Goal: Task Accomplishment & Management: Complete application form

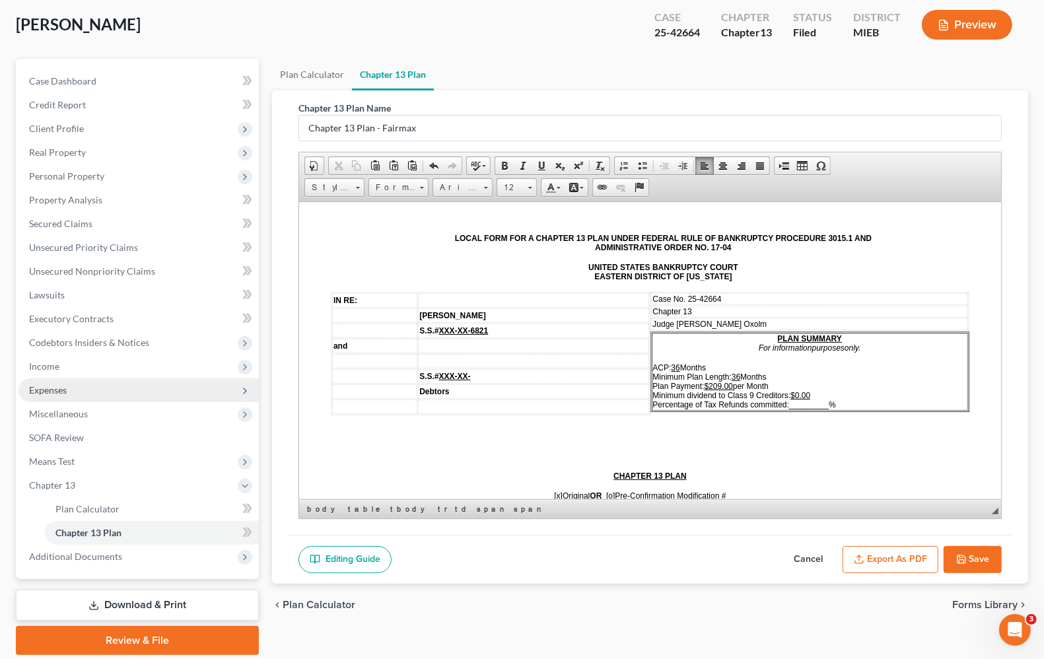
scroll to position [113, 0]
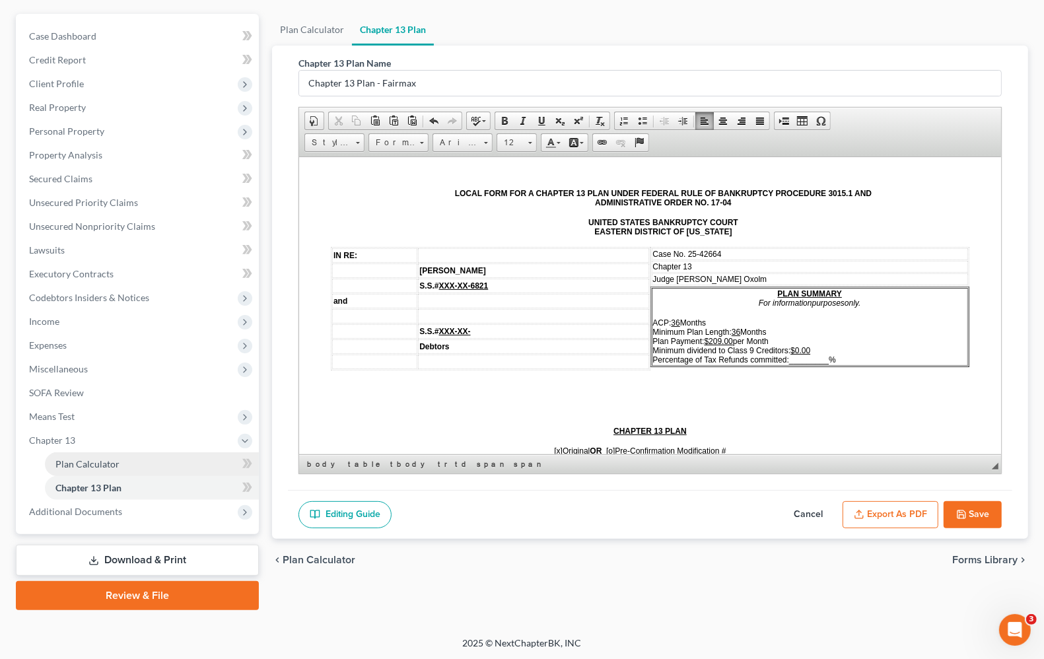
drag, startPoint x: 86, startPoint y: 446, endPoint x: 86, endPoint y: 467, distance: 21.8
click at [86, 466] on span "Plan Calculator" at bounding box center [87, 463] width 64 height 11
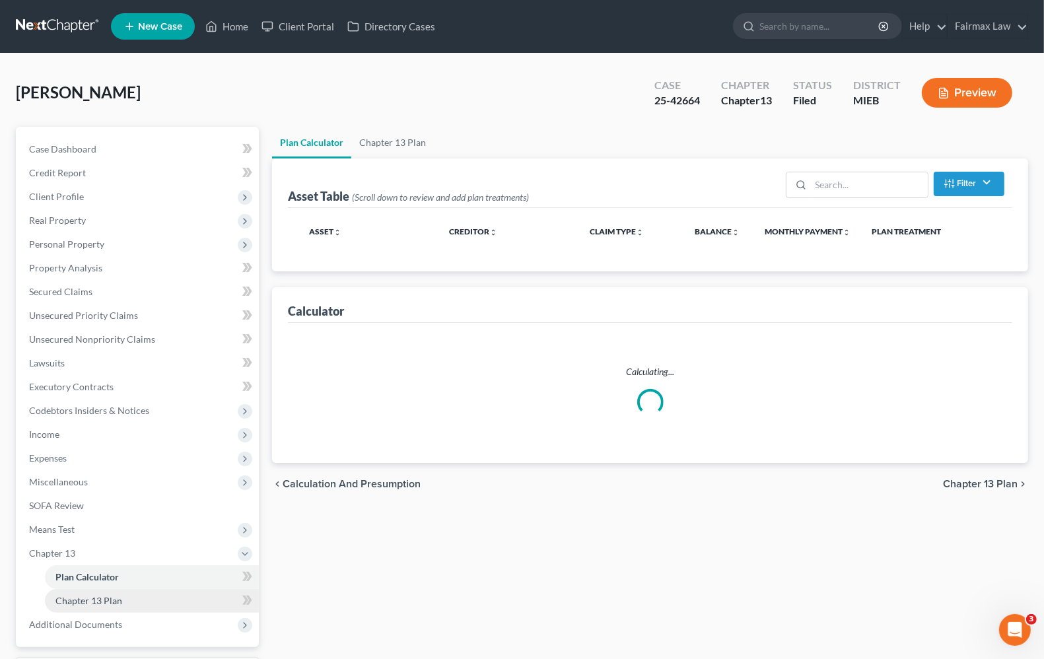
click at [99, 596] on span "Chapter 13 Plan" at bounding box center [88, 600] width 67 height 11
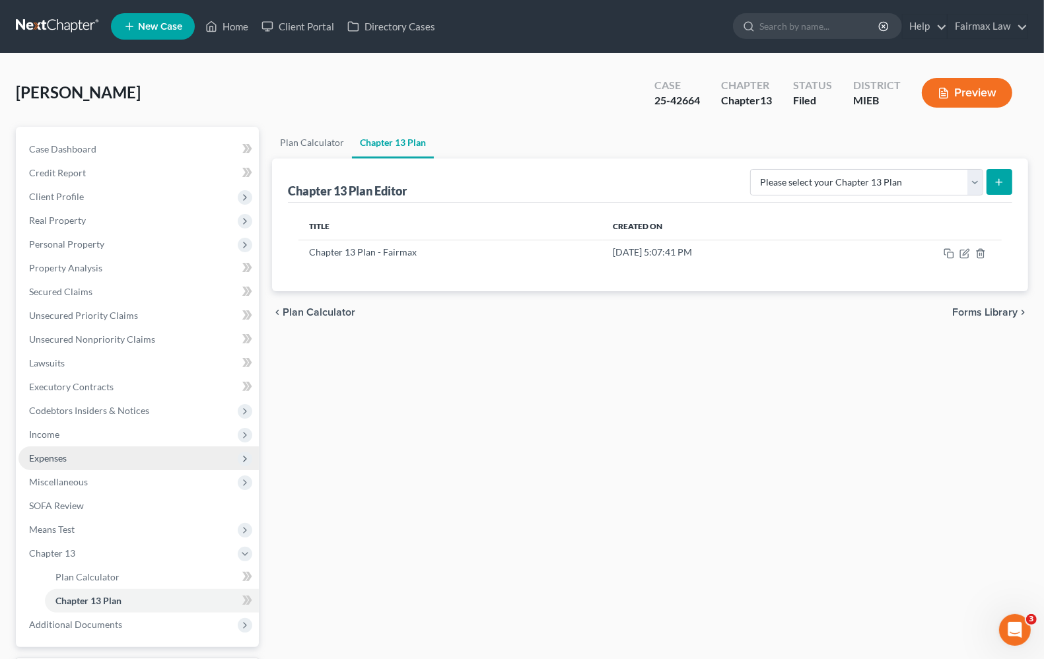
click at [41, 461] on span "Expenses" at bounding box center [48, 457] width 38 height 11
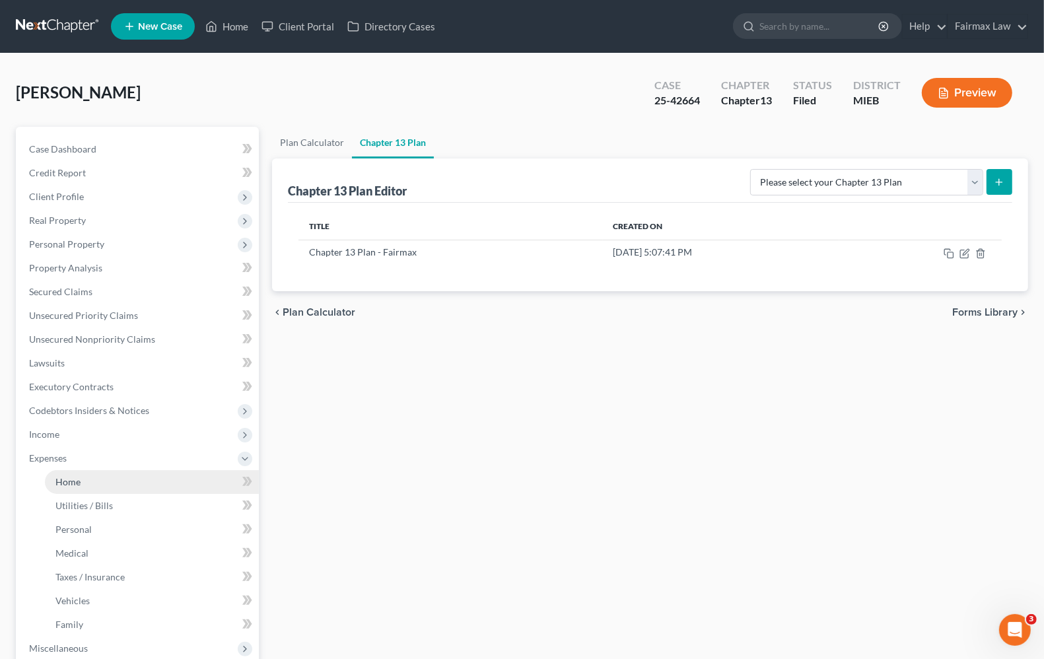
click at [77, 482] on span "Home" at bounding box center [67, 481] width 25 height 11
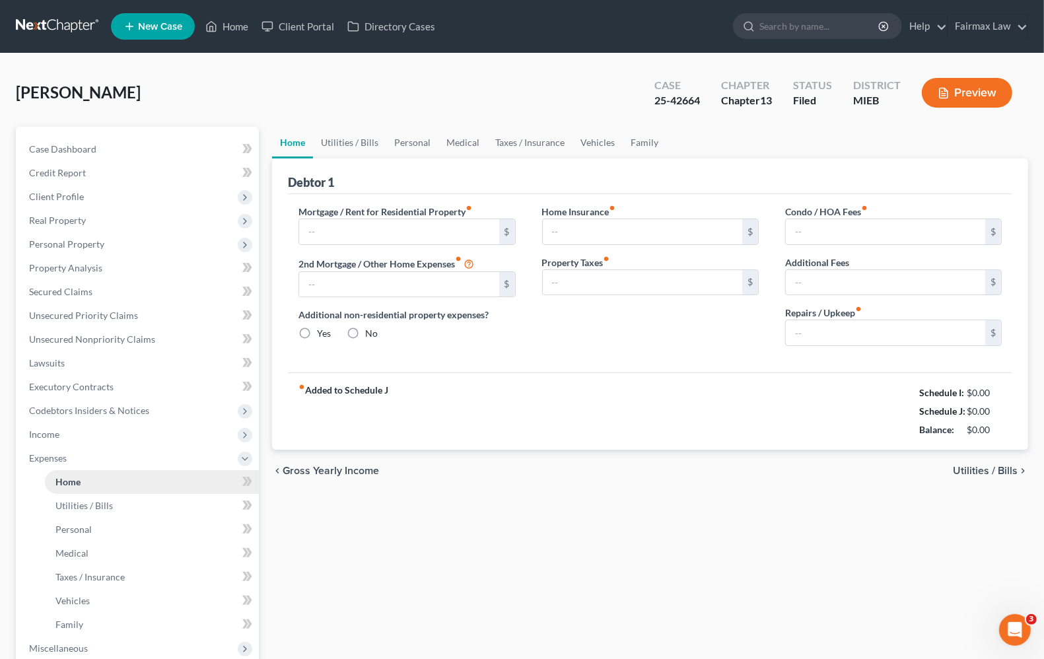
type input "1,103.76"
type input "0.00"
radio input "true"
type input "0.00"
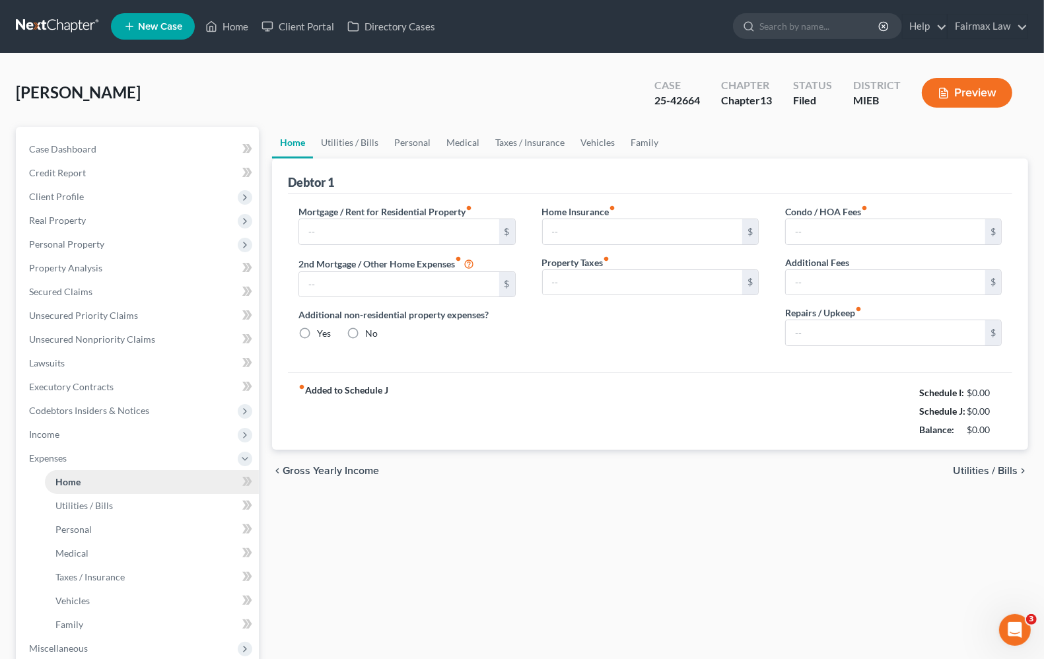
type input "0.00"
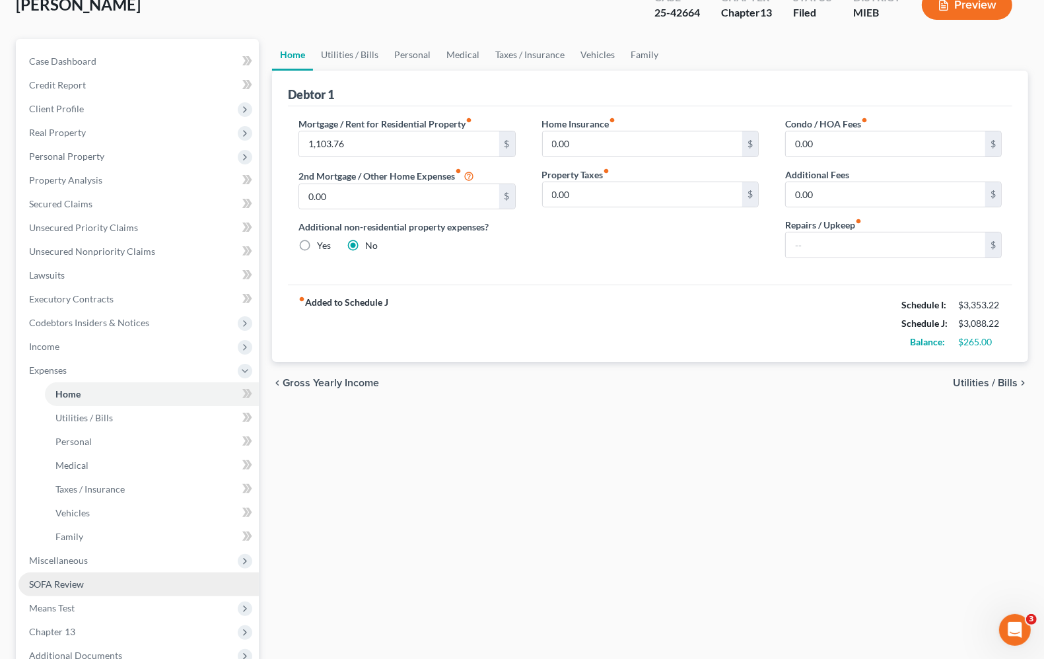
scroll to position [232, 0]
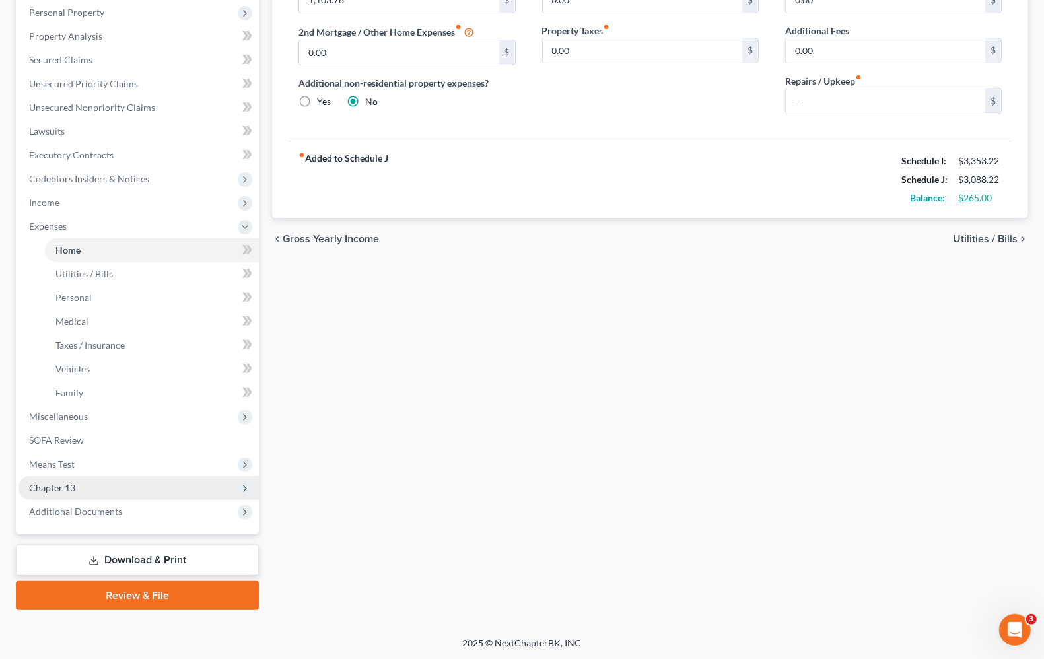
click at [77, 486] on span "Chapter 13" at bounding box center [138, 488] width 240 height 24
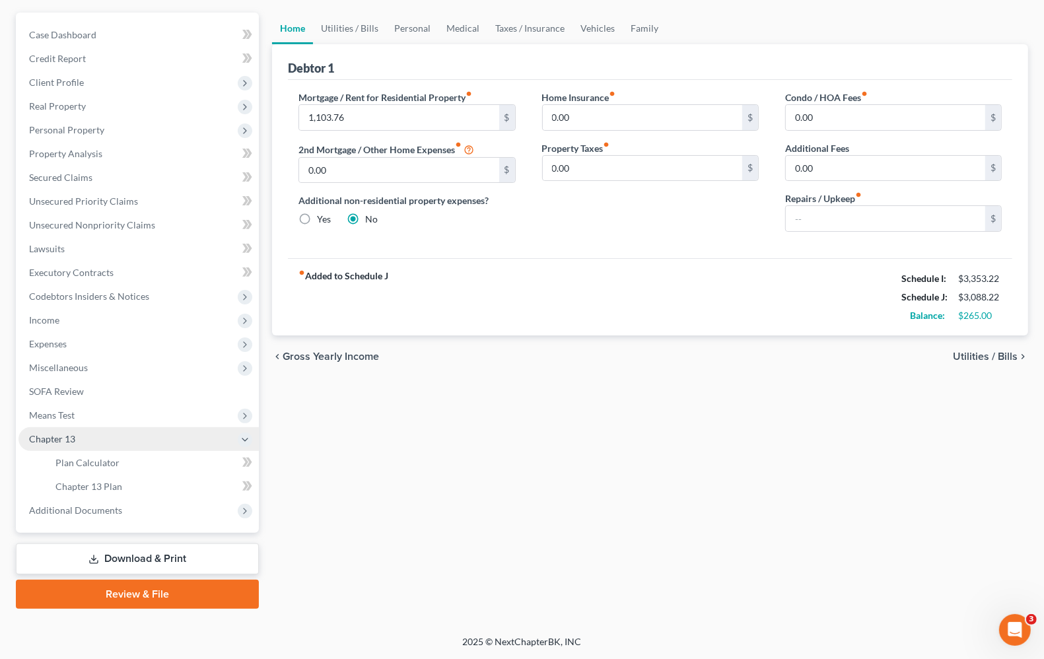
scroll to position [113, 0]
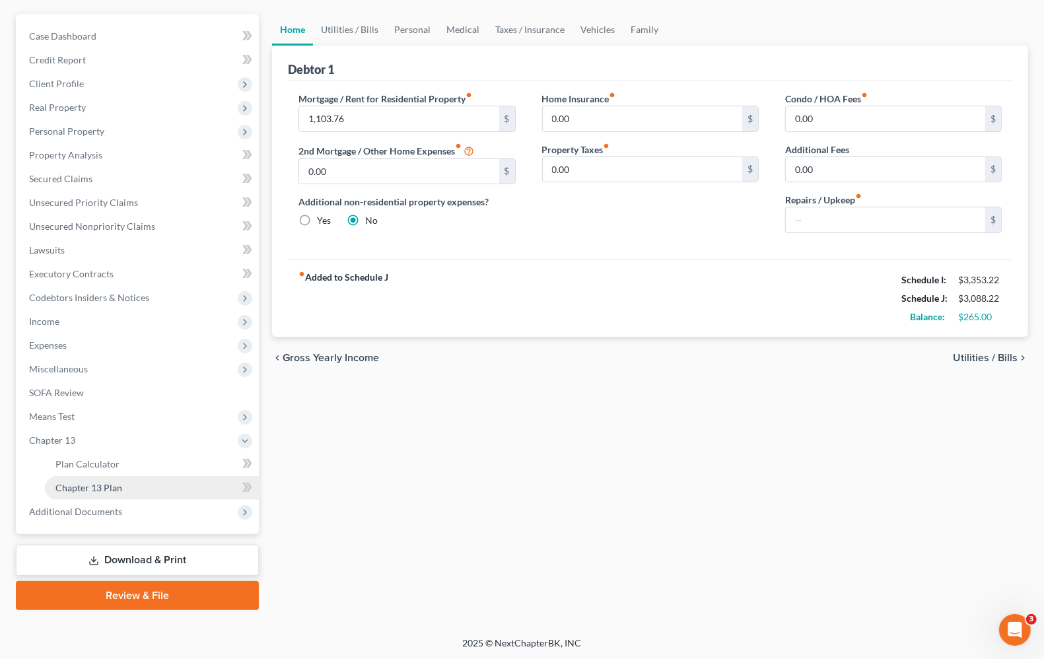
click at [84, 484] on span "Chapter 13 Plan" at bounding box center [88, 487] width 67 height 11
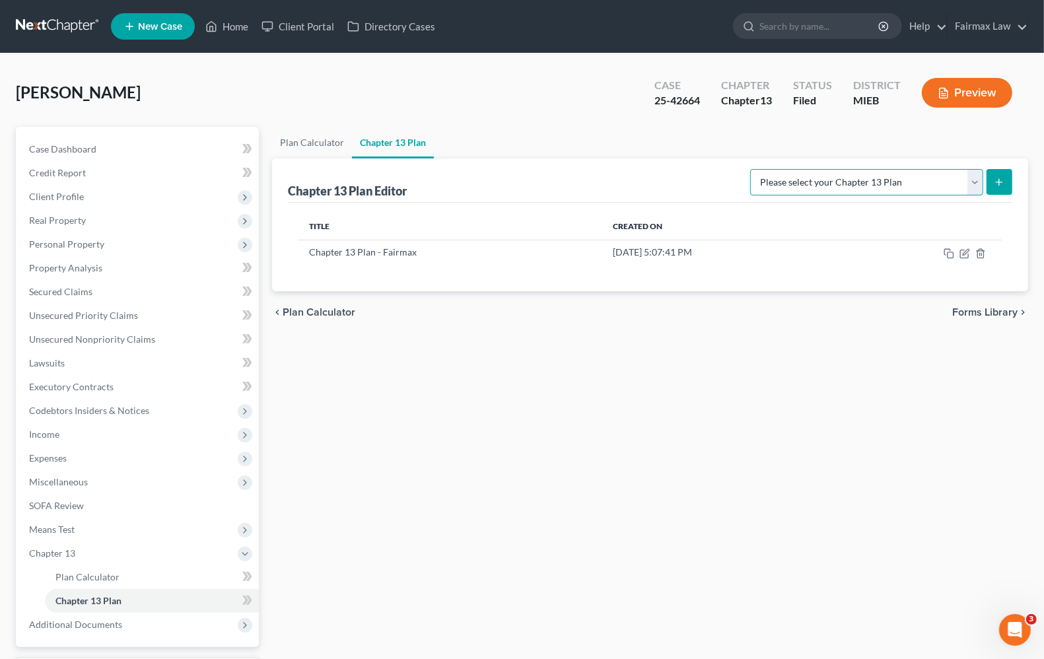
click at [975, 180] on select "Please select your Chapter 13 Plan Chapter 13 Plan - Fairmax [GEOGRAPHIC_DATA] …" at bounding box center [866, 182] width 233 height 26
select select "0"
click at [756, 169] on select "Please select your Chapter 13 Plan Chapter 13 Plan - Fairmax [GEOGRAPHIC_DATA] …" at bounding box center [866, 182] width 233 height 26
click at [1002, 185] on icon "submit" at bounding box center [998, 182] width 11 height 11
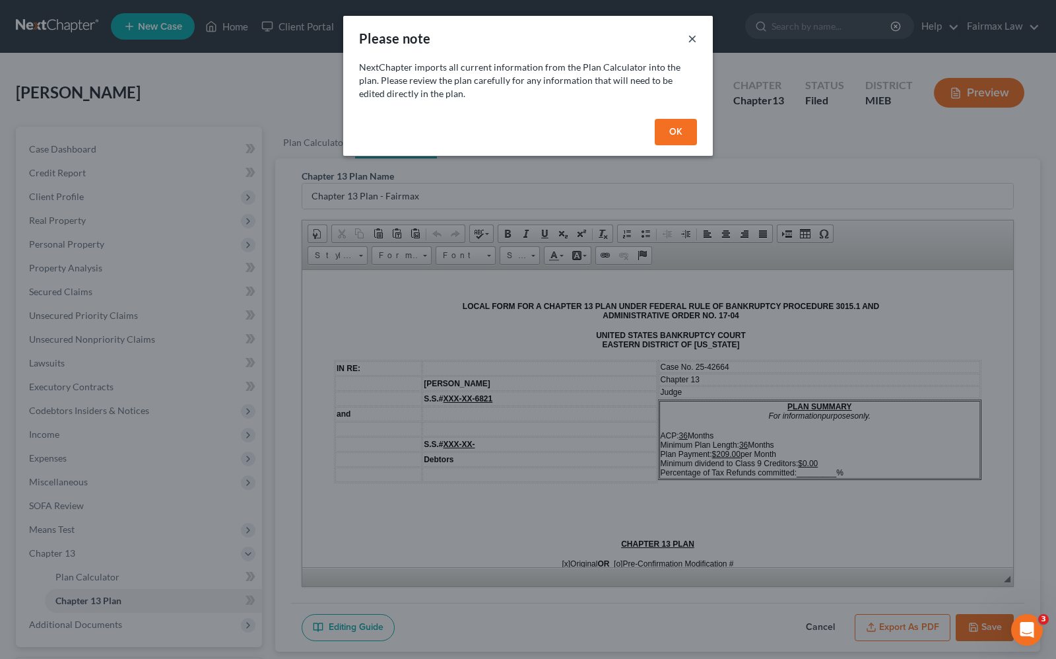
click at [695, 37] on button "×" at bounding box center [692, 38] width 9 height 16
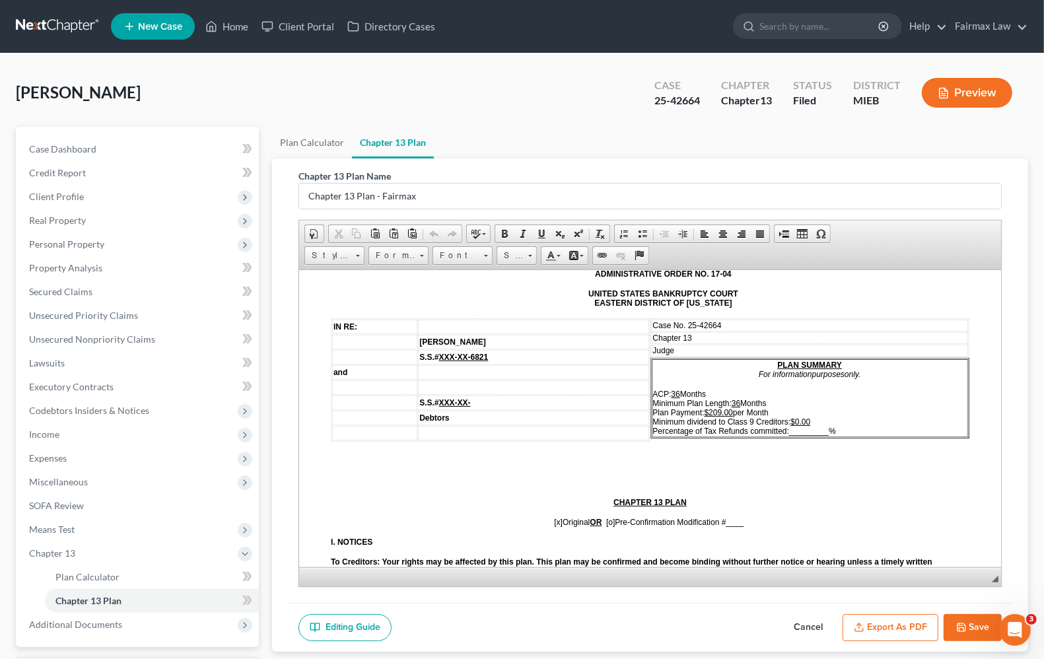
scroll to position [83, 0]
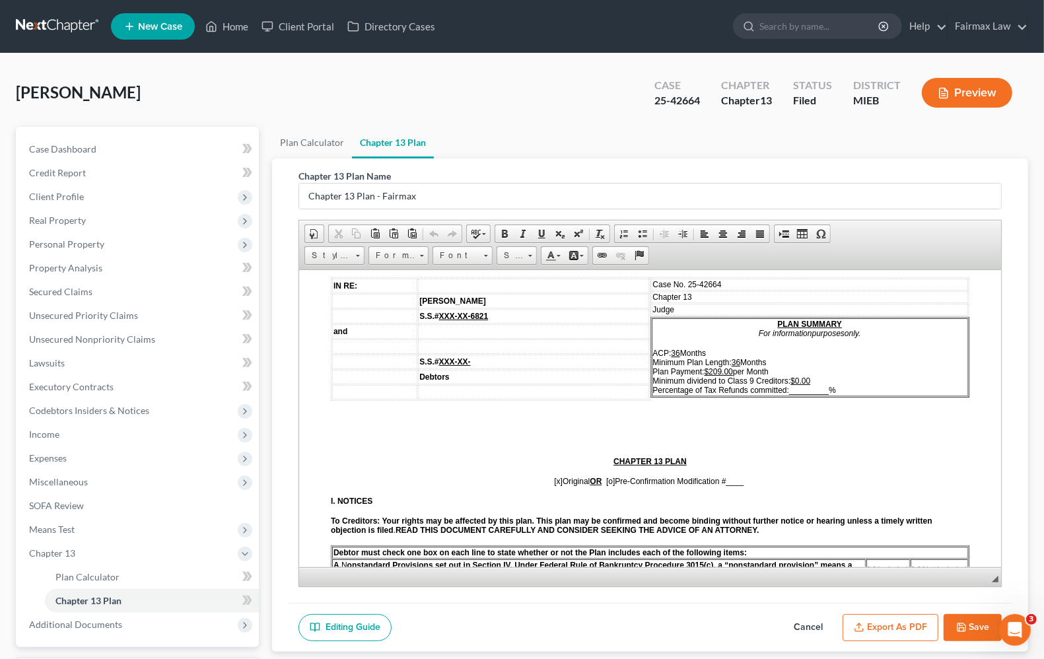
click at [704, 366] on u "$209.00" at bounding box center [718, 370] width 28 height 9
click at [81, 573] on span "Plan Calculator" at bounding box center [87, 576] width 64 height 11
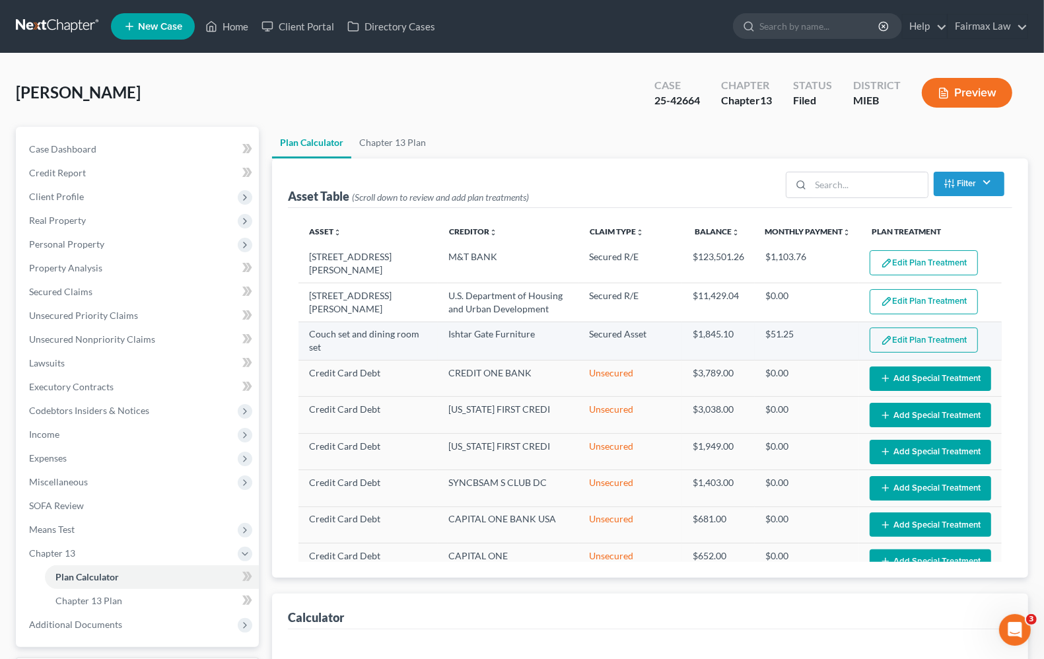
select select "35"
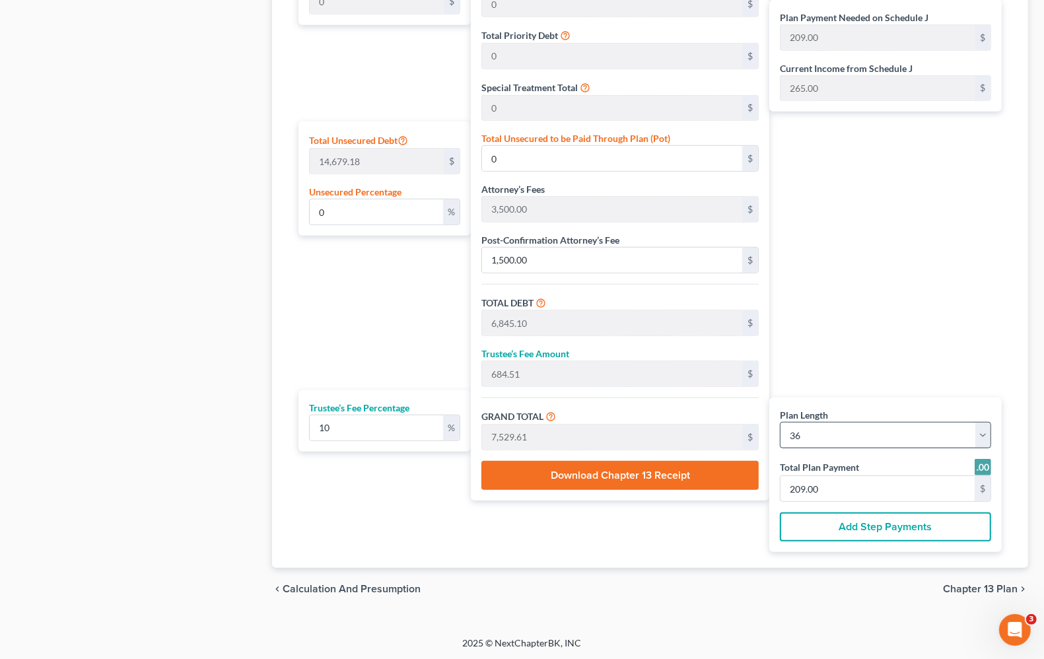
scroll to position [727, 0]
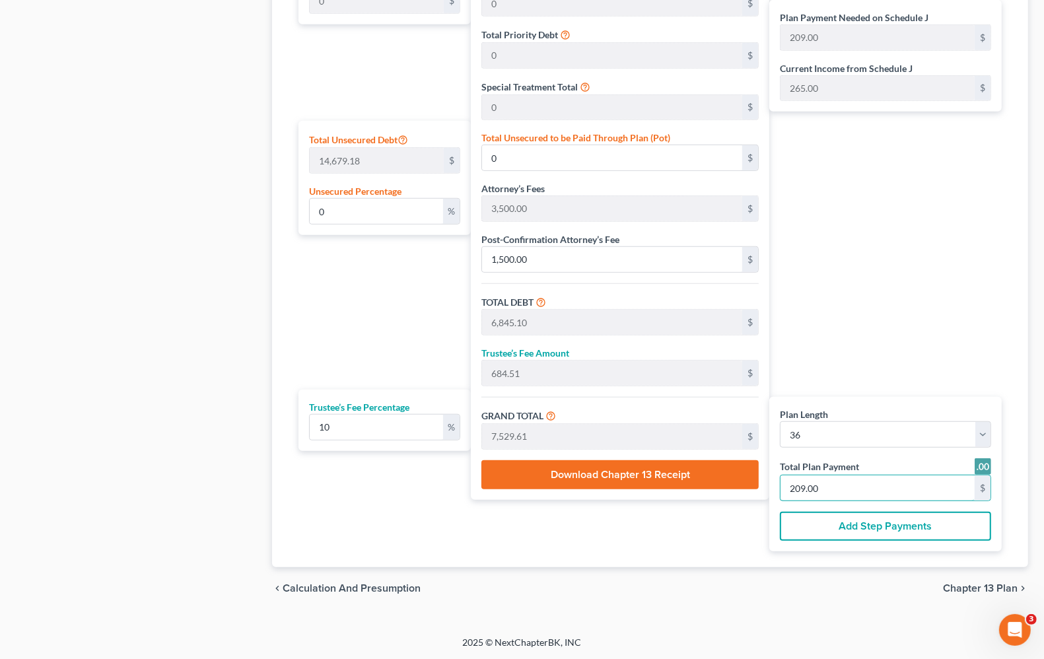
type input "65.45"
type input "6.54"
type input "72.00"
type input "2"
type input "850.90"
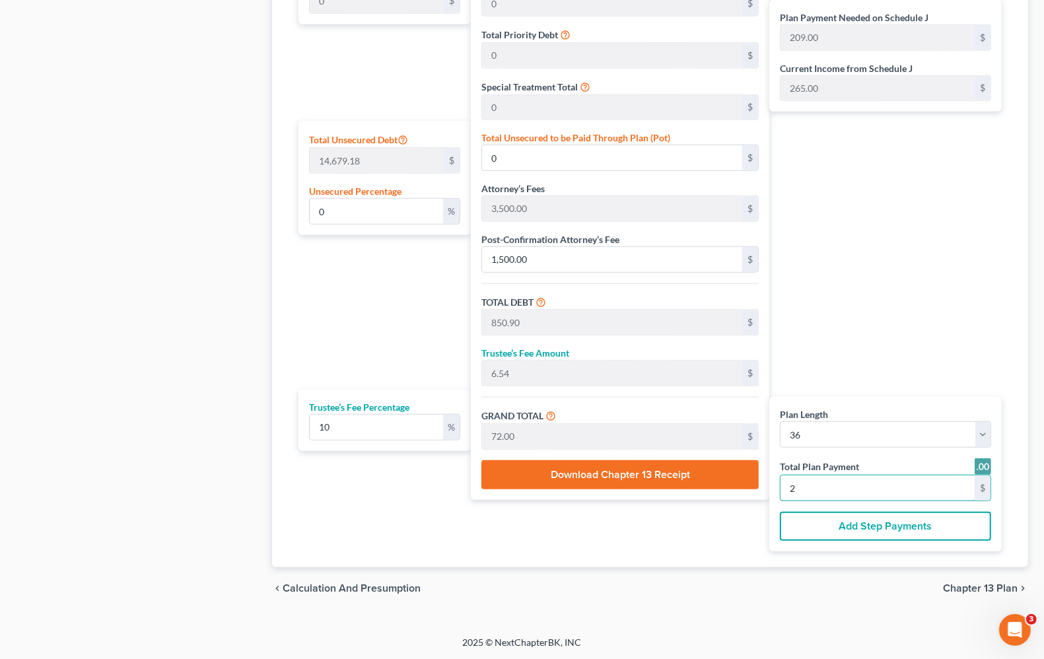
type input "85.09"
type input "936.00"
type input "26"
type input "12.45"
type input "1,827.62"
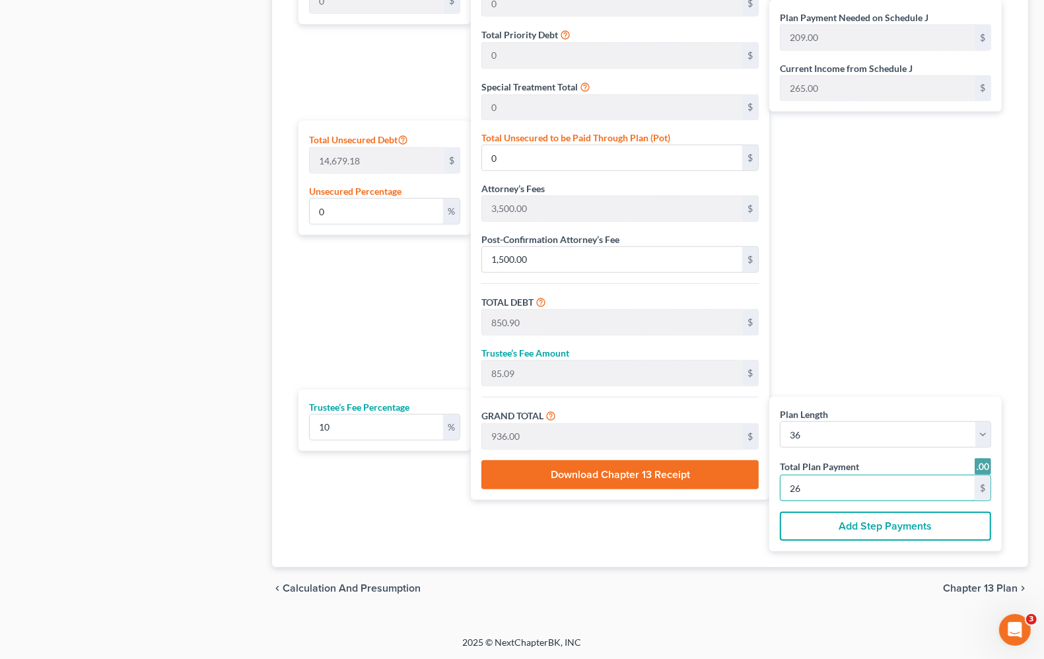
type input "8,672.72"
type input "867.27"
type input "9,540.00"
type input "265.00"
drag, startPoint x: 403, startPoint y: 209, endPoint x: 248, endPoint y: 197, distance: 156.2
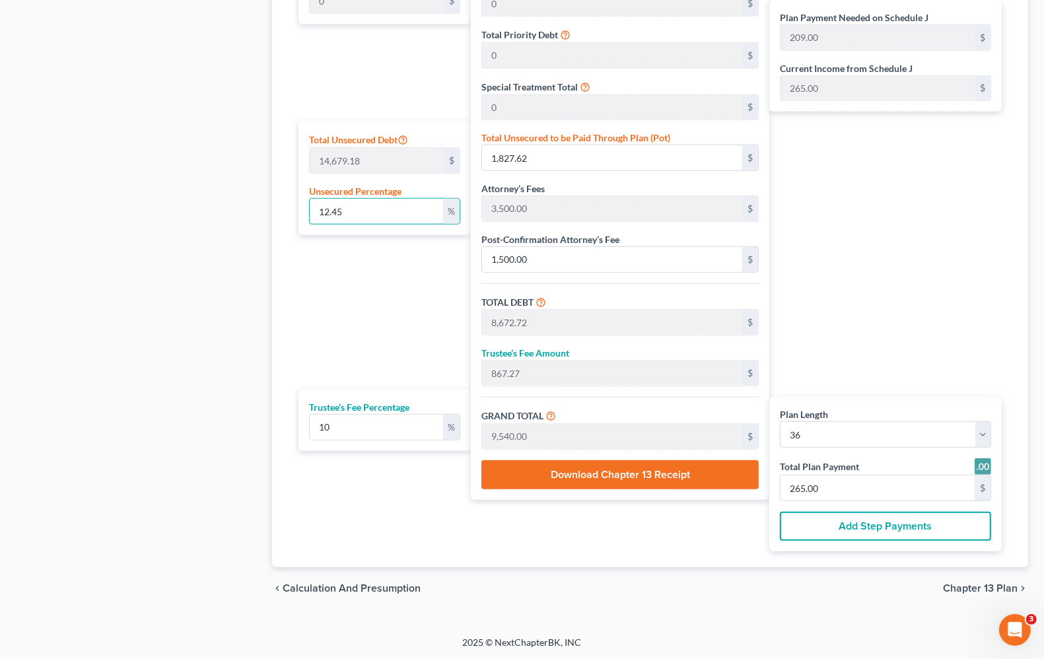
click at [251, 198] on div "Petition Navigation Case Dashboard Payments Invoices Payments Payments Credit R…" at bounding box center [521, 4] width 1025 height 1209
type input "0"
type input "6,845.10"
type input "684.51"
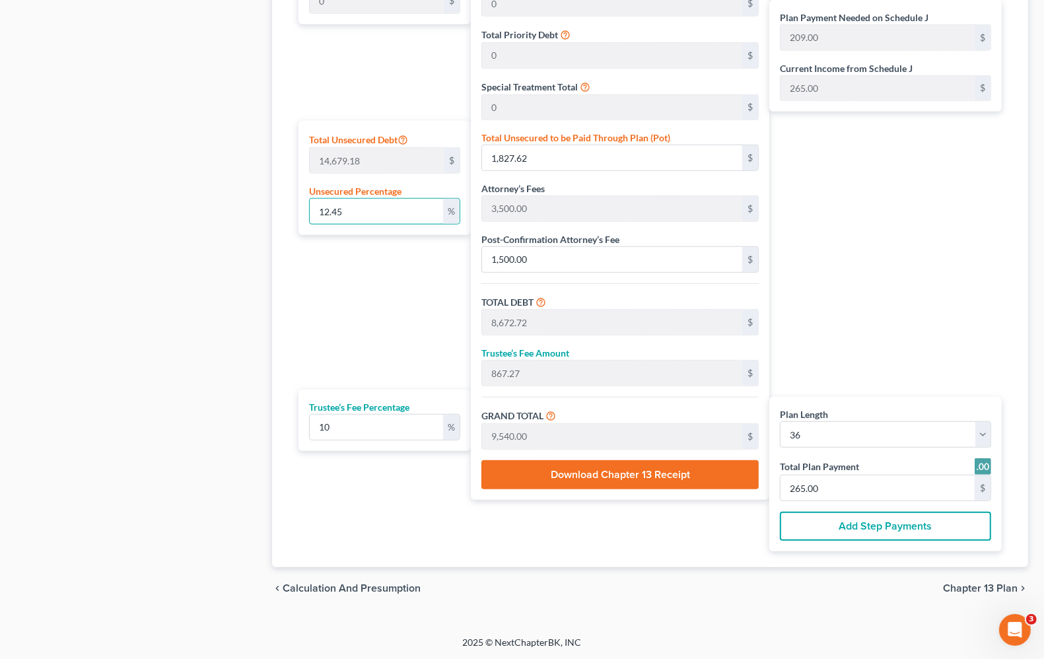
type input "7,529.61"
type input "209.00"
type input "0"
click at [928, 487] on input "209.00" at bounding box center [877, 487] width 194 height 25
type input "65.45"
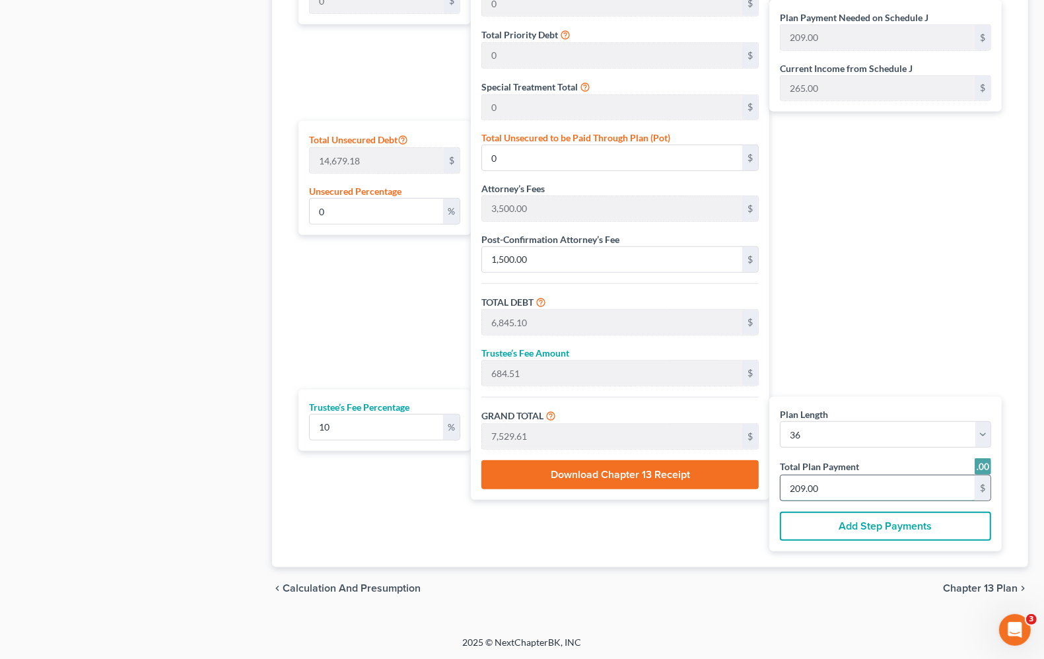
type input "6.54"
type input "72.00"
type input "2"
type input "850.90"
type input "85.09"
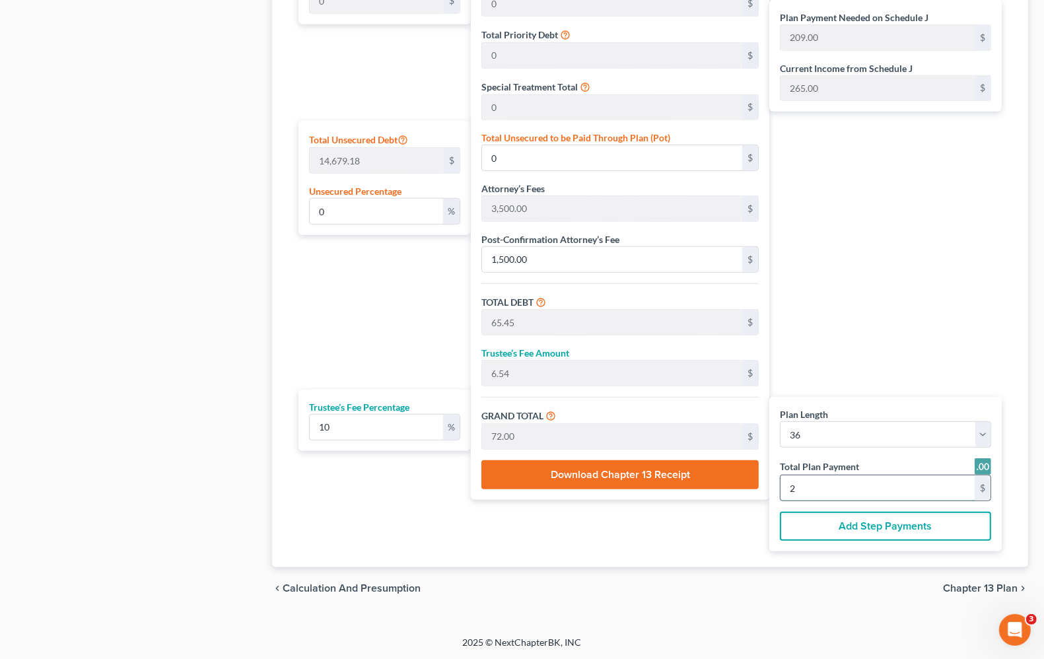
type input "936.00"
type input "26"
type input "12.45"
type input "1,827.62"
type input "8,672.72"
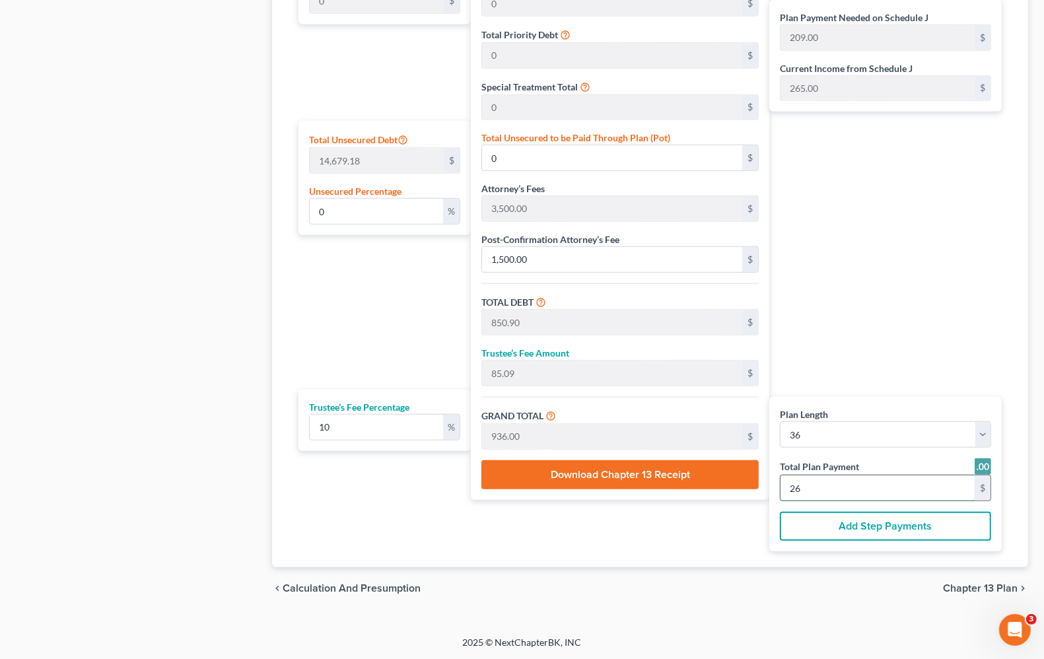
type input "867.27"
type input "9,540.00"
type input "265.00"
click at [407, 548] on div "Plan Length 1 2 3 4 5 6 7 8 9 10 11 12 13 14 15 16 17 18 19 20 21 22 23 24 25 2…" at bounding box center [381, 232] width 179 height 638
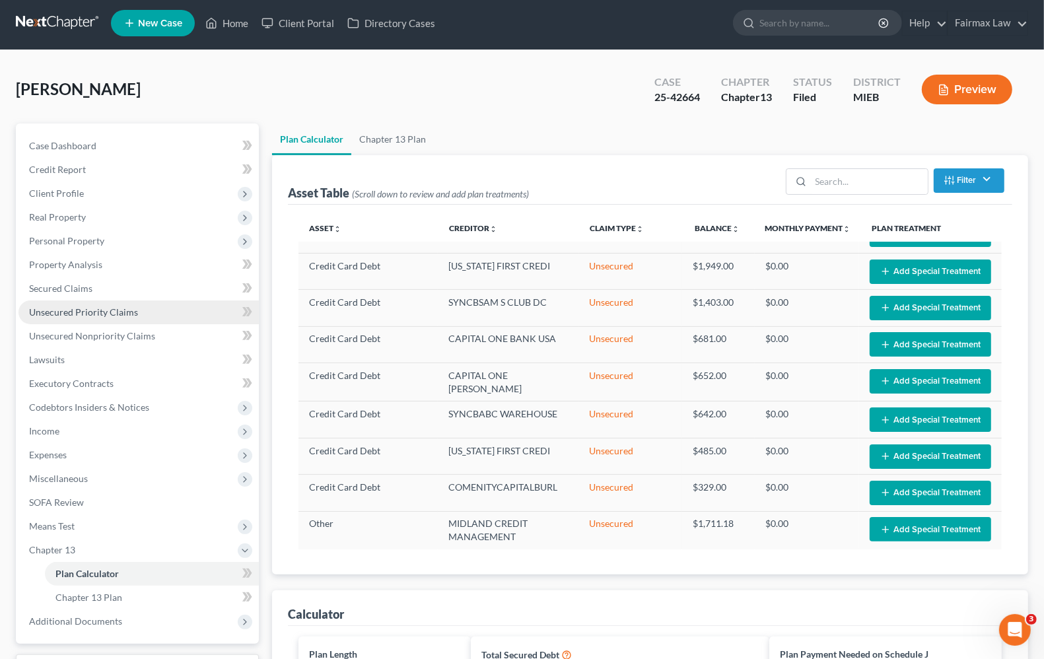
scroll to position [0, 0]
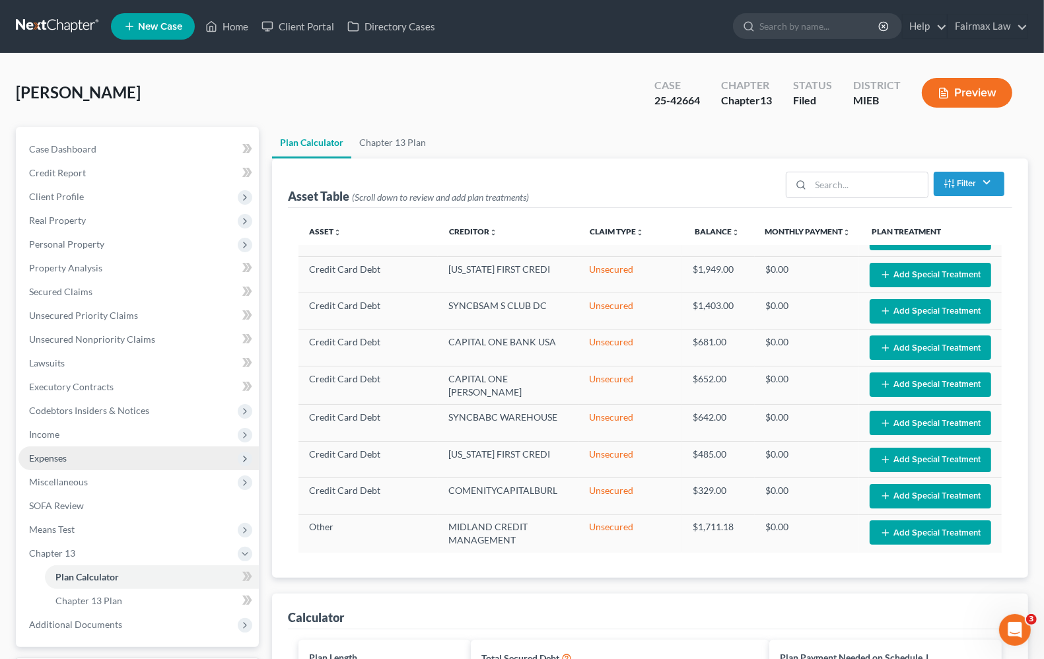
click at [60, 453] on span "Expenses" at bounding box center [48, 457] width 38 height 11
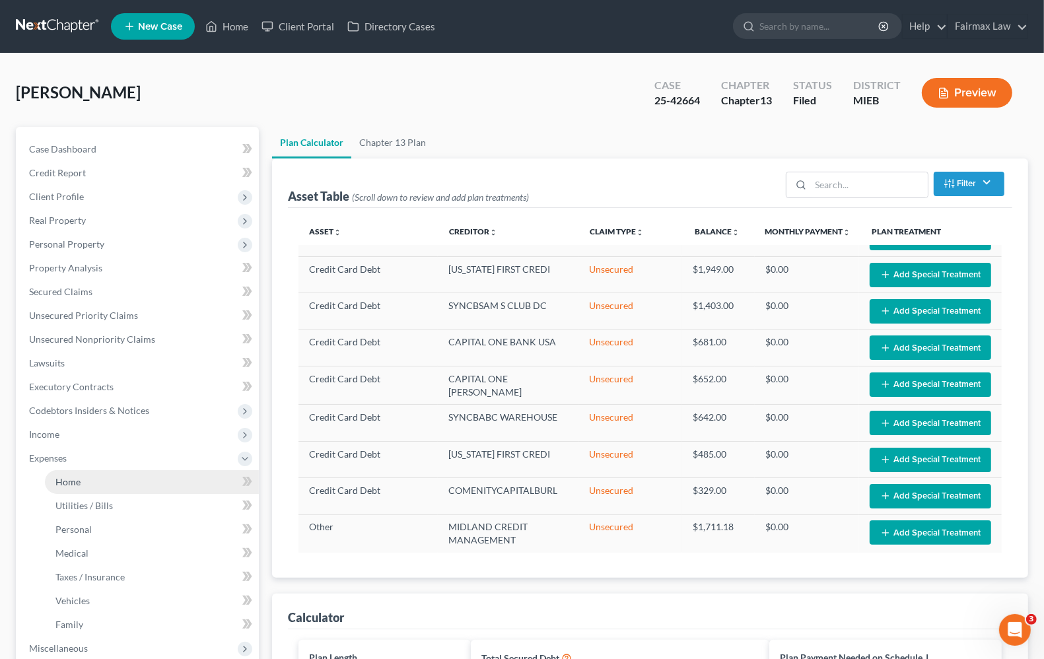
click at [57, 483] on span "Home" at bounding box center [67, 481] width 25 height 11
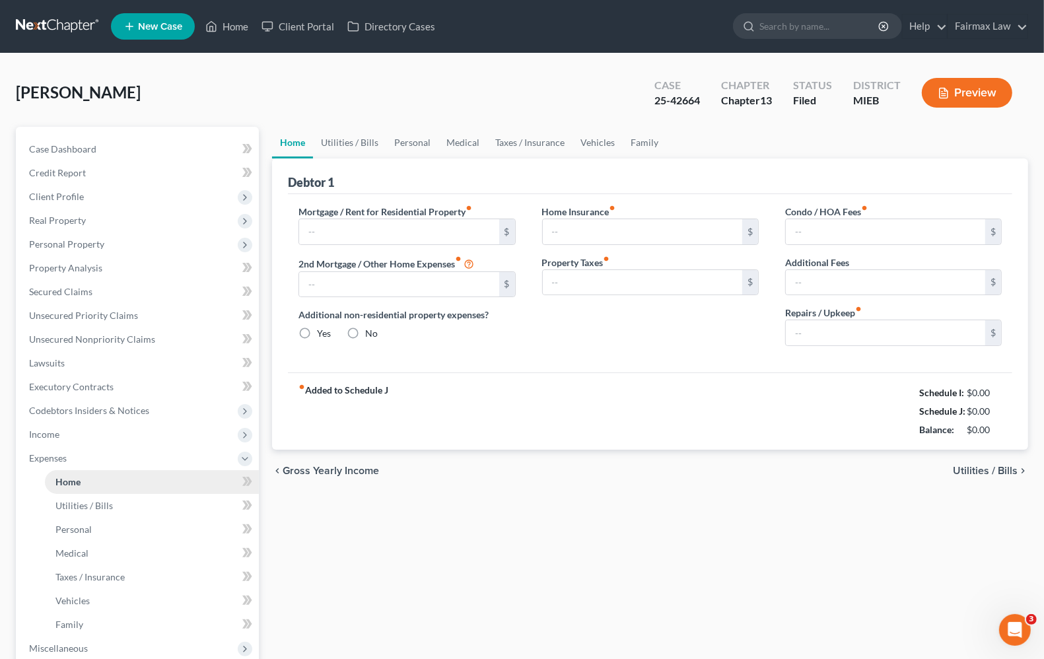
type input "1,103.76"
type input "0.00"
radio input "true"
type input "0.00"
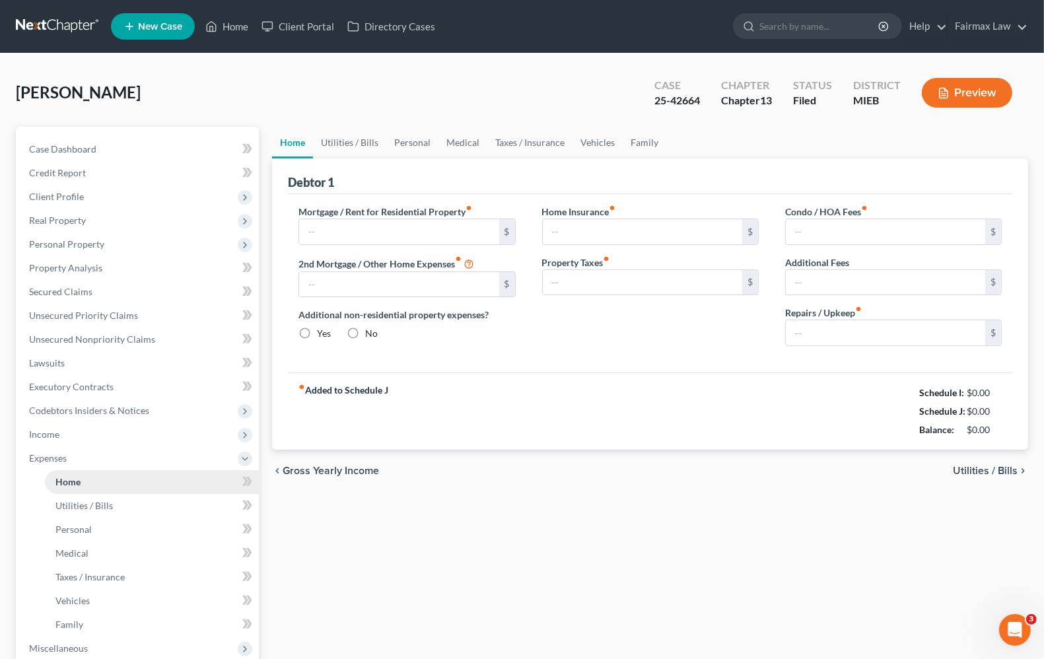
type input "0.00"
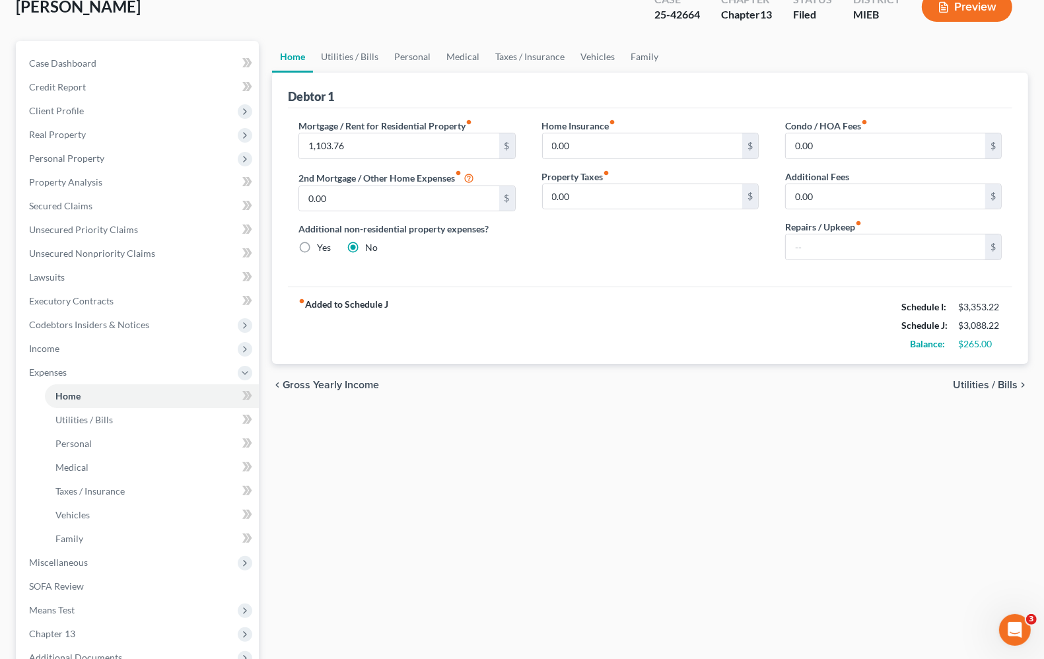
scroll to position [232, 0]
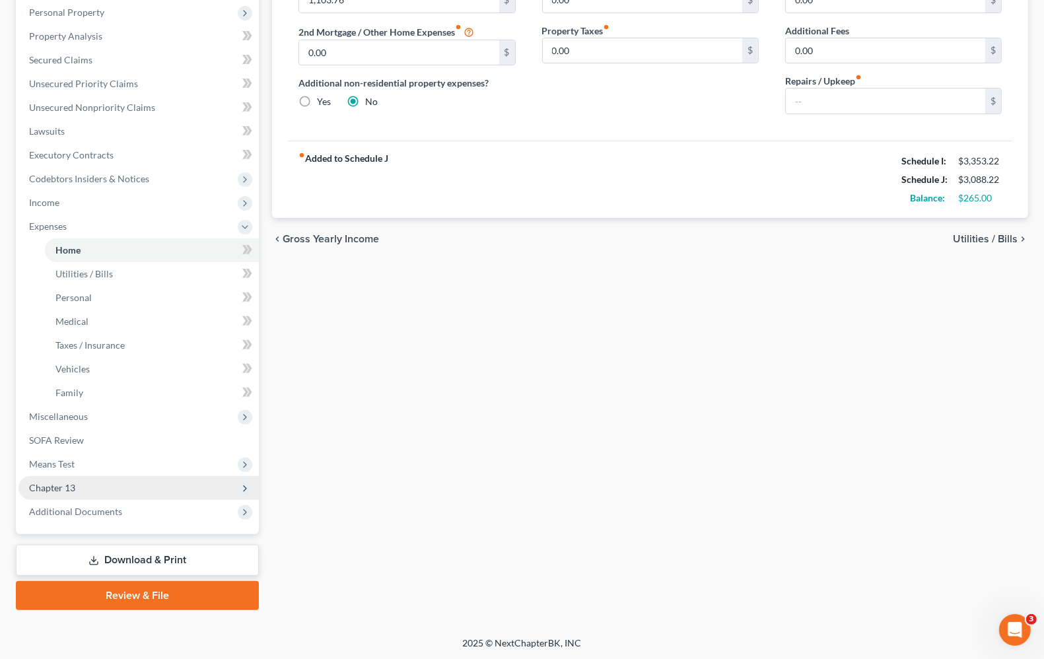
click at [71, 490] on span "Chapter 13" at bounding box center [52, 487] width 46 height 11
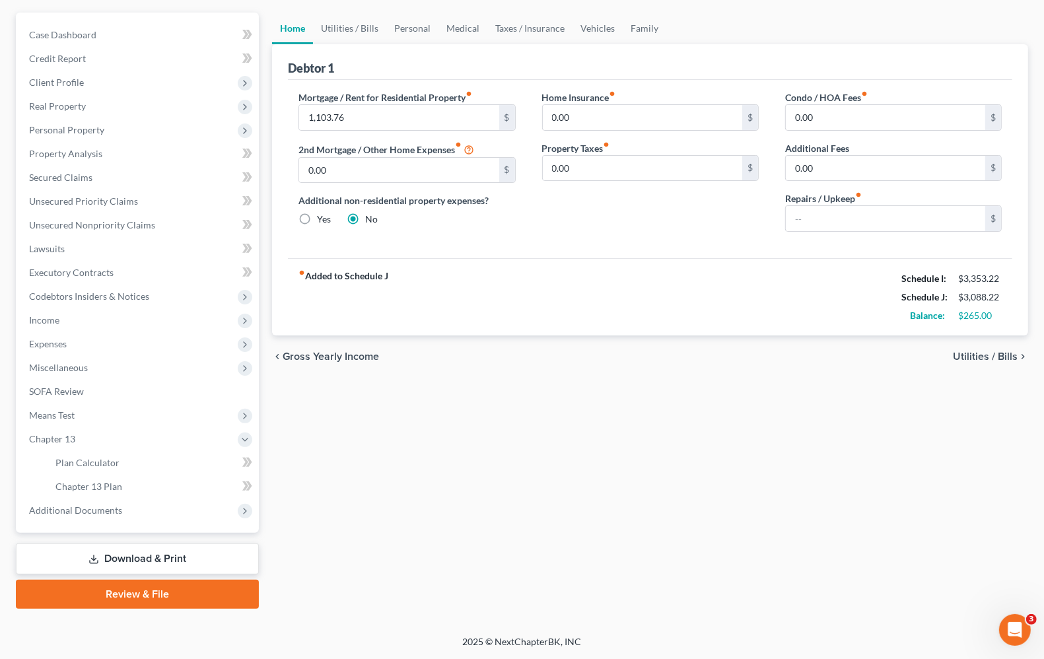
scroll to position [113, 0]
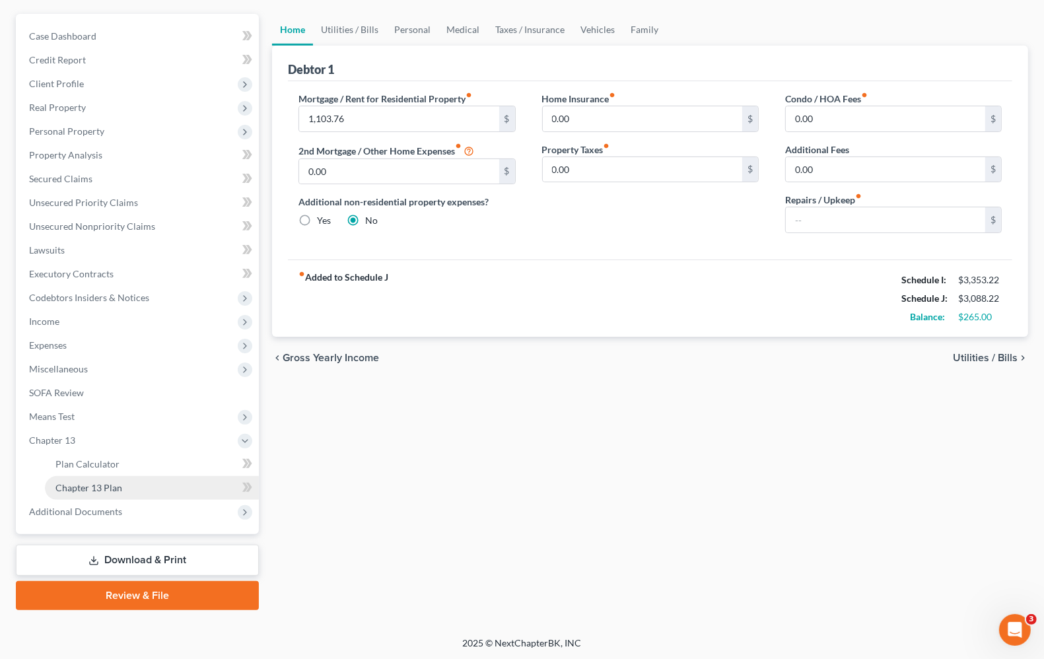
drag, startPoint x: 66, startPoint y: 486, endPoint x: 143, endPoint y: 486, distance: 77.2
click at [67, 486] on span "Chapter 13 Plan" at bounding box center [88, 487] width 67 height 11
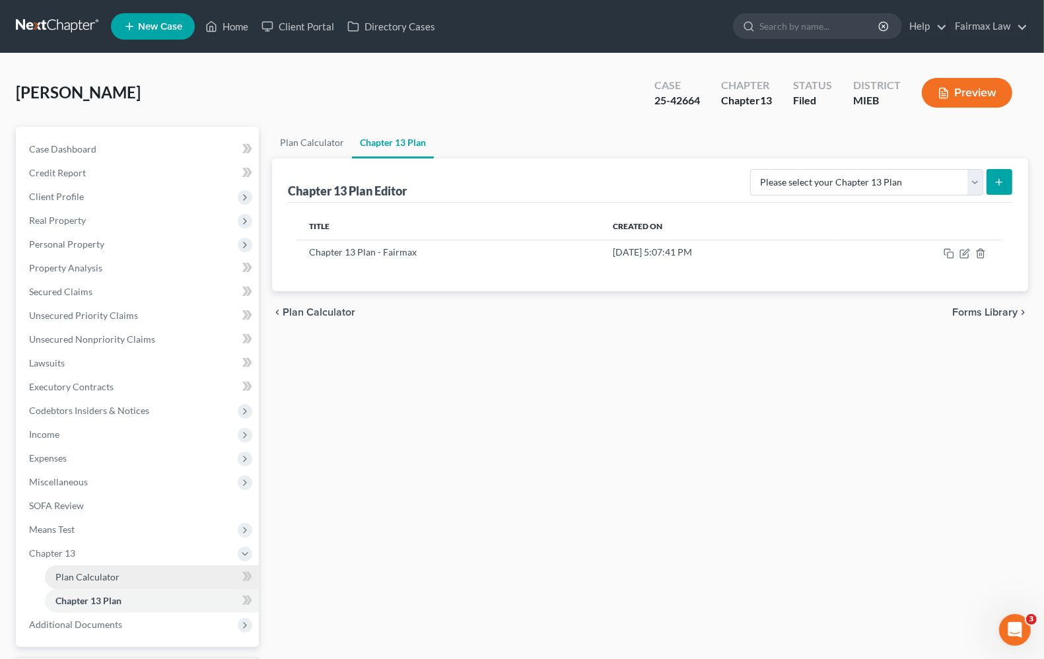
click at [68, 571] on span "Plan Calculator" at bounding box center [87, 576] width 64 height 11
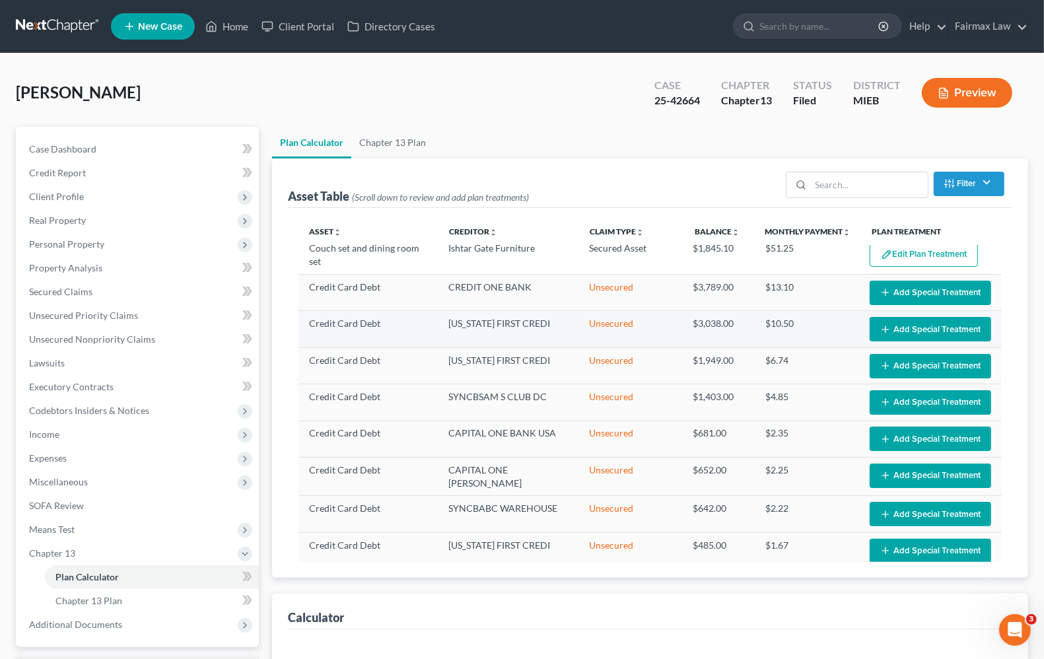
select select "35"
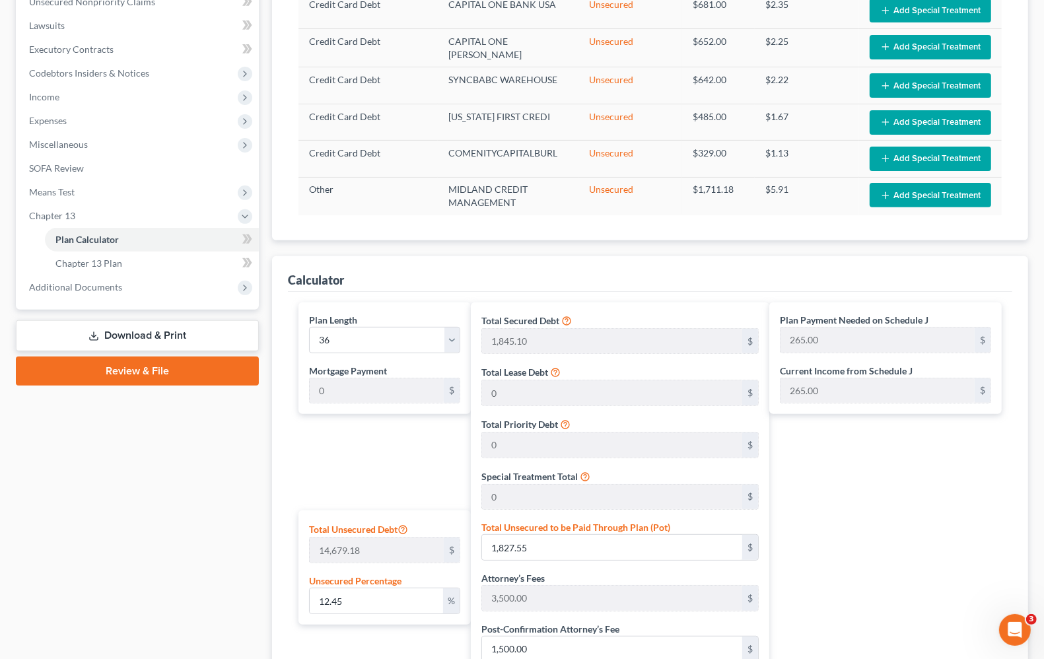
scroll to position [330, 0]
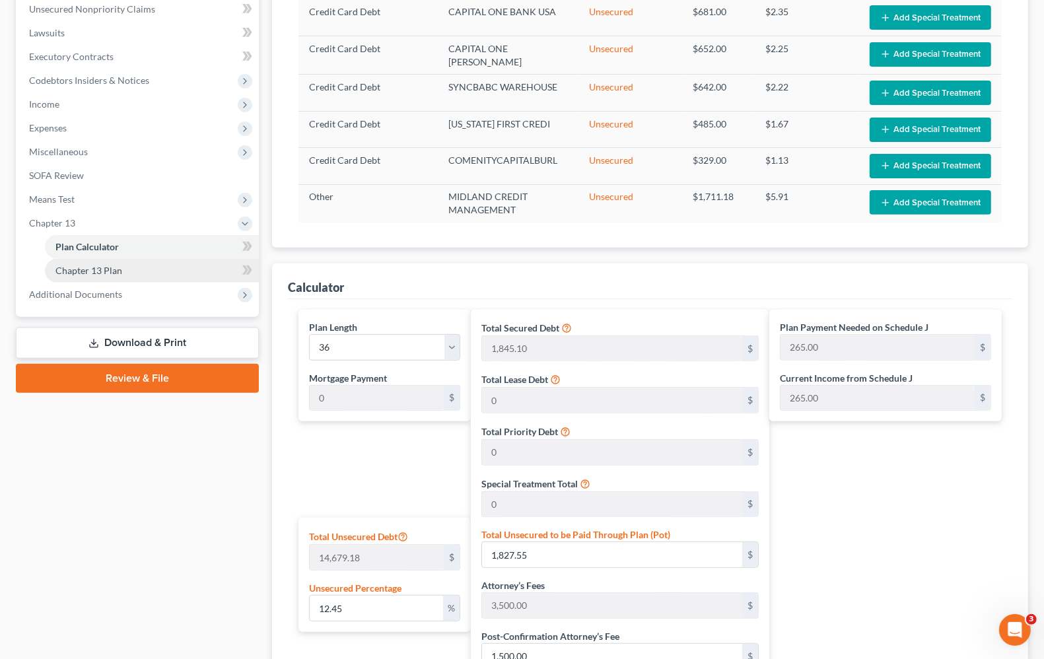
click at [83, 274] on span "Chapter 13 Plan" at bounding box center [88, 270] width 67 height 11
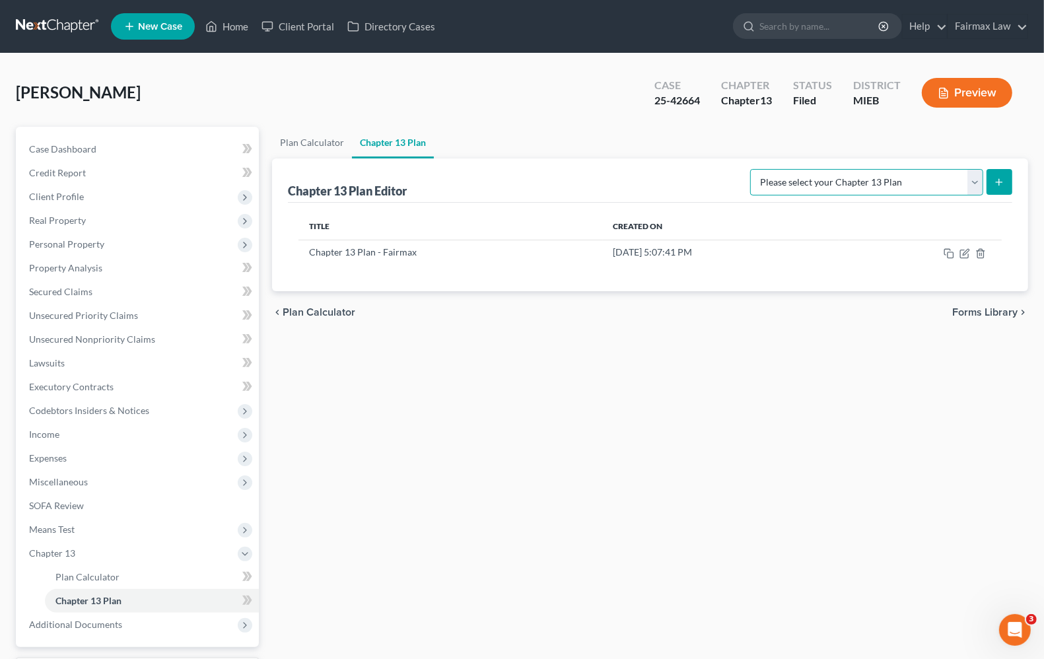
click at [853, 185] on select "Please select your Chapter 13 Plan Chapter 13 Plan - Fairmax [GEOGRAPHIC_DATA] …" at bounding box center [866, 182] width 233 height 26
select select "0"
click at [756, 169] on select "Please select your Chapter 13 Plan Chapter 13 Plan - Fairmax [GEOGRAPHIC_DATA] …" at bounding box center [866, 182] width 233 height 26
click at [999, 189] on button "submit" at bounding box center [999, 182] width 26 height 26
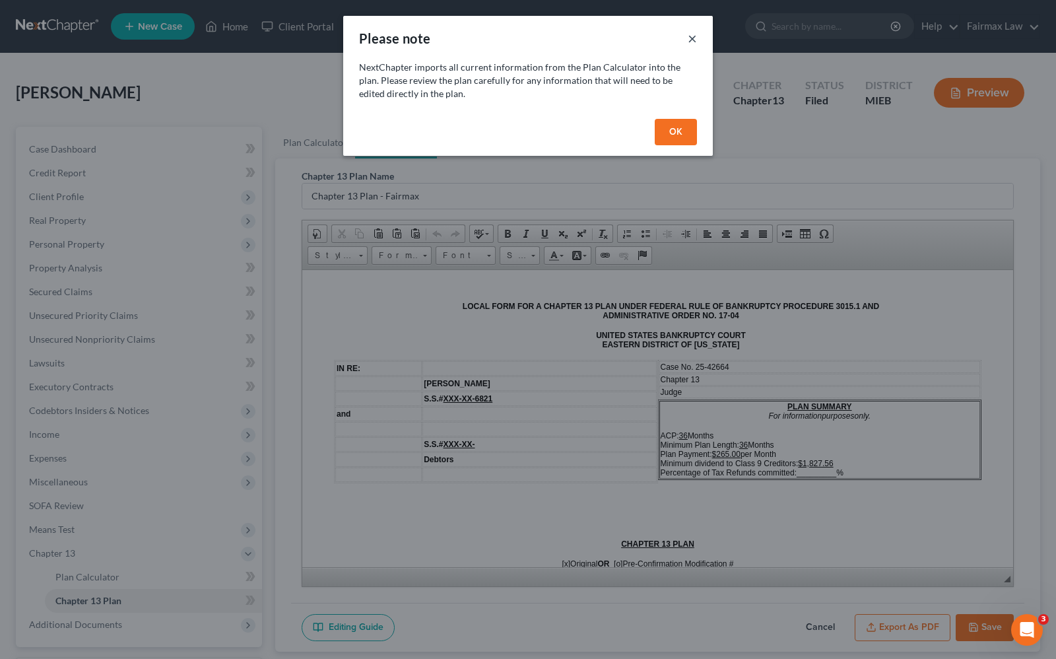
click at [693, 38] on button "×" at bounding box center [692, 38] width 9 height 16
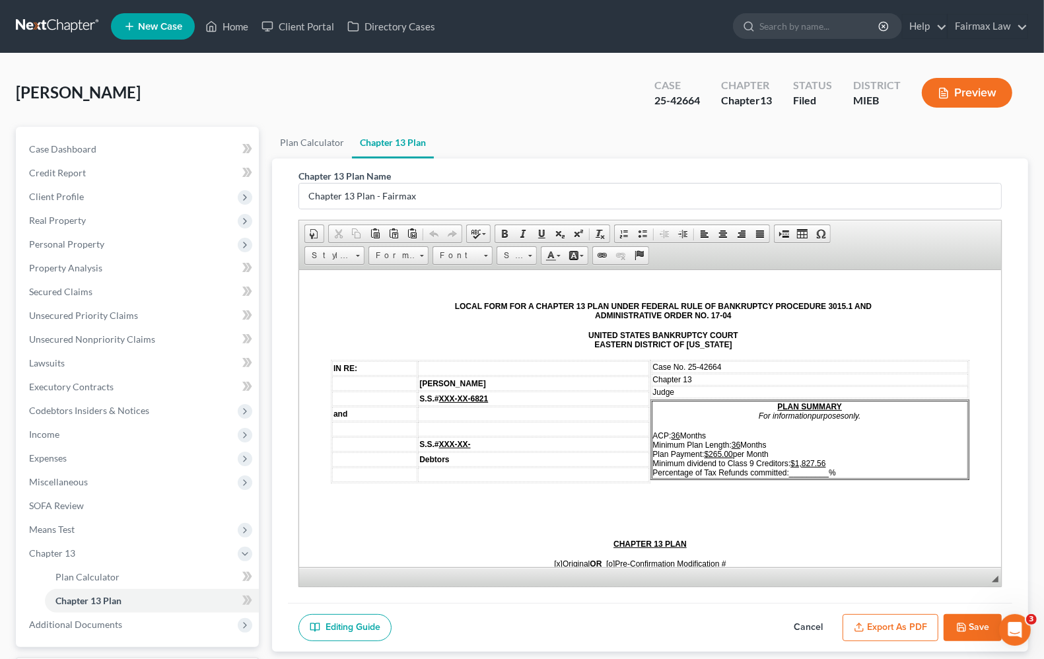
click at [782, 465] on span "ACP: 36 Months Minimum Plan Length: 36 Months Plan Payment: $265.00 per Month M…" at bounding box center [744, 453] width 183 height 46
drag, startPoint x: 785, startPoint y: 464, endPoint x: 808, endPoint y: 466, distance: 23.2
click at [808, 466] on p "ACP: 36 Months Minimum Plan Length: 36 Months Plan Payment: $265.00 per Month M…" at bounding box center [810, 453] width 314 height 46
click at [805, 503] on p at bounding box center [650, 500] width 638 height 12
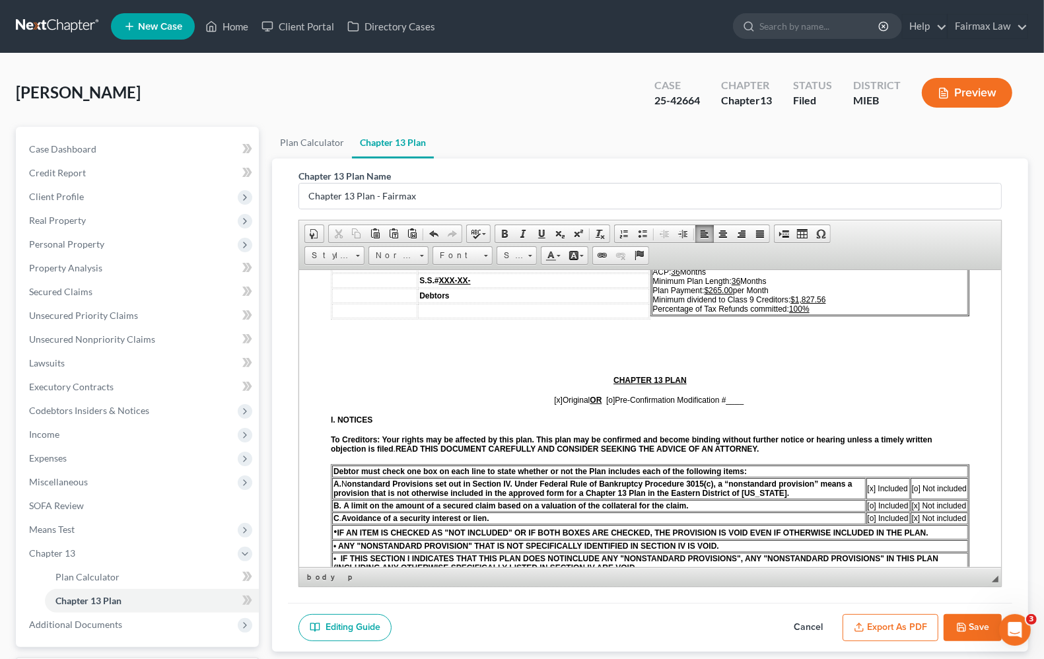
scroll to position [165, 0]
click at [554, 397] on span "[x]" at bounding box center [558, 397] width 9 height 9
click at [747, 397] on p "[x ] Original OR [o] Pre-Confirmation Modification # ____" at bounding box center [650, 397] width 638 height 9
drag, startPoint x: 725, startPoint y: 399, endPoint x: 743, endPoint y: 399, distance: 17.8
click at [743, 399] on p "[x ] Original OR [o] Pre-Confirmation Modification # 1" at bounding box center [650, 397] width 638 height 9
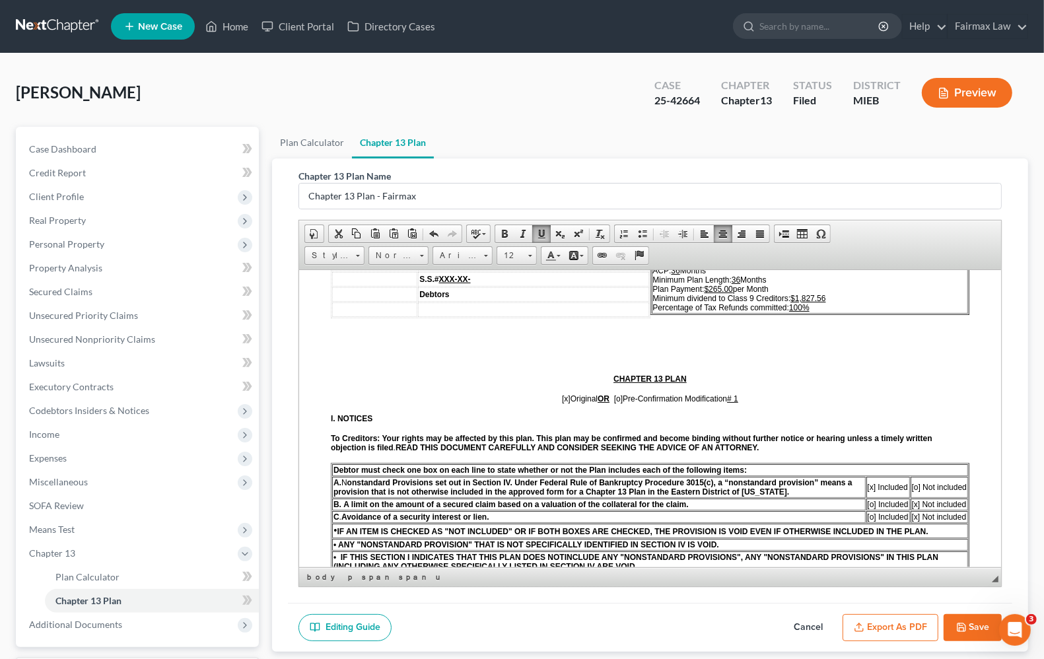
click at [614, 400] on span "[o]" at bounding box center [618, 397] width 9 height 9
click at [562, 402] on span "[x ]" at bounding box center [566, 397] width 9 height 9
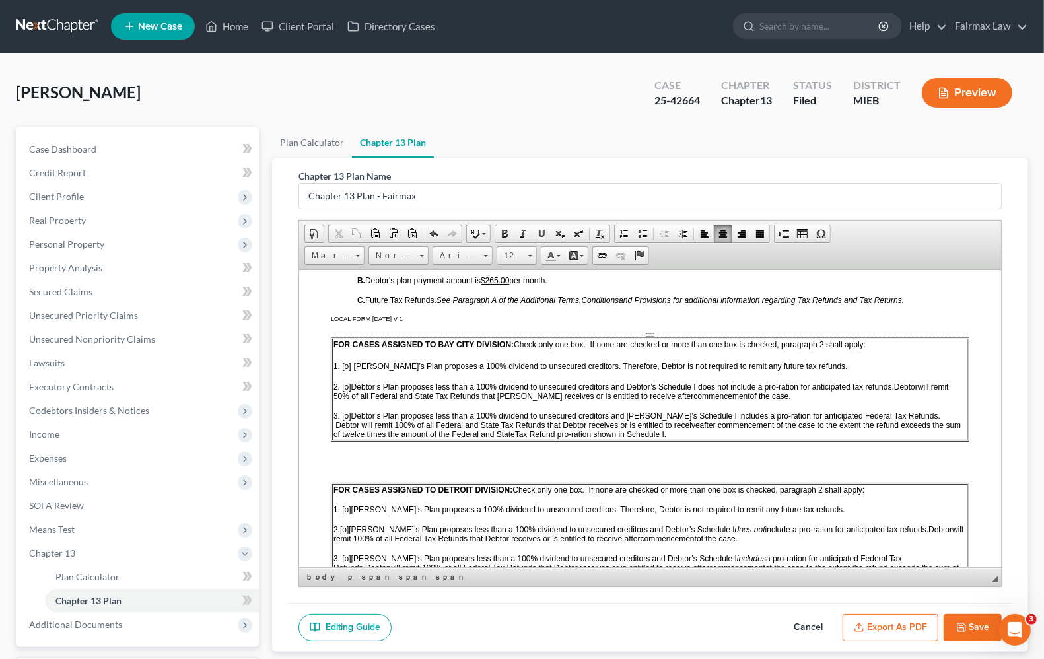
scroll to position [908, 0]
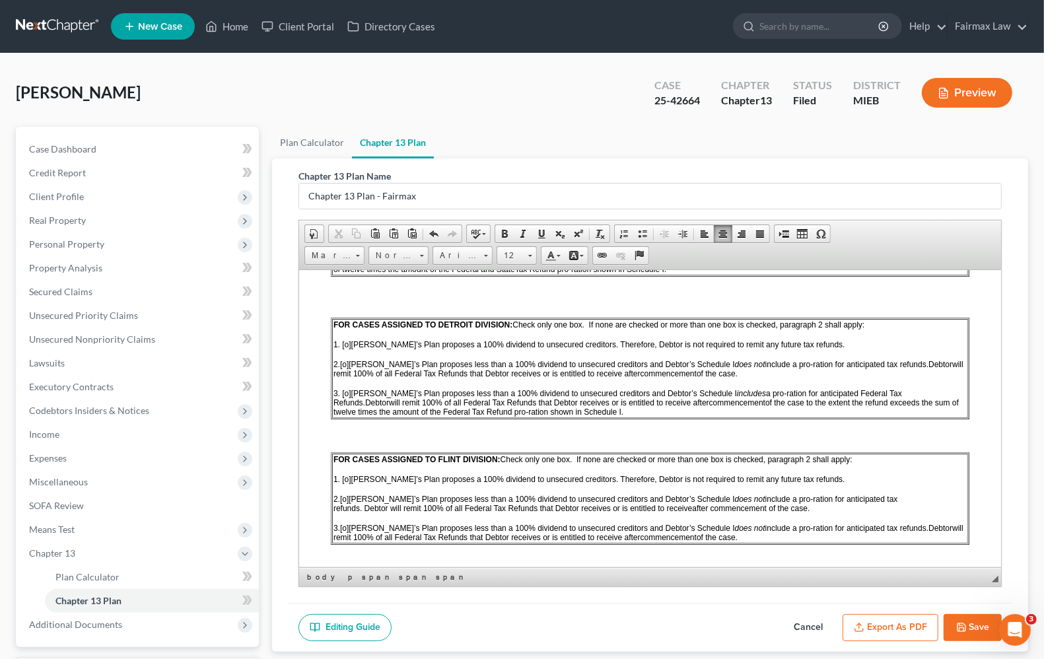
click at [345, 368] on span "[o]" at bounding box center [344, 363] width 9 height 9
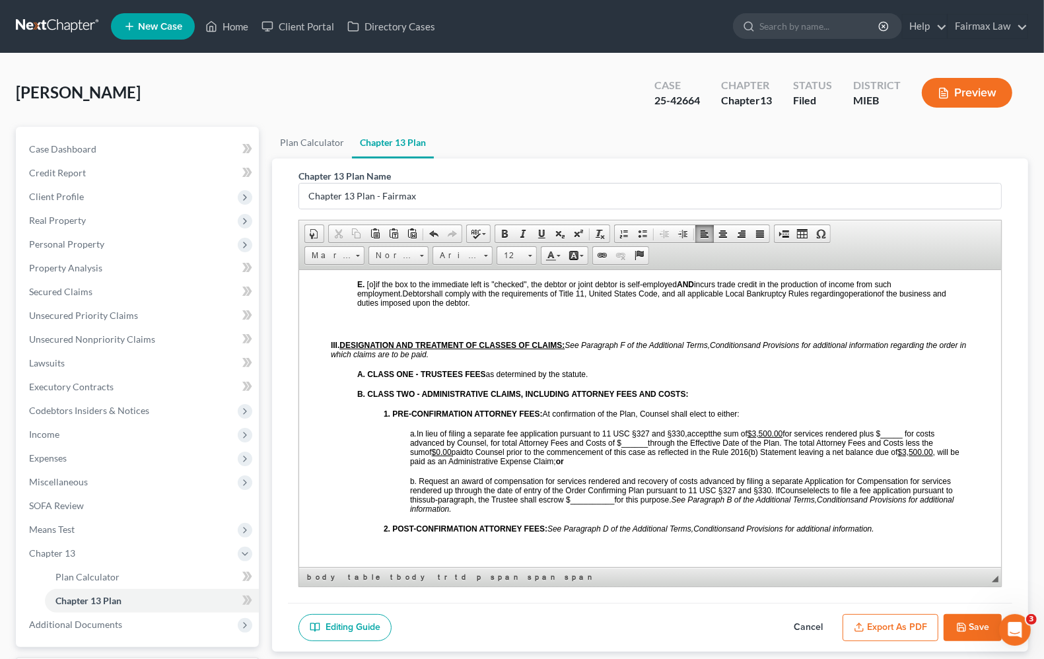
scroll to position [1238, 0]
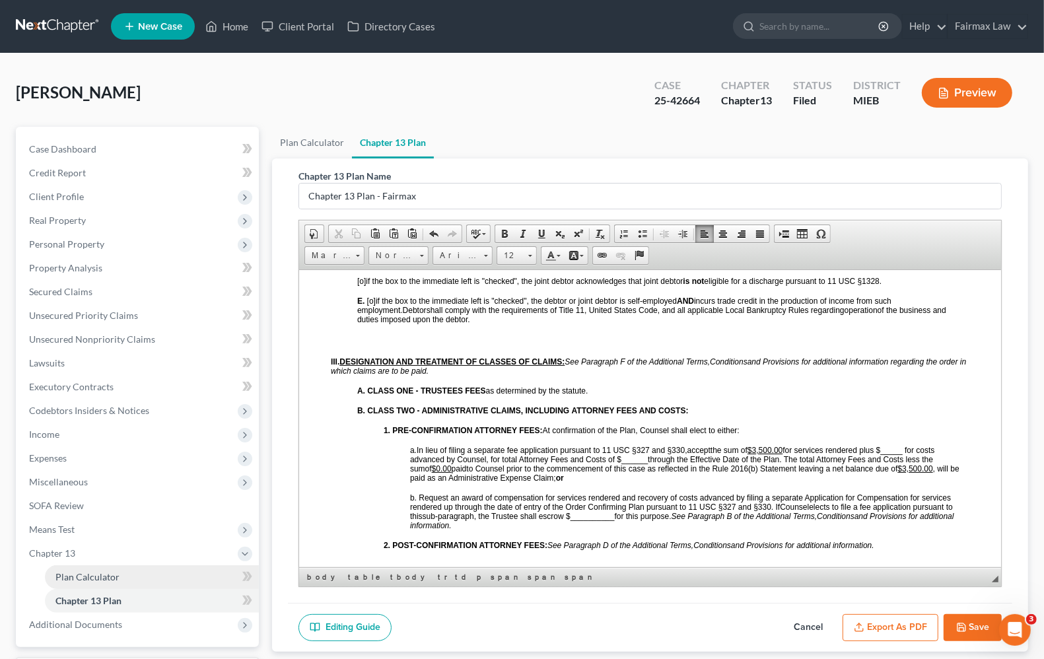
click at [96, 572] on span "Plan Calculator" at bounding box center [87, 576] width 64 height 11
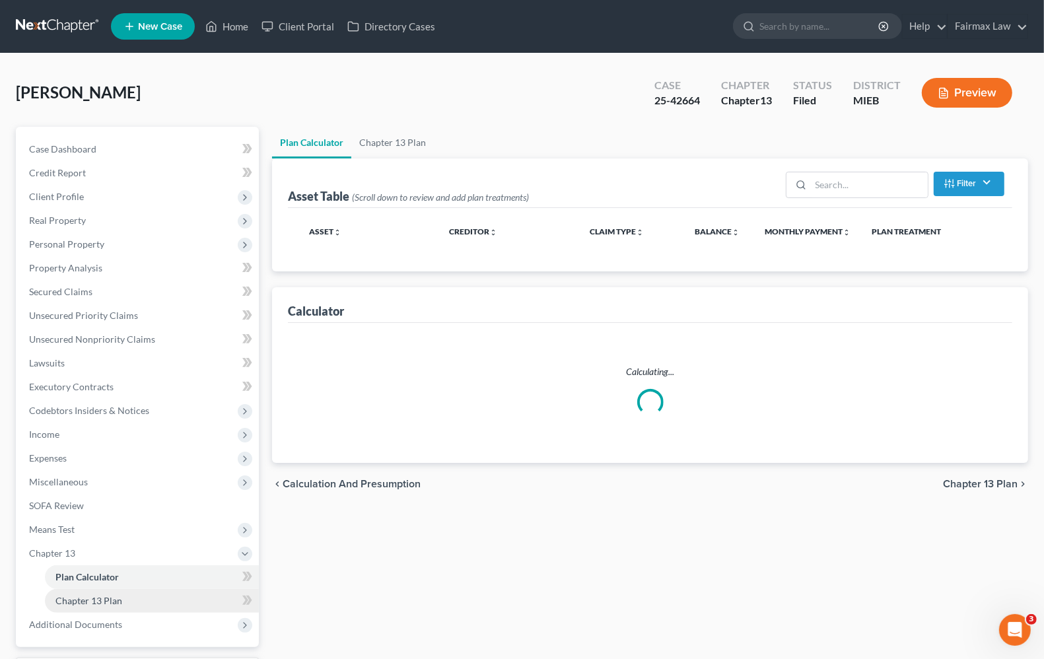
click at [90, 595] on span "Chapter 13 Plan" at bounding box center [88, 600] width 67 height 11
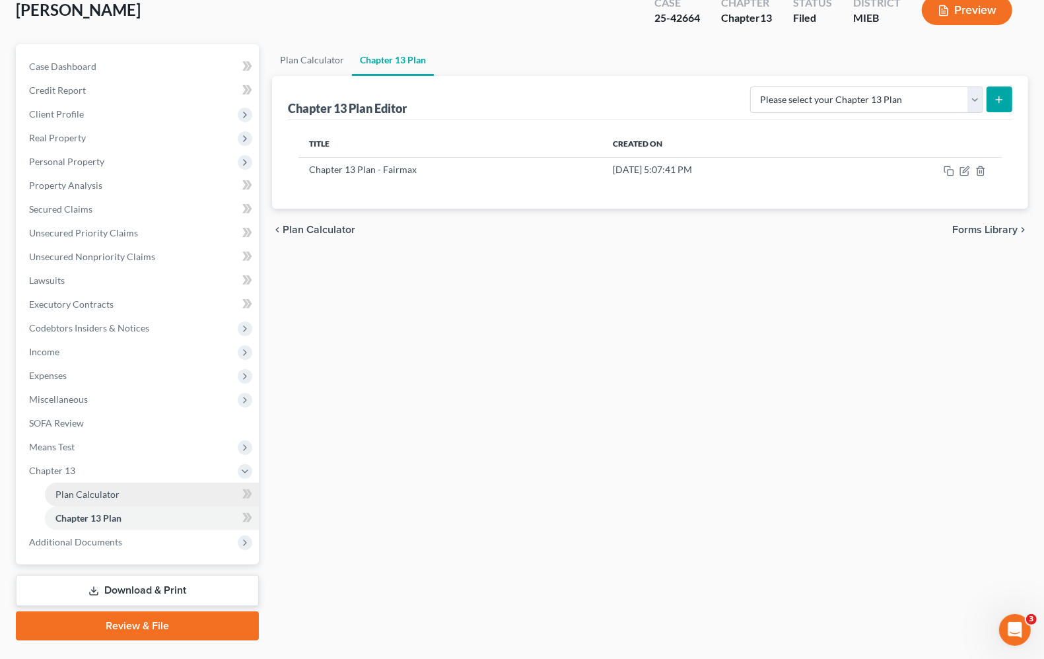
click at [94, 500] on link "Plan Calculator" at bounding box center [152, 495] width 214 height 24
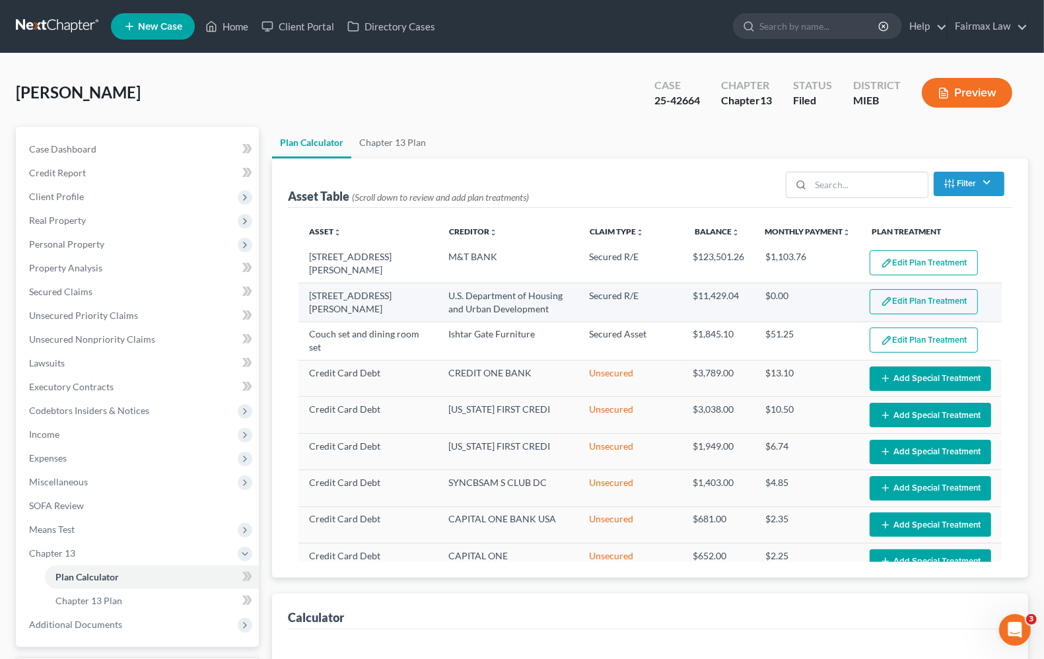
select select "35"
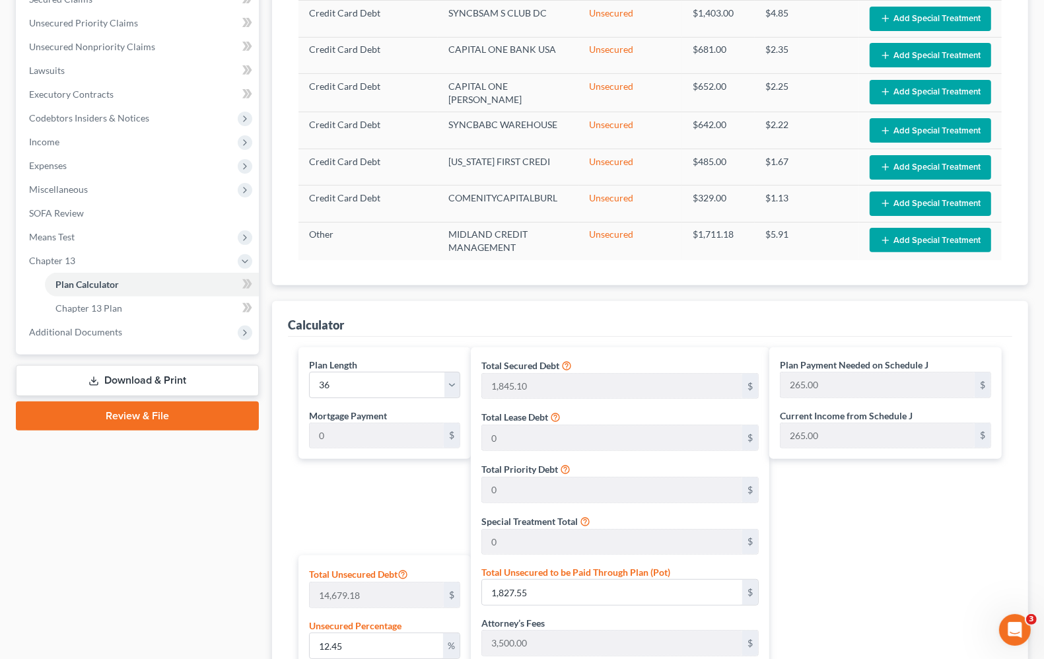
scroll to position [578, 0]
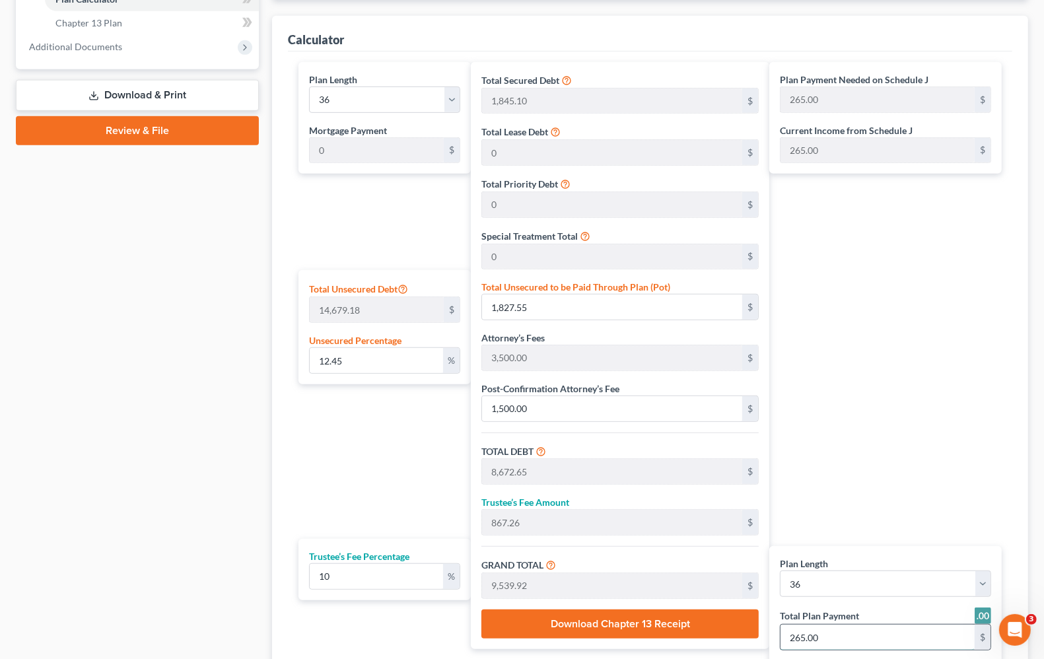
click at [863, 631] on input "265.00" at bounding box center [877, 636] width 194 height 25
type input "0"
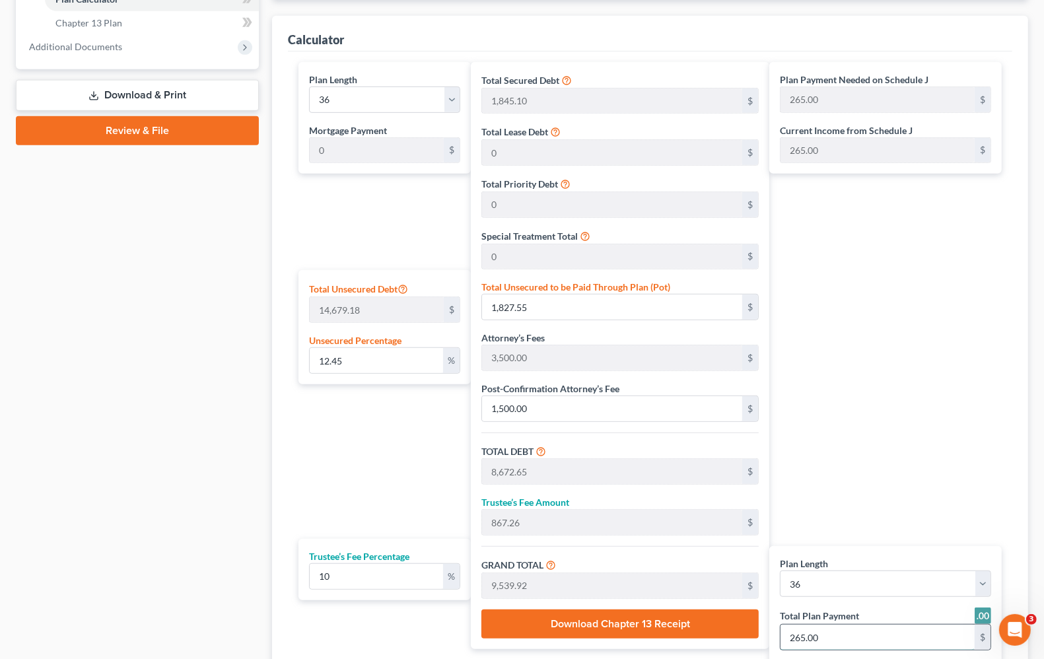
type input "0"
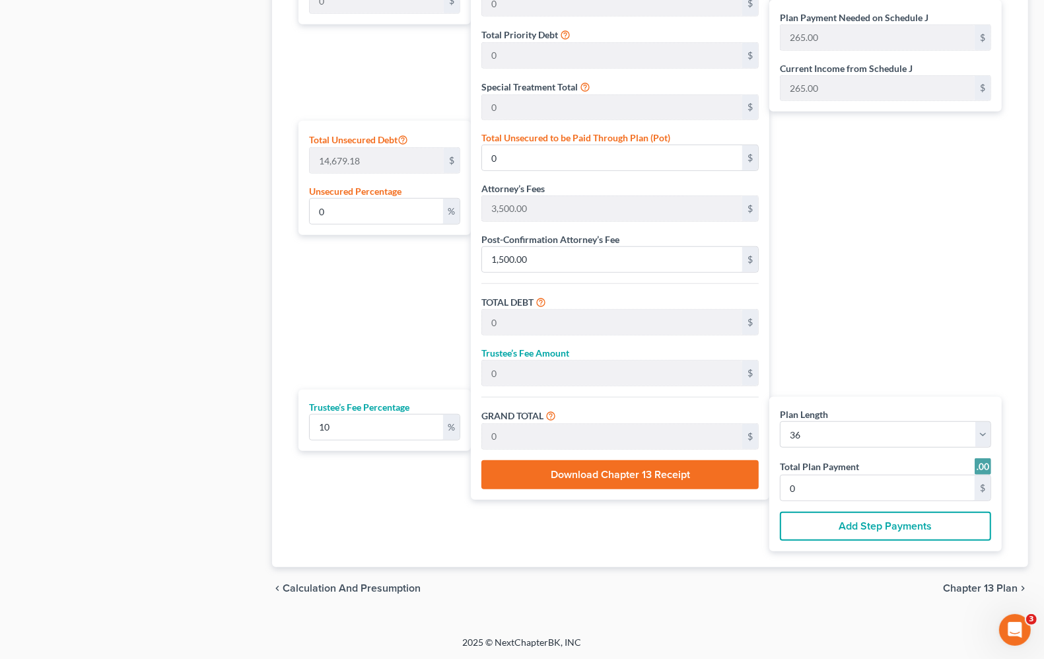
scroll to position [397, 0]
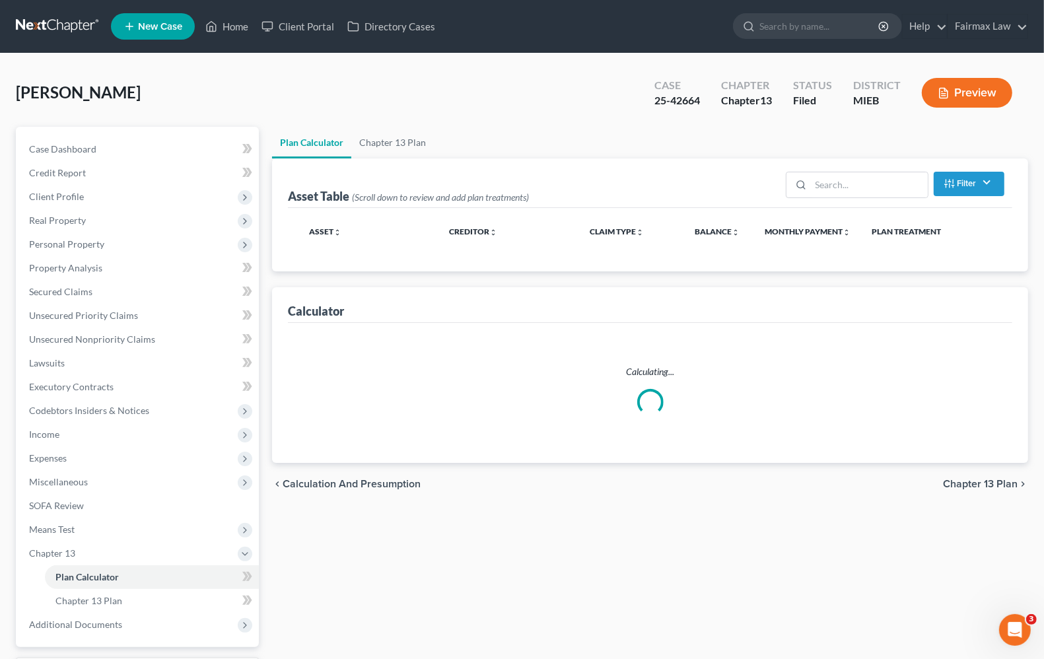
select select "35"
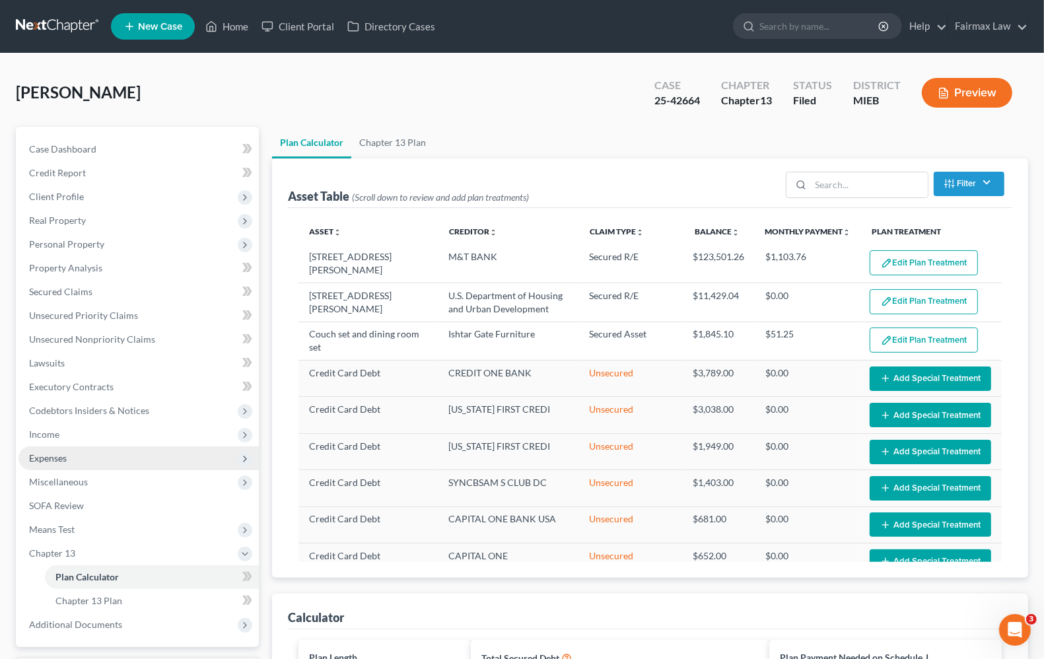
click at [55, 459] on span "Expenses" at bounding box center [48, 457] width 38 height 11
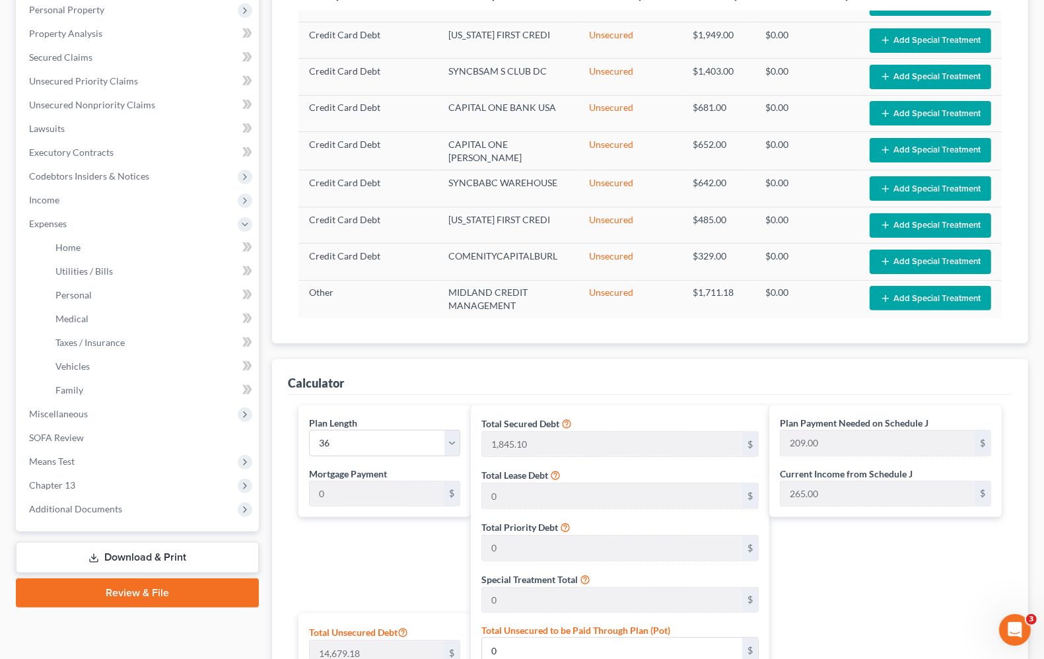
scroll to position [83, 0]
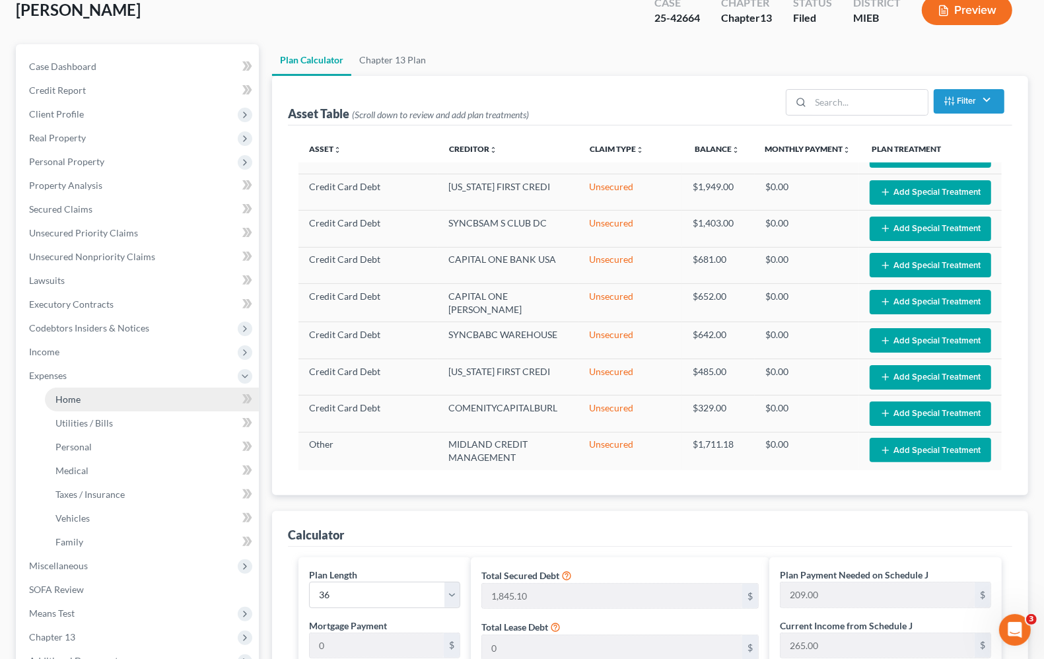
click at [64, 404] on link "Home" at bounding box center [152, 399] width 214 height 24
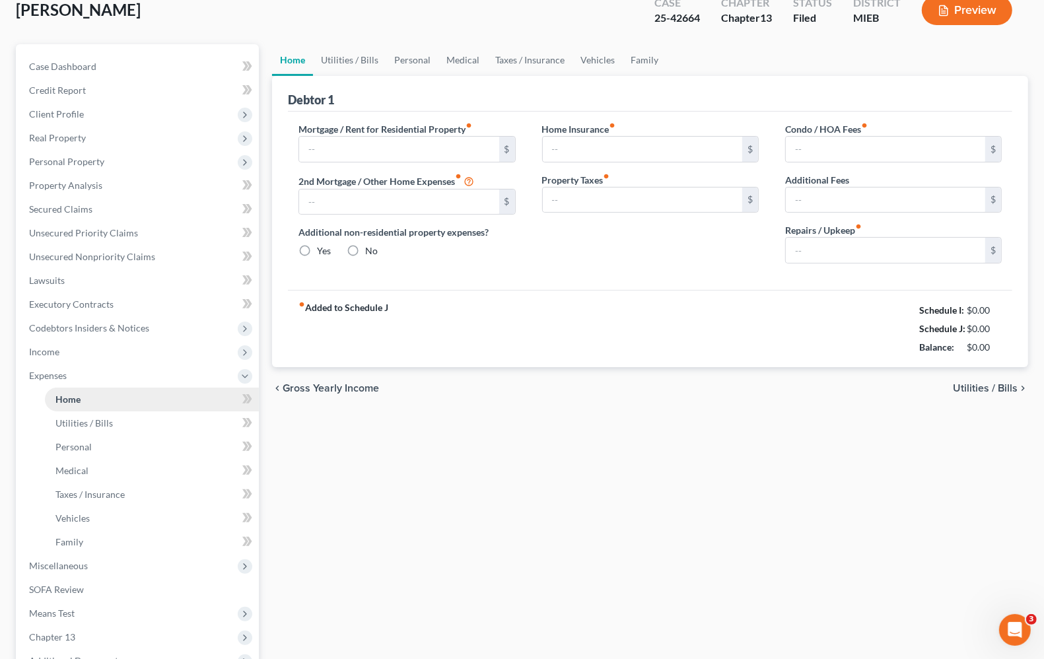
scroll to position [3, 0]
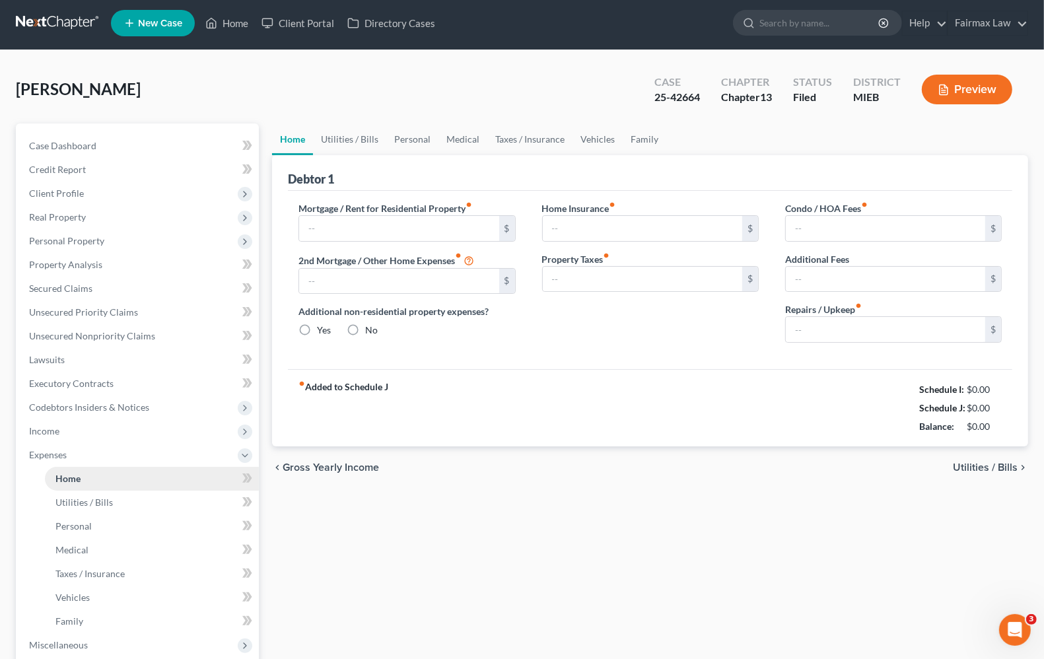
type input "1,103.76"
type input "0.00"
radio input "true"
type input "0.00"
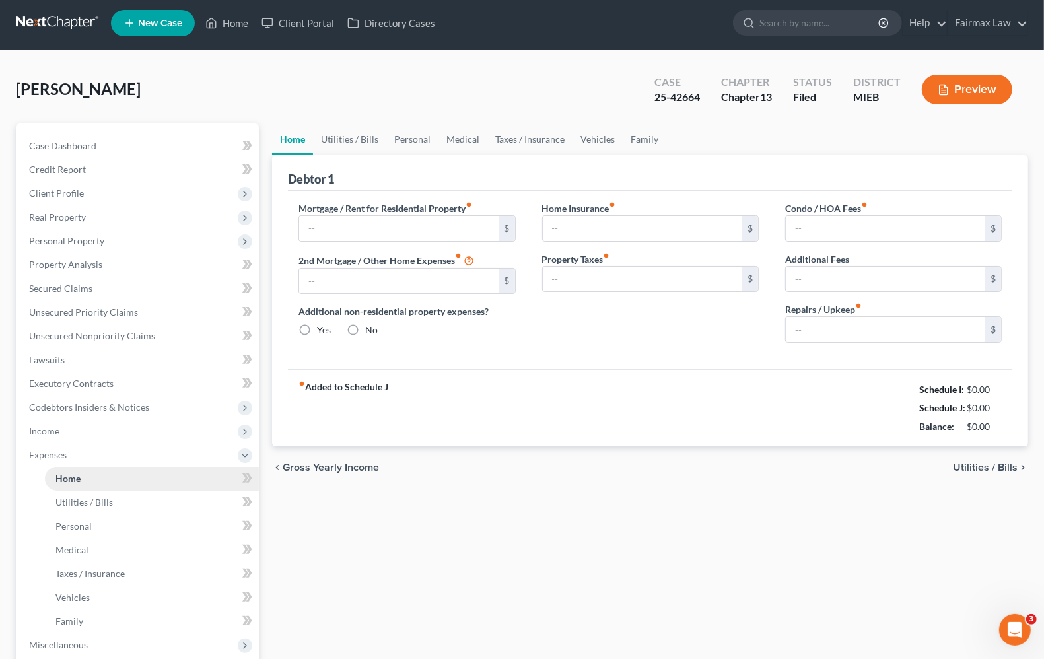
type input "0.00"
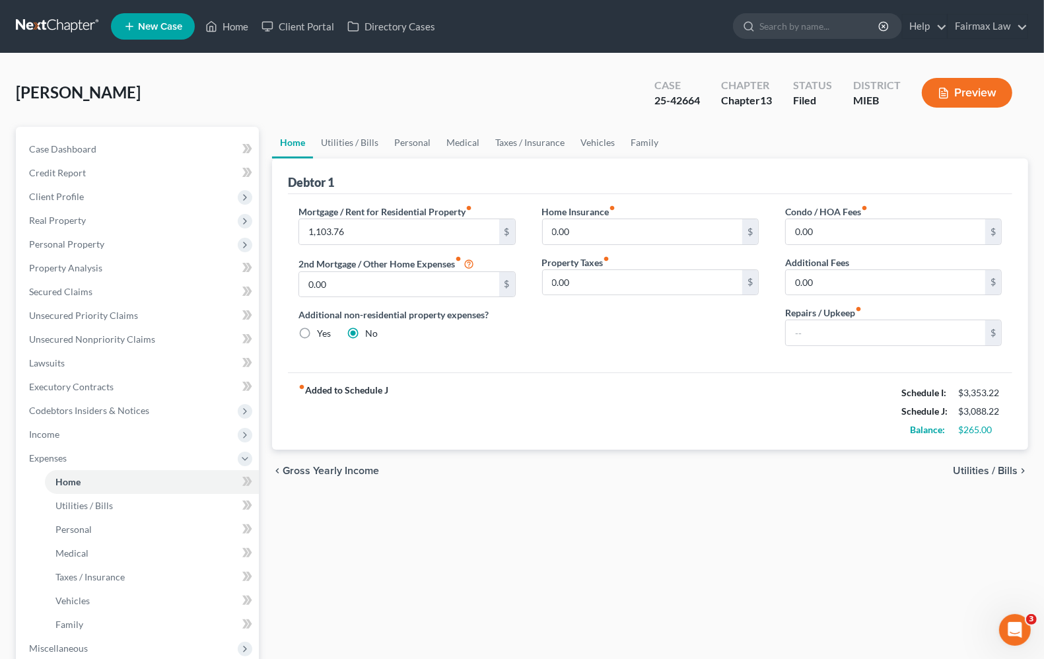
click at [978, 467] on span "Utilities / Bills" at bounding box center [985, 470] width 65 height 11
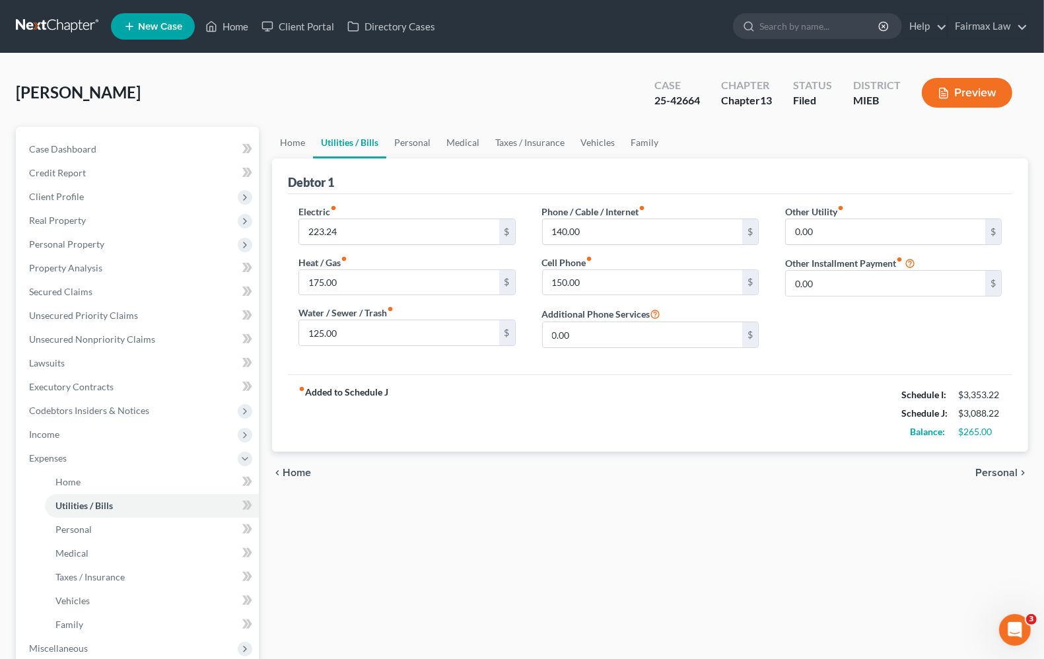
click at [978, 467] on span "Personal" at bounding box center [996, 472] width 42 height 11
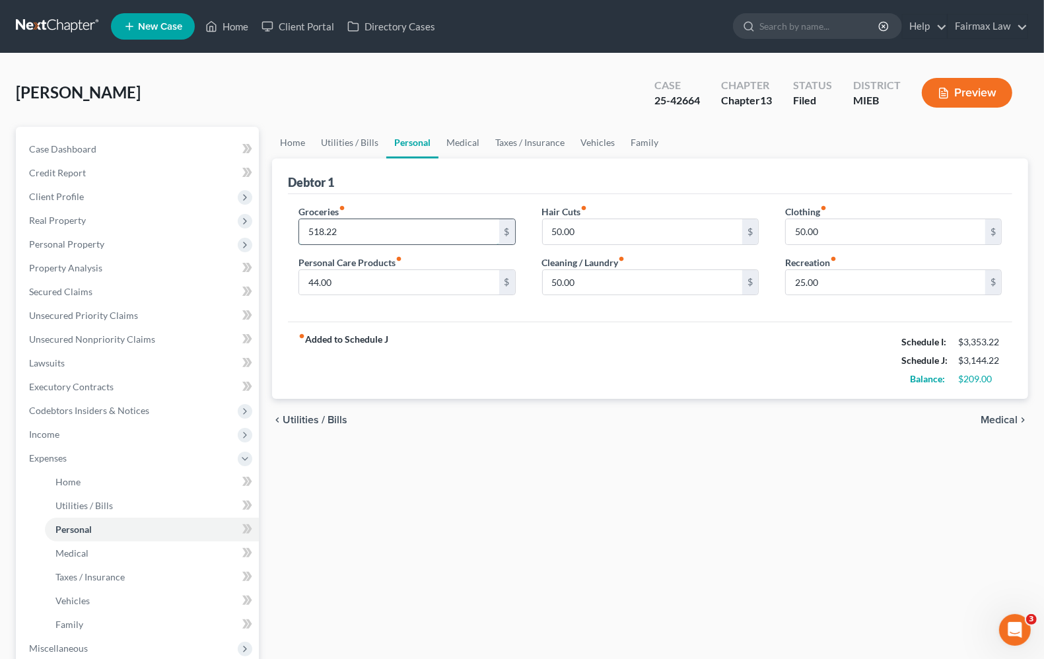
type input "518.22"
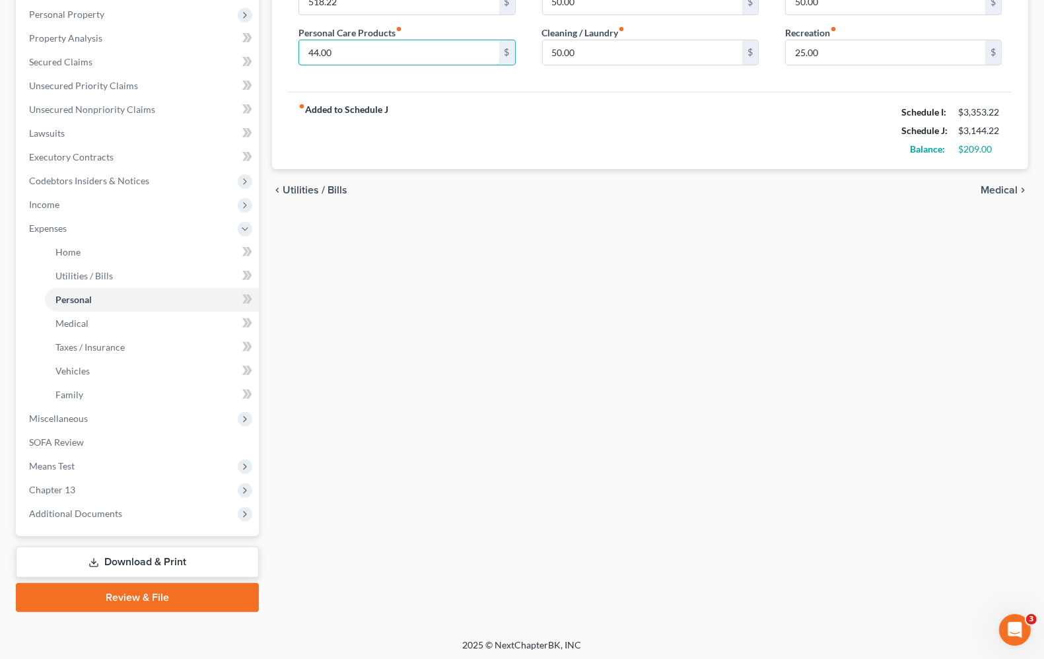
scroll to position [232, 0]
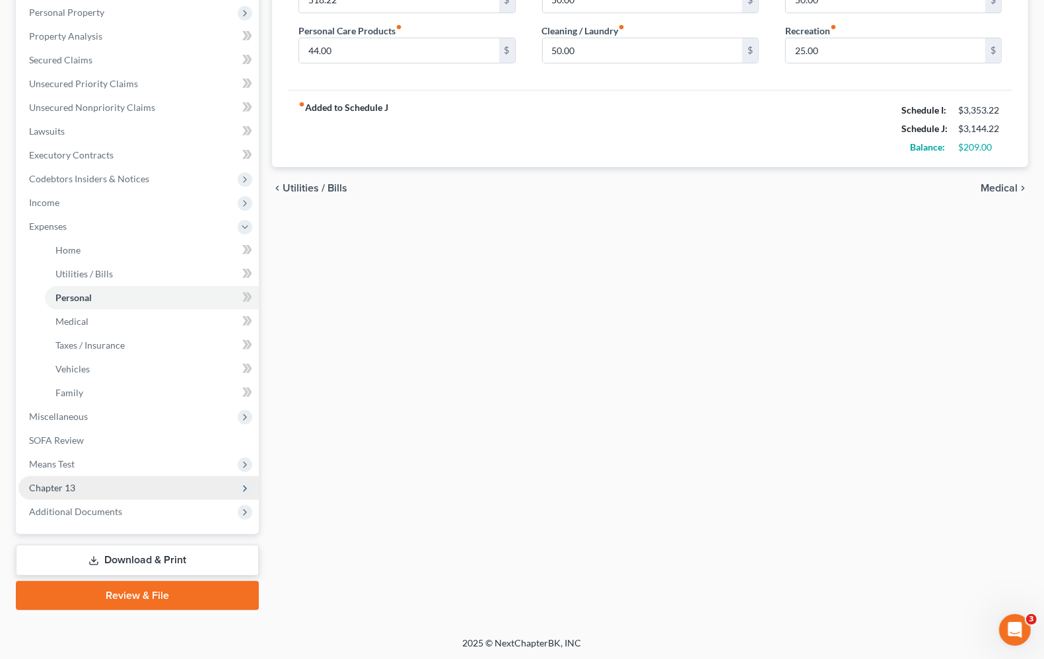
click at [63, 494] on span "Chapter 13" at bounding box center [138, 488] width 240 height 24
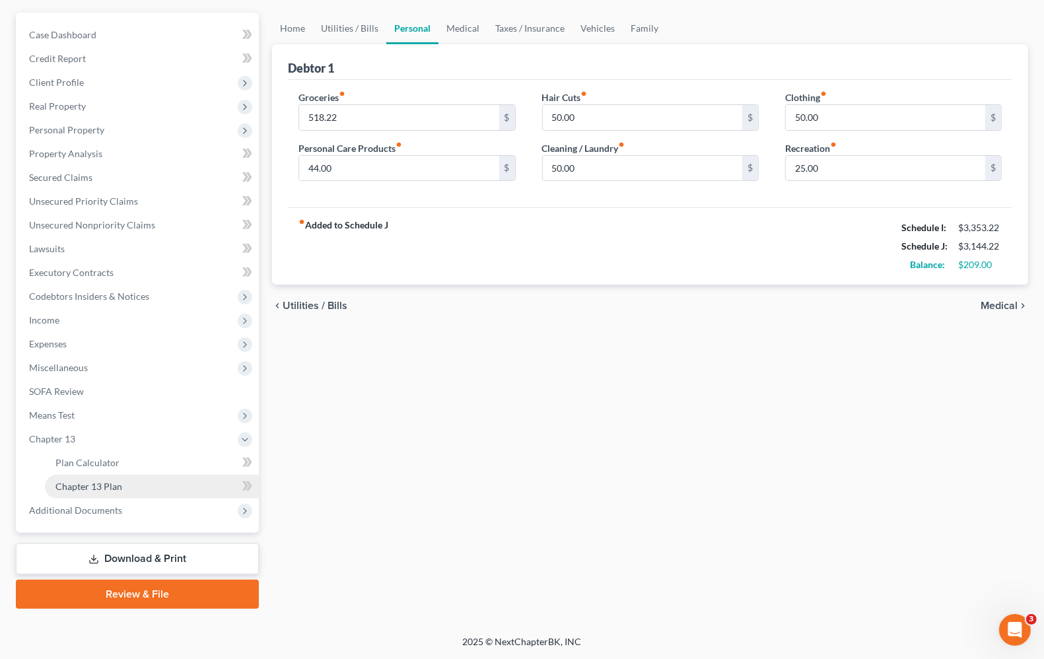
scroll to position [113, 0]
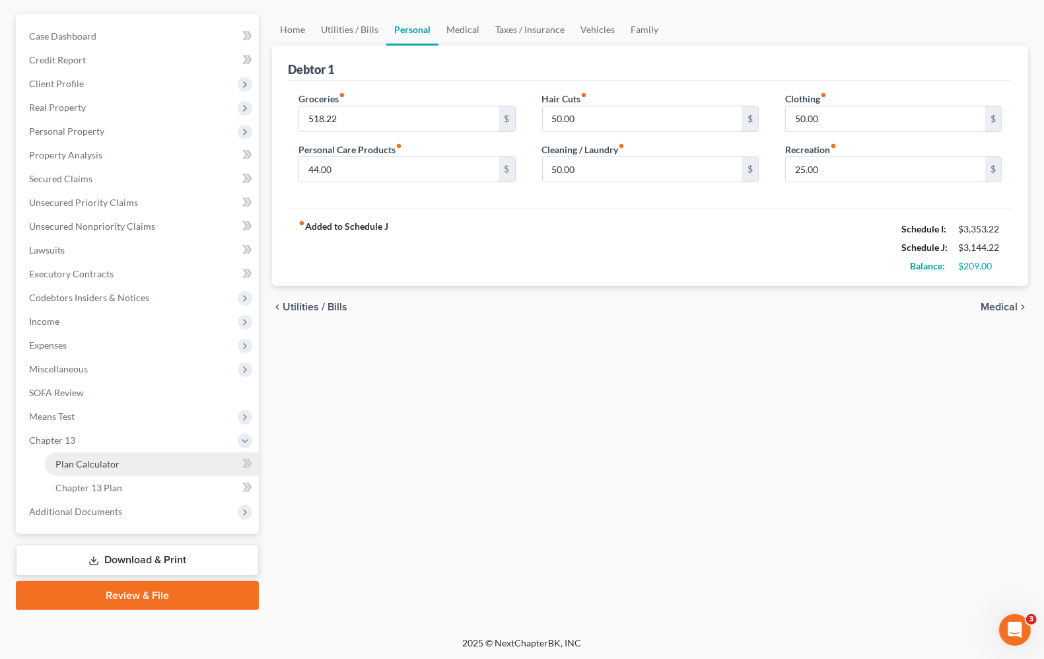
click at [88, 463] on span "Plan Calculator" at bounding box center [87, 463] width 64 height 11
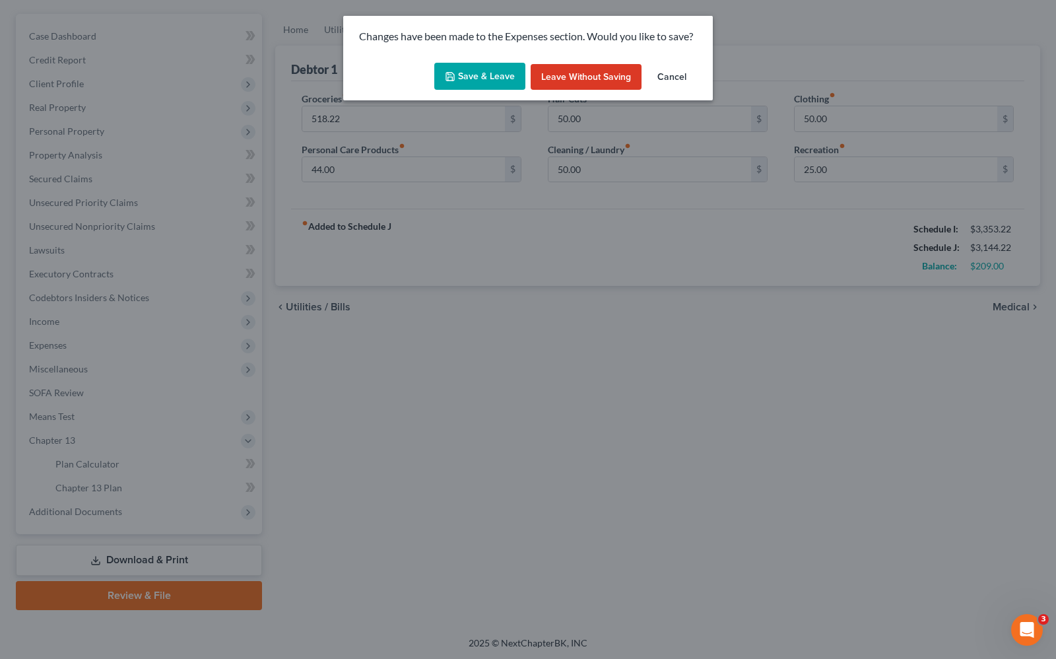
click at [483, 80] on button "Save & Leave" at bounding box center [479, 77] width 91 height 28
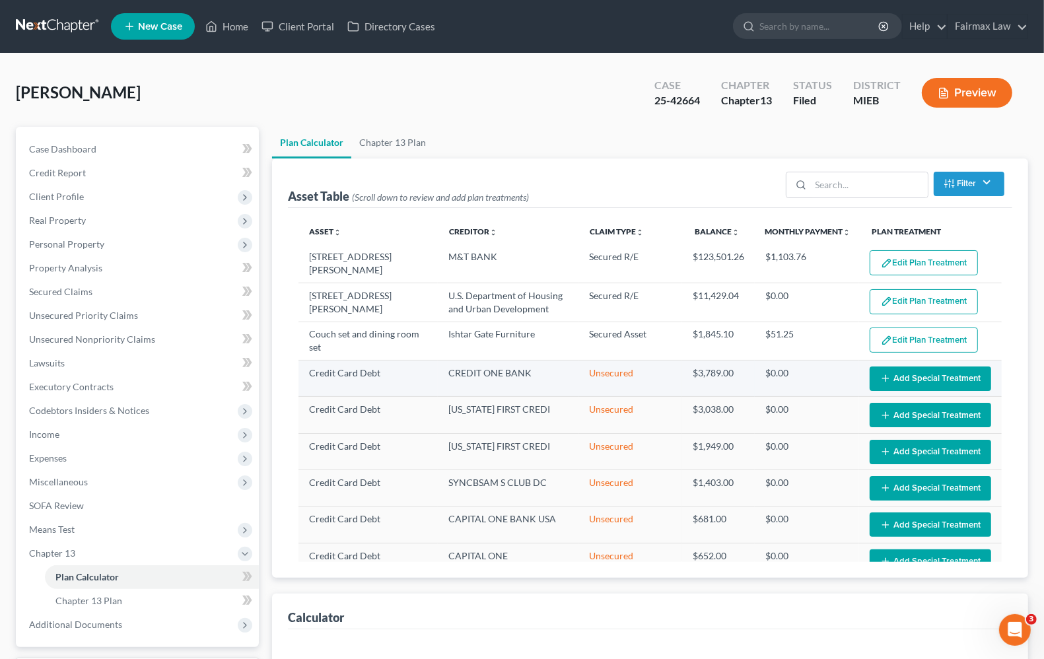
select select "35"
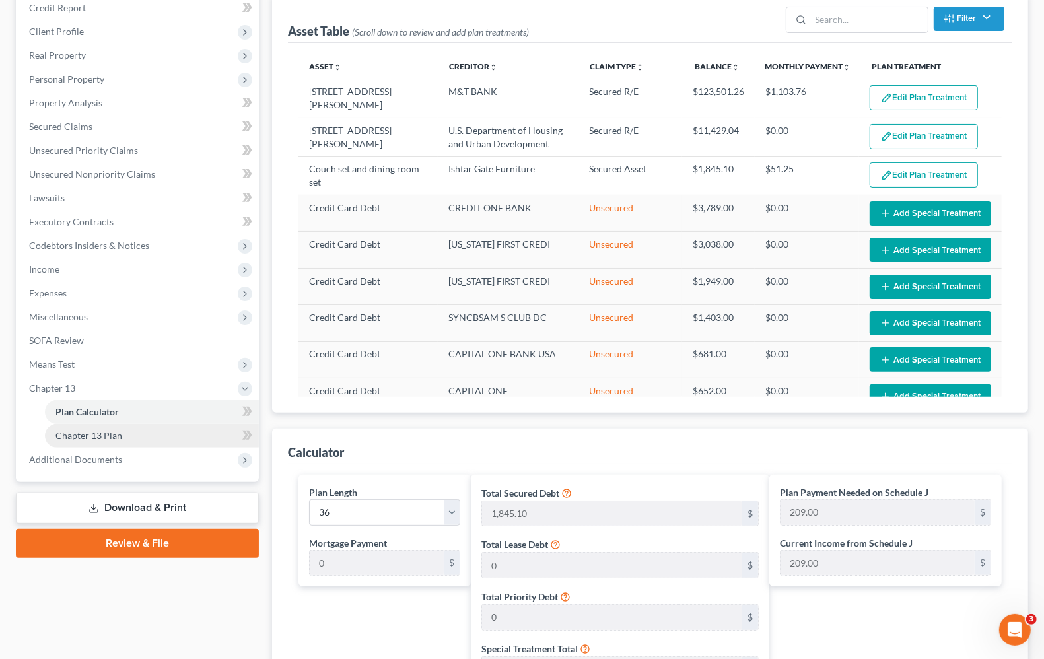
click at [101, 432] on span "Chapter 13 Plan" at bounding box center [88, 435] width 67 height 11
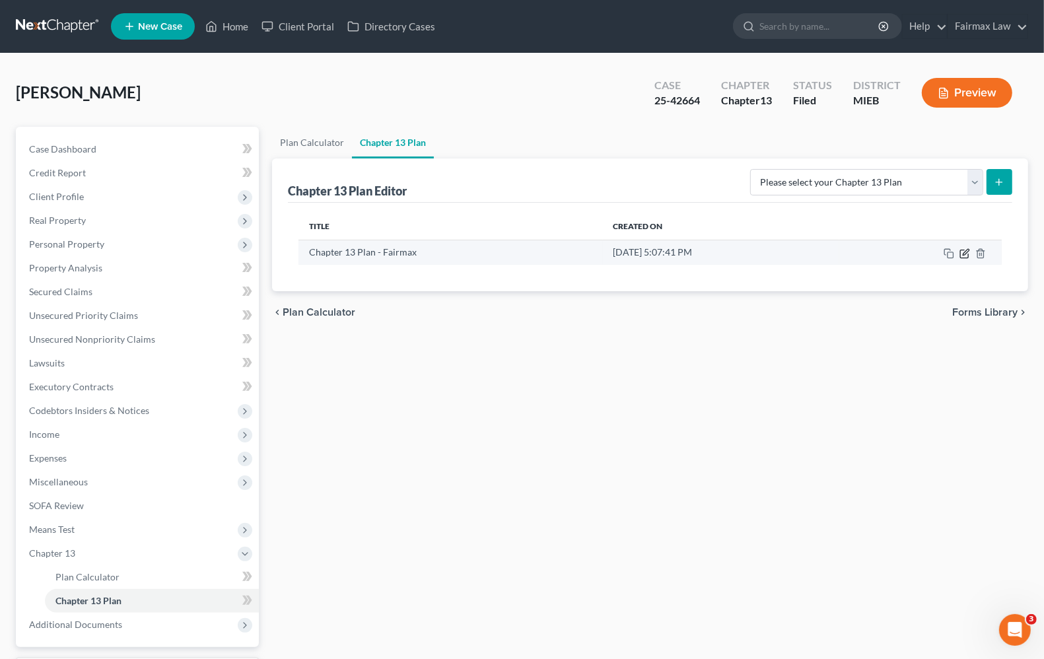
click at [967, 252] on icon "button" at bounding box center [965, 252] width 6 height 6
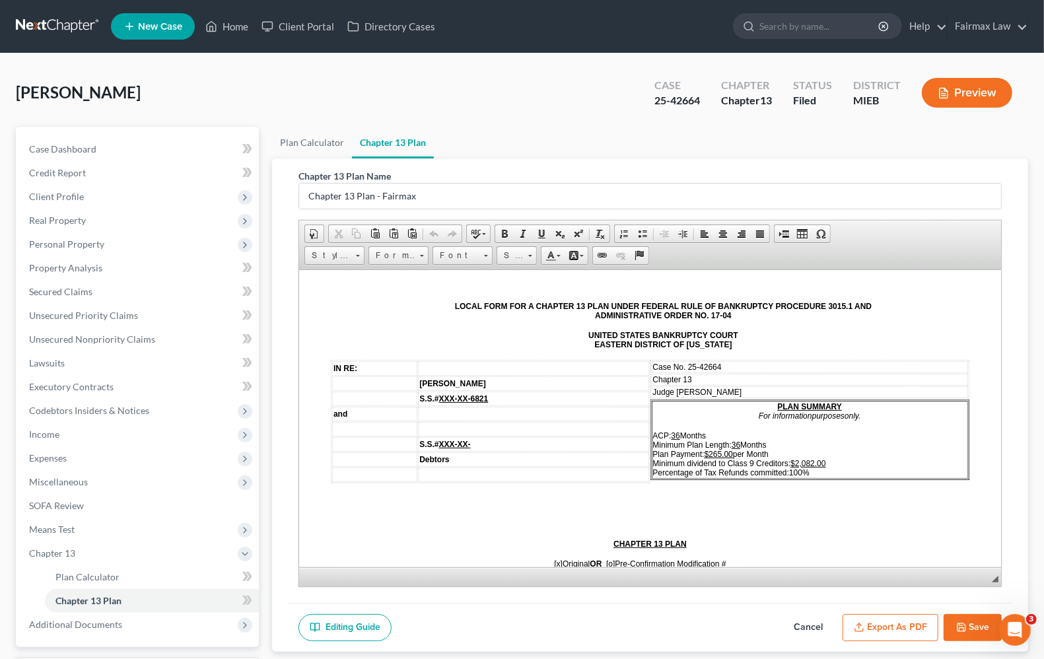
click at [925, 140] on ul "Plan Calculator Chapter 13 Plan" at bounding box center [650, 143] width 756 height 32
click at [96, 573] on span "Plan Calculator" at bounding box center [87, 576] width 64 height 11
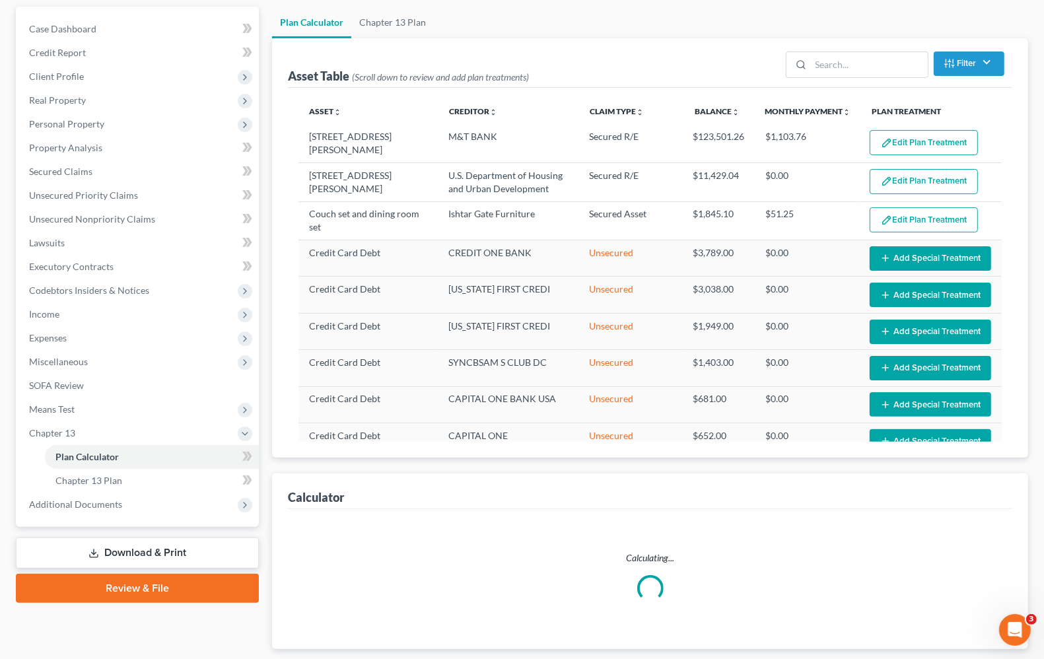
scroll to position [201, 0]
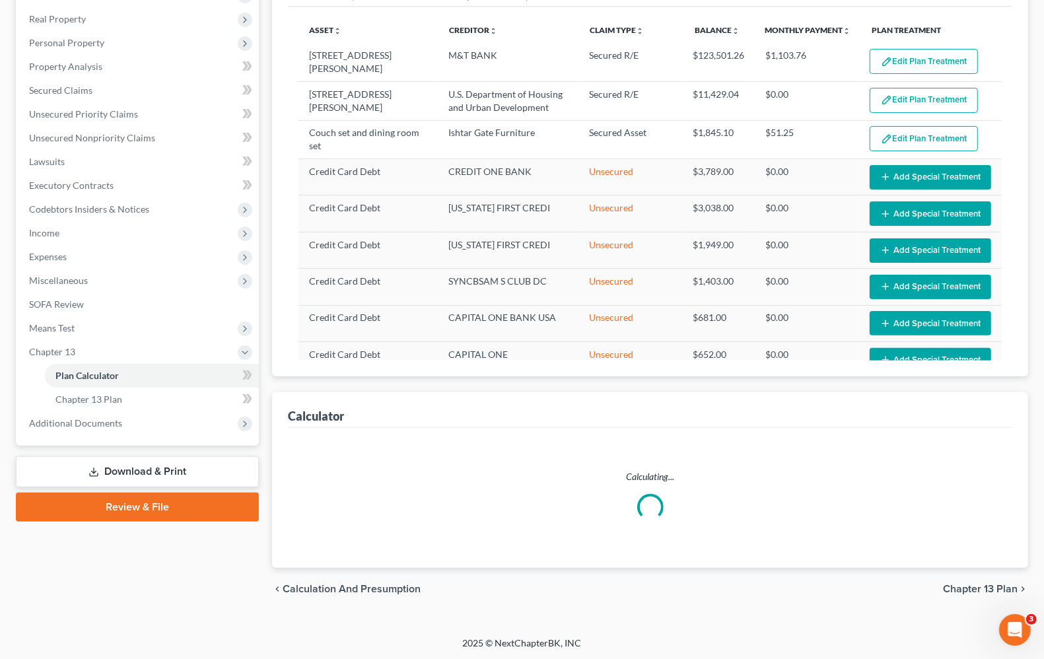
select select "35"
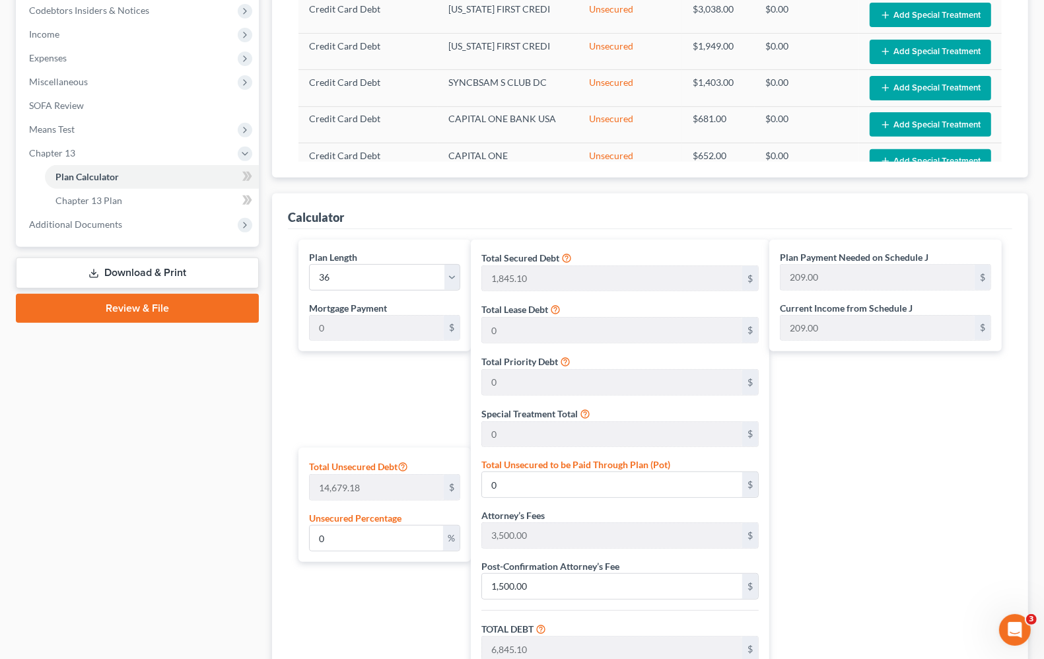
scroll to position [366, 0]
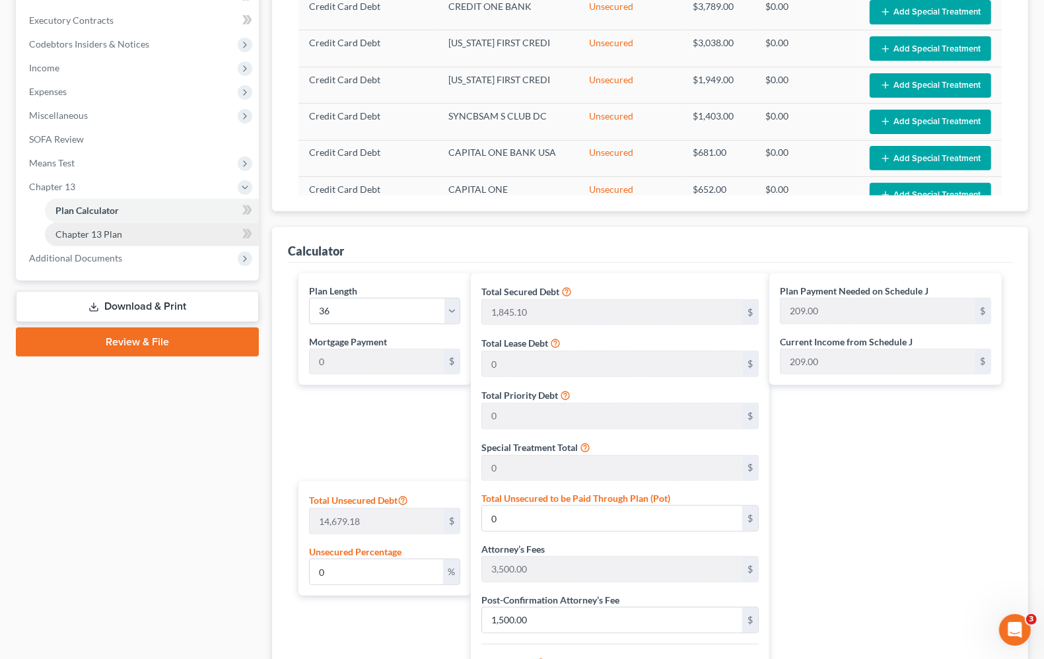
click at [112, 235] on span "Chapter 13 Plan" at bounding box center [88, 233] width 67 height 11
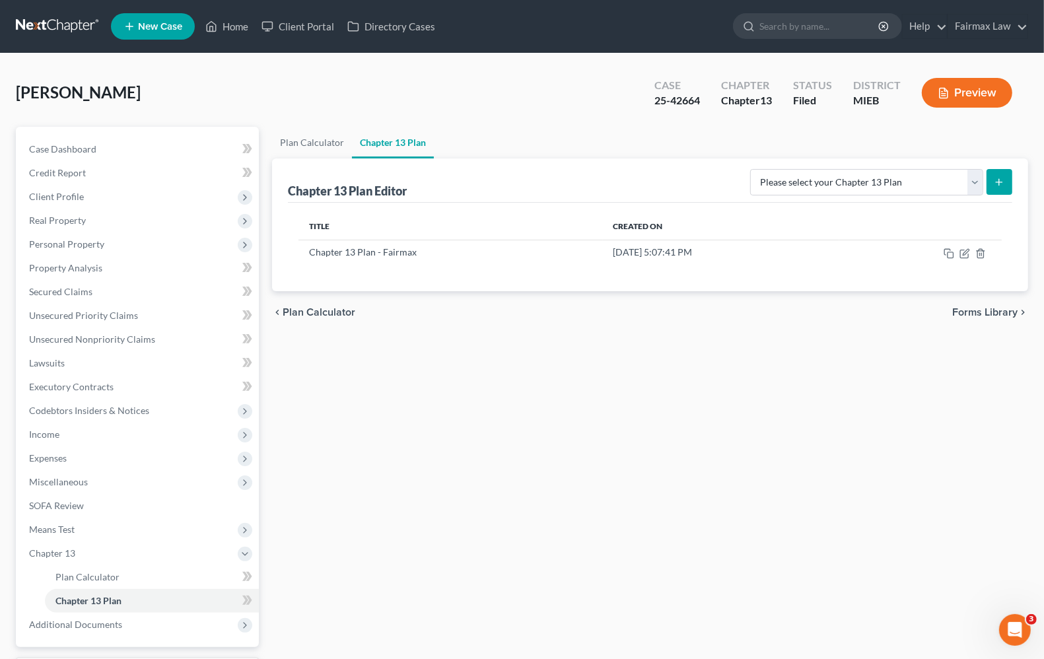
click at [997, 183] on icon "submit" at bounding box center [998, 182] width 11 height 11
click at [941, 182] on select "Please select your Chapter 13 Plan Chapter 13 Plan - Fairmax [GEOGRAPHIC_DATA] …" at bounding box center [866, 182] width 233 height 26
select select "0"
click at [756, 169] on select "Please select your Chapter 13 Plan Chapter 13 Plan - Fairmax [GEOGRAPHIC_DATA] …" at bounding box center [866, 182] width 233 height 26
click at [1008, 184] on button "submit" at bounding box center [999, 182] width 26 height 26
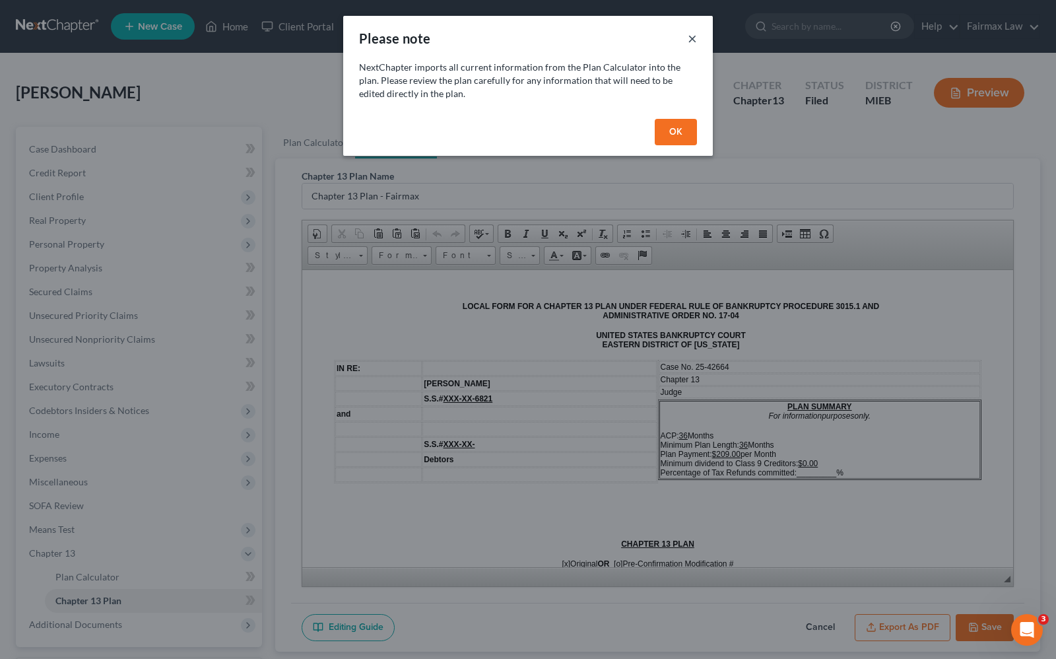
click at [695, 40] on button "×" at bounding box center [692, 38] width 9 height 16
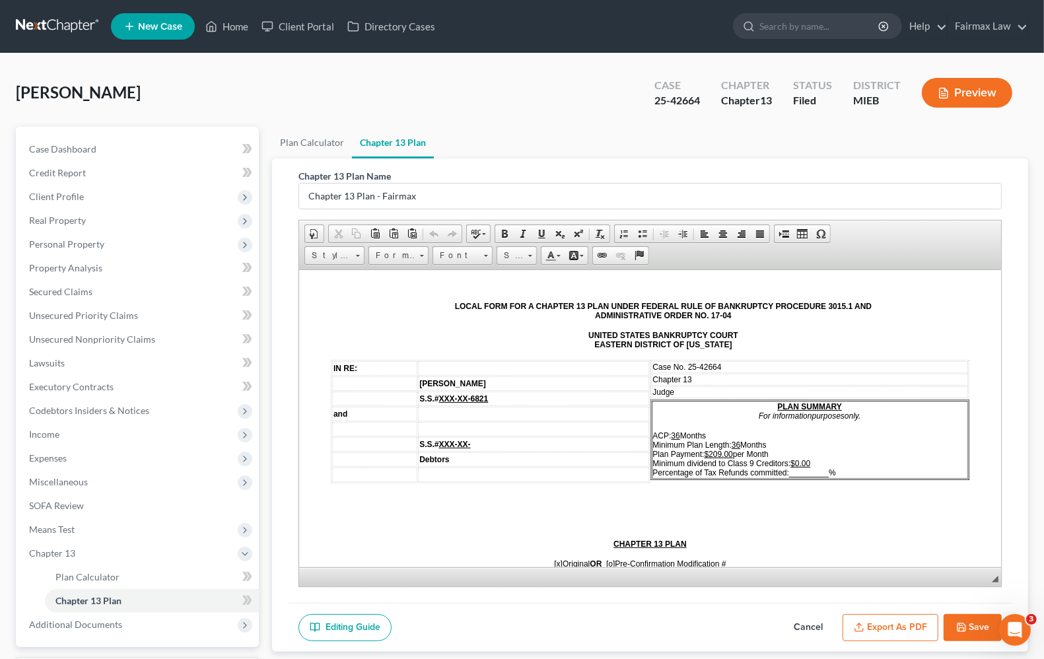
click at [689, 389] on td "Judge" at bounding box center [810, 391] width 317 height 12
drag, startPoint x: 785, startPoint y: 466, endPoint x: 796, endPoint y: 463, distance: 11.7
click at [789, 467] on span "_________" at bounding box center [809, 471] width 40 height 9
click at [781, 466] on span "ACP: 36 Months Minimum Plan Length: 36 Months Plan Payment: $209.00 per Month M…" at bounding box center [732, 453] width 159 height 46
drag, startPoint x: 782, startPoint y: 466, endPoint x: 805, endPoint y: 467, distance: 23.1
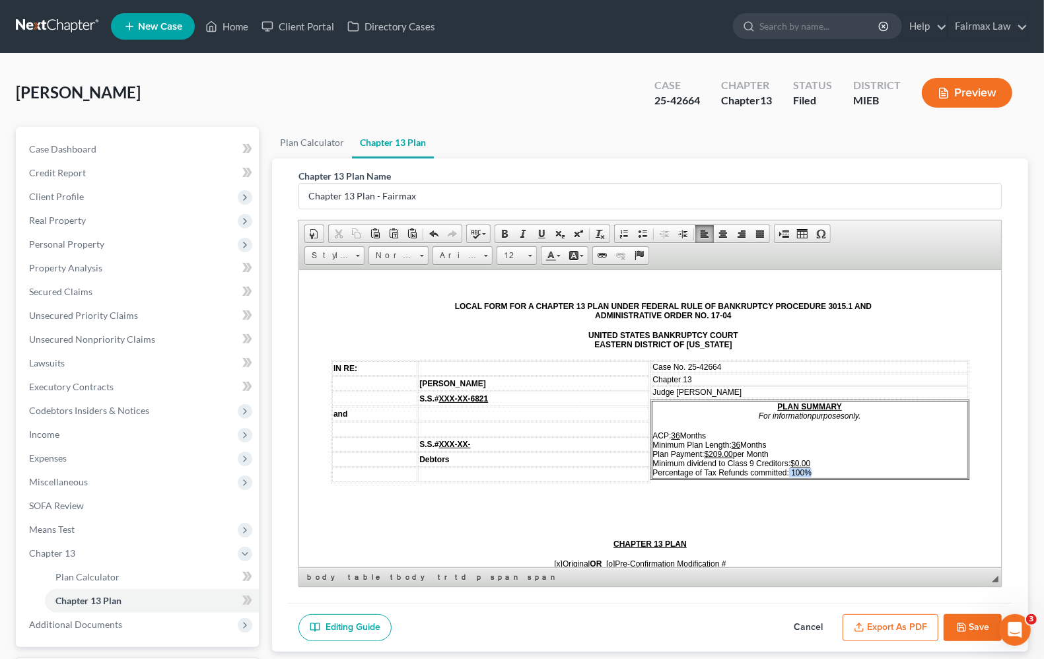
click at [805, 467] on p "ACP: 36 Months Minimum Plan Length: 36 Months Plan Payment: $209.00 per Month M…" at bounding box center [810, 453] width 314 height 46
click at [787, 496] on p at bounding box center [650, 500] width 638 height 12
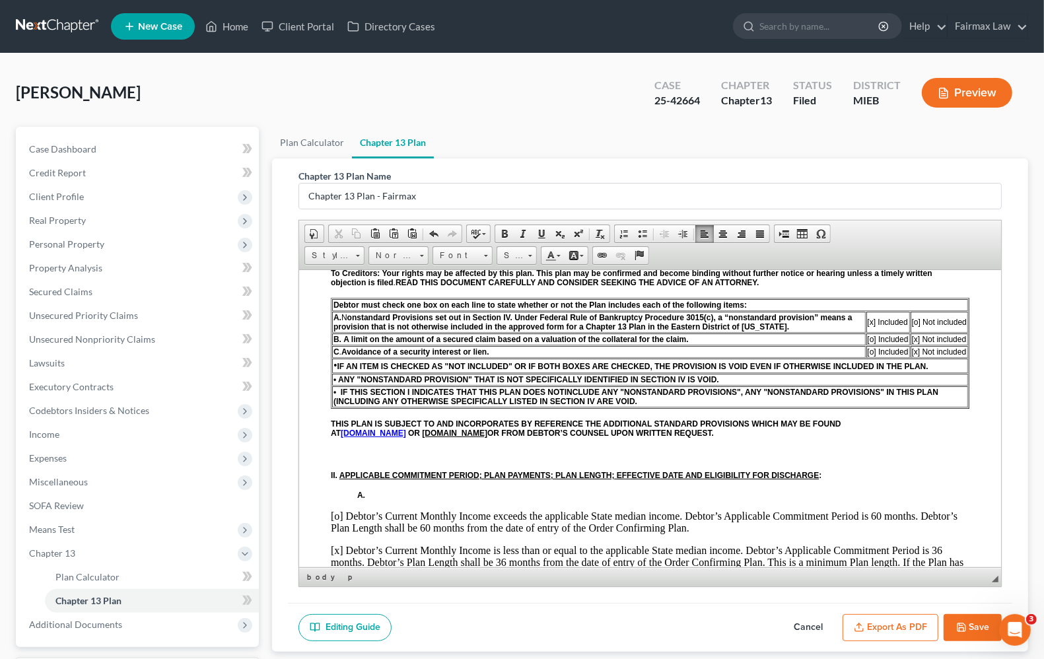
scroll to position [248, 0]
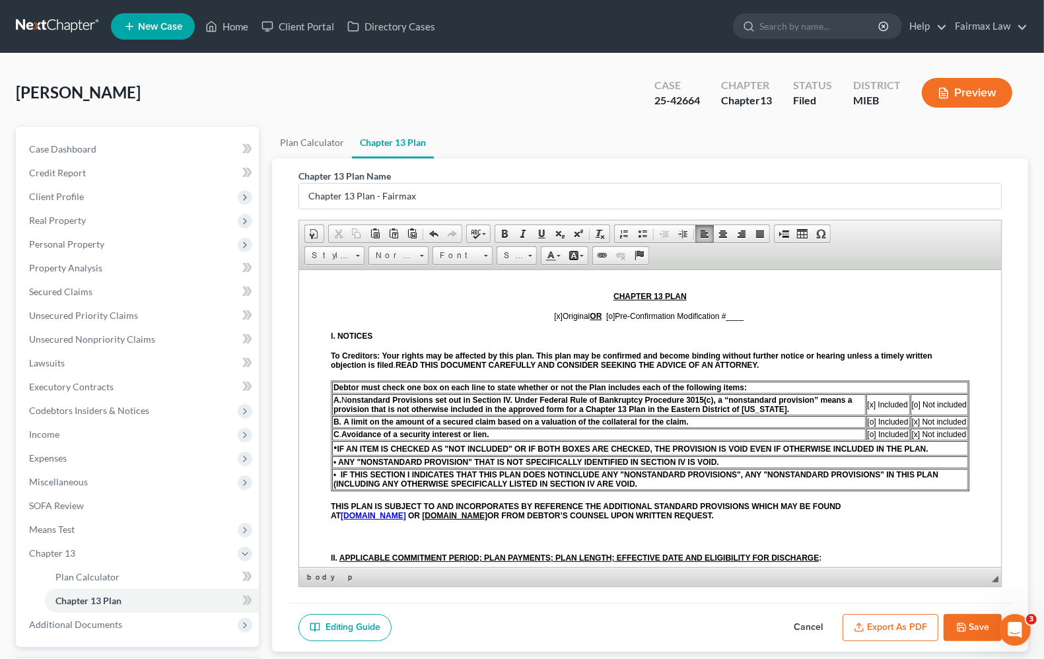
click at [554, 319] on span "[x]" at bounding box center [558, 315] width 9 height 9
click at [600, 340] on p "I. NOTICES" at bounding box center [650, 335] width 638 height 9
click at [607, 316] on span "[o]" at bounding box center [610, 315] width 9 height 9
click at [743, 315] on span "[o ] Original OR [x ] Pre-Confirmation Modification # ____" at bounding box center [649, 315] width 191 height 9
drag, startPoint x: 727, startPoint y: 316, endPoint x: 749, endPoint y: 318, distance: 22.5
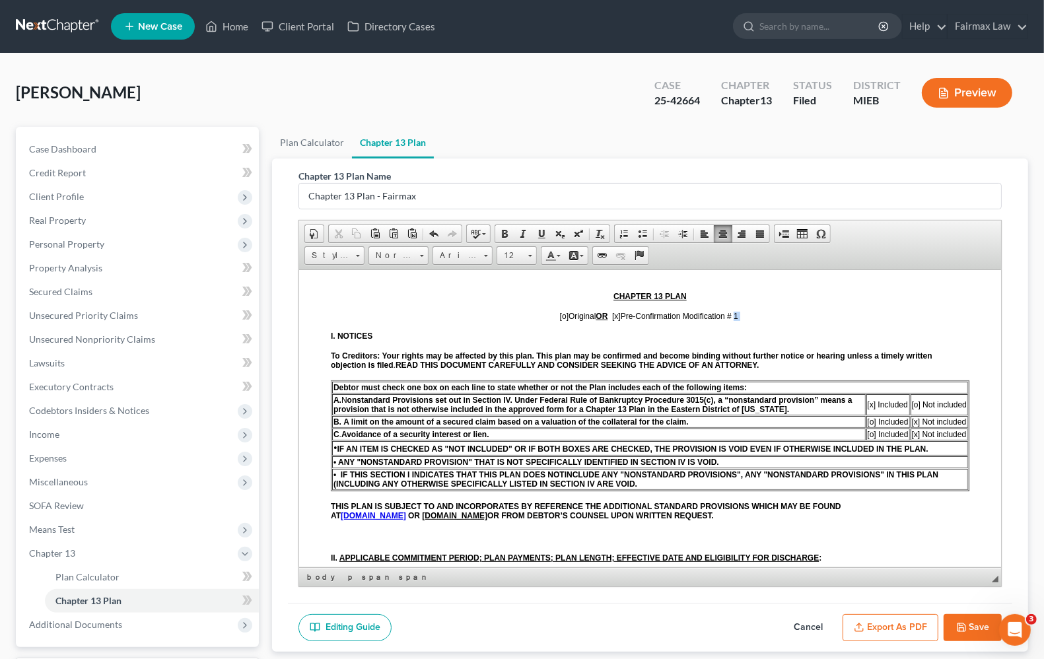
click at [749, 318] on p "[o ] Original OR [x ] Pre-Confirmation Modification # 1" at bounding box center [650, 315] width 638 height 9
drag, startPoint x: 723, startPoint y: 319, endPoint x: 737, endPoint y: 319, distance: 13.2
click at [737, 319] on span "[o ] Original OR [x ] Pre-Confirmation Modification # 1" at bounding box center [650, 315] width 181 height 9
click at [905, 333] on p "I. NOTICES" at bounding box center [650, 335] width 638 height 9
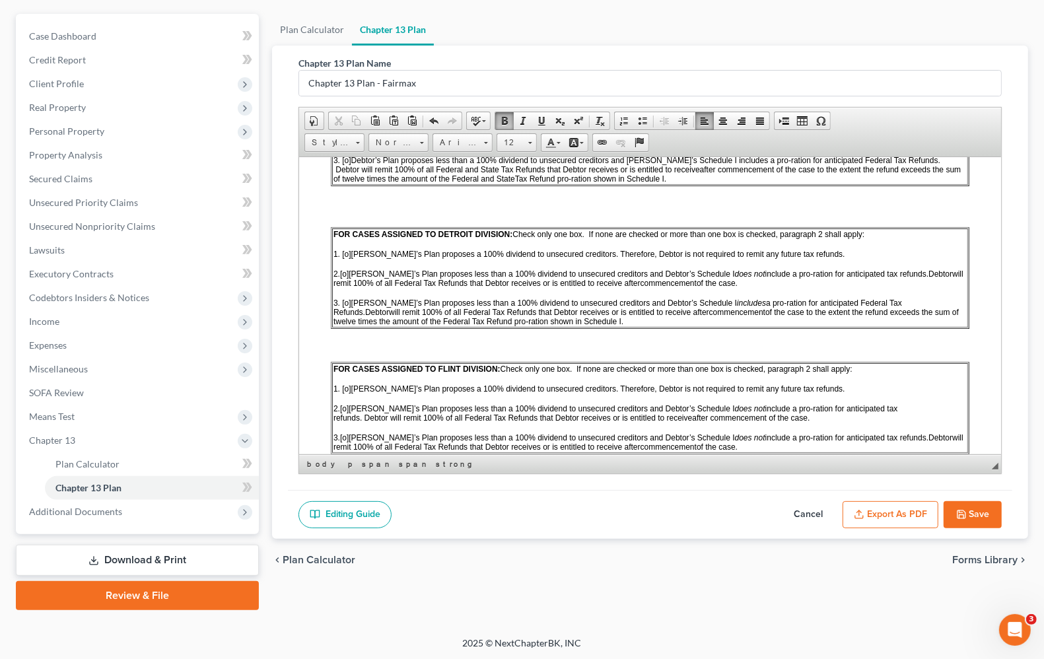
scroll to position [908, 0]
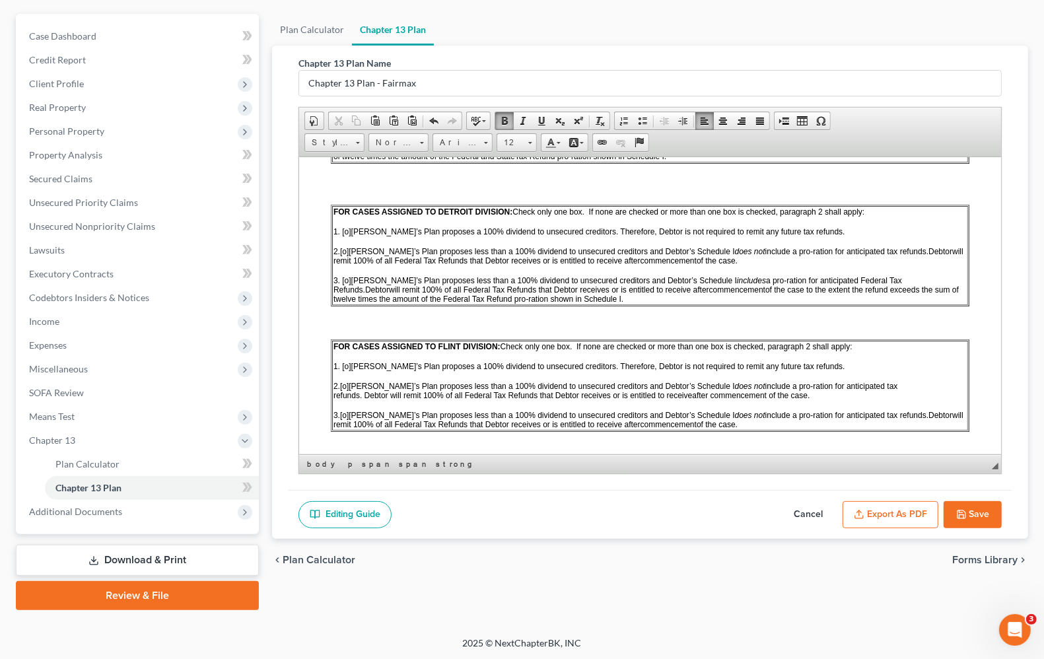
click at [349, 255] on span "[o]" at bounding box center [344, 250] width 9 height 9
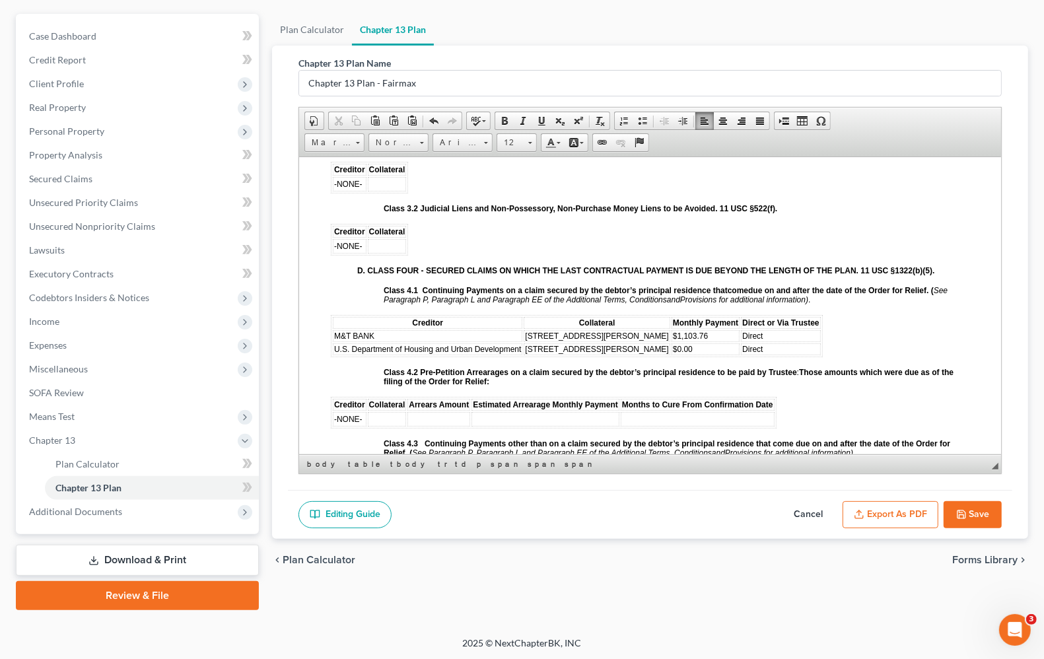
scroll to position [1733, 0]
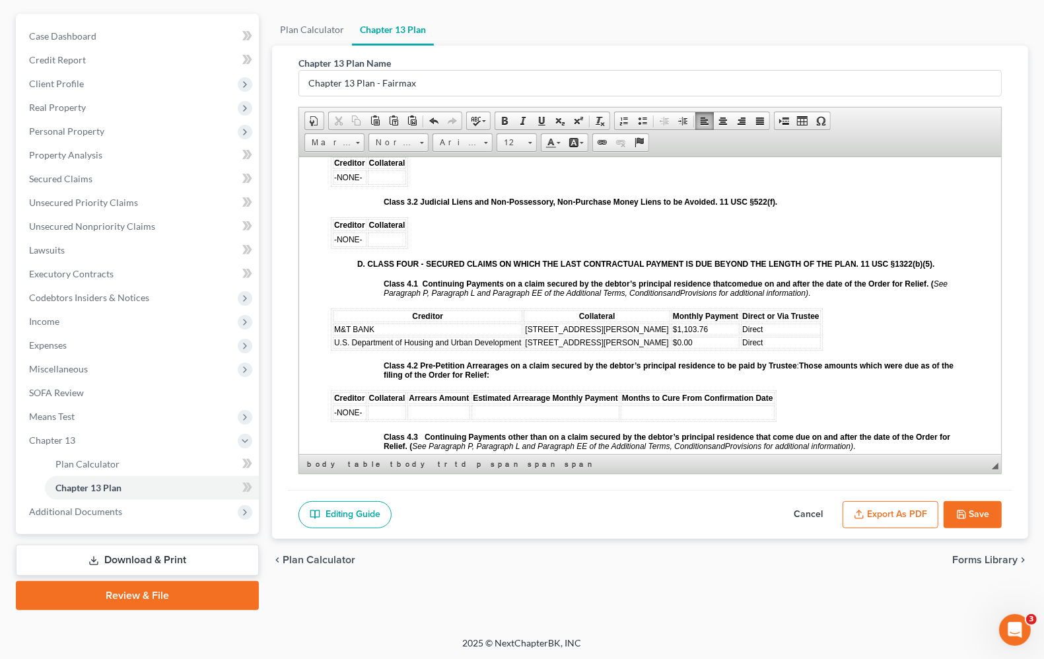
click at [741, 348] on td "Direct" at bounding box center [781, 342] width 80 height 12
click at [741, 331] on td "Direct" at bounding box center [781, 329] width 80 height 12
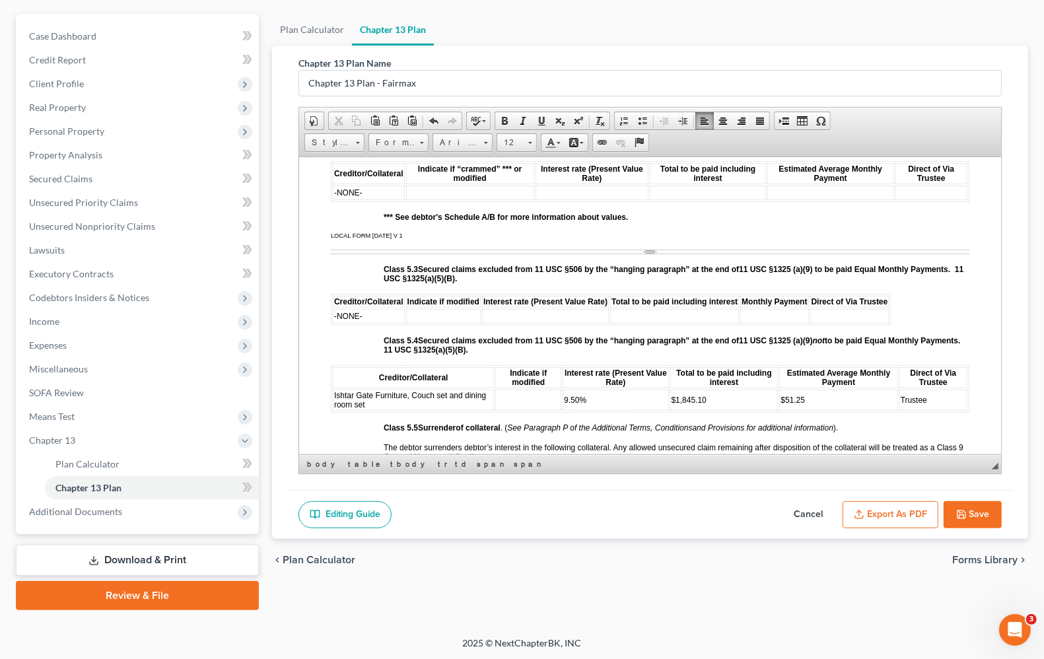
scroll to position [2310, 0]
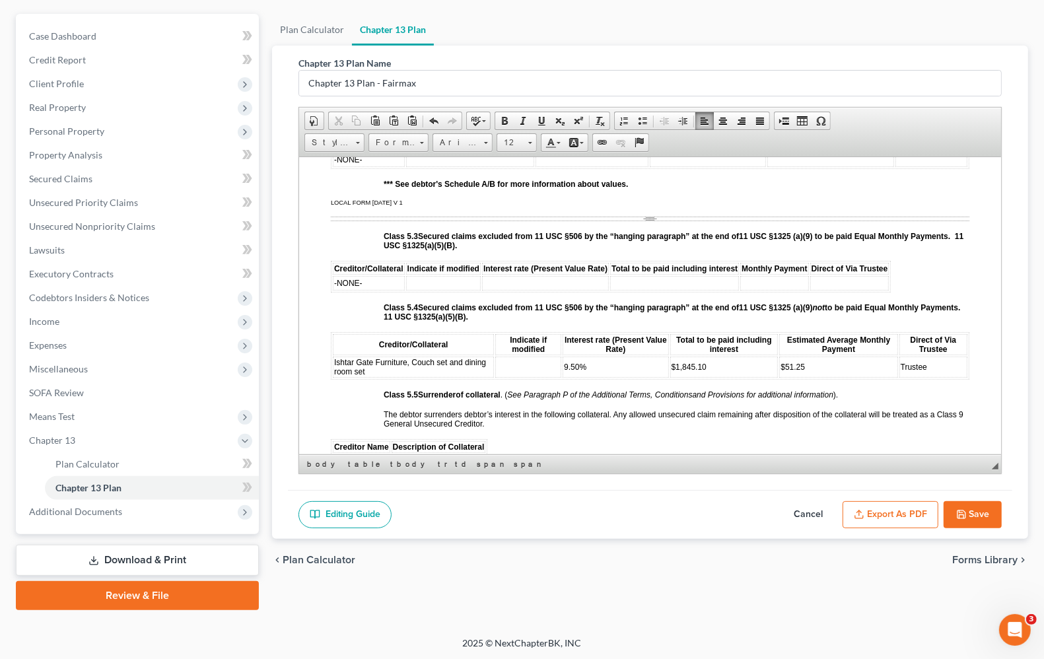
click at [529, 377] on td at bounding box center [528, 366] width 66 height 21
drag, startPoint x: 542, startPoint y: 376, endPoint x: 496, endPoint y: 370, distance: 46.7
click at [496, 370] on td "modified" at bounding box center [528, 366] width 67 height 21
click at [529, 147] on link "Size" at bounding box center [516, 142] width 40 height 18
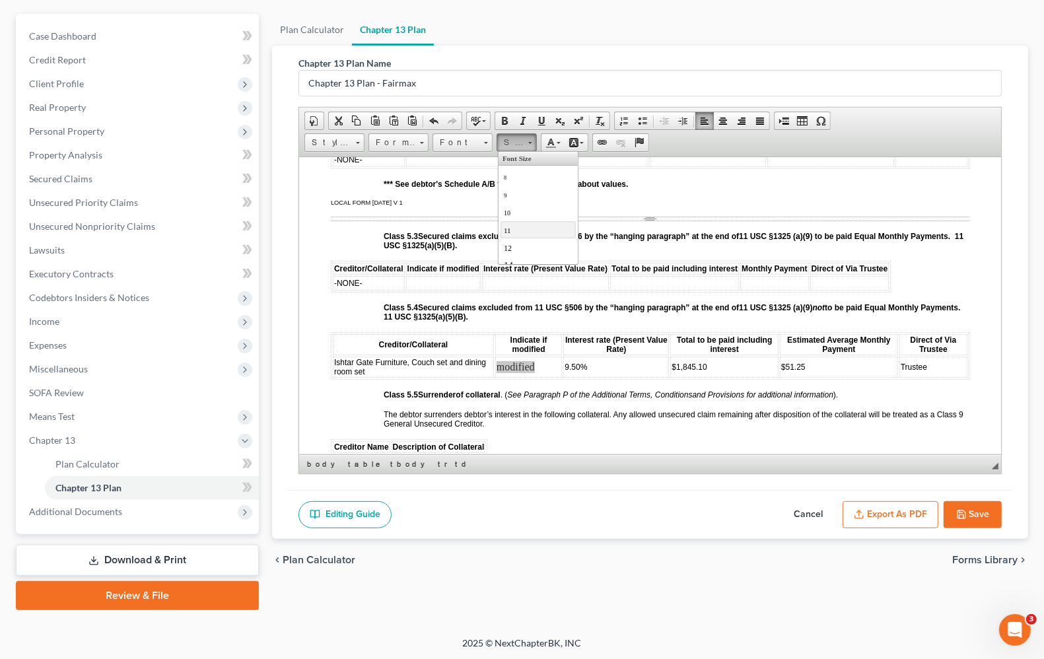
click at [512, 238] on link "11" at bounding box center [537, 228] width 75 height 17
click at [530, 147] on link "11" at bounding box center [516, 142] width 40 height 18
click at [513, 248] on link "12" at bounding box center [537, 246] width 75 height 17
click at [607, 377] on td "9.50%" at bounding box center [615, 366] width 106 height 21
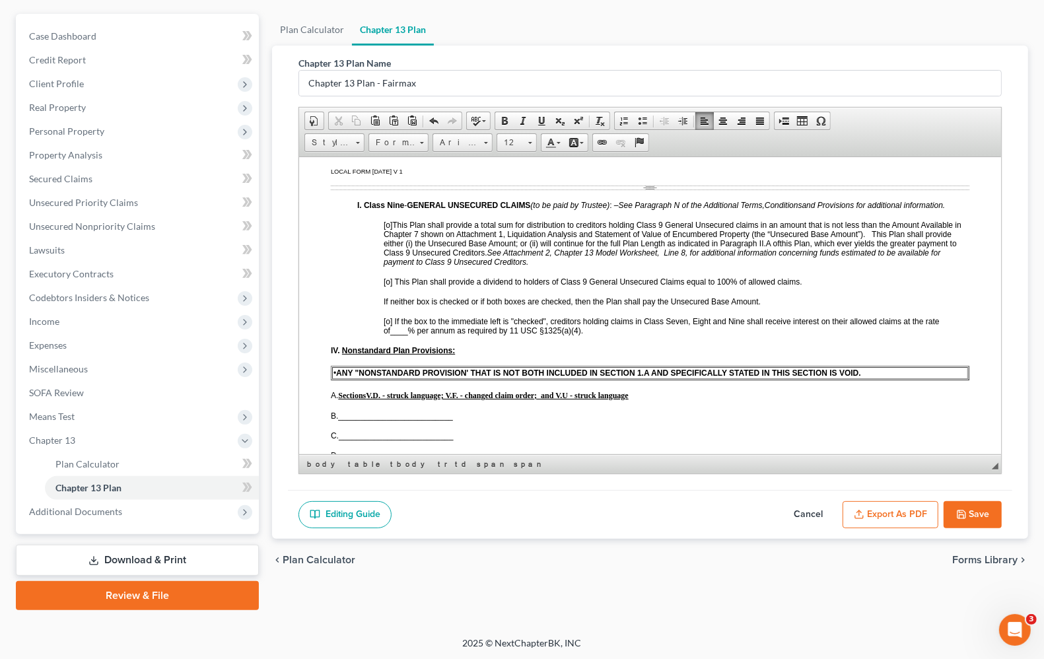
scroll to position [3218, 0]
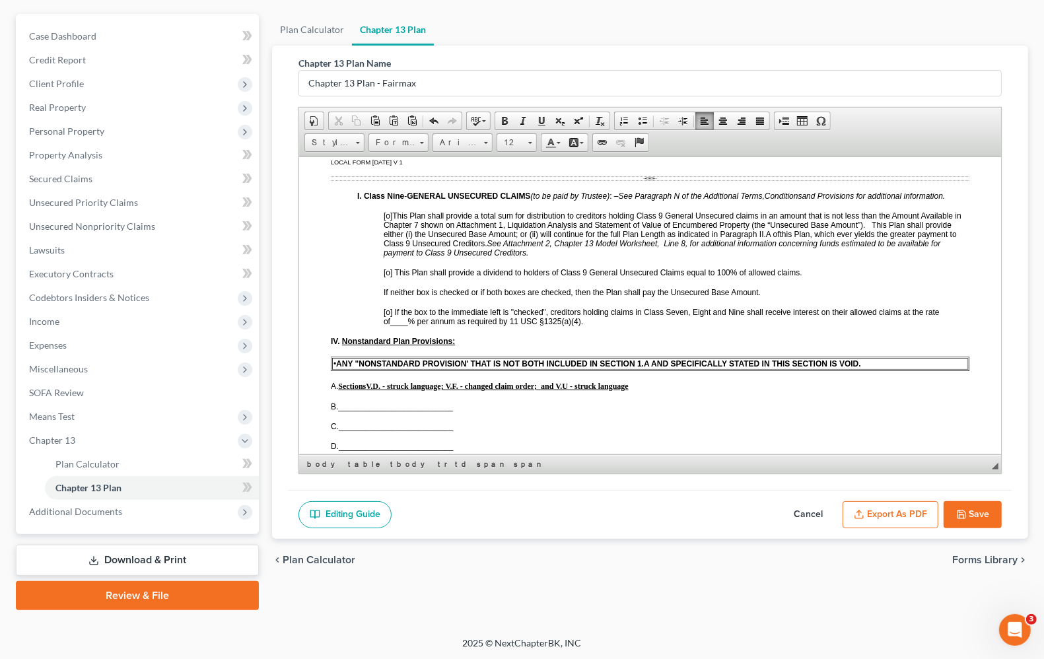
click at [390, 220] on span "[o]" at bounding box center [388, 215] width 9 height 9
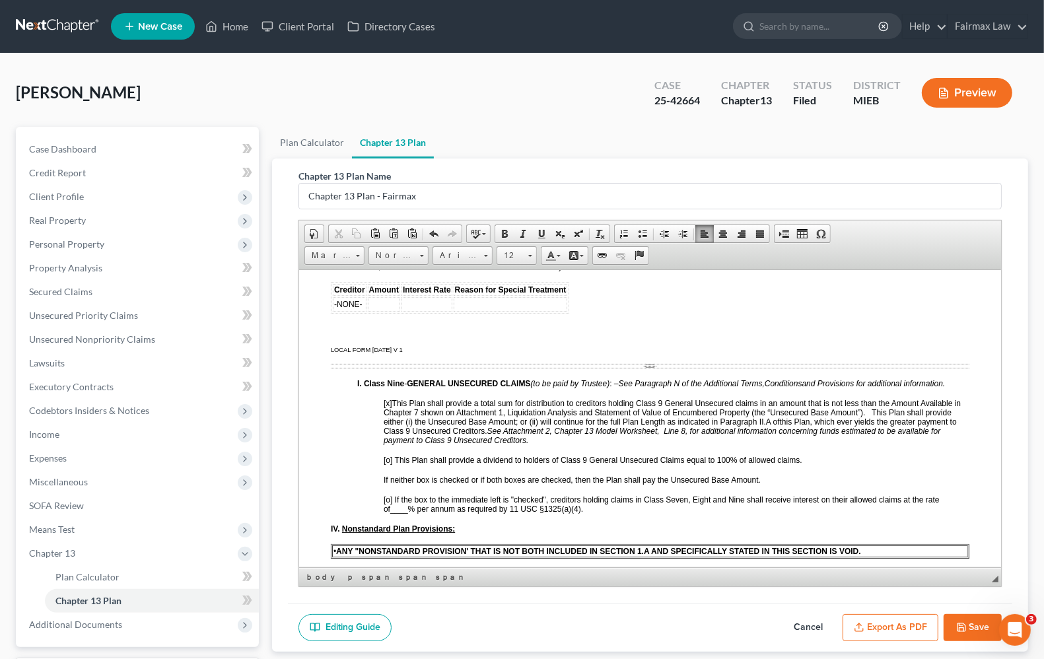
scroll to position [3135, 0]
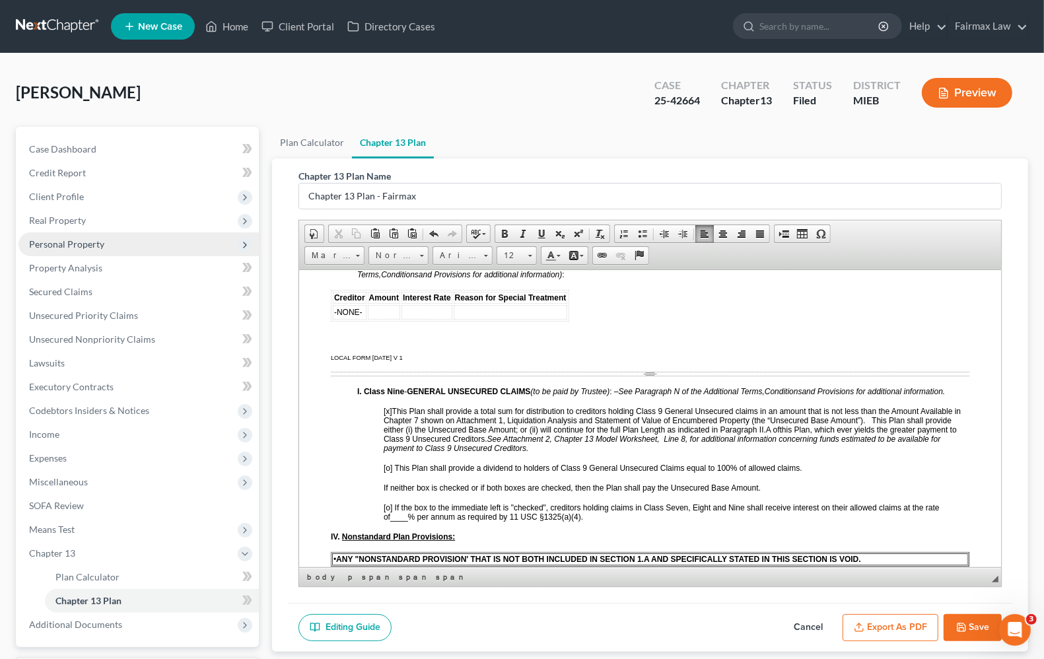
click at [71, 234] on span "Personal Property" at bounding box center [138, 244] width 240 height 24
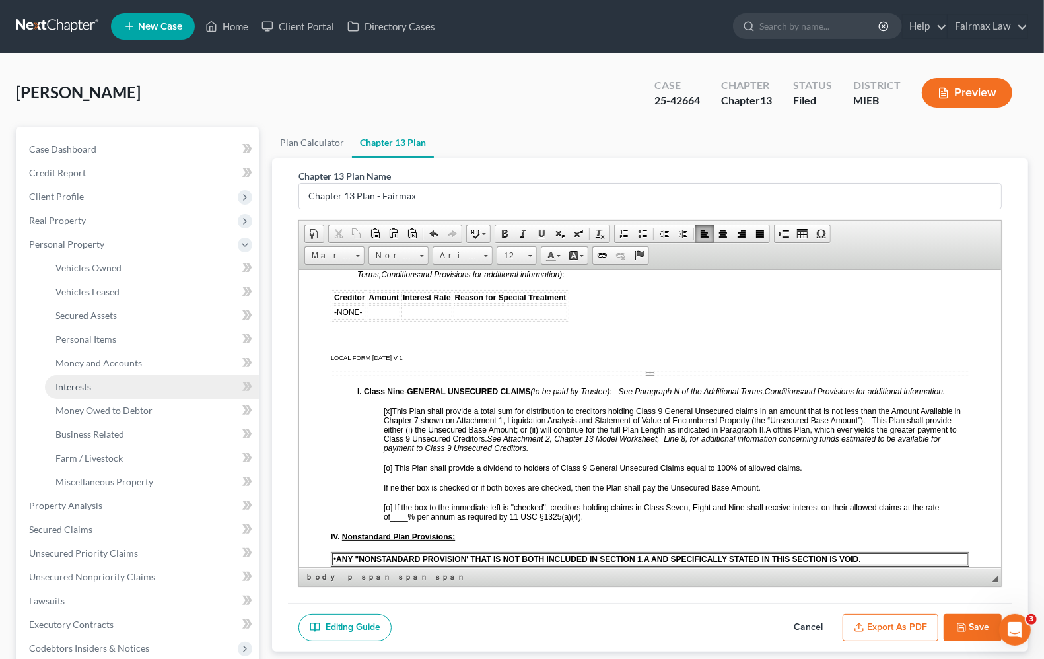
click at [74, 384] on span "Interests" at bounding box center [73, 386] width 36 height 11
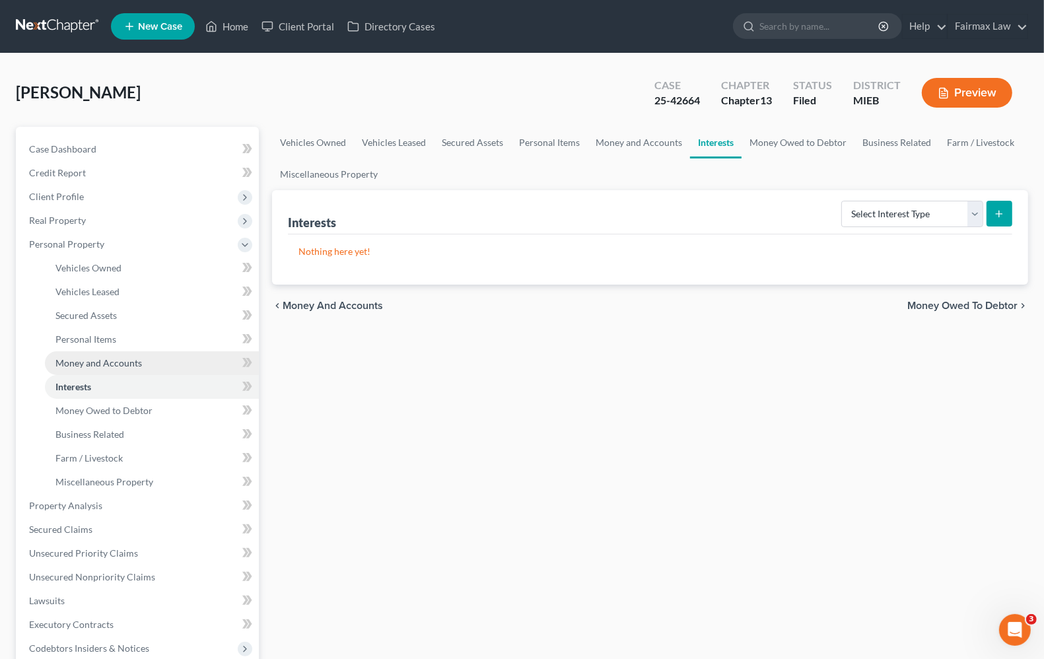
drag, startPoint x: 87, startPoint y: 358, endPoint x: 123, endPoint y: 354, distance: 36.5
click at [87, 358] on span "Money and Accounts" at bounding box center [98, 362] width 86 height 11
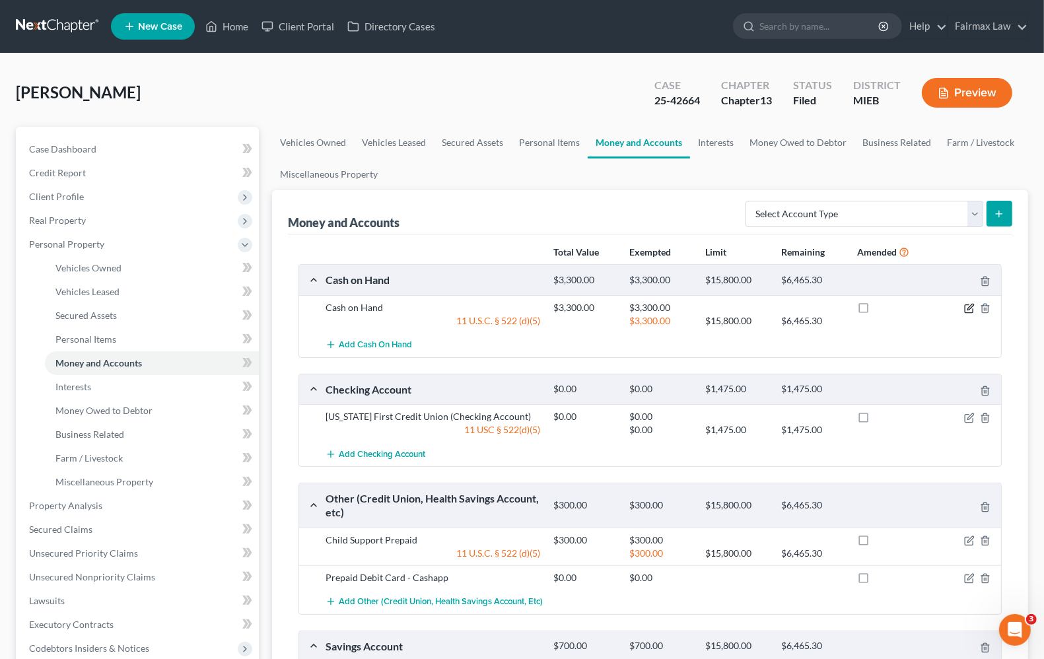
click at [966, 308] on icon "button" at bounding box center [969, 308] width 11 height 11
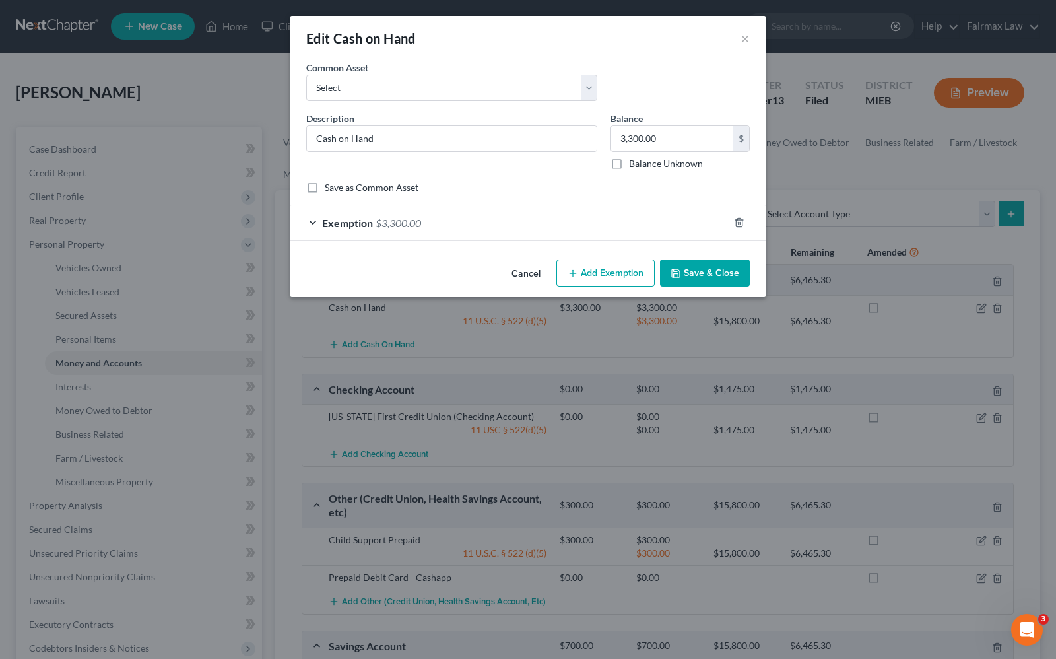
click at [341, 225] on span "Exemption" at bounding box center [347, 223] width 51 height 13
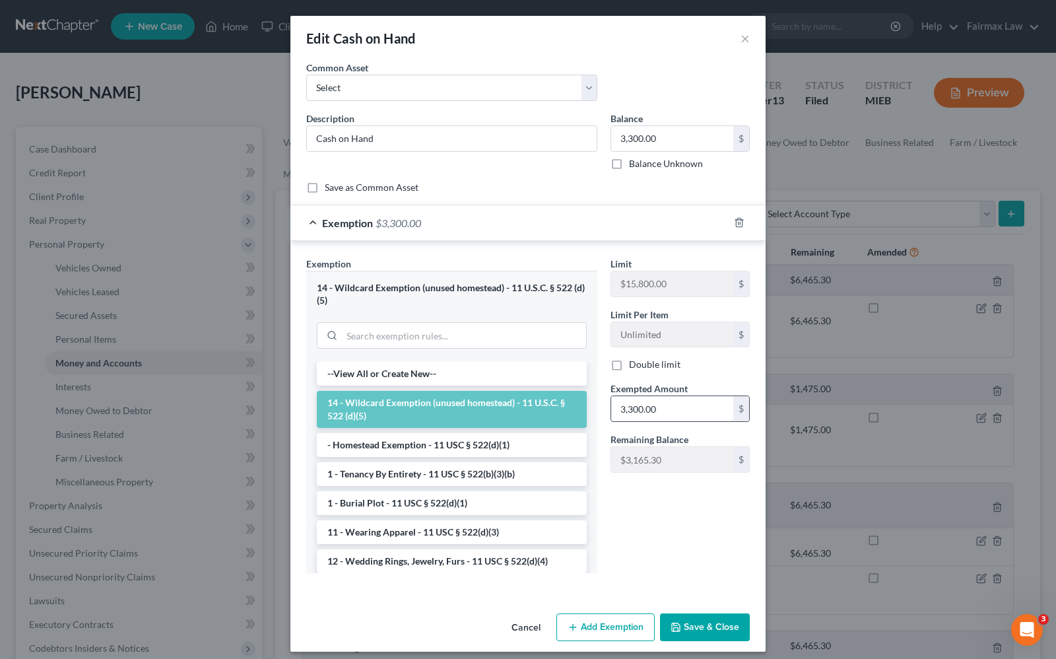
click at [700, 405] on input "3,300.00" at bounding box center [672, 408] width 122 height 25
type input "1,300.00"
click at [658, 523] on div "Limit $15,800.00 $ Limit Per Item Unlimited $ Double limit Exempted Amount * 1,…" at bounding box center [680, 420] width 152 height 327
click at [675, 411] on input "1,300.00" at bounding box center [672, 408] width 122 height 25
type input "1,524.00"
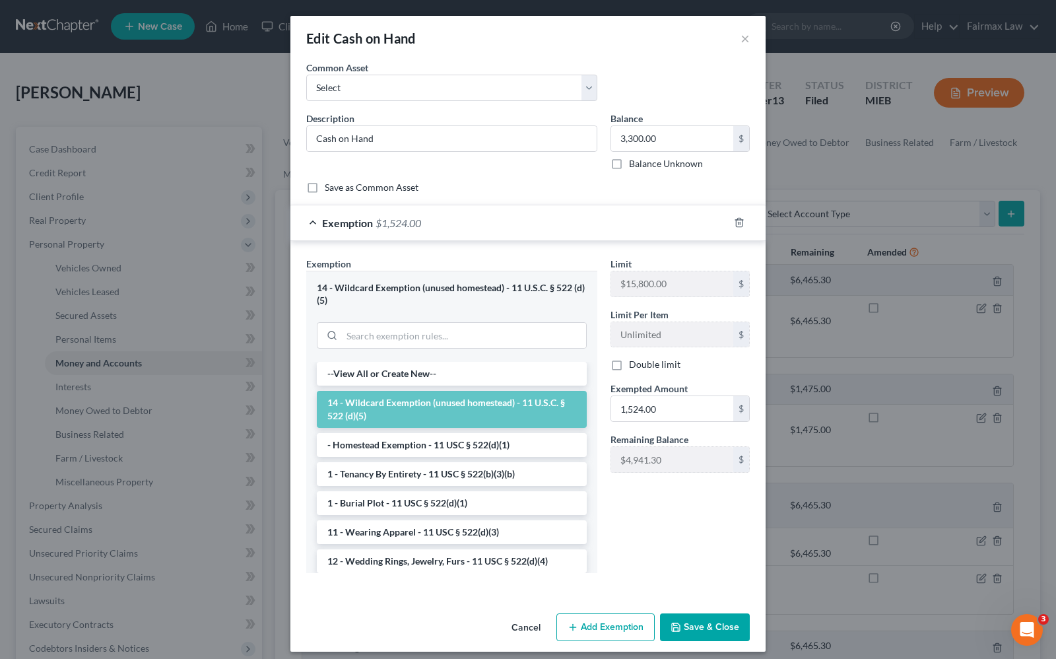
click at [667, 523] on div "Limit $15,800.00 $ Limit Per Item Unlimited $ Double limit Exempted Amount * 1,…" at bounding box center [680, 420] width 152 height 327
click at [727, 619] on button "Save & Close" at bounding box center [705, 627] width 90 height 28
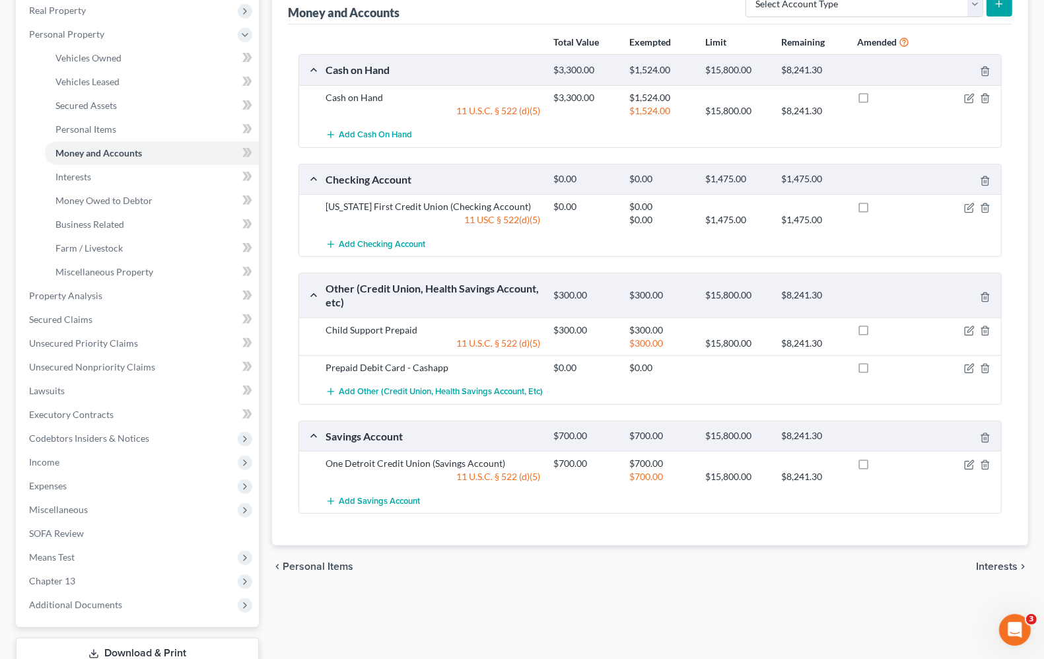
scroll to position [248, 0]
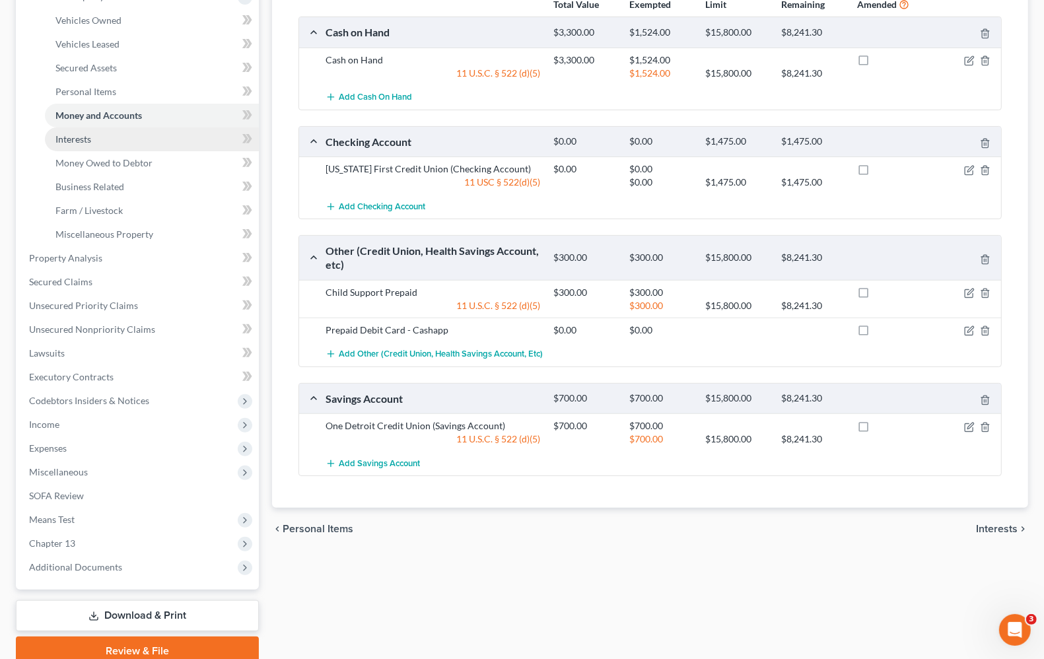
click at [80, 146] on link "Interests" at bounding box center [152, 139] width 214 height 24
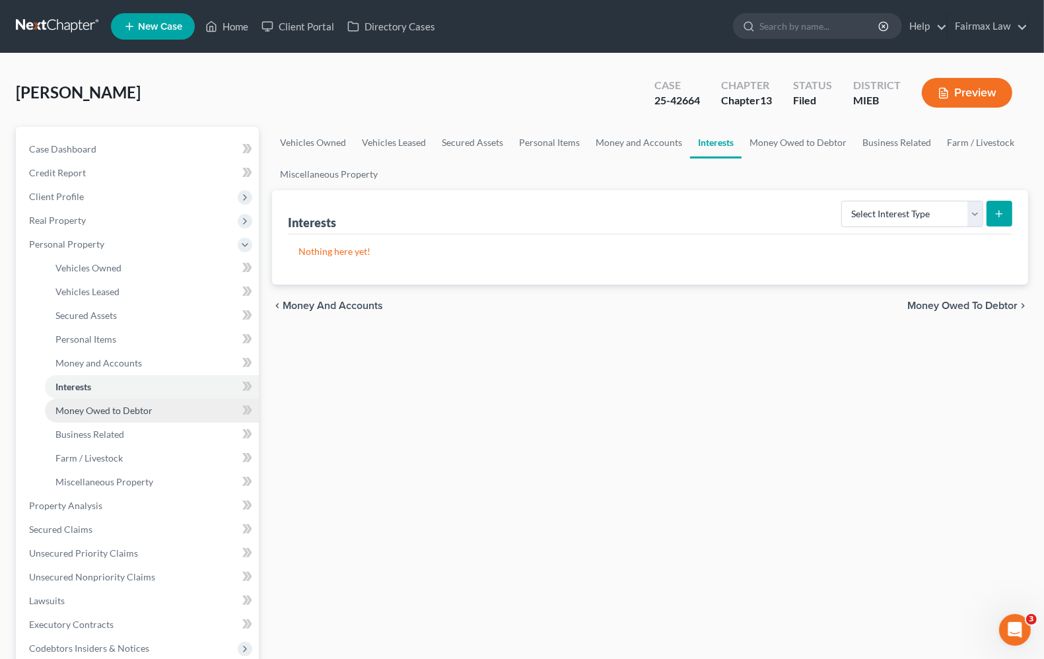
click at [90, 418] on link "Money Owed to Debtor" at bounding box center [152, 411] width 214 height 24
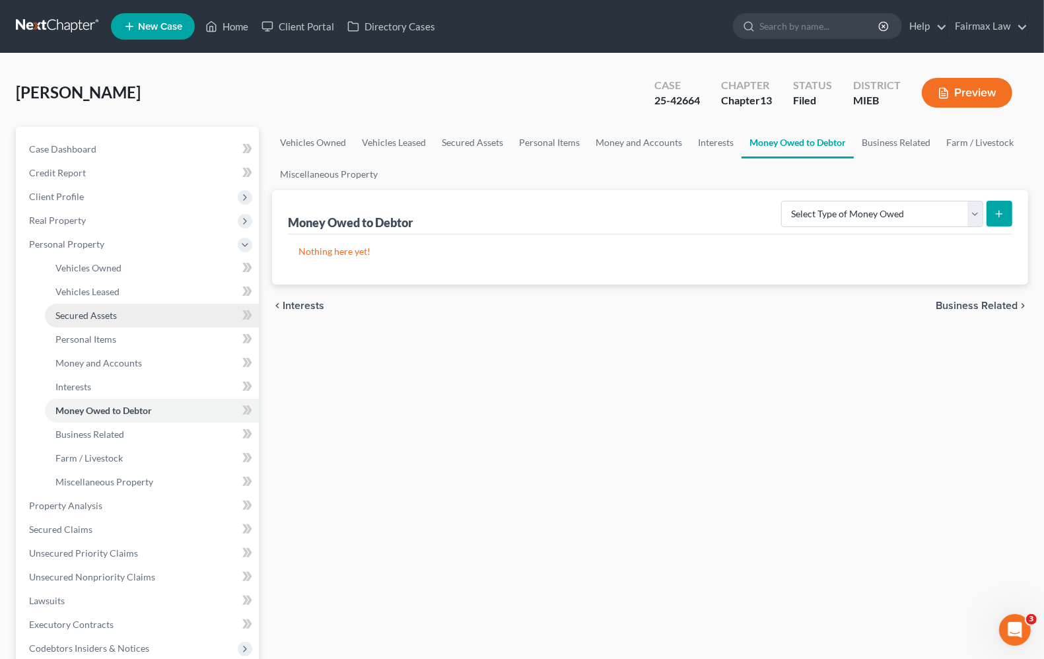
click at [79, 317] on span "Secured Assets" at bounding box center [85, 315] width 61 height 11
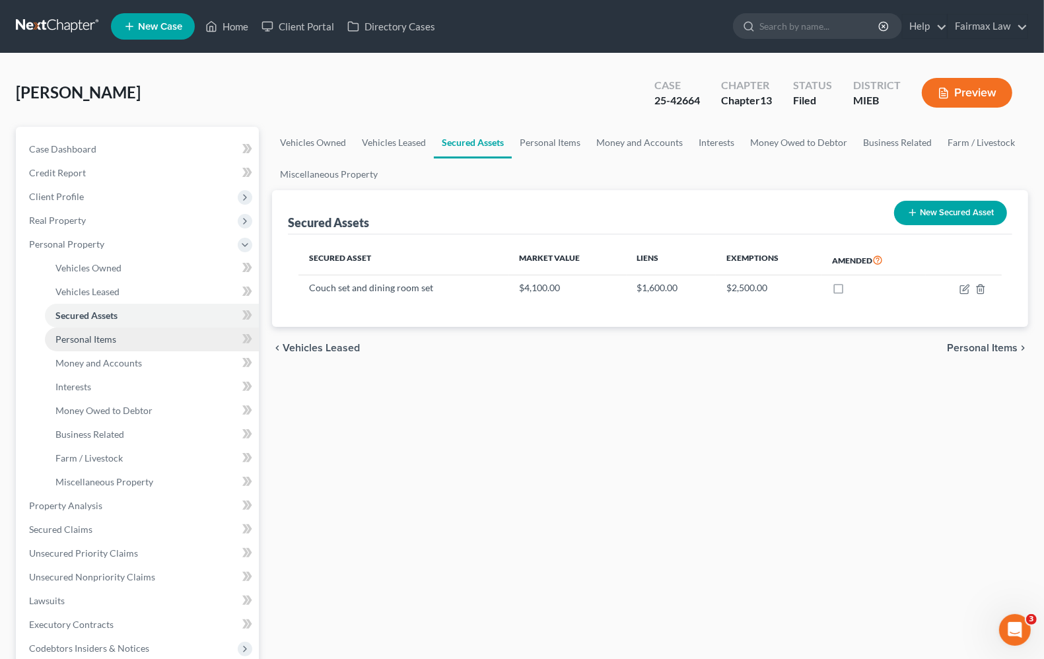
click at [89, 337] on span "Personal Items" at bounding box center [85, 338] width 61 height 11
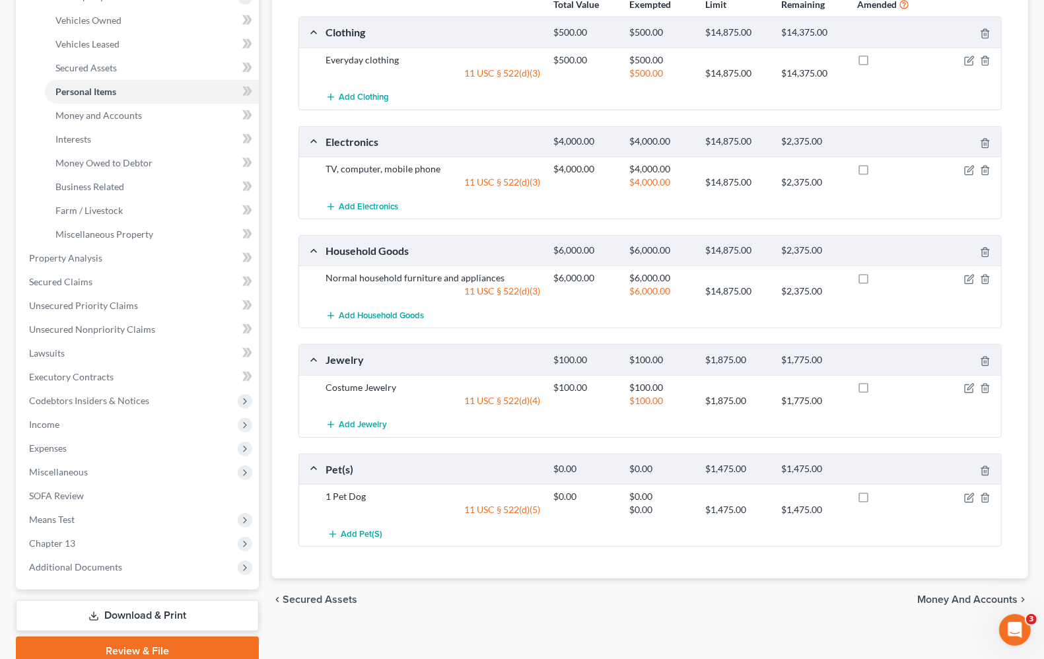
scroll to position [302, 0]
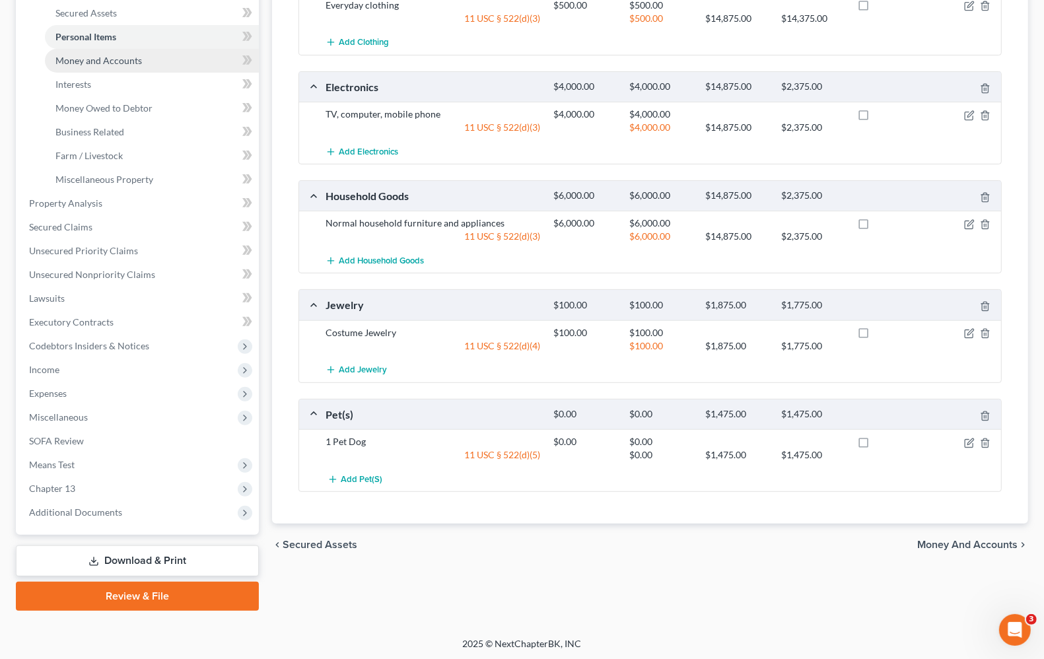
click at [97, 64] on link "Money and Accounts" at bounding box center [152, 61] width 214 height 24
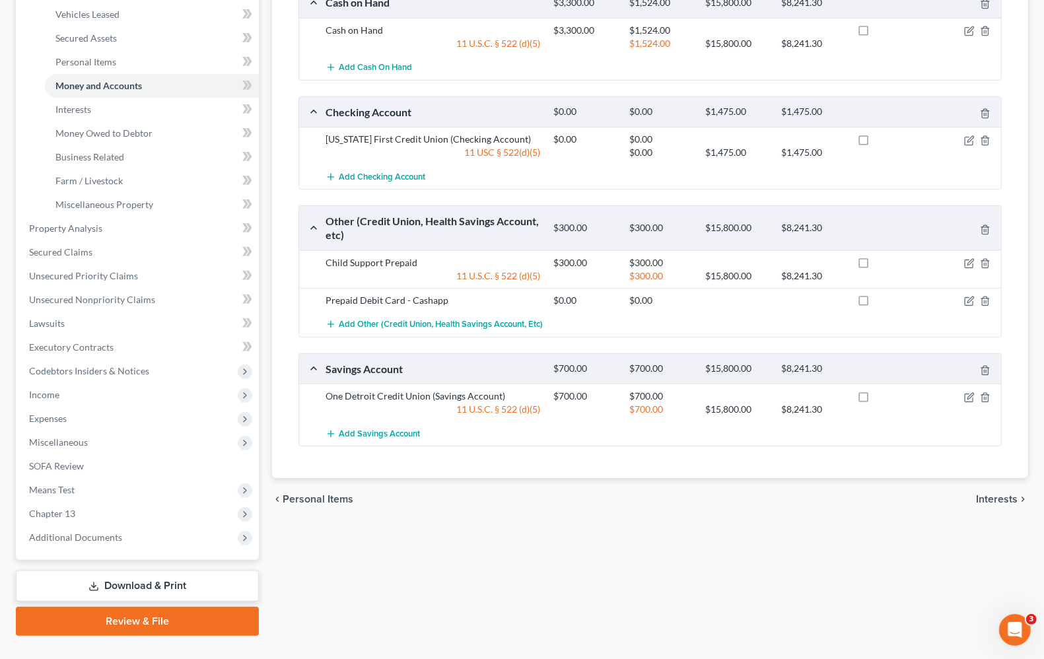
scroll to position [302, 0]
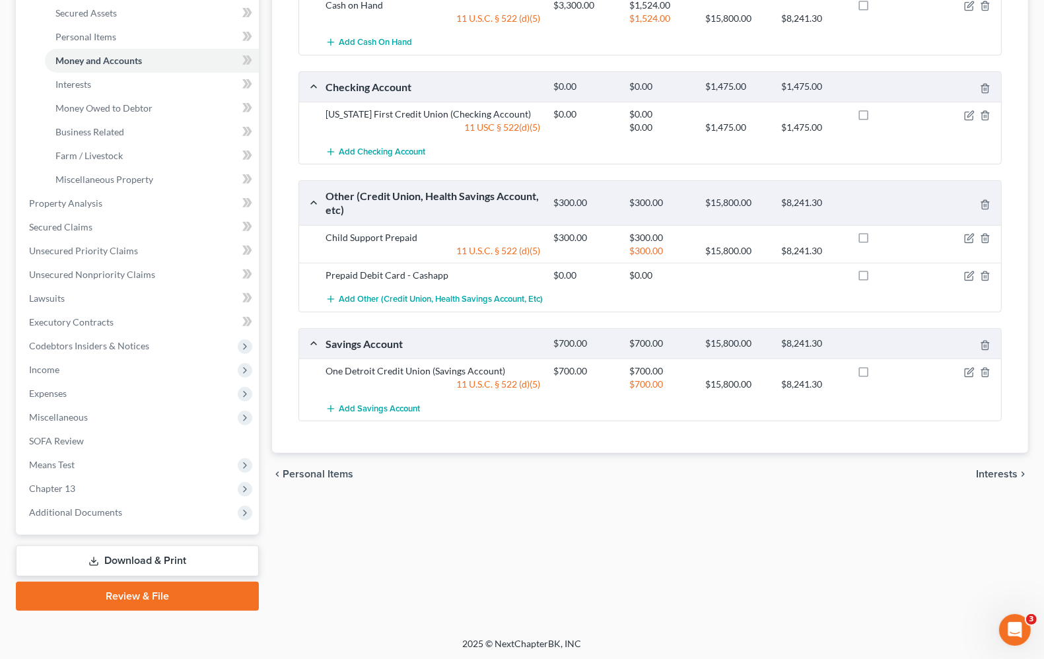
click at [1001, 476] on span "Interests" at bounding box center [997, 474] width 42 height 11
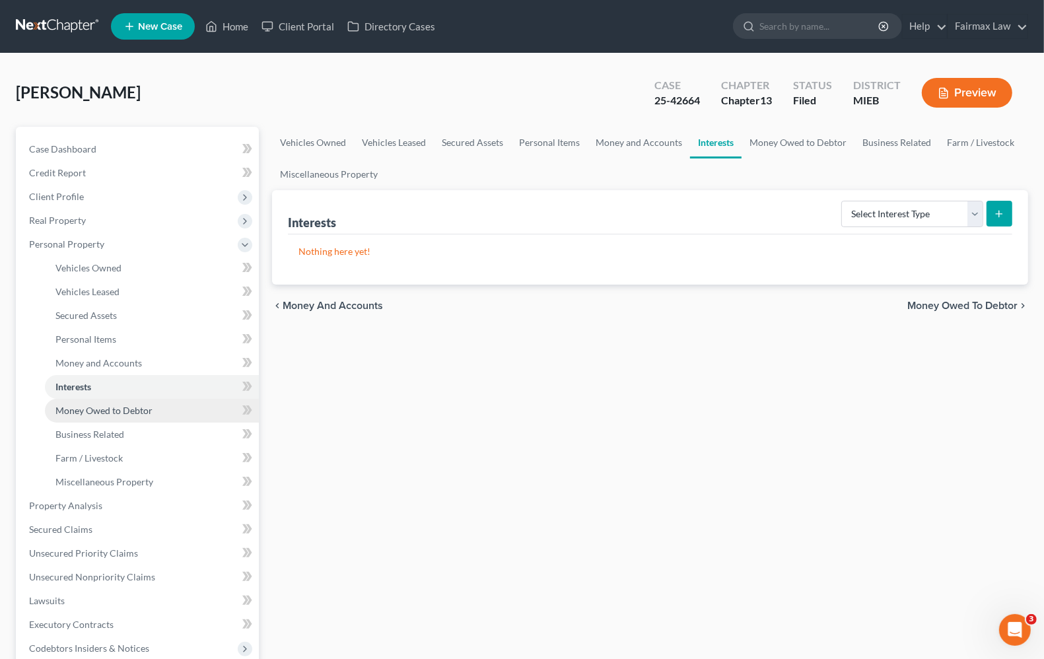
click at [81, 406] on span "Money Owed to Debtor" at bounding box center [103, 410] width 97 height 11
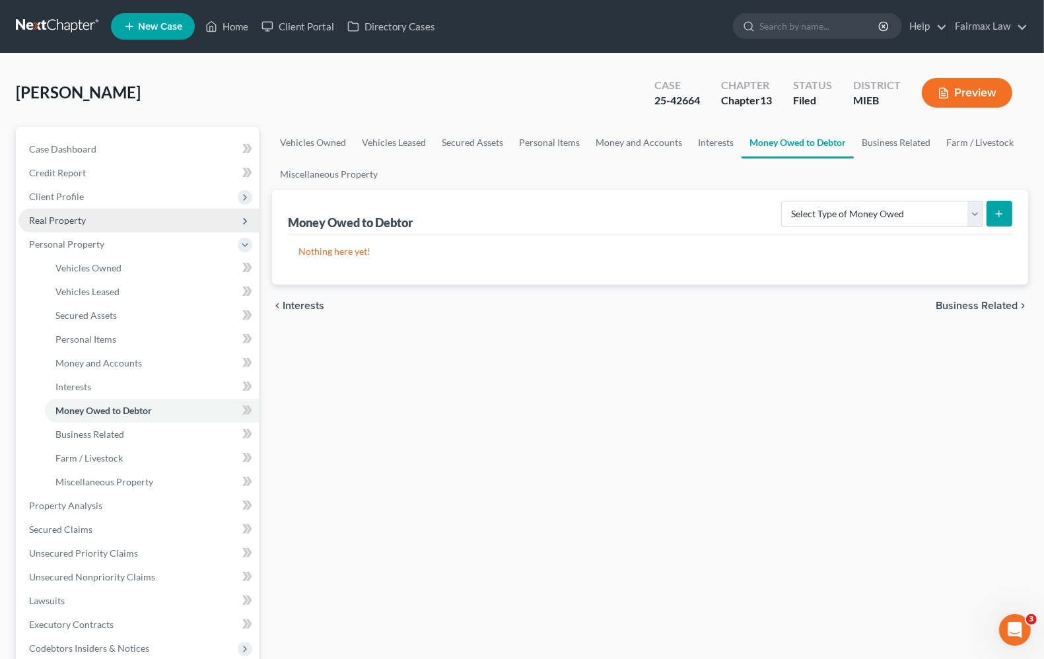
click at [83, 225] on span "Real Property" at bounding box center [138, 221] width 240 height 24
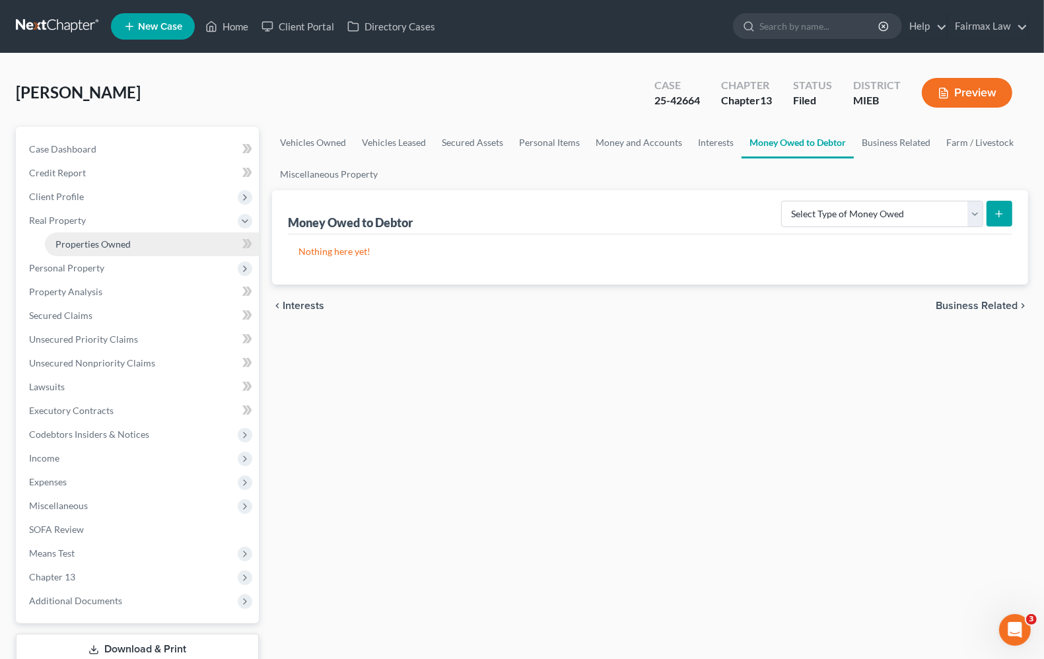
click at [132, 245] on link "Properties Owned" at bounding box center [152, 244] width 214 height 24
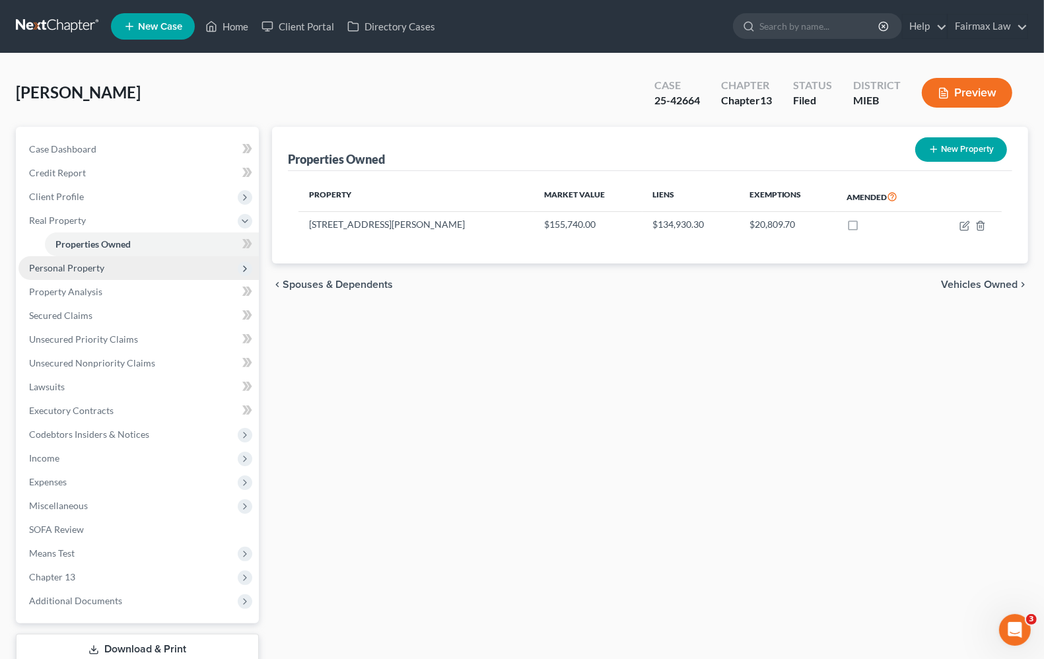
click at [80, 274] on span "Personal Property" at bounding box center [138, 268] width 240 height 24
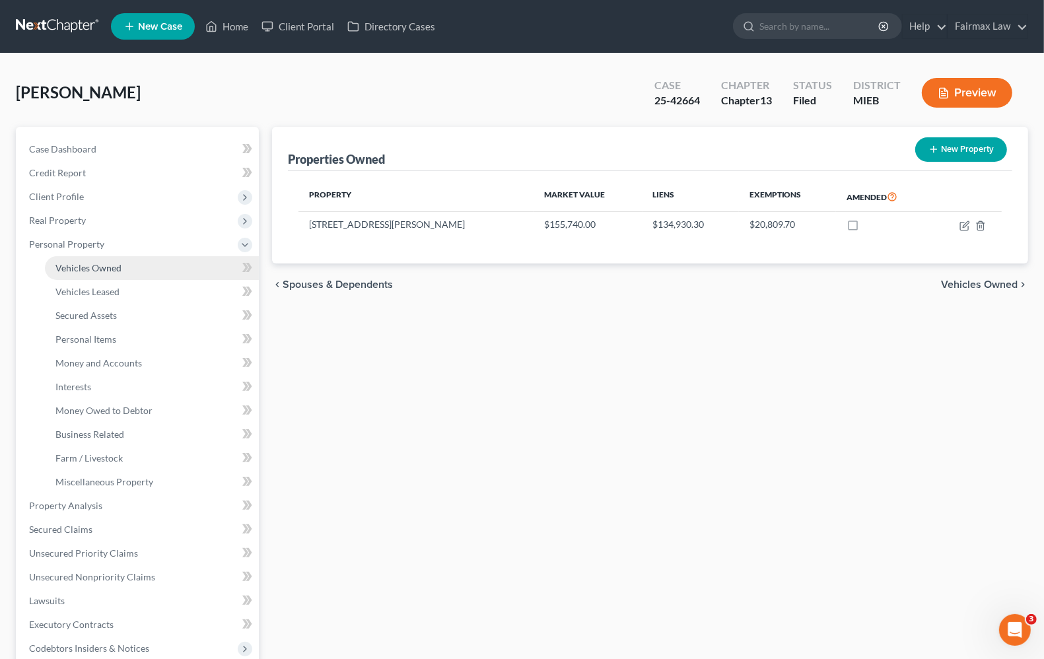
click at [114, 269] on span "Vehicles Owned" at bounding box center [88, 267] width 66 height 11
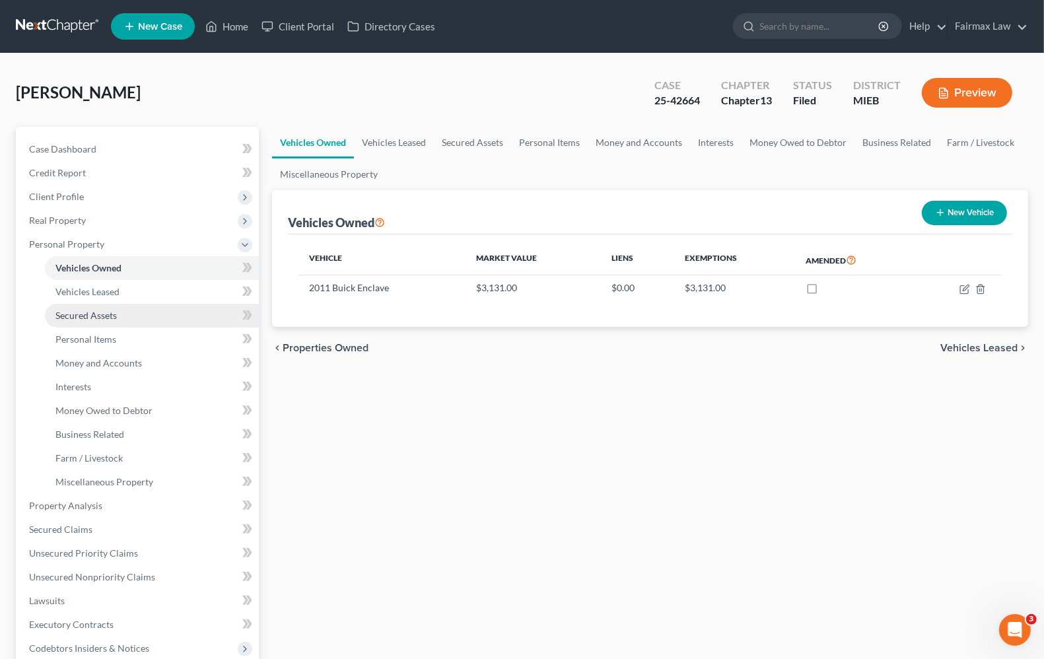
click at [104, 315] on span "Secured Assets" at bounding box center [85, 315] width 61 height 11
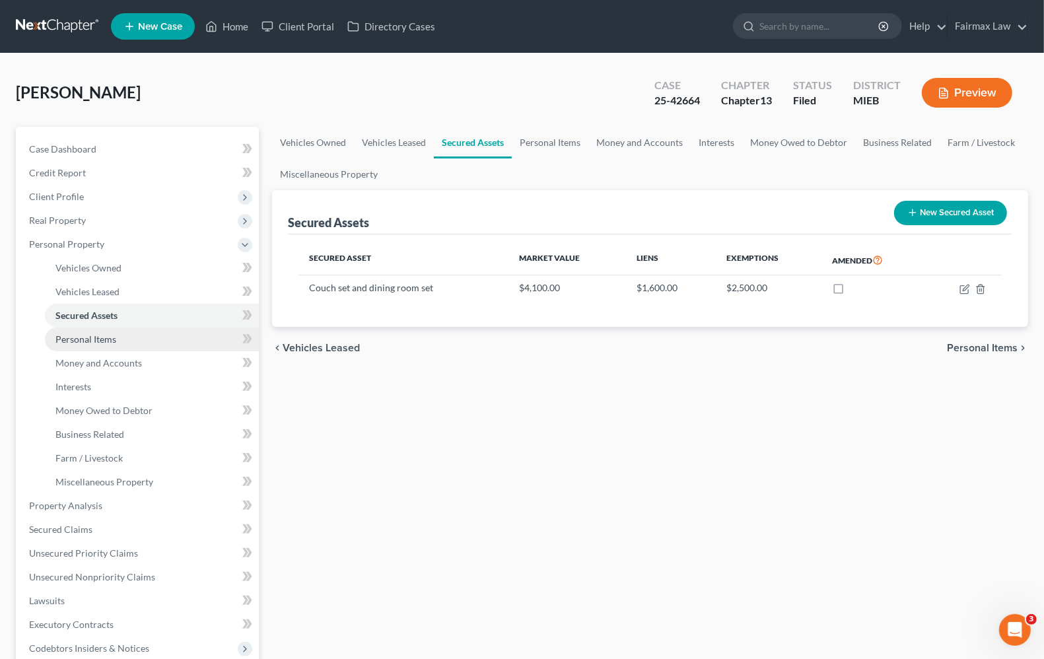
click at [100, 333] on span "Personal Items" at bounding box center [85, 338] width 61 height 11
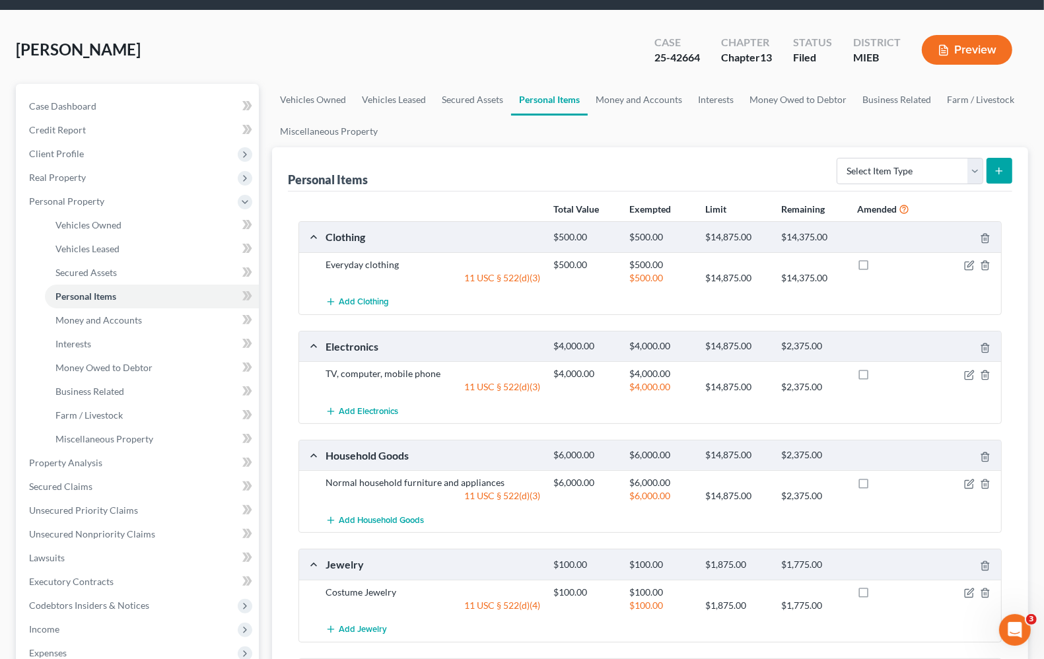
scroll to position [83, 0]
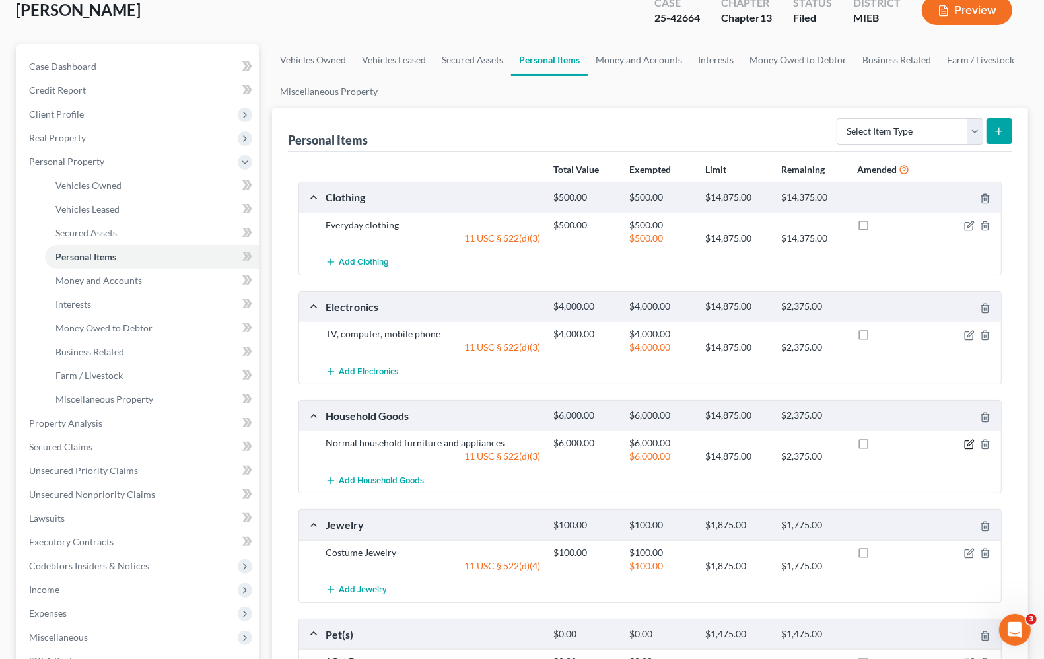
click at [967, 447] on icon "button" at bounding box center [969, 444] width 11 height 11
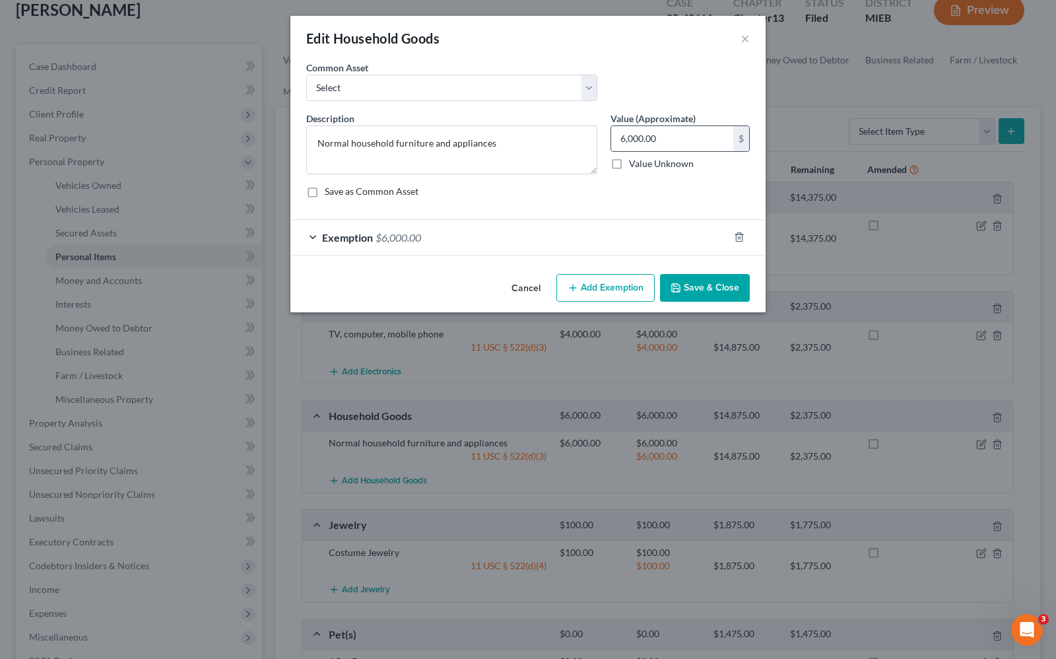
click at [680, 125] on div "6,000.00 $" at bounding box center [680, 138] width 139 height 26
type textarea "Normal household furniture and appliances"
type input "10,100.00"
click at [737, 298] on button "Save & Close" at bounding box center [705, 288] width 90 height 28
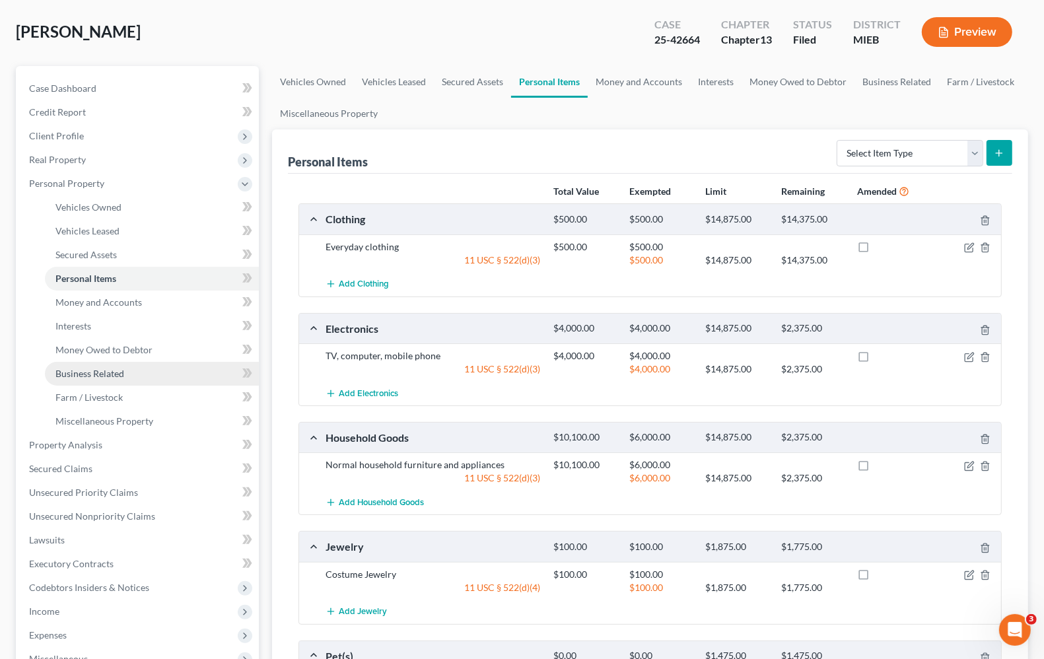
scroll to position [55, 0]
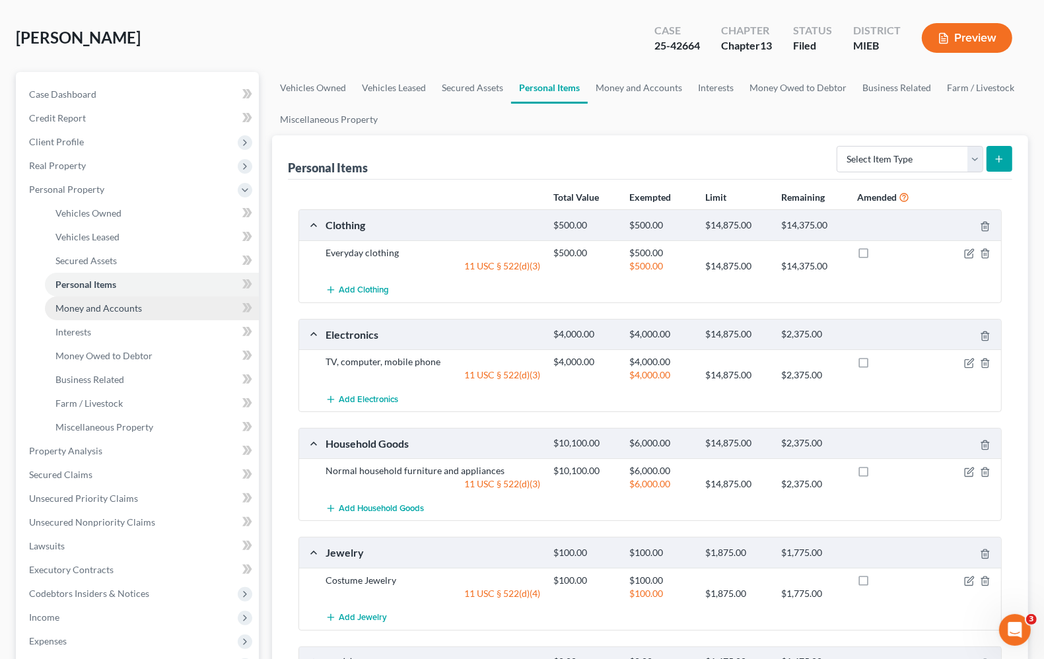
click at [108, 302] on span "Money and Accounts" at bounding box center [98, 307] width 86 height 11
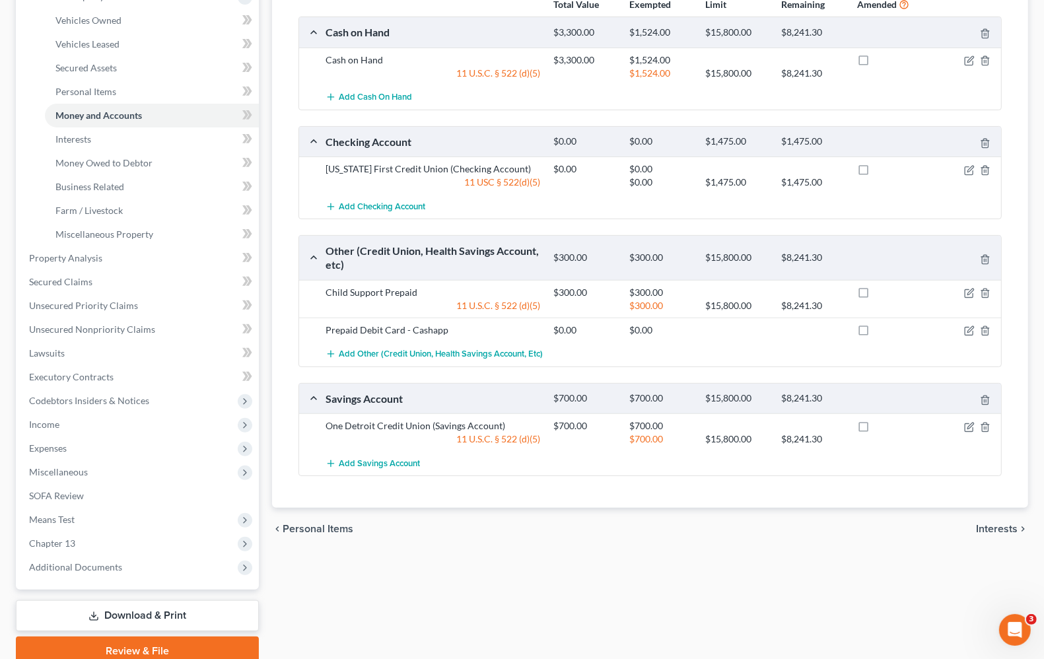
scroll to position [302, 0]
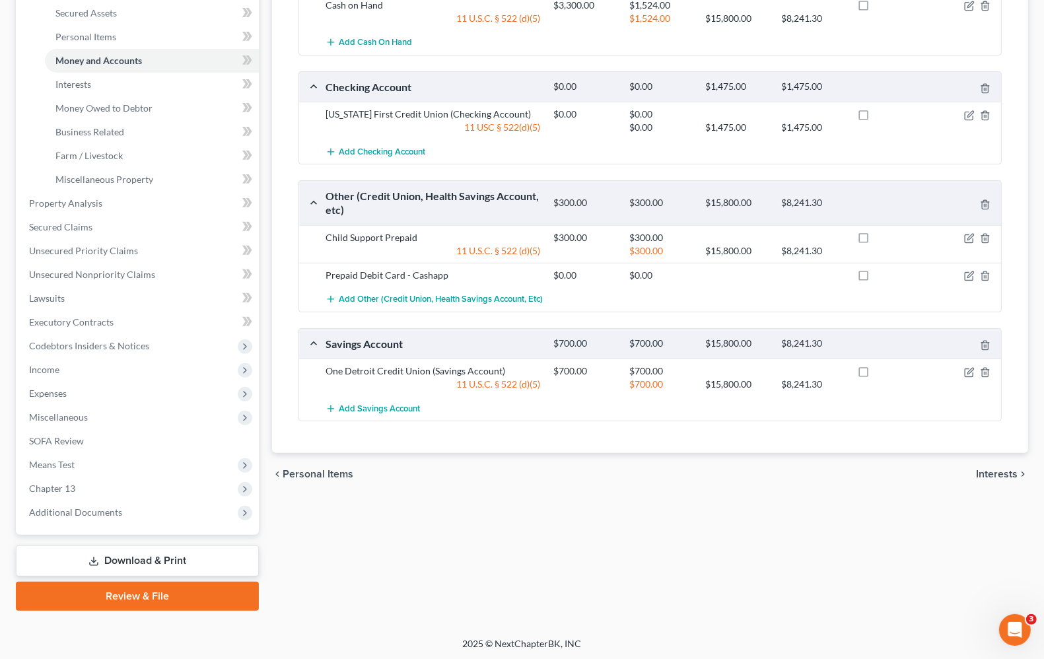
click at [1003, 474] on span "Interests" at bounding box center [997, 474] width 42 height 11
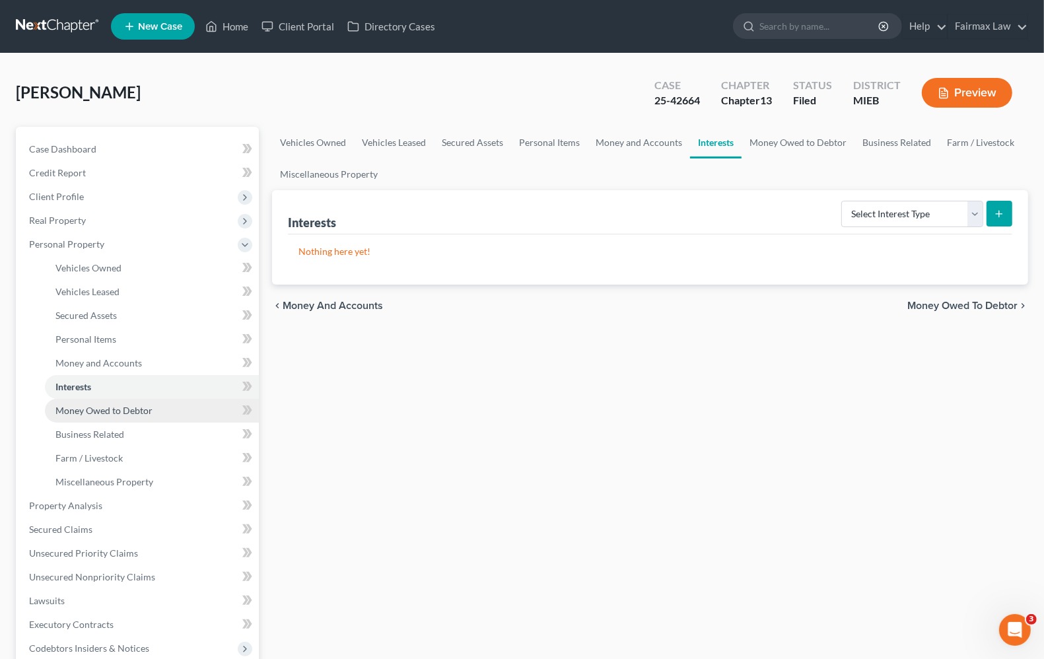
click at [101, 416] on link "Money Owed to Debtor" at bounding box center [152, 411] width 214 height 24
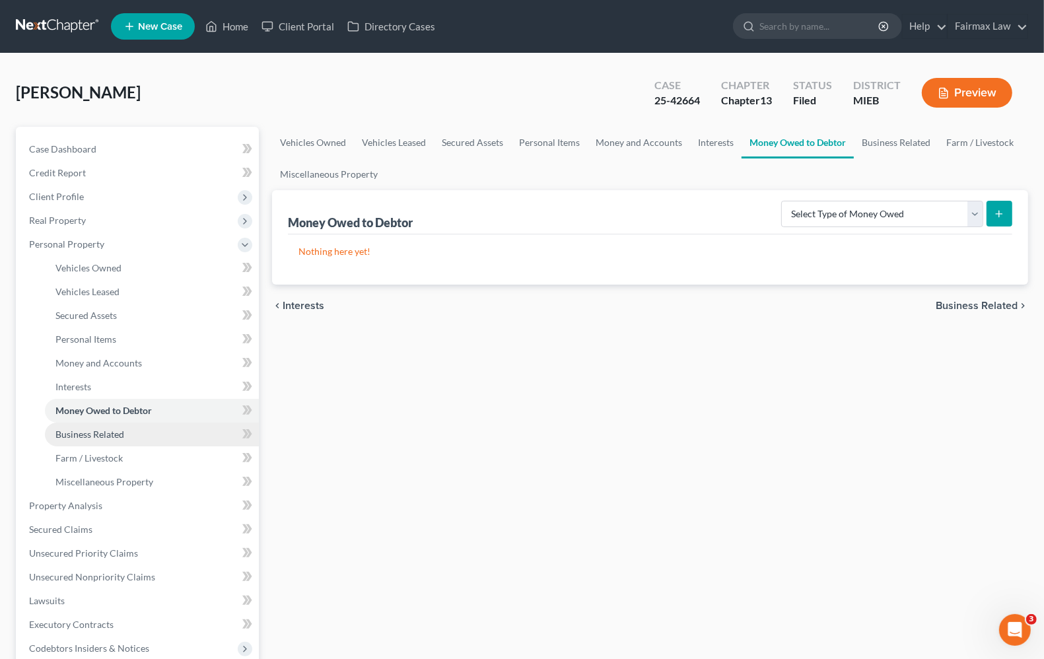
click at [100, 436] on span "Business Related" at bounding box center [89, 433] width 69 height 11
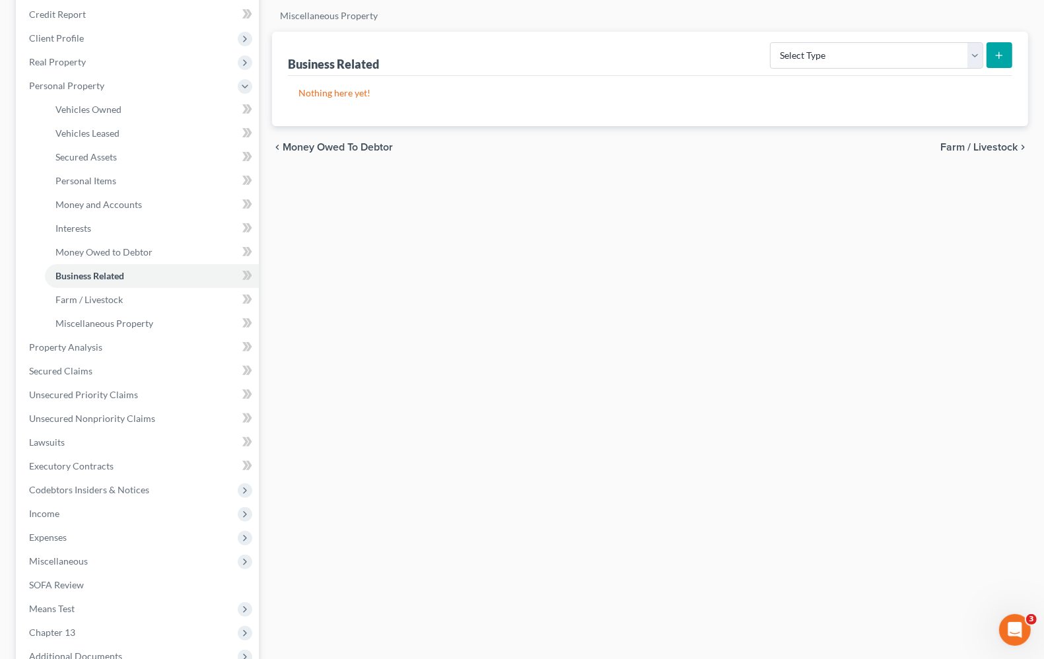
scroll to position [165, 0]
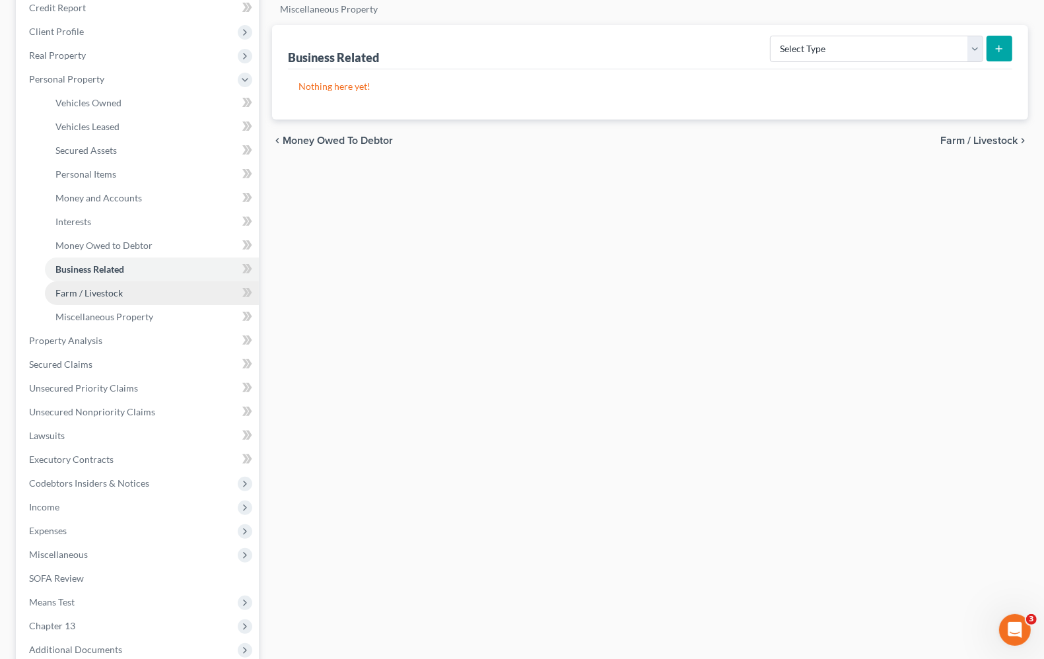
click at [119, 294] on span "Farm / Livestock" at bounding box center [88, 292] width 67 height 11
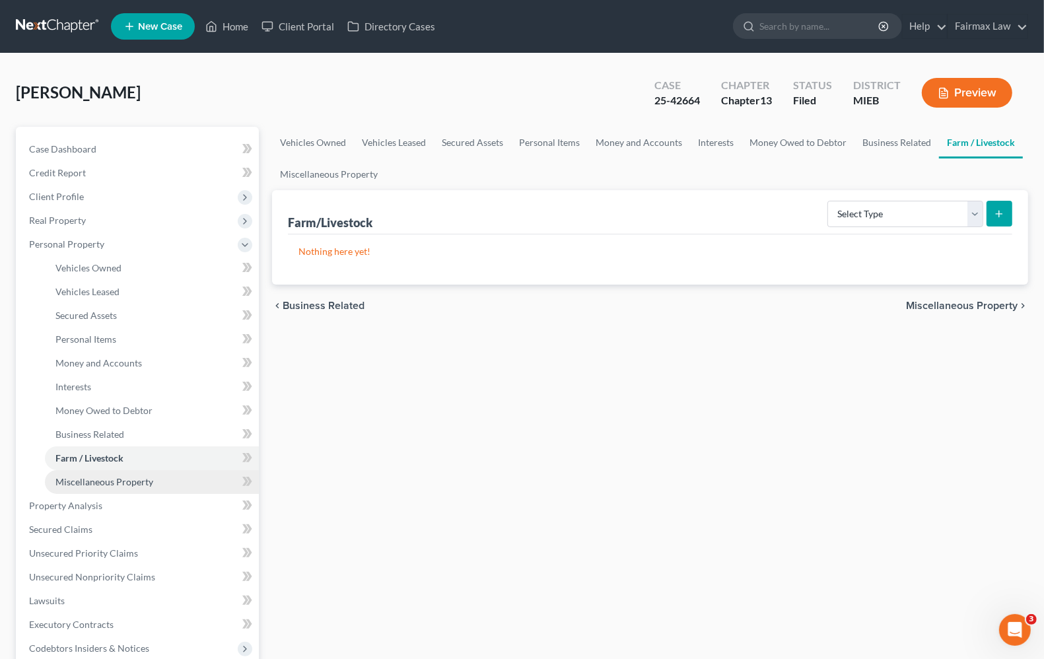
click at [130, 479] on span "Miscellaneous Property" at bounding box center [104, 481] width 98 height 11
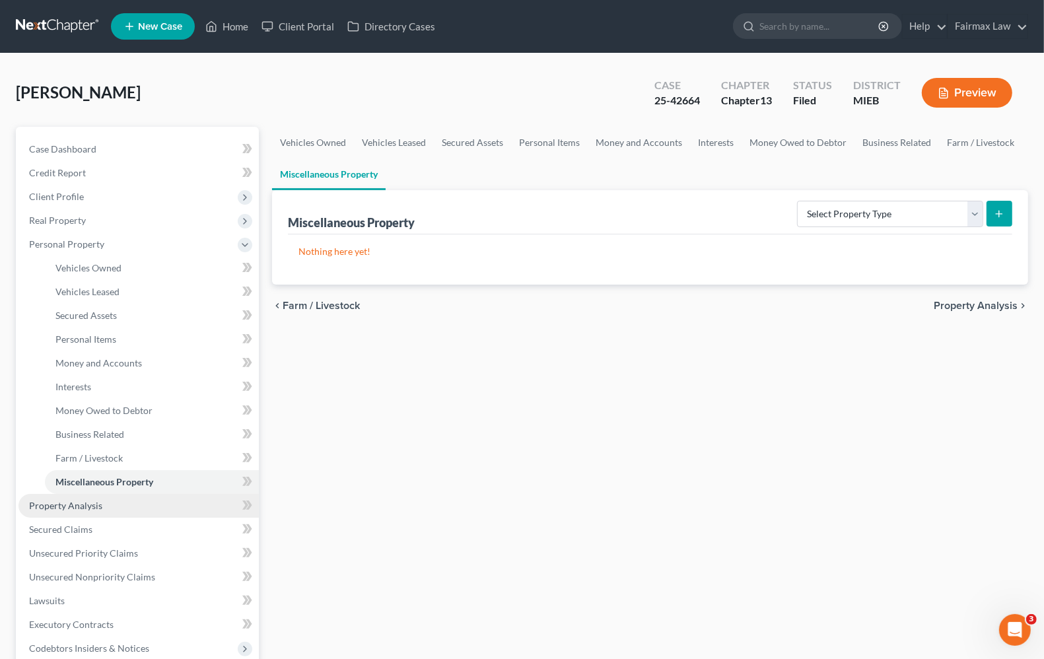
click at [66, 503] on span "Property Analysis" at bounding box center [65, 505] width 73 height 11
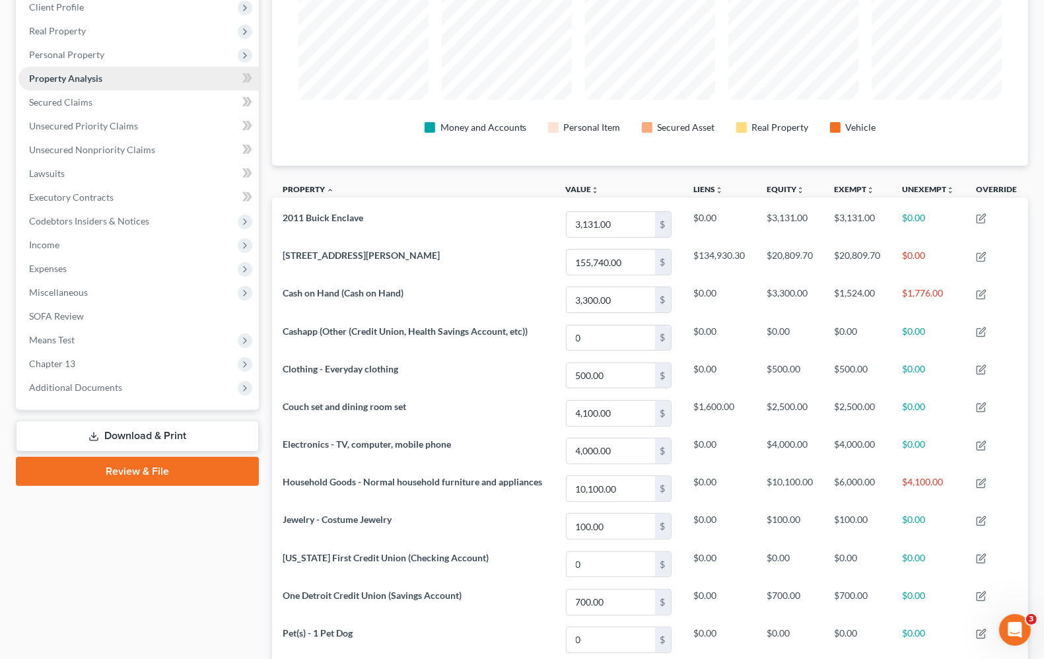
scroll to position [83, 0]
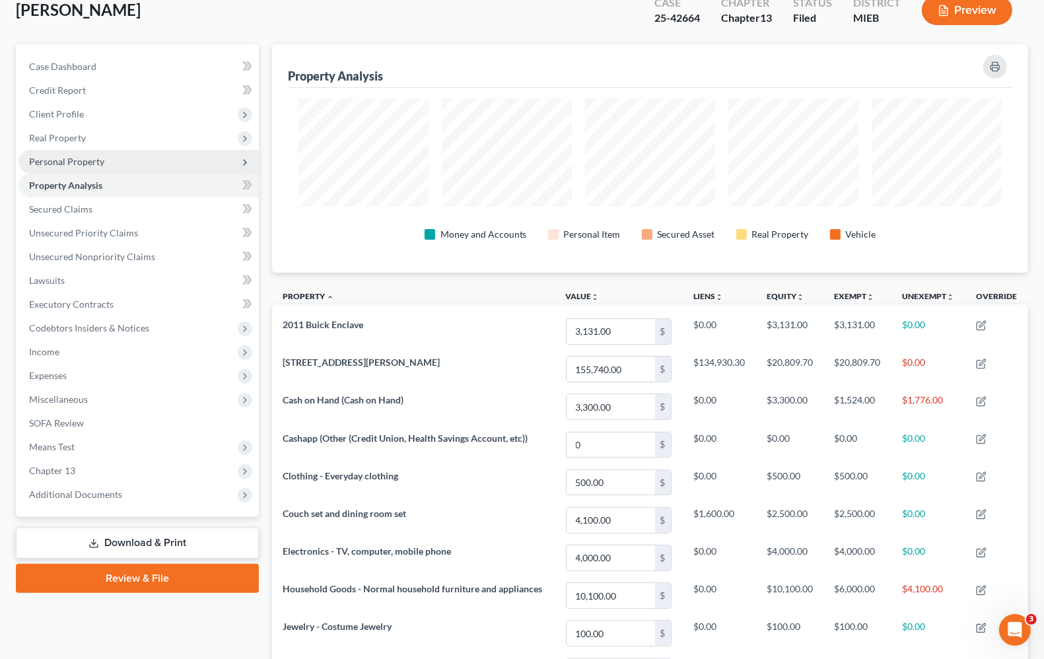
click at [67, 162] on span "Personal Property" at bounding box center [66, 161] width 75 height 11
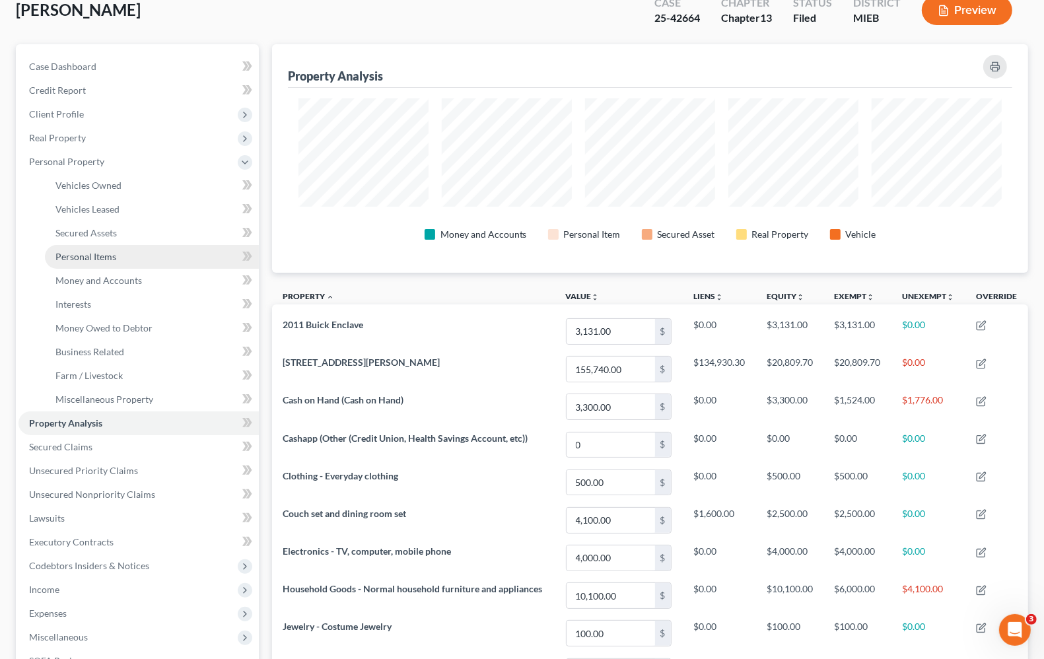
click at [73, 257] on span "Personal Items" at bounding box center [85, 256] width 61 height 11
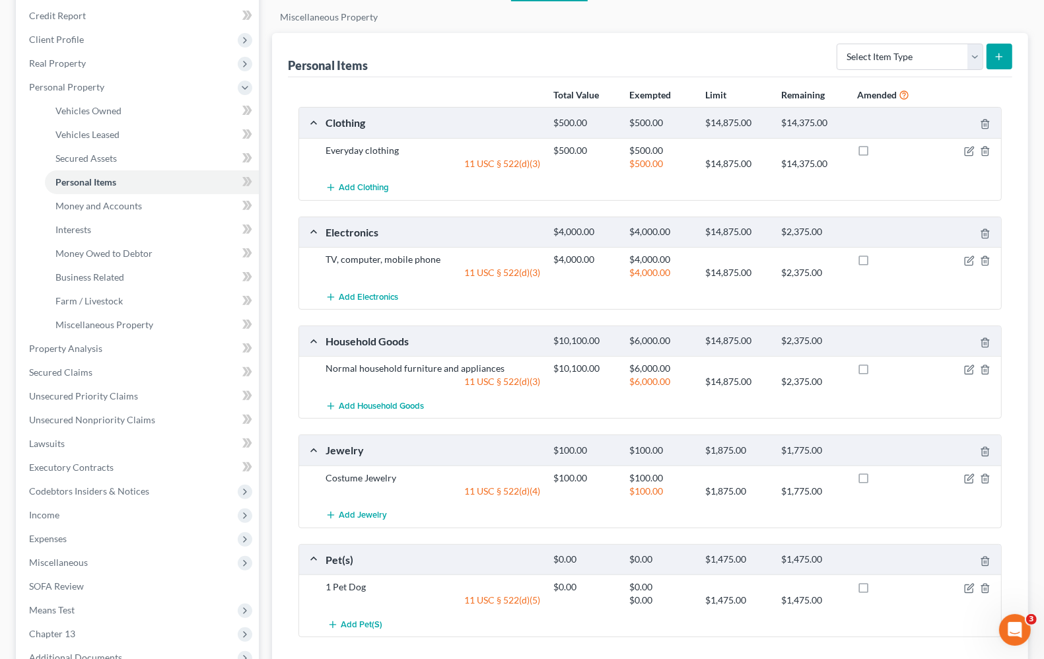
scroll to position [137, 0]
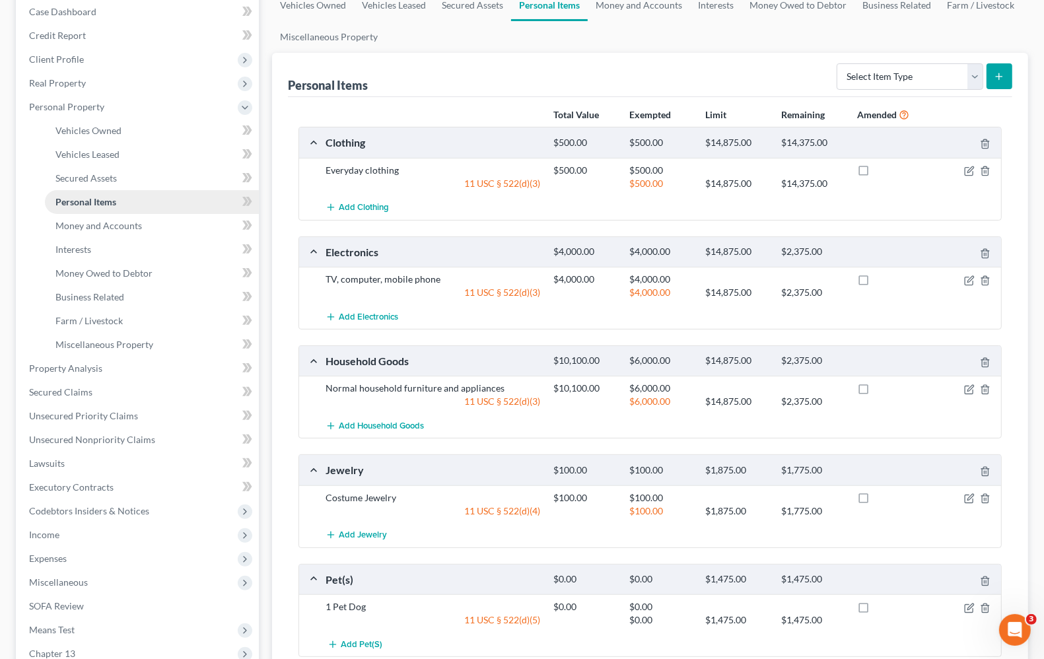
click at [96, 201] on span "Personal Items" at bounding box center [85, 201] width 61 height 11
click at [970, 390] on icon "button" at bounding box center [970, 388] width 6 height 6
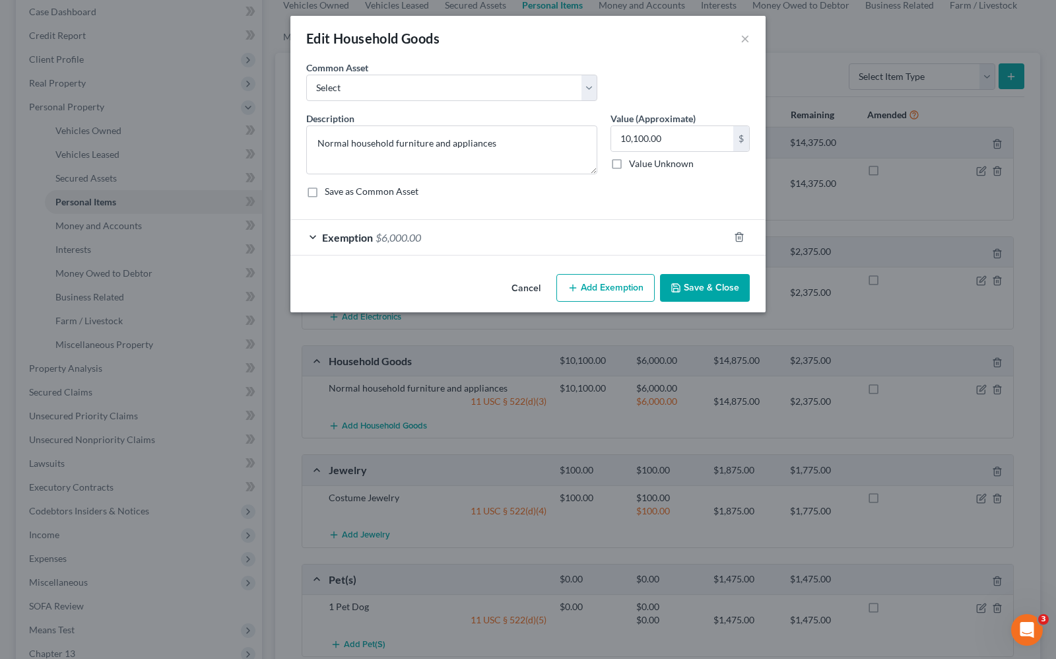
click at [364, 236] on span "Exemption" at bounding box center [347, 237] width 51 height 13
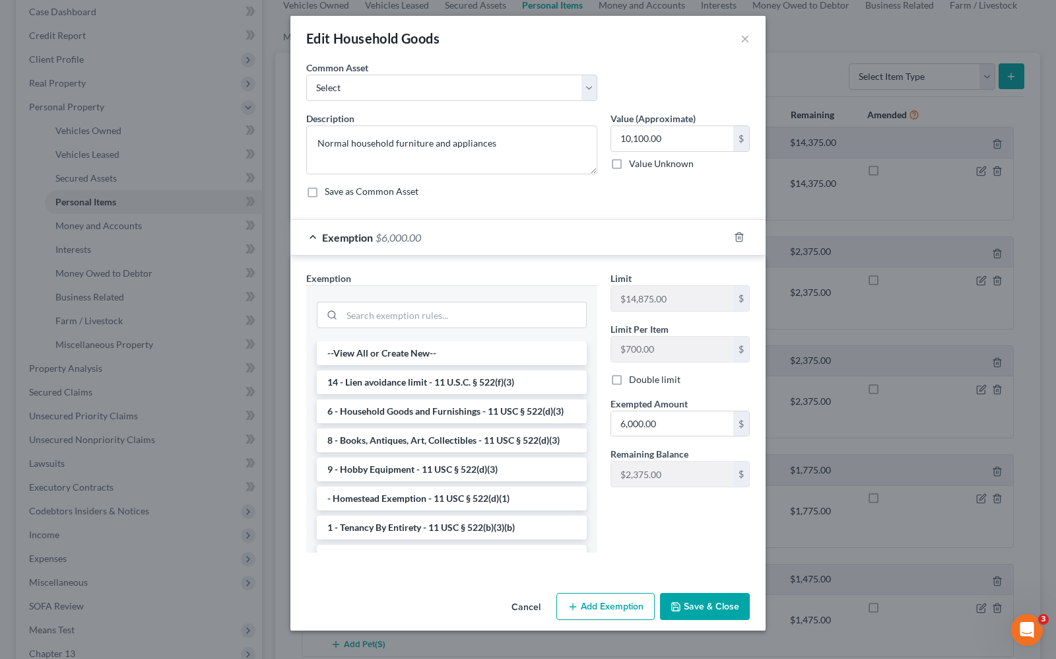
click at [715, 603] on button "Save & Close" at bounding box center [705, 607] width 90 height 28
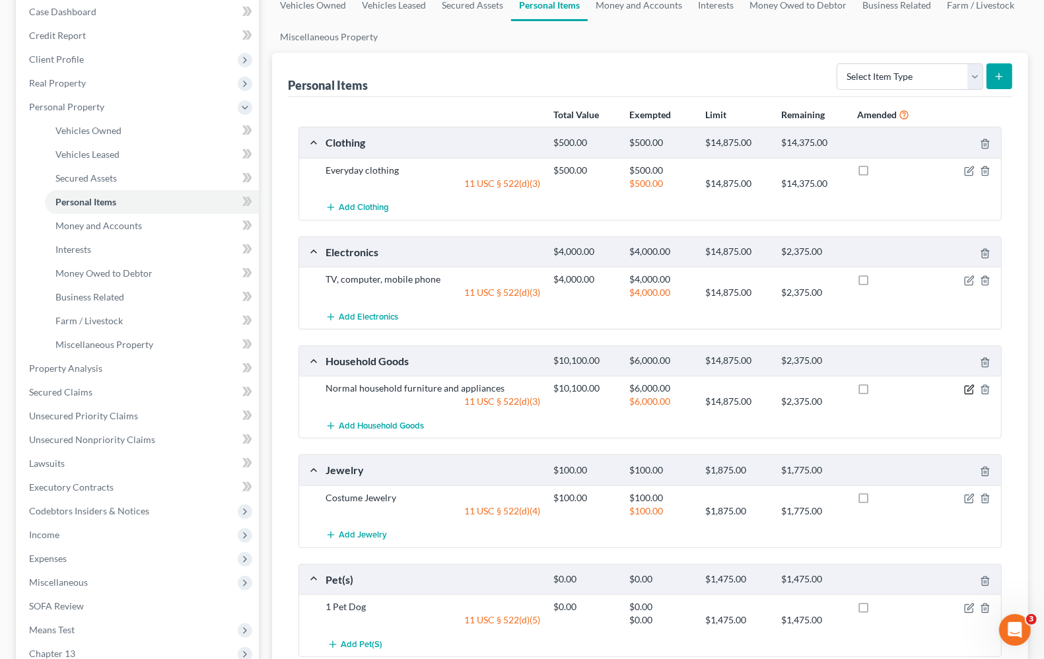
click at [969, 393] on icon "button" at bounding box center [969, 389] width 11 height 11
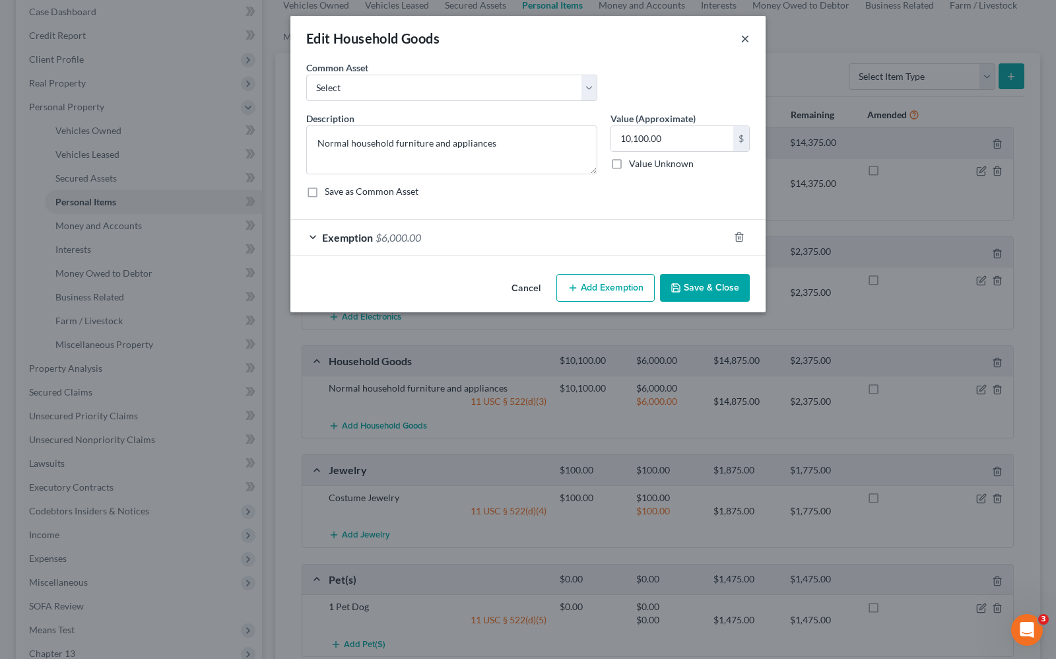
click at [747, 40] on button "×" at bounding box center [745, 38] width 9 height 16
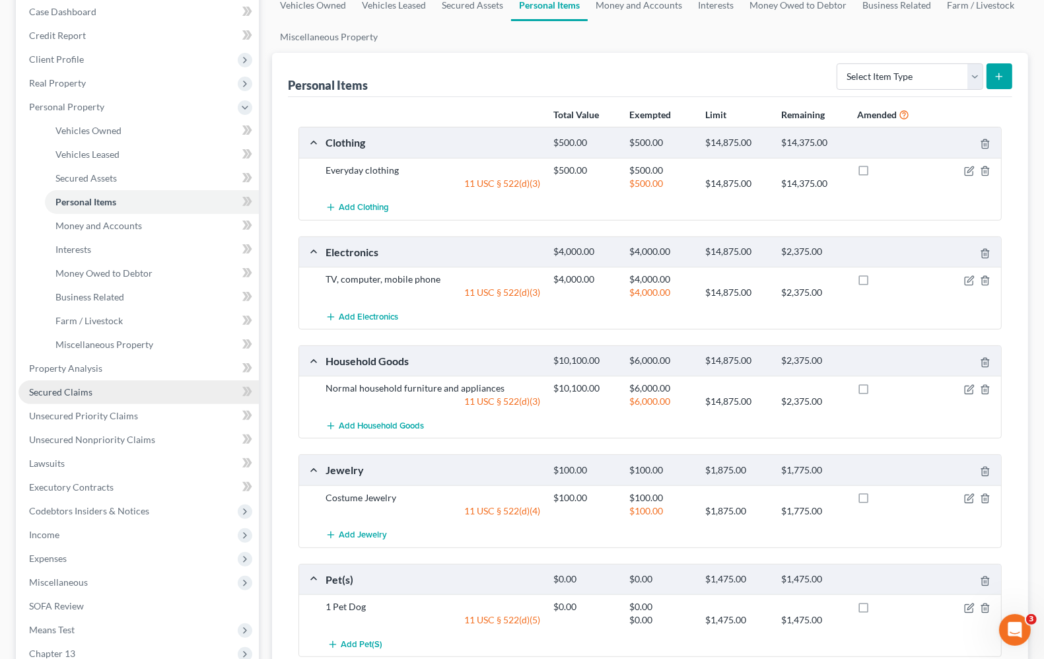
click at [81, 384] on link "Secured Claims" at bounding box center [138, 392] width 240 height 24
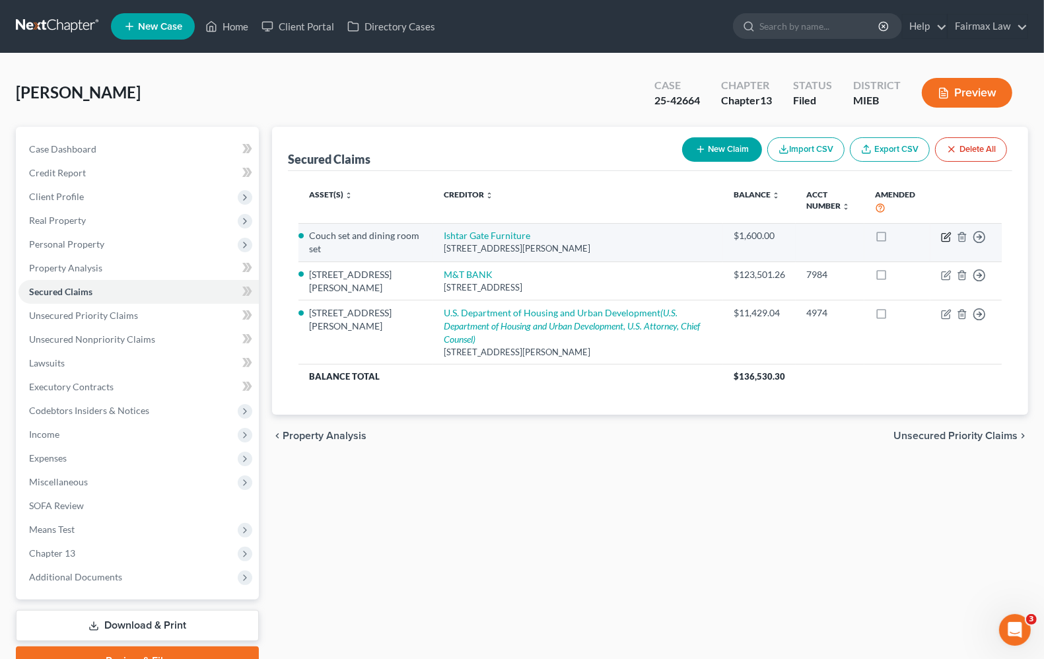
click at [947, 240] on icon "button" at bounding box center [946, 237] width 11 height 11
select select "23"
select select "2"
select select "0"
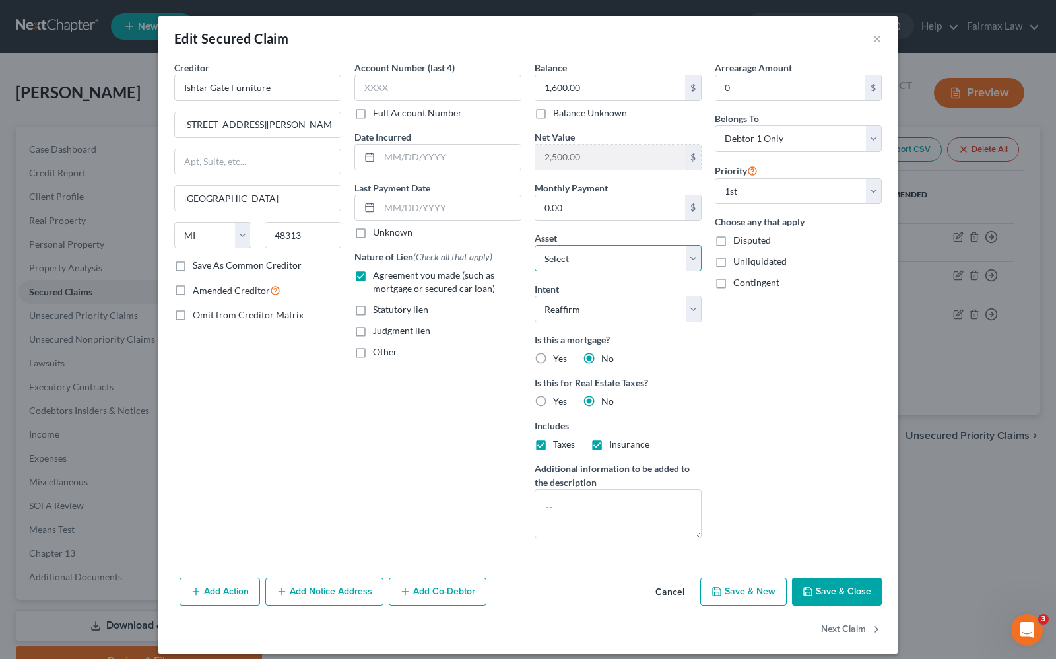
click at [635, 255] on select "Select Other Multiple Assets Cash on Hand (Cash on Hand) - $3300.0 Way2Go (Othe…" at bounding box center [618, 258] width 167 height 26
select select "6"
click at [535, 246] on select "Select Other Multiple Assets Cash on Hand (Cash on Hand) - $3300.0 Way2Go (Othe…" at bounding box center [618, 258] width 167 height 26
click at [830, 588] on button "Save & Close" at bounding box center [837, 592] width 90 height 28
select select
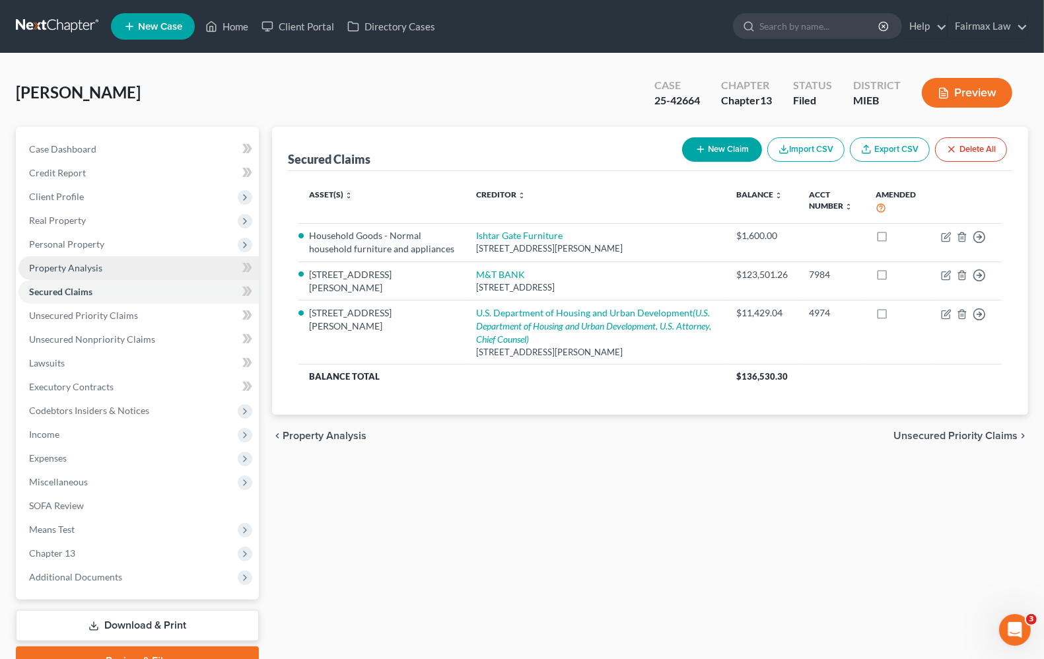
click at [93, 265] on span "Property Analysis" at bounding box center [65, 267] width 73 height 11
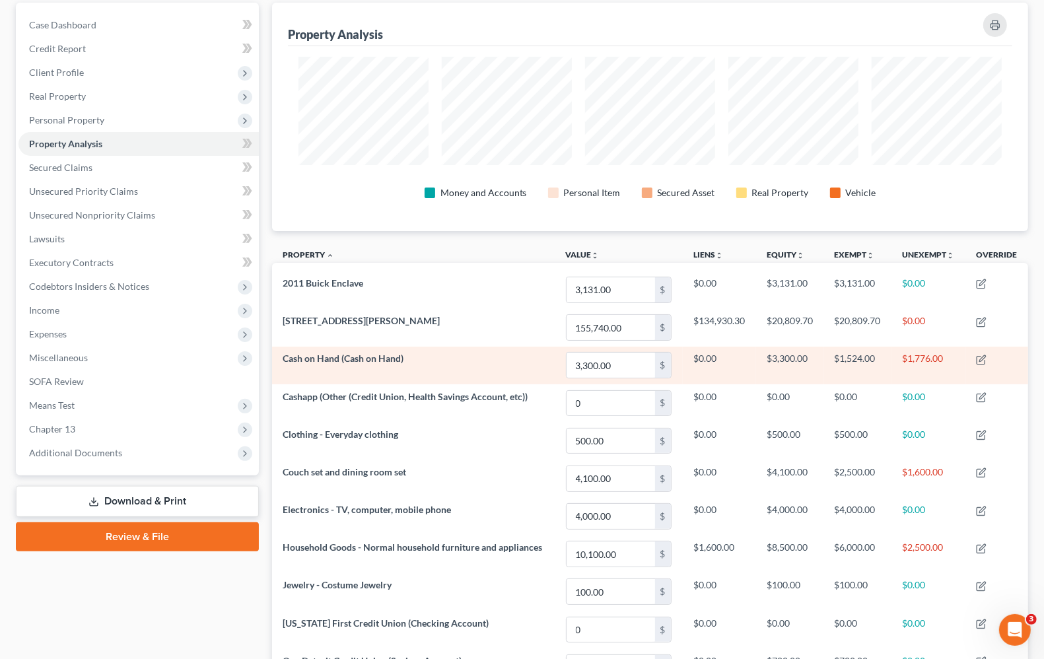
scroll to position [165, 0]
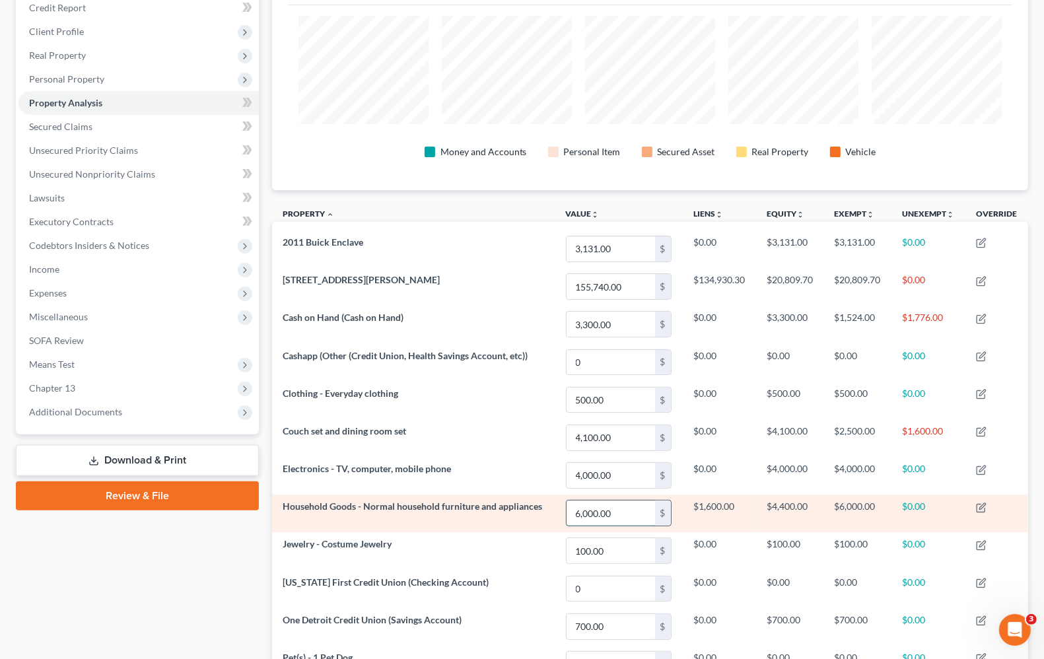
type input "6,000.00"
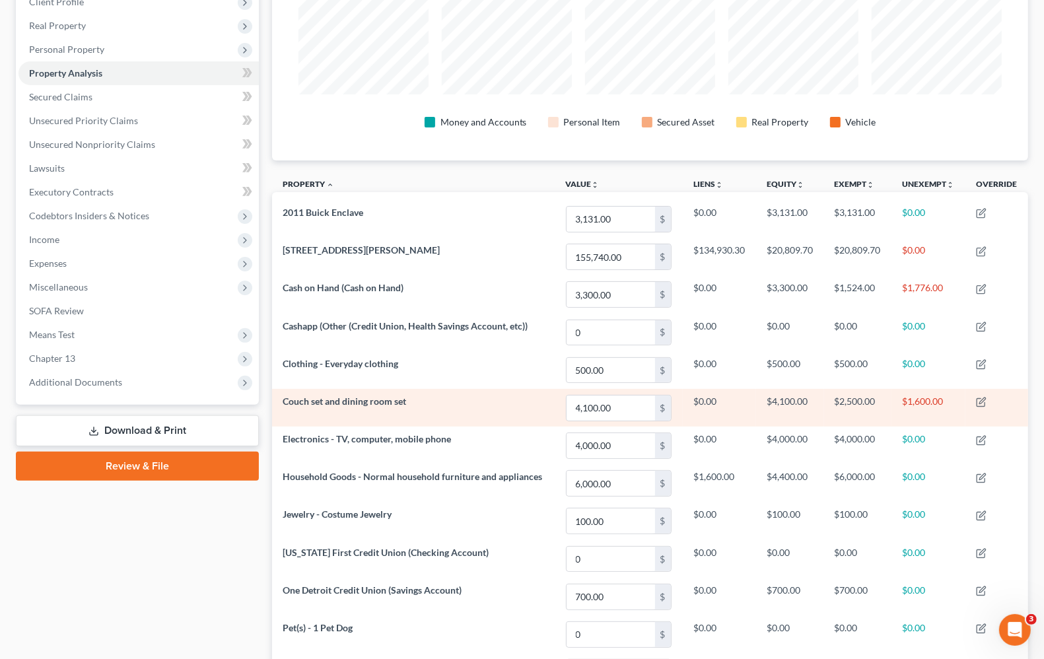
scroll to position [360, 0]
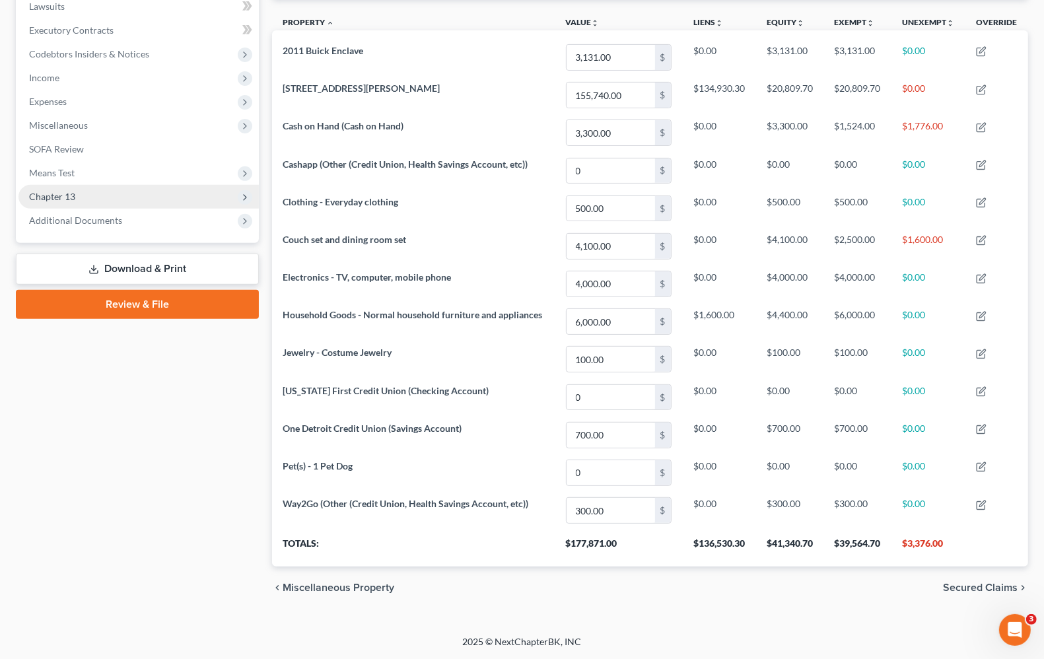
click at [109, 185] on span "Chapter 13" at bounding box center [138, 197] width 240 height 24
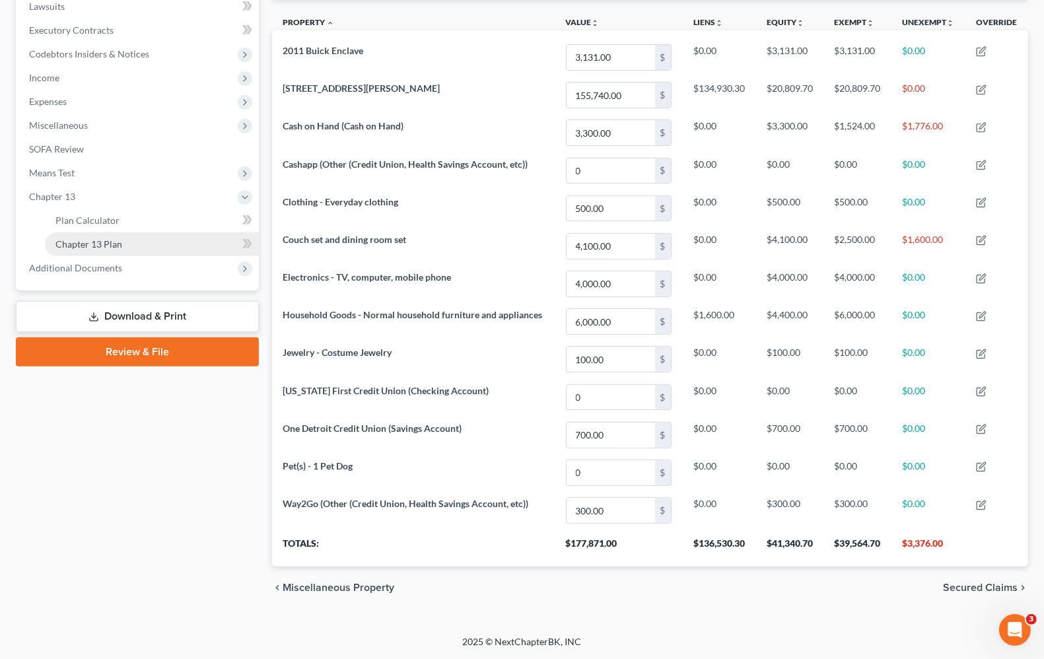
click at [117, 238] on span "Chapter 13 Plan" at bounding box center [88, 243] width 67 height 11
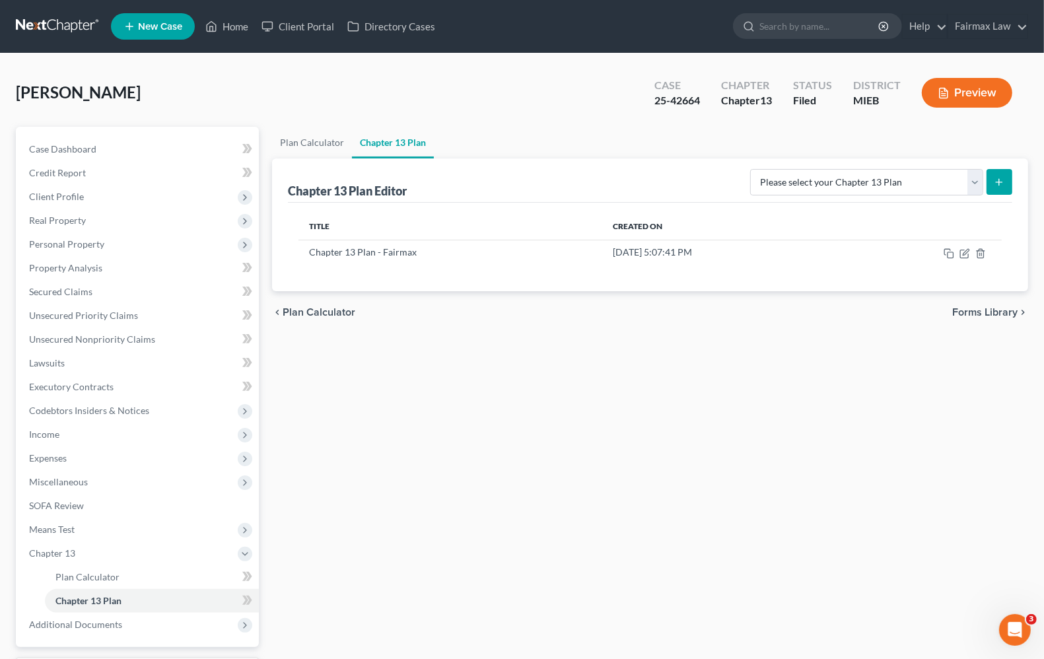
click at [992, 180] on button "submit" at bounding box center [999, 182] width 26 height 26
click at [885, 182] on select "Please select your Chapter 13 Plan Chapter 13 Plan - Fairmax [GEOGRAPHIC_DATA] …" at bounding box center [866, 182] width 233 height 26
select select "0"
click at [756, 169] on select "Please select your Chapter 13 Plan Chapter 13 Plan - Fairmax [GEOGRAPHIC_DATA] …" at bounding box center [866, 182] width 233 height 26
click at [1001, 175] on button "submit" at bounding box center [999, 182] width 26 height 26
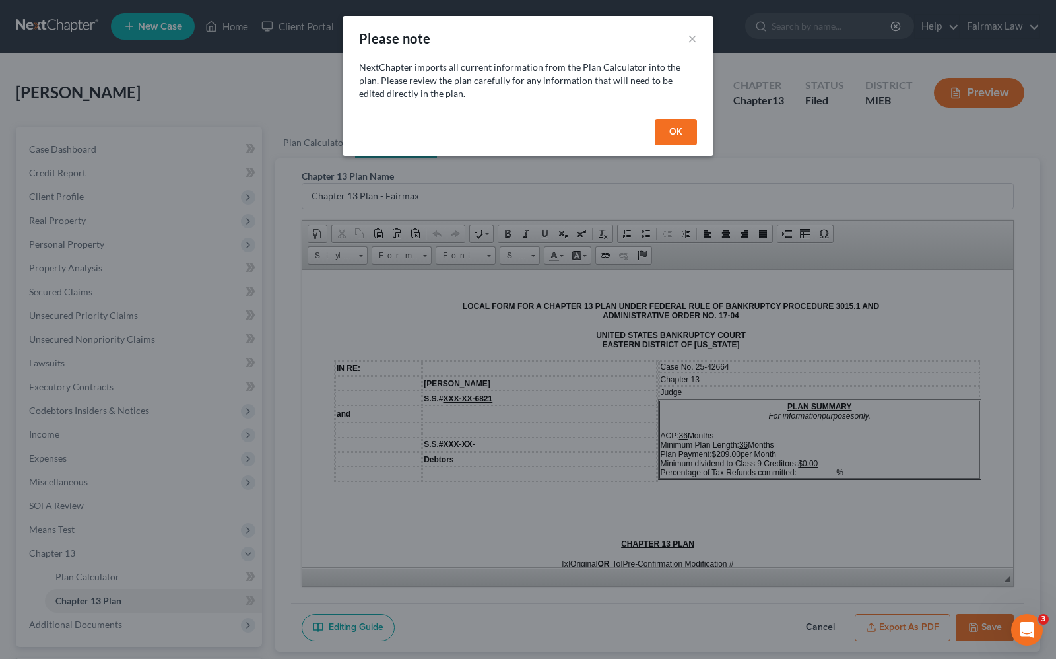
click at [677, 140] on button "OK" at bounding box center [676, 132] width 42 height 26
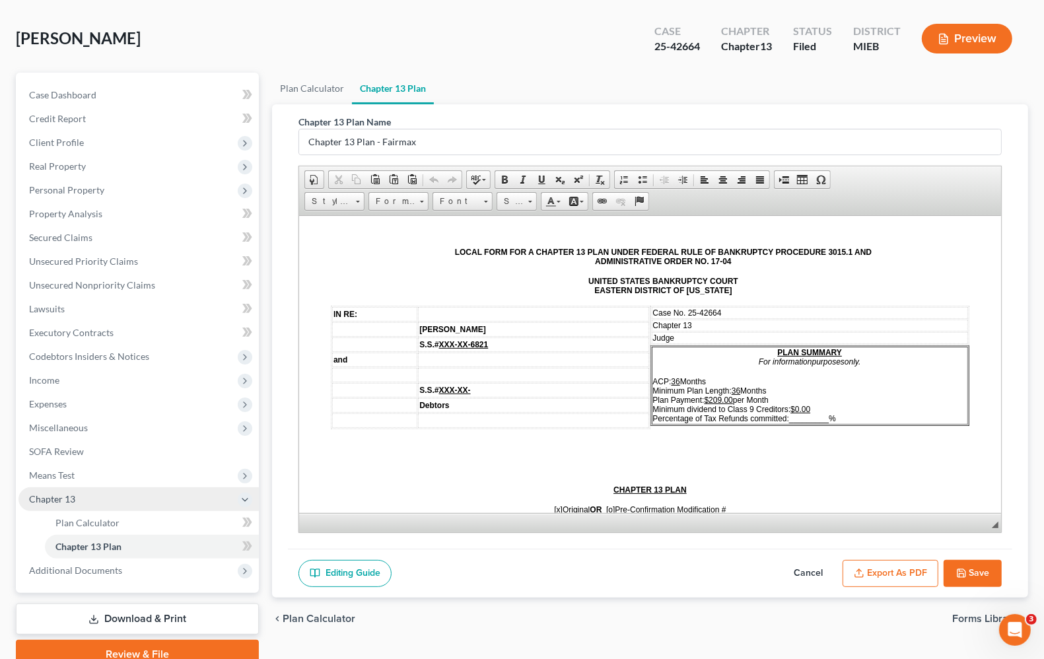
scroll to position [113, 0]
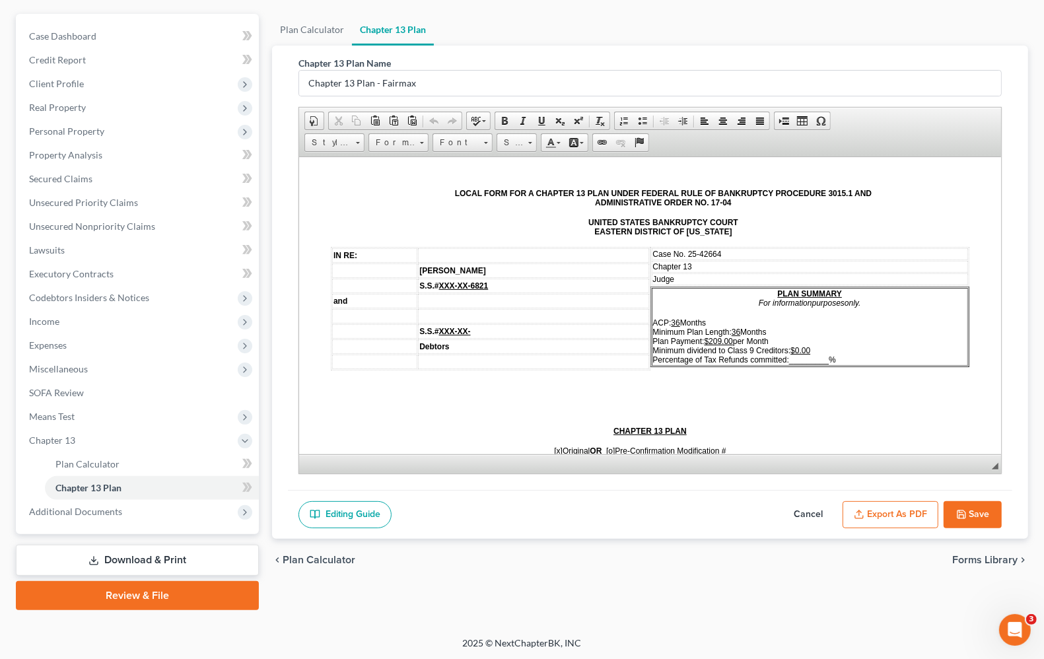
click at [867, 513] on button "Export as PDF" at bounding box center [890, 515] width 96 height 28
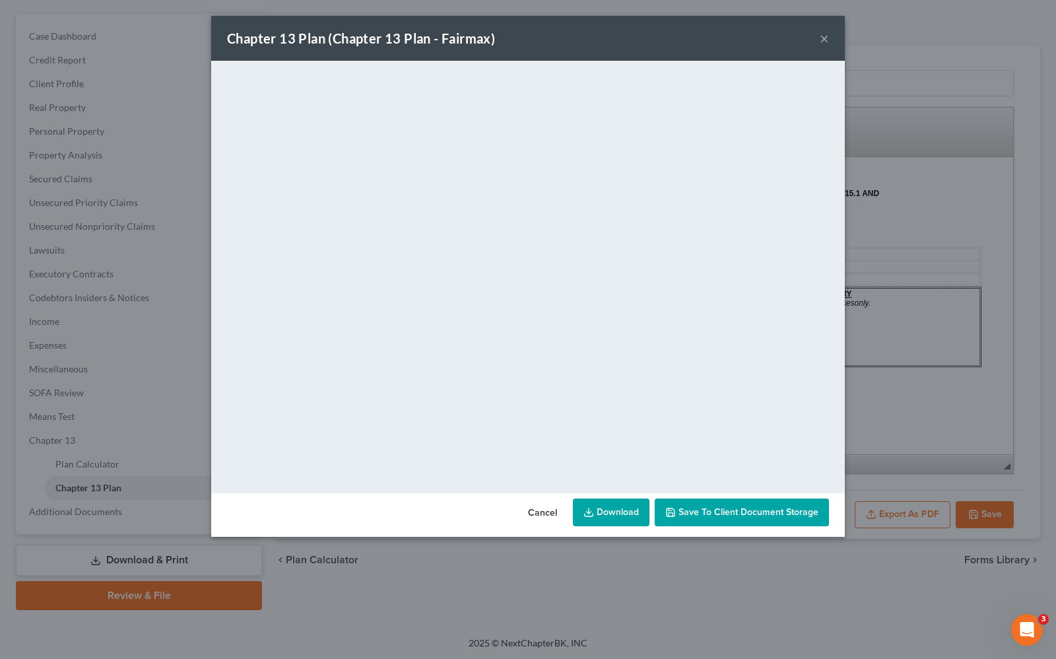
click at [823, 41] on button "×" at bounding box center [824, 38] width 9 height 16
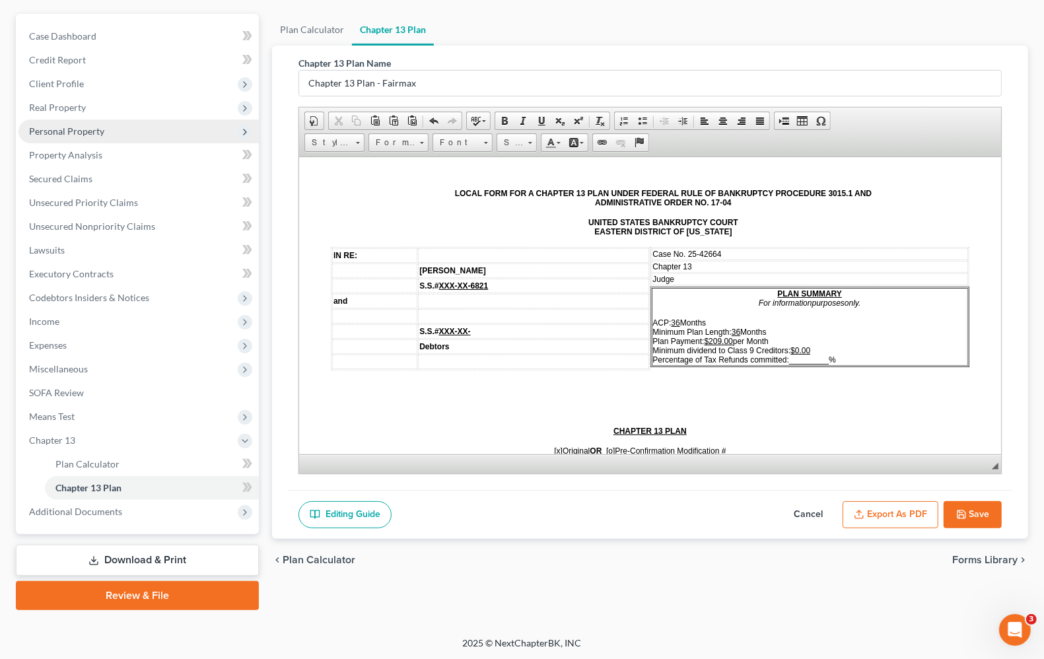
click at [71, 133] on span "Personal Property" at bounding box center [66, 130] width 75 height 11
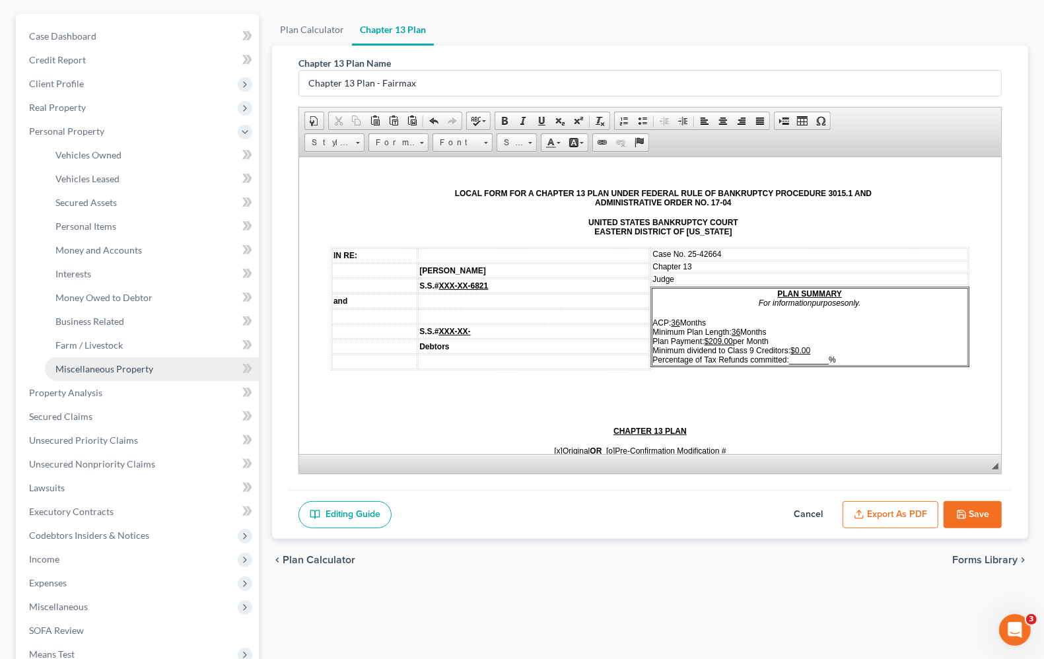
click at [92, 374] on link "Miscellaneous Property" at bounding box center [152, 369] width 214 height 24
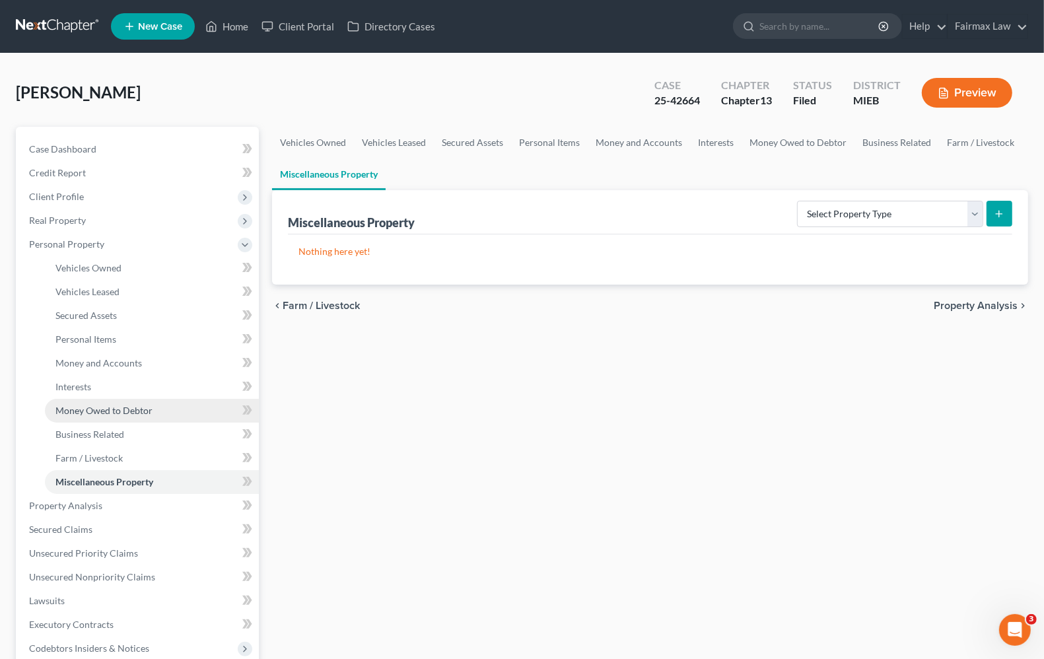
click at [114, 410] on span "Money Owed to Debtor" at bounding box center [103, 410] width 97 height 11
click at [114, 410] on span "Money Owed to Debtor" at bounding box center [103, 410] width 96 height 11
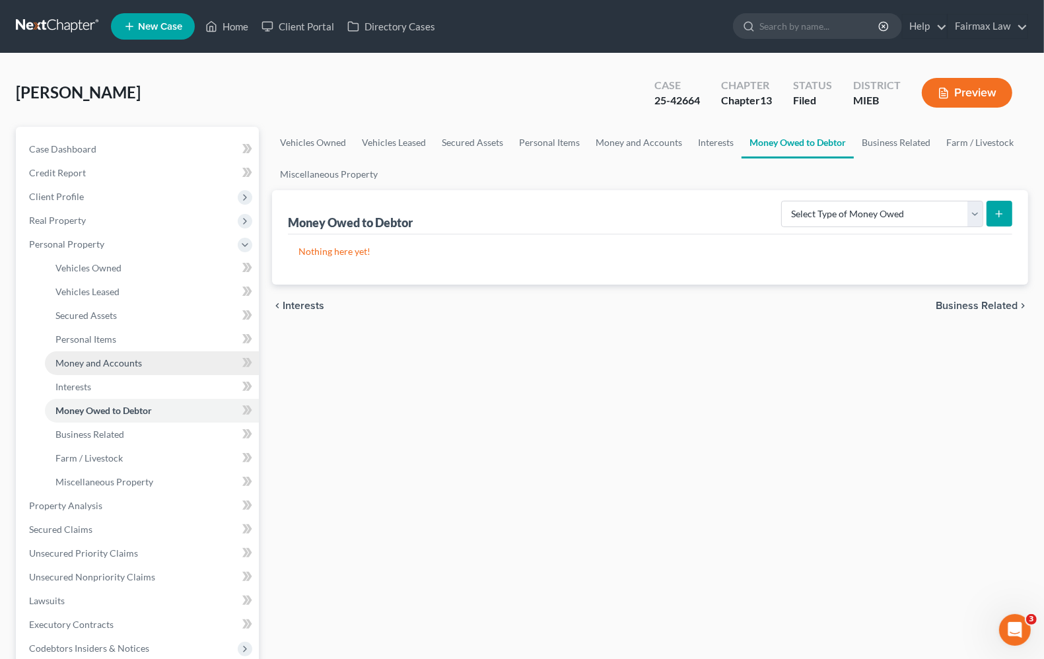
click at [104, 366] on span "Money and Accounts" at bounding box center [98, 362] width 86 height 11
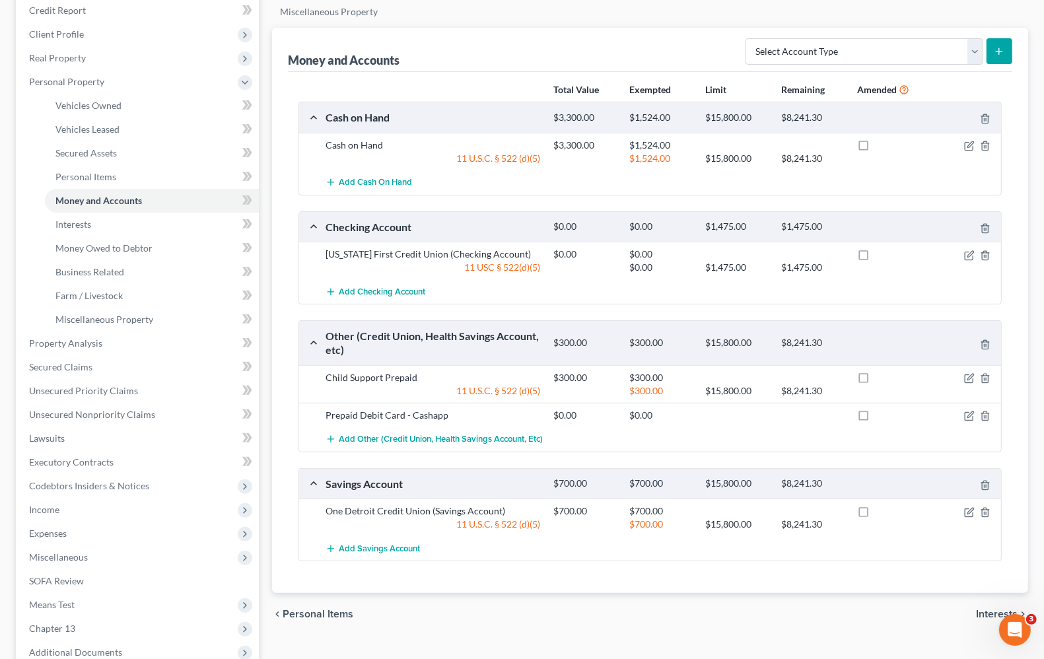
scroll to position [165, 0]
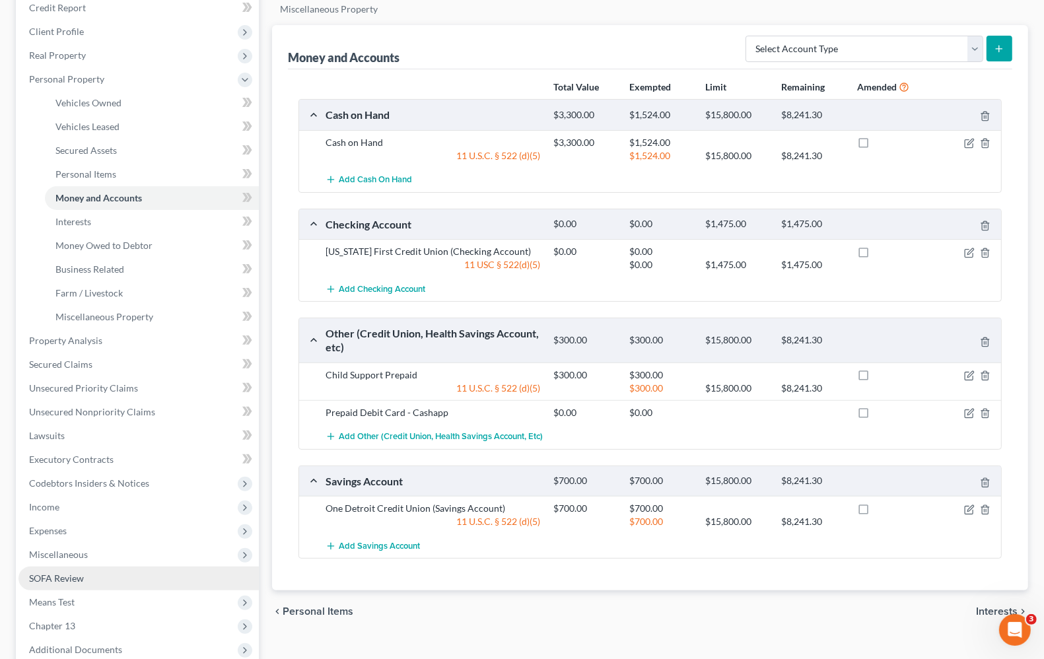
click at [50, 584] on link "SOFA Review" at bounding box center [138, 578] width 240 height 24
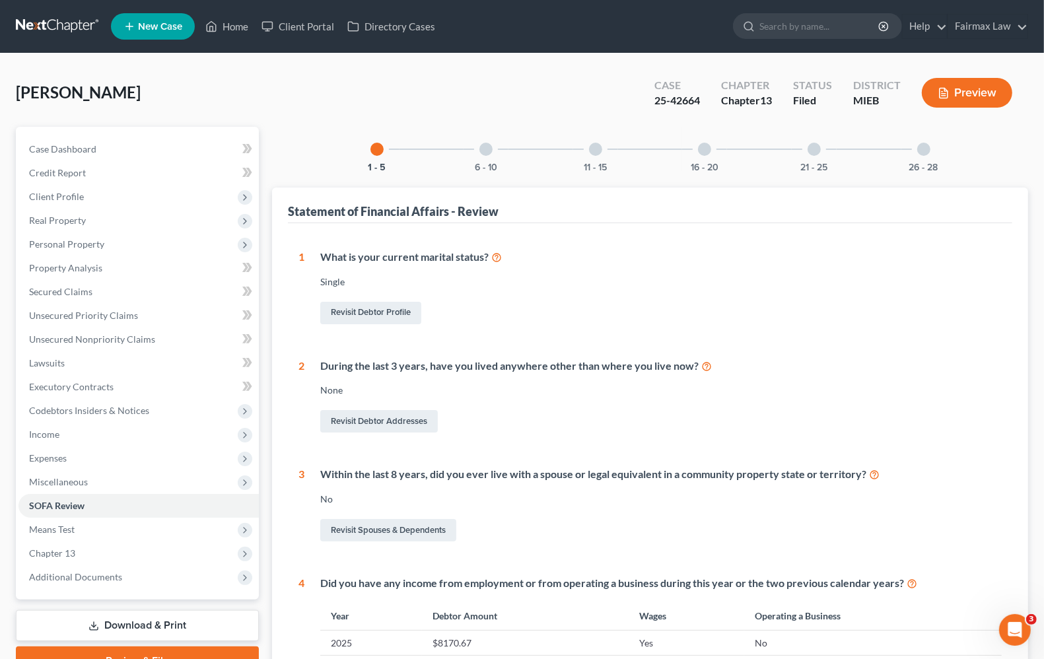
click at [486, 154] on div at bounding box center [485, 149] width 13 height 13
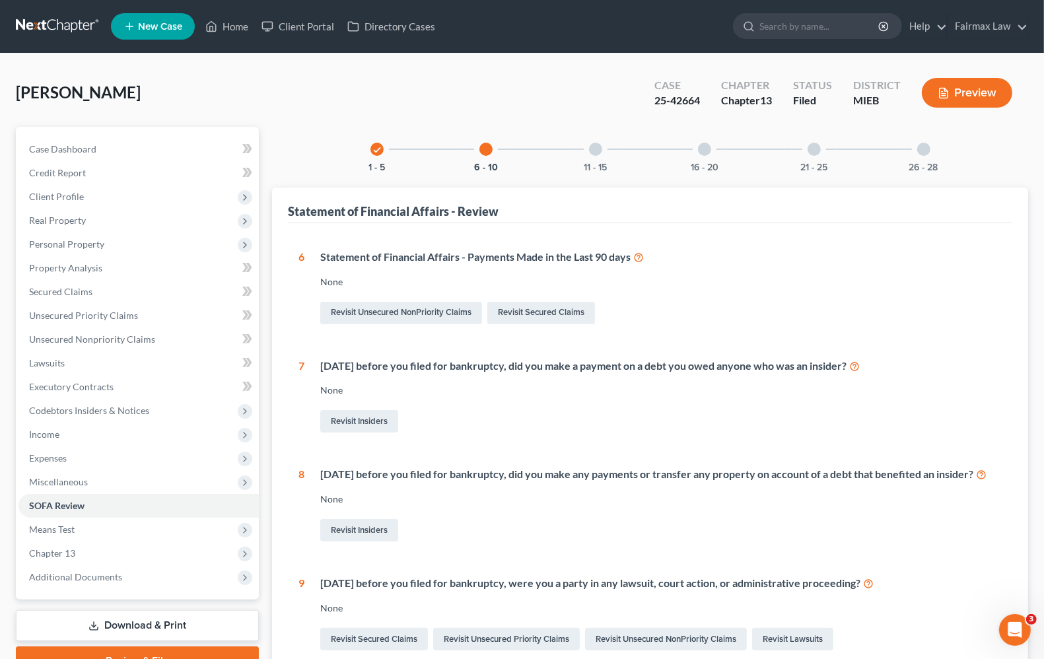
click at [597, 150] on div at bounding box center [595, 149] width 13 height 13
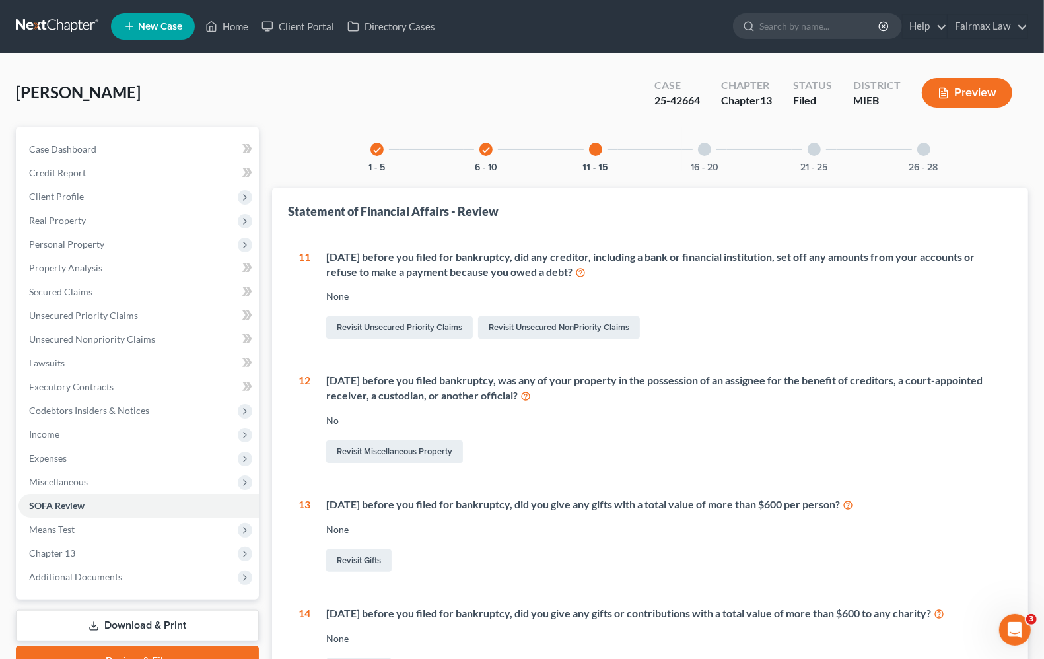
click at [710, 152] on div "16 - 20" at bounding box center [704, 149] width 45 height 45
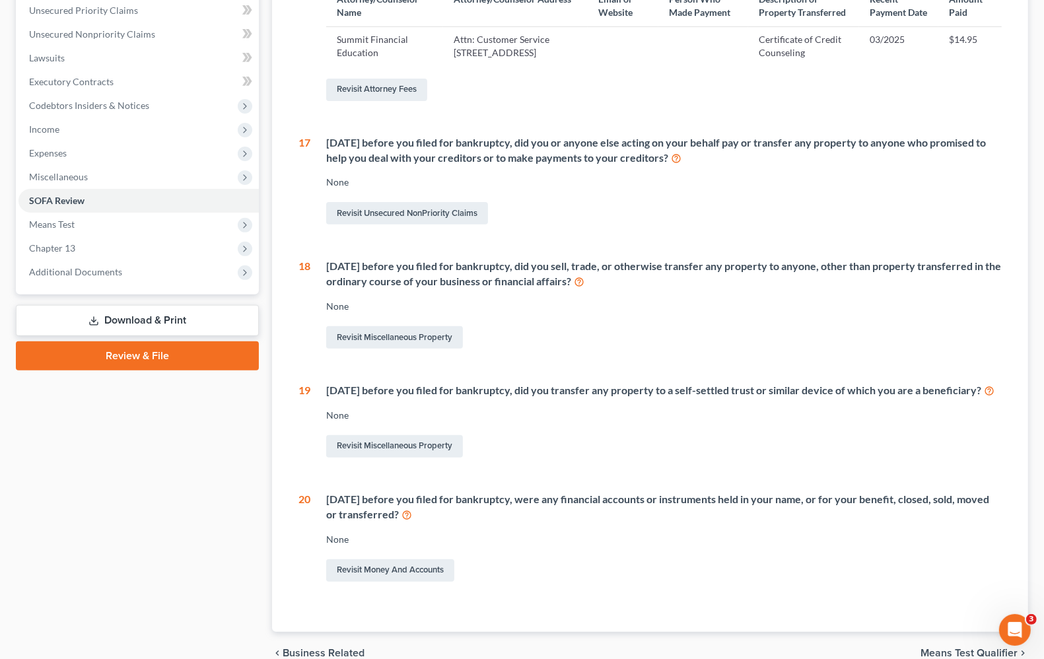
scroll to position [67, 0]
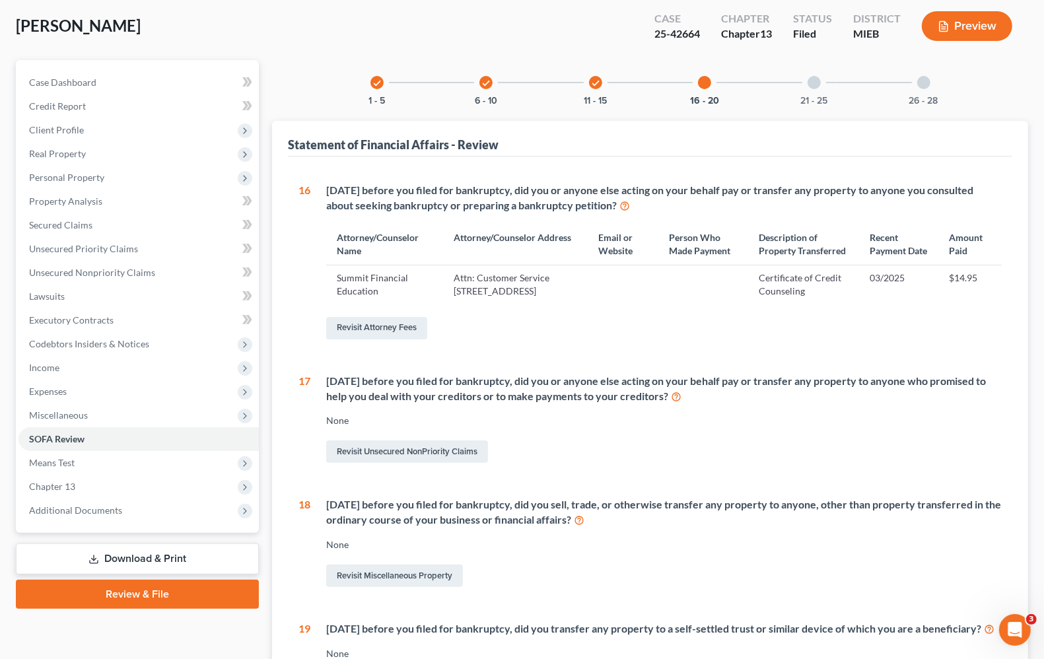
click at [820, 80] on div at bounding box center [813, 82] width 13 height 13
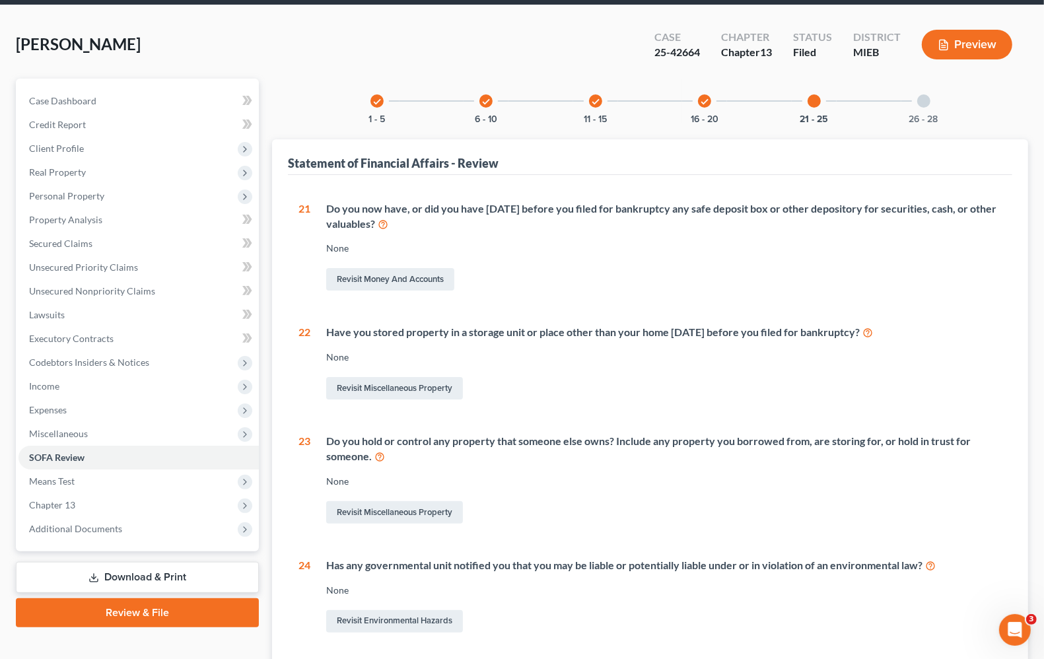
scroll to position [24, 0]
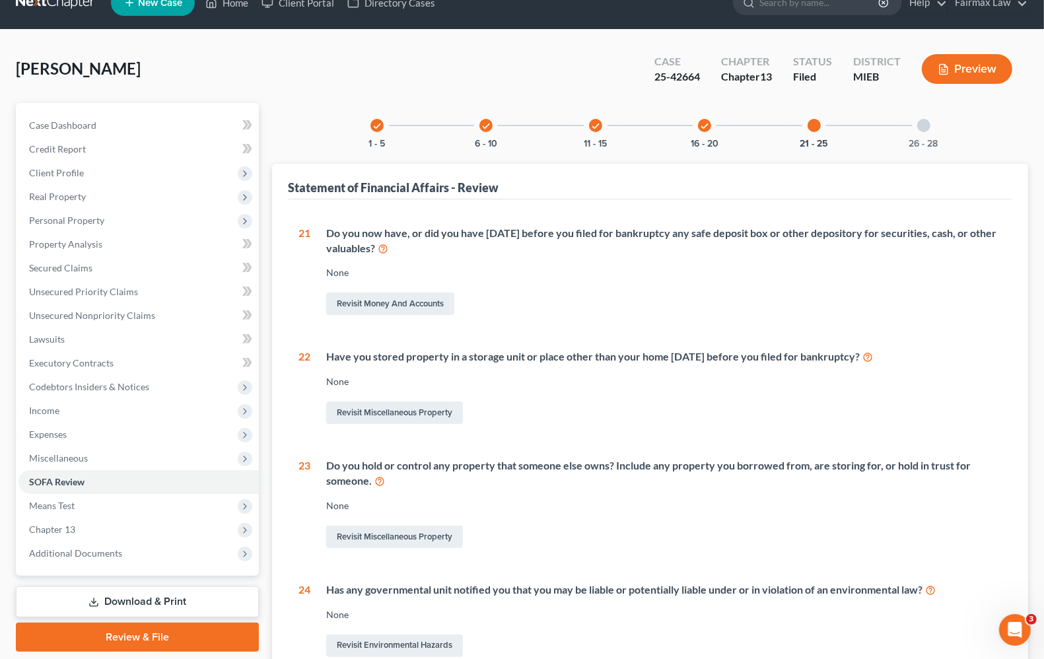
click at [927, 125] on div at bounding box center [923, 125] width 13 height 13
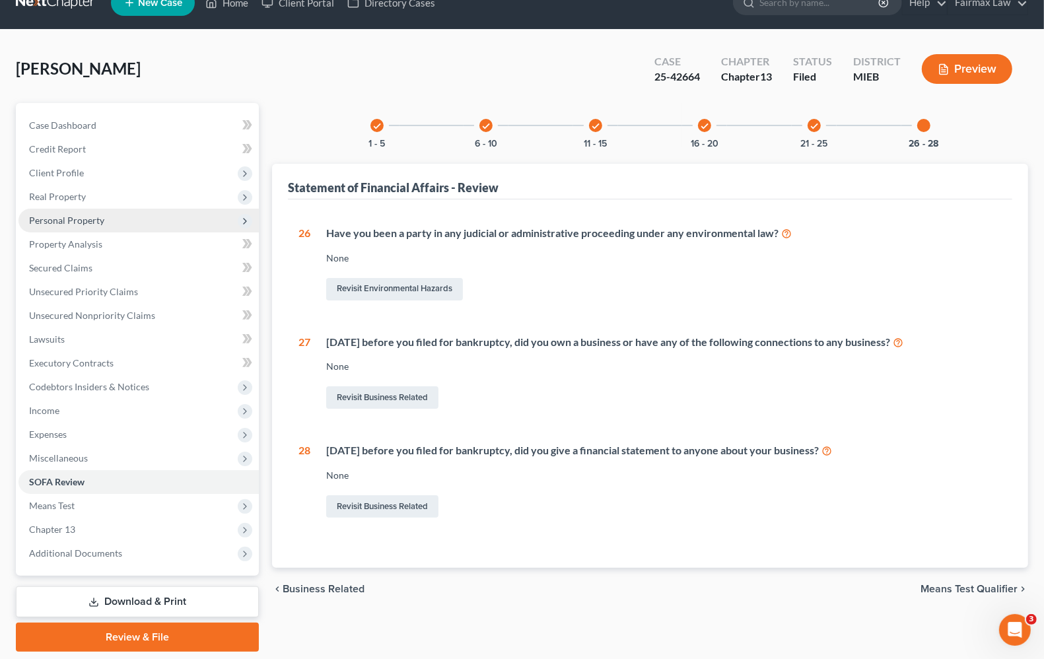
click at [70, 226] on span "Personal Property" at bounding box center [138, 221] width 240 height 24
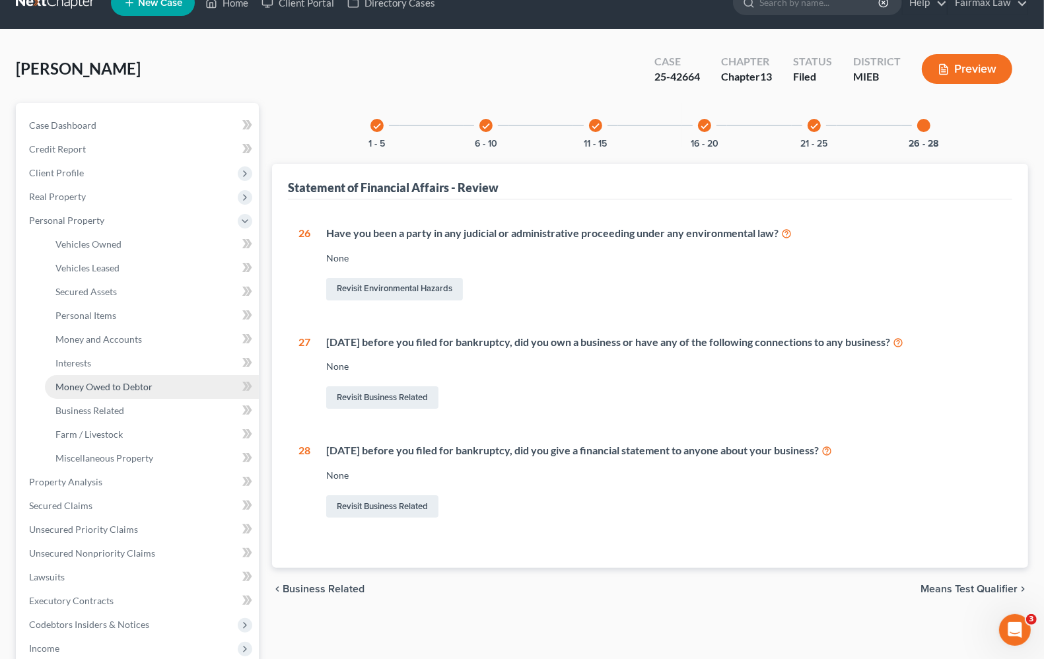
click at [81, 391] on link "Money Owed to Debtor" at bounding box center [152, 387] width 214 height 24
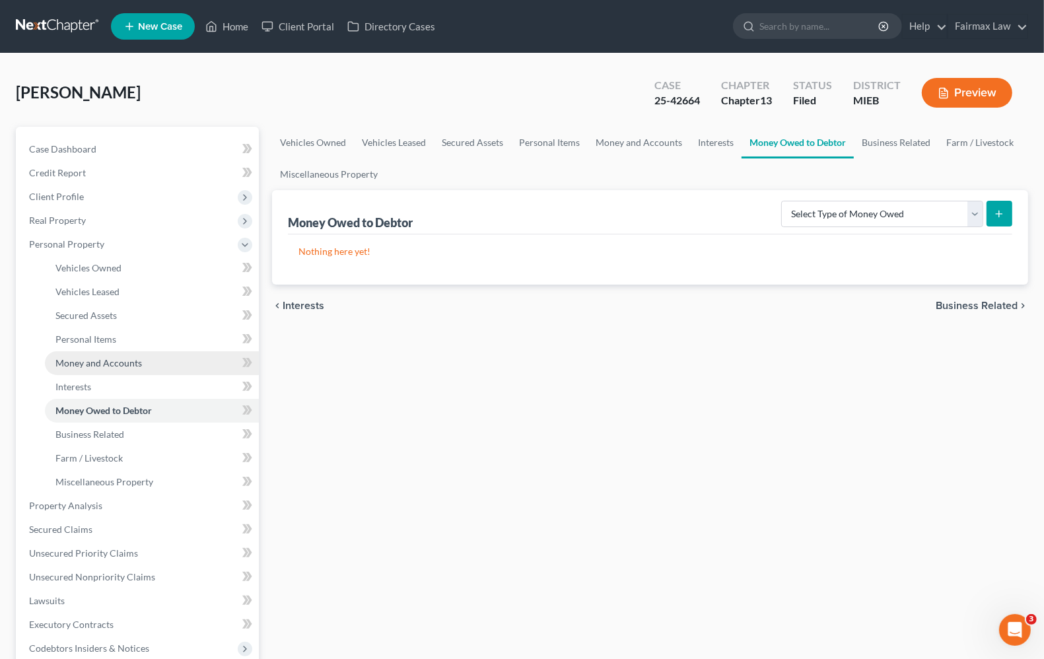
click at [87, 358] on span "Money and Accounts" at bounding box center [98, 362] width 86 height 11
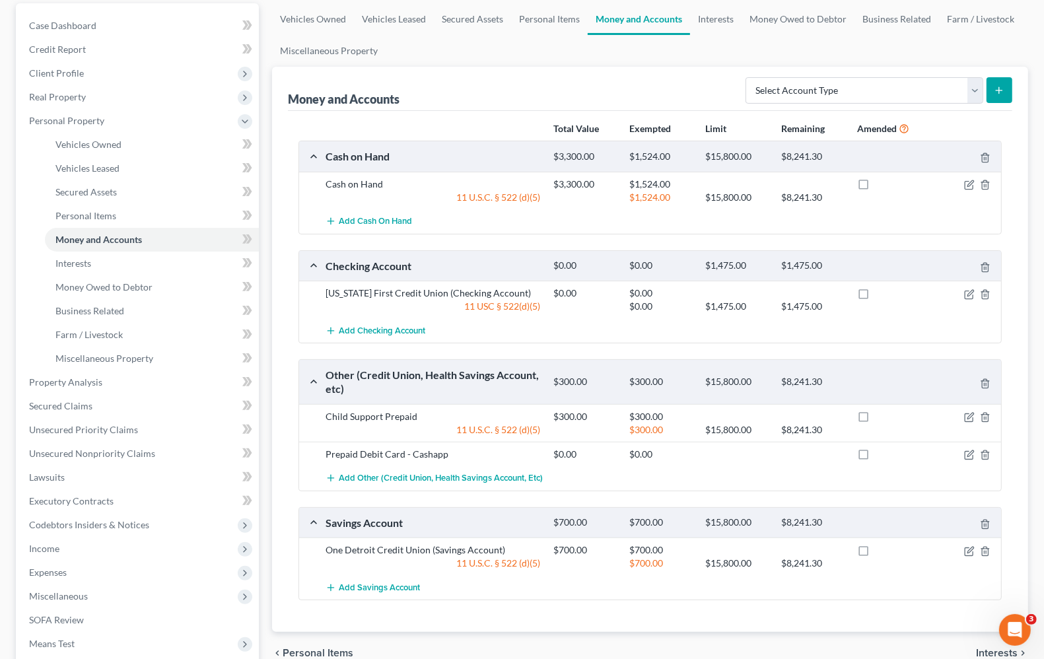
scroll to position [165, 0]
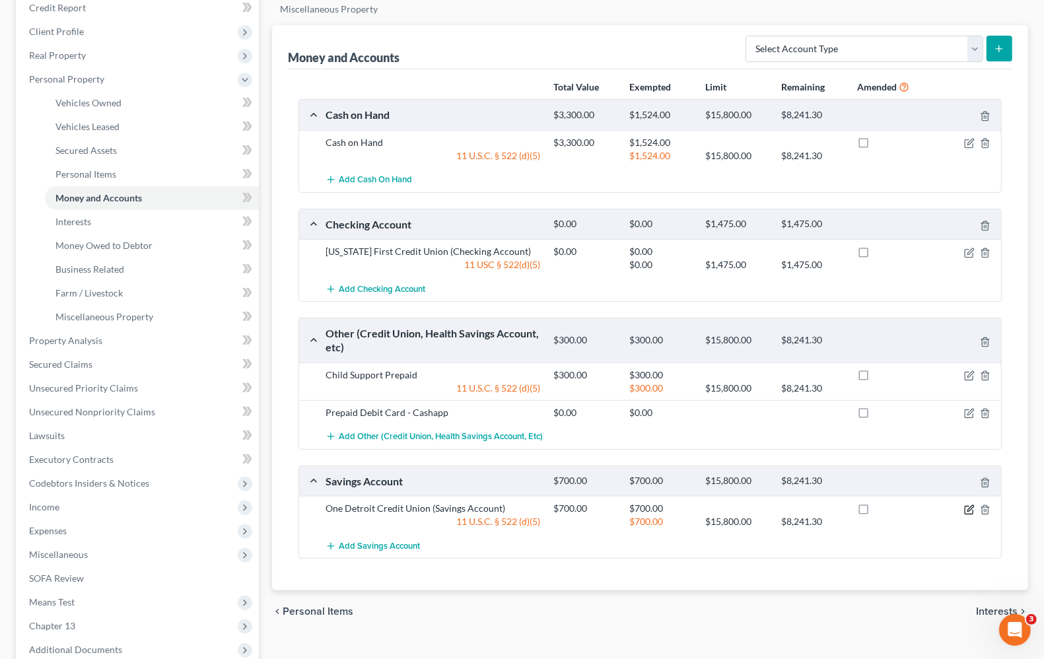
click at [965, 512] on icon "button" at bounding box center [969, 509] width 11 height 11
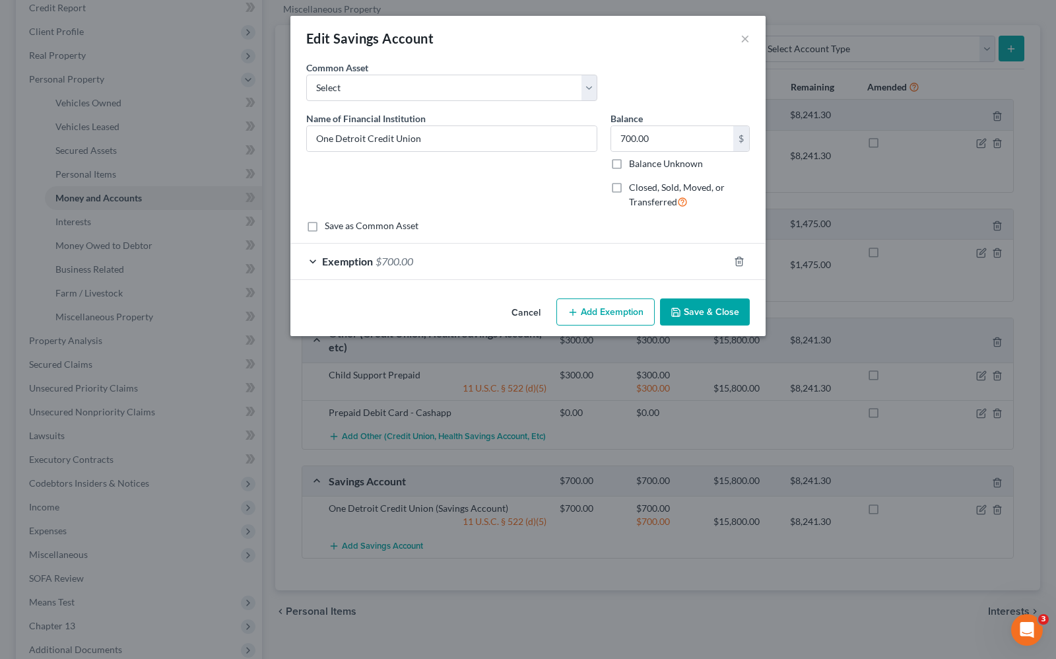
click at [723, 314] on button "Save & Close" at bounding box center [705, 312] width 90 height 28
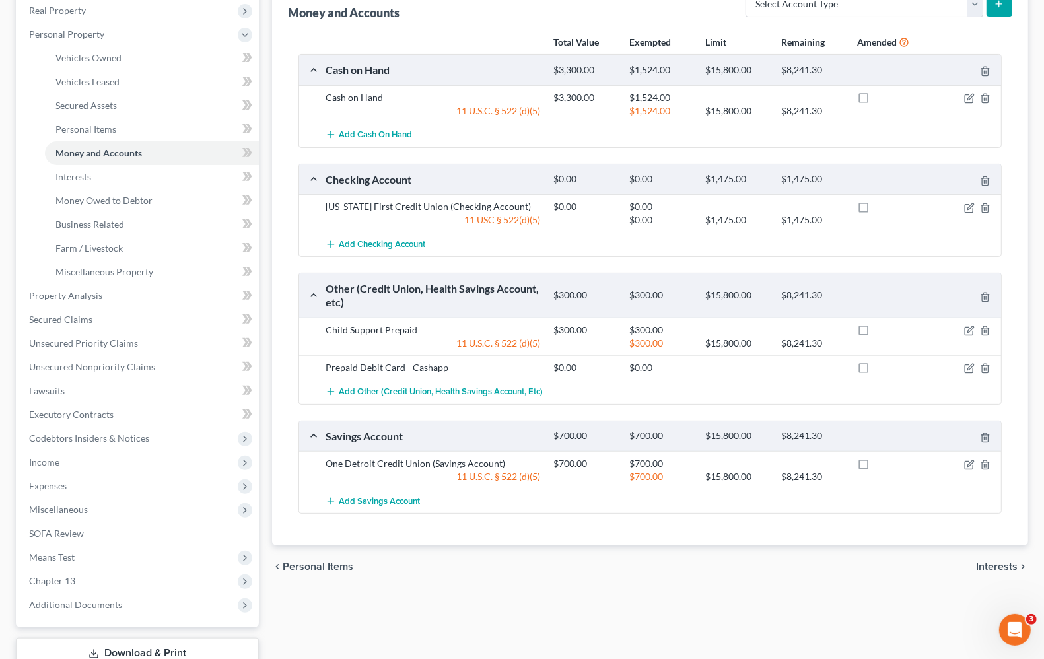
scroll to position [248, 0]
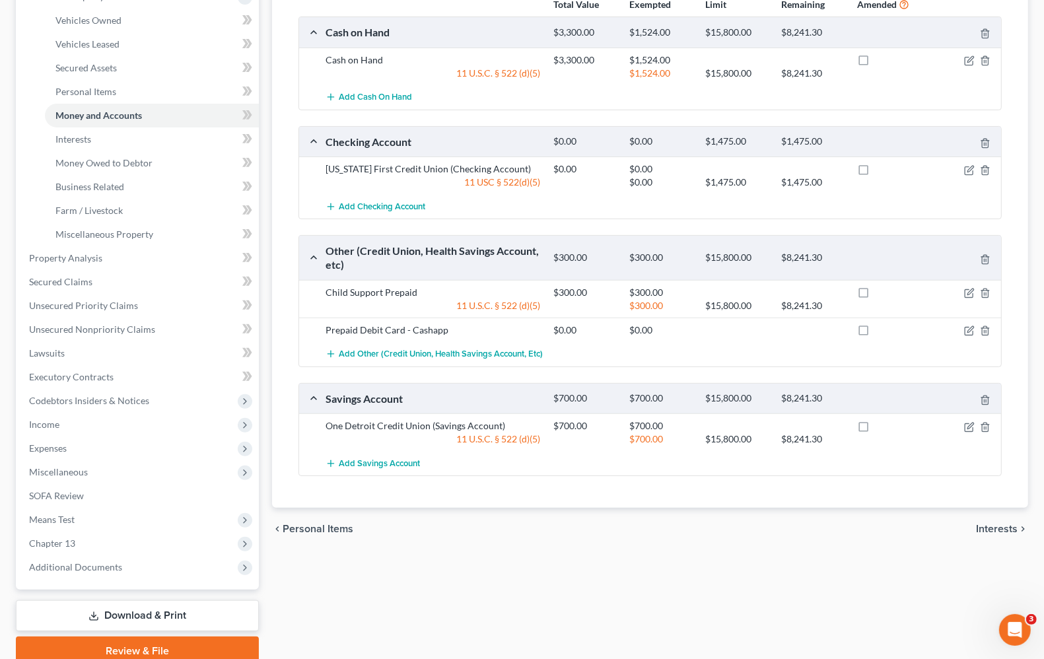
click at [997, 528] on span "Interests" at bounding box center [997, 528] width 42 height 11
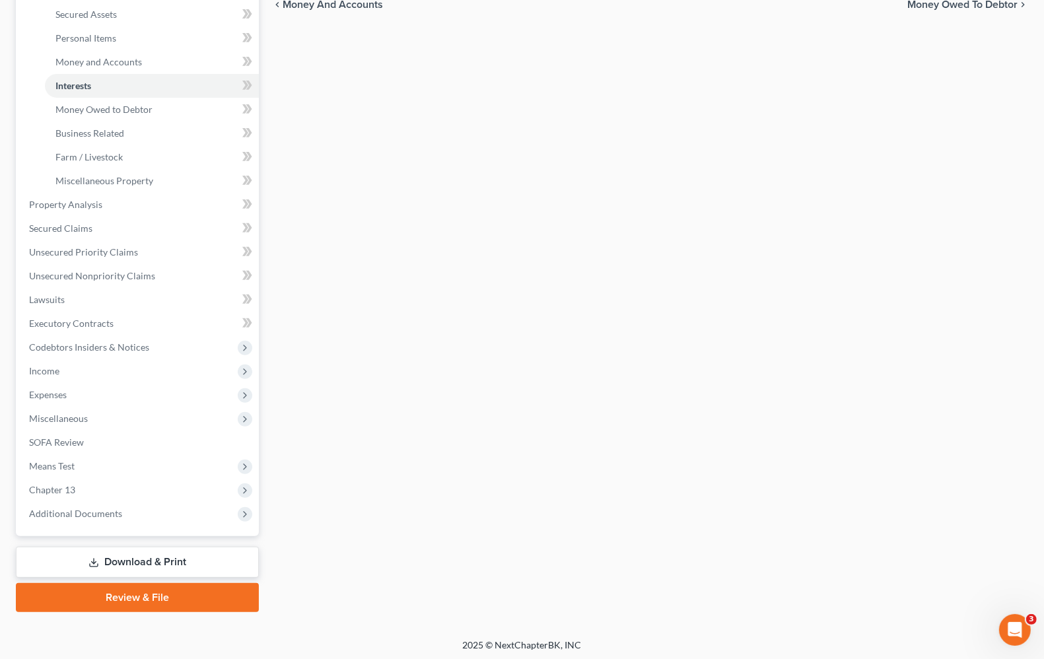
scroll to position [302, 0]
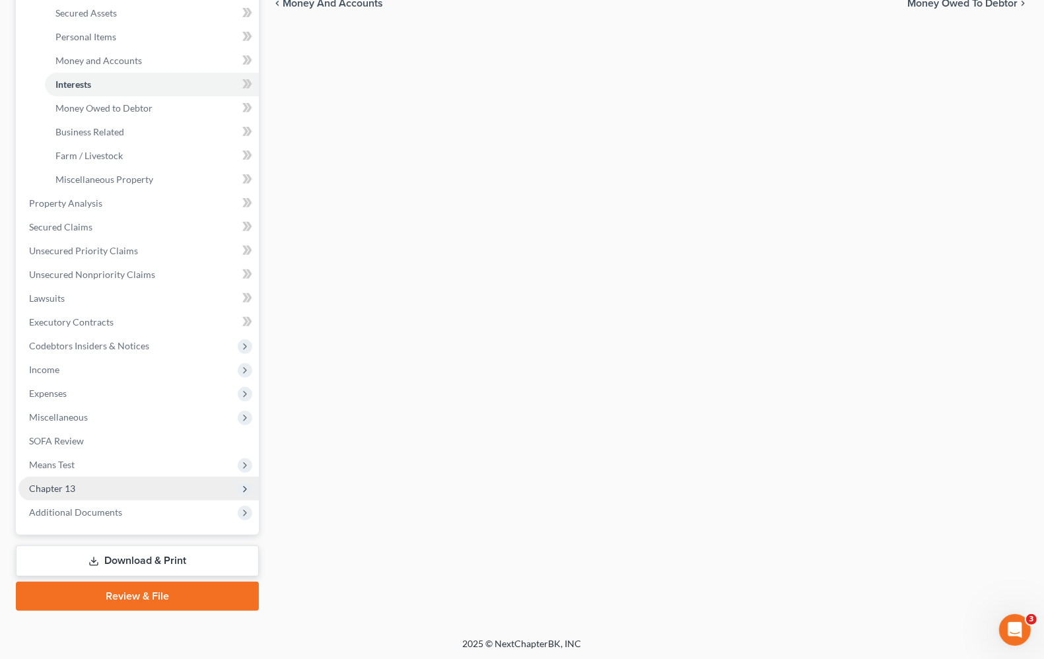
click at [40, 490] on span "Chapter 13" at bounding box center [52, 488] width 46 height 11
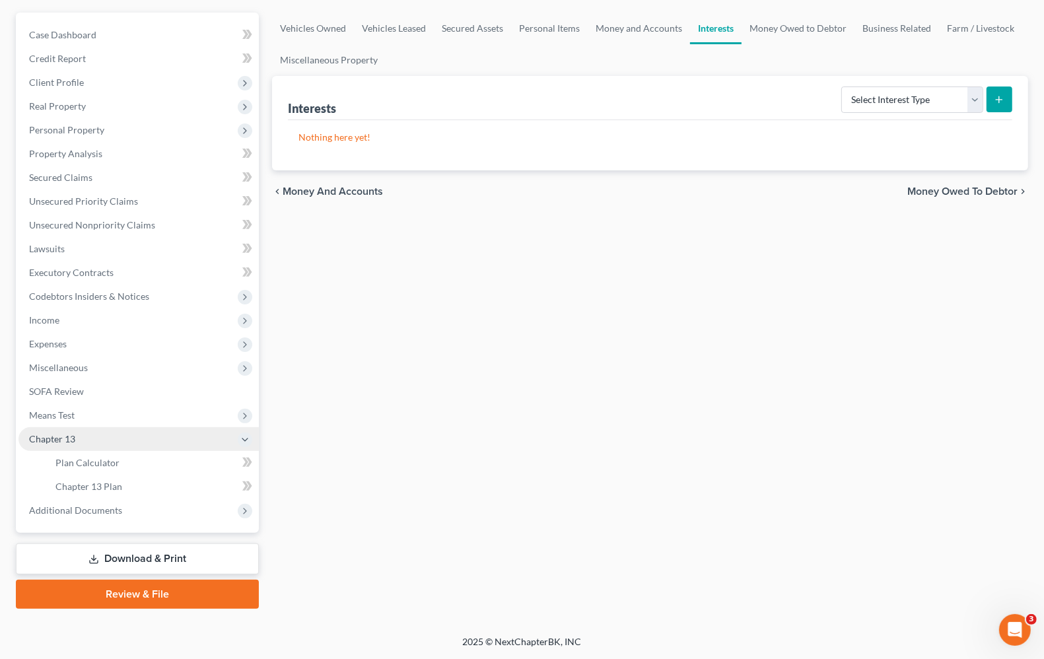
scroll to position [113, 0]
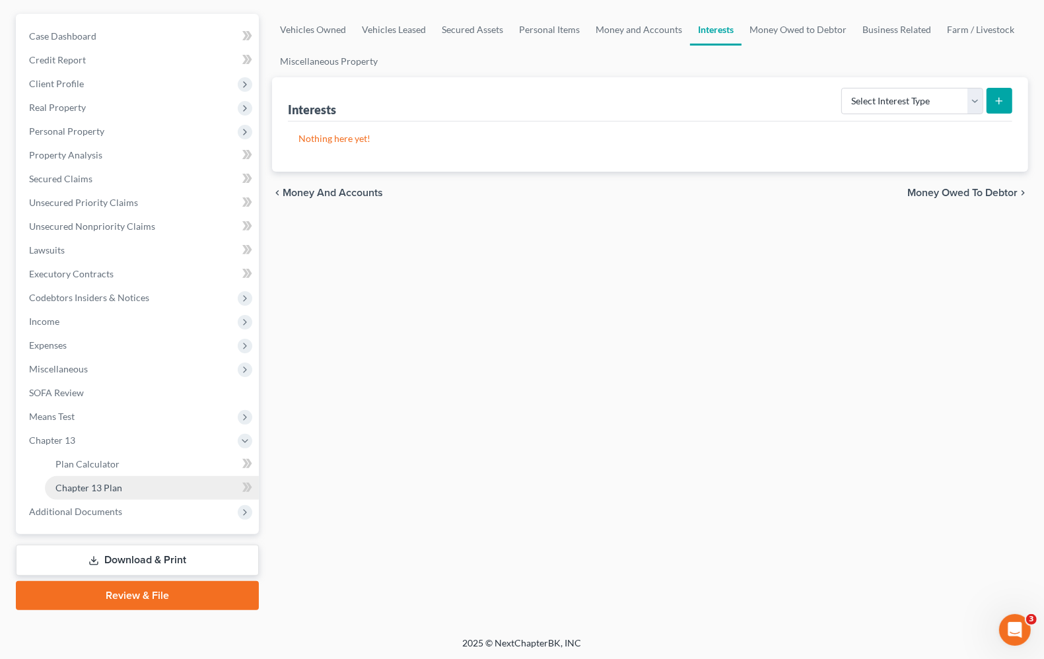
click at [111, 492] on link "Chapter 13 Plan" at bounding box center [152, 488] width 214 height 24
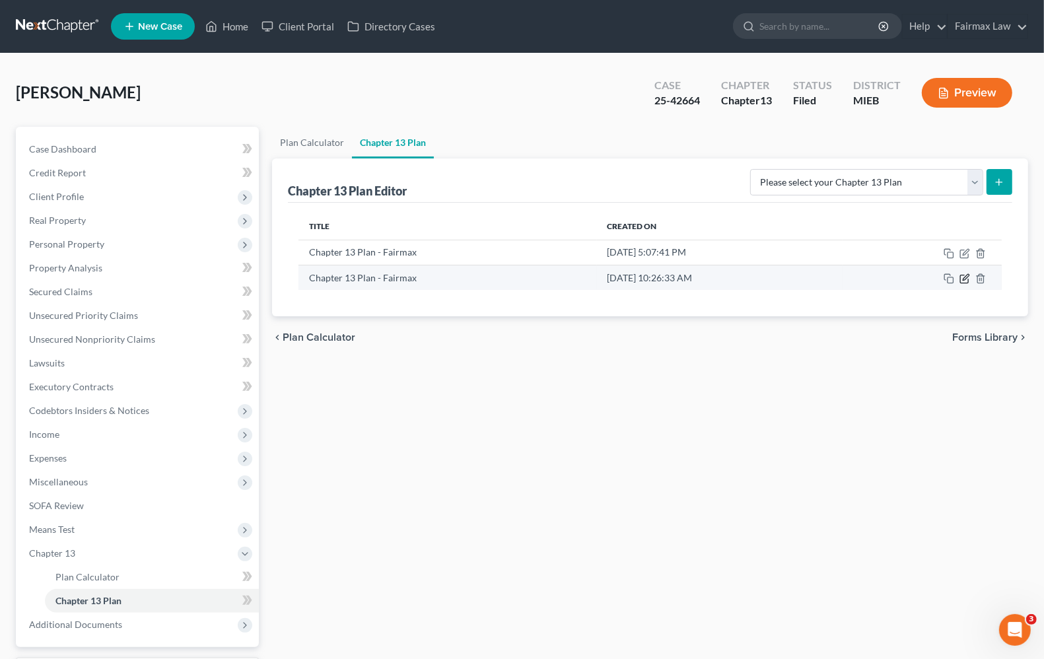
click at [965, 279] on icon "button" at bounding box center [965, 277] width 6 height 6
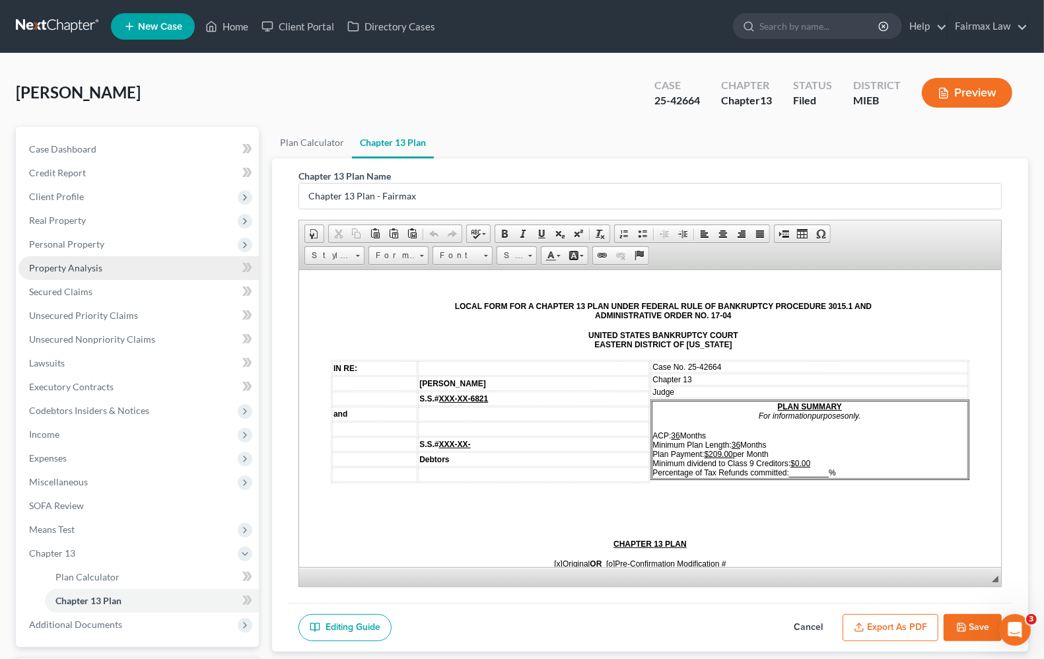
click at [75, 266] on span "Property Analysis" at bounding box center [65, 267] width 73 height 11
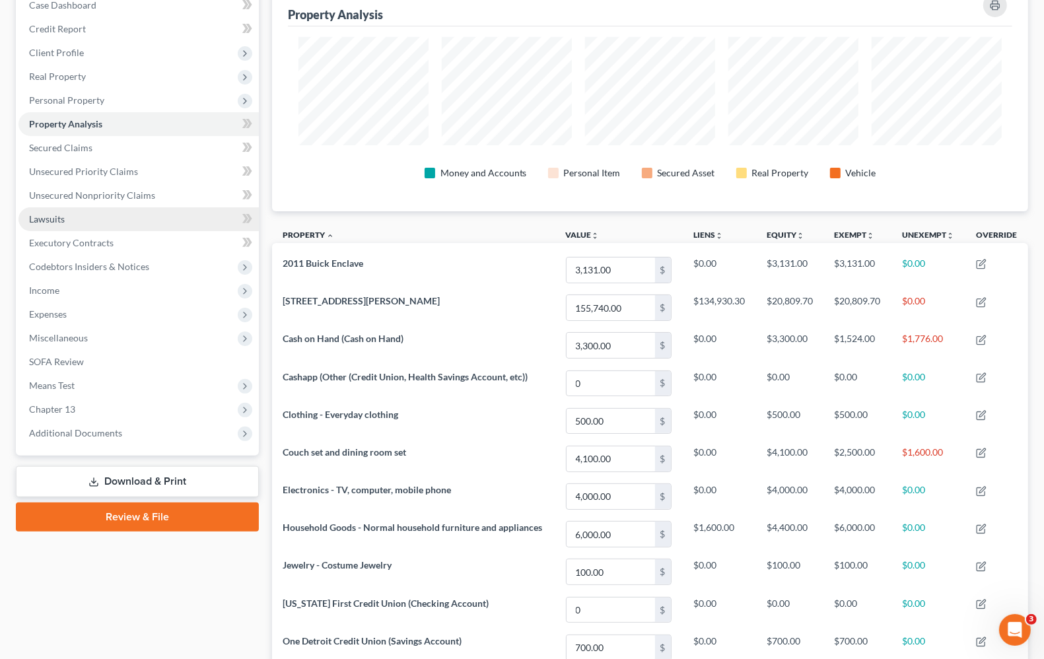
scroll to position [112, 0]
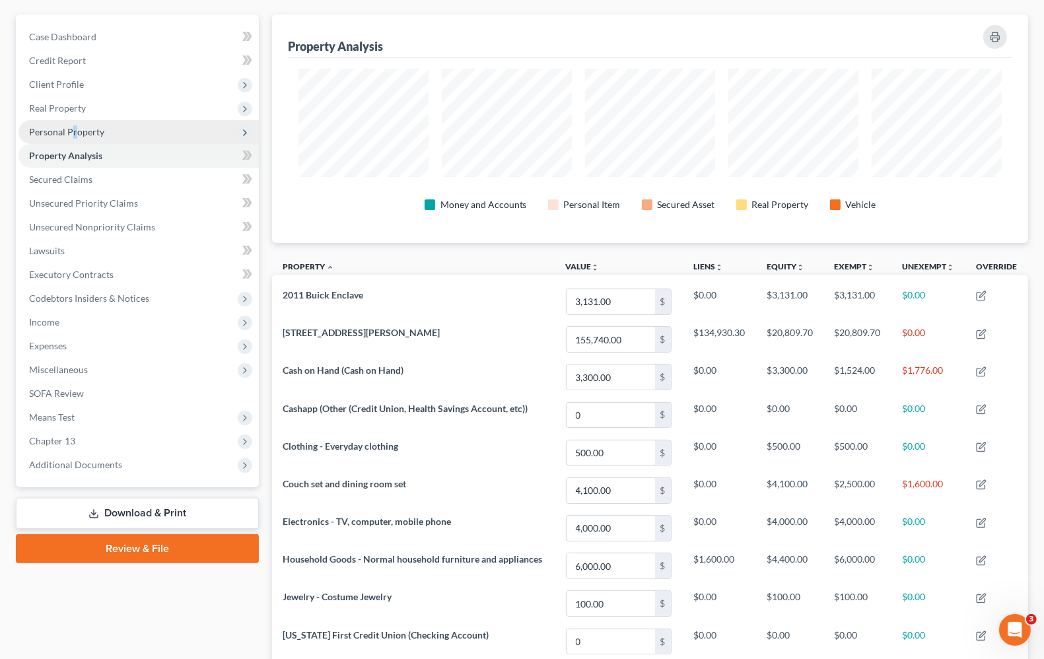
click at [74, 135] on span "Personal Property" at bounding box center [66, 131] width 75 height 11
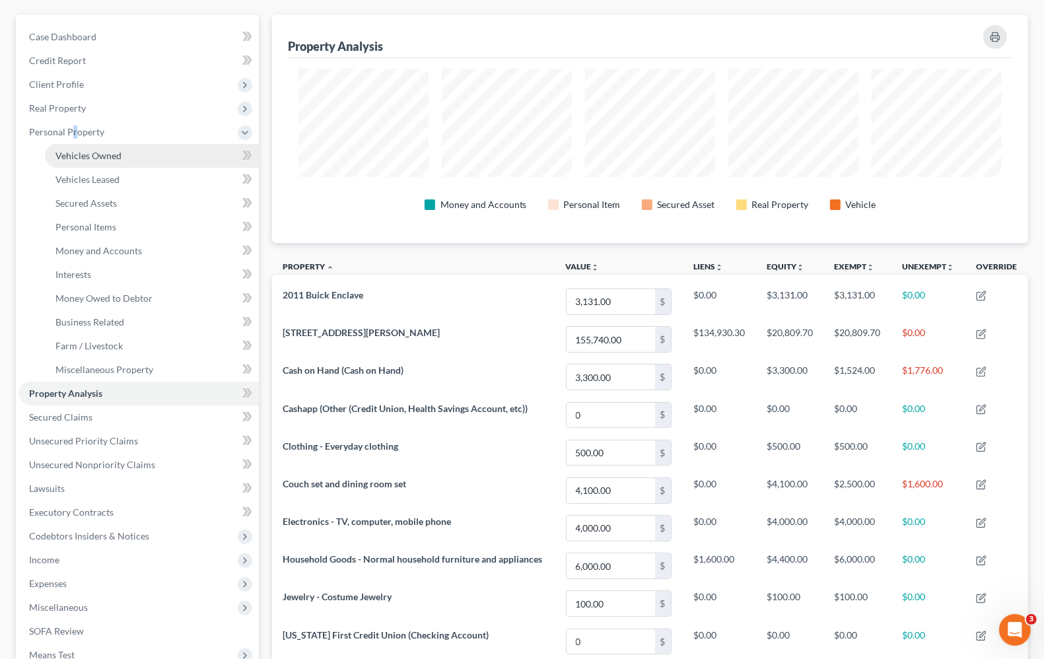
click at [113, 150] on span "Vehicles Owned" at bounding box center [88, 155] width 66 height 11
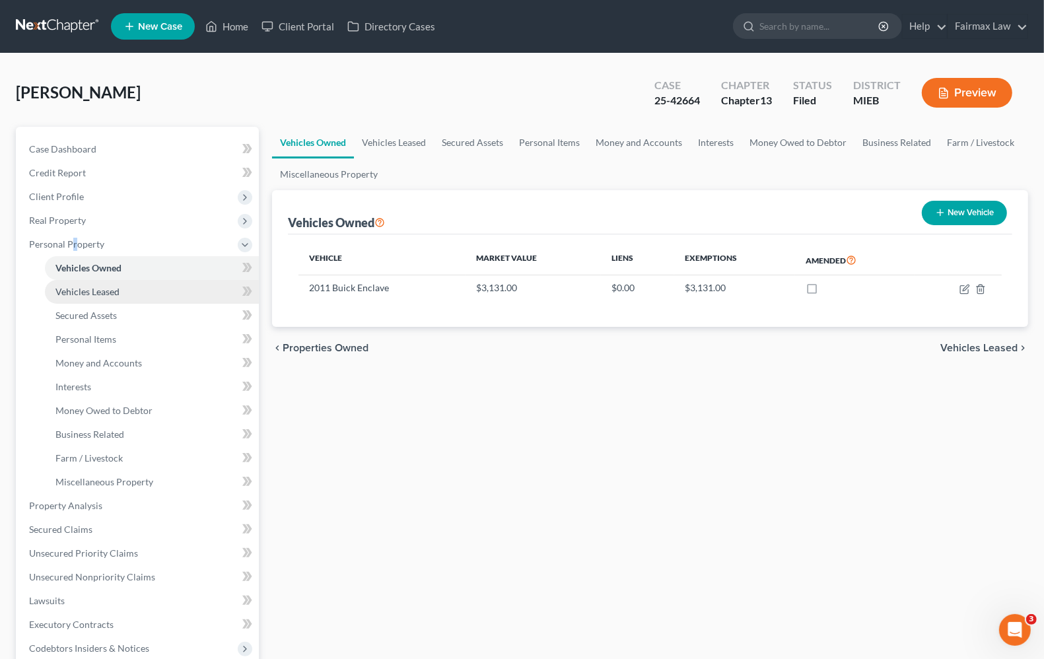
click at [101, 294] on span "Vehicles Leased" at bounding box center [87, 291] width 64 height 11
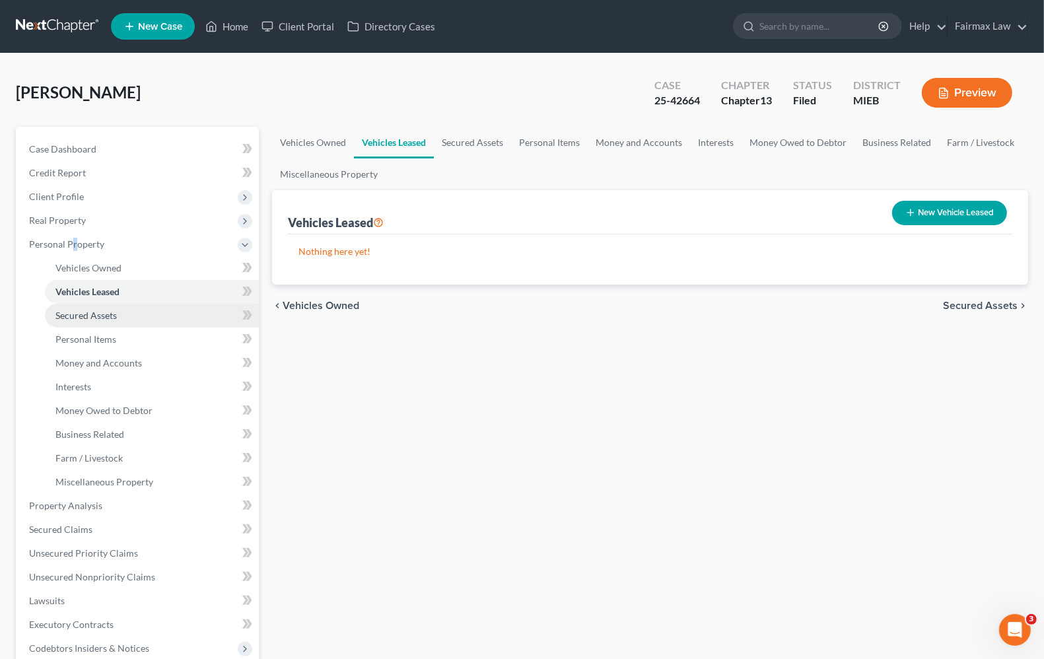
click at [94, 321] on link "Secured Assets" at bounding box center [152, 316] width 214 height 24
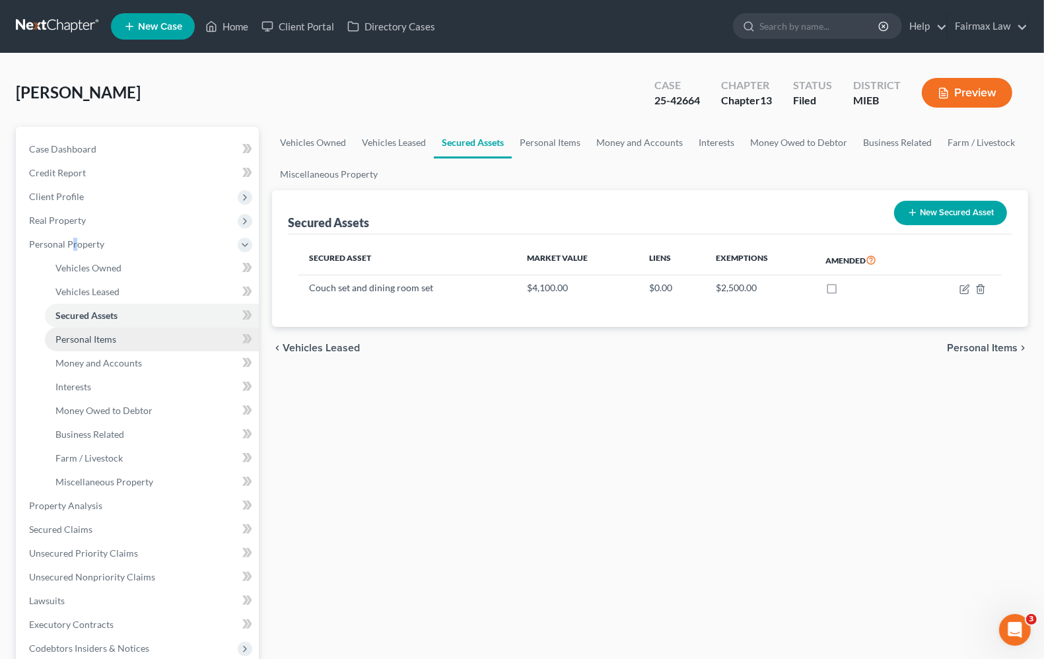
click at [101, 342] on span "Personal Items" at bounding box center [85, 338] width 61 height 11
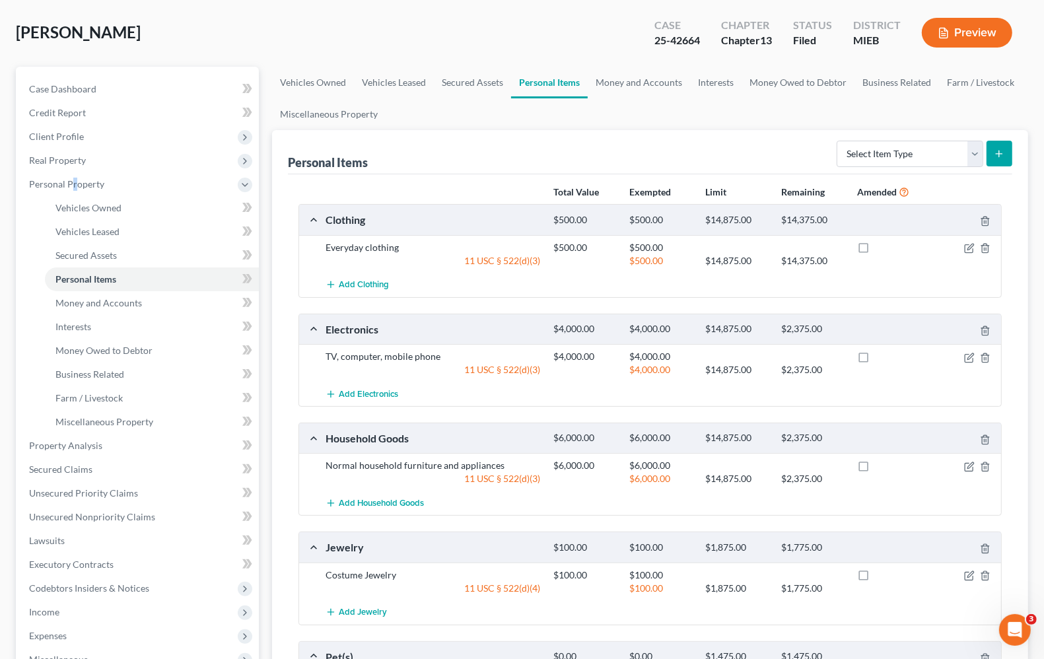
scroll to position [248, 0]
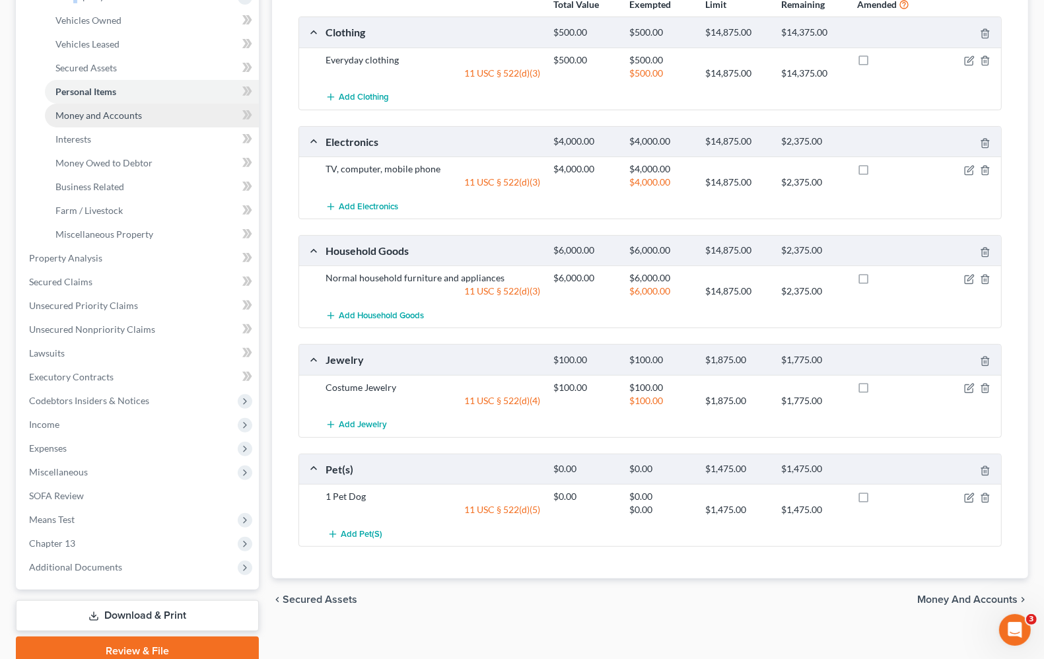
click at [83, 113] on span "Money and Accounts" at bounding box center [98, 115] width 86 height 11
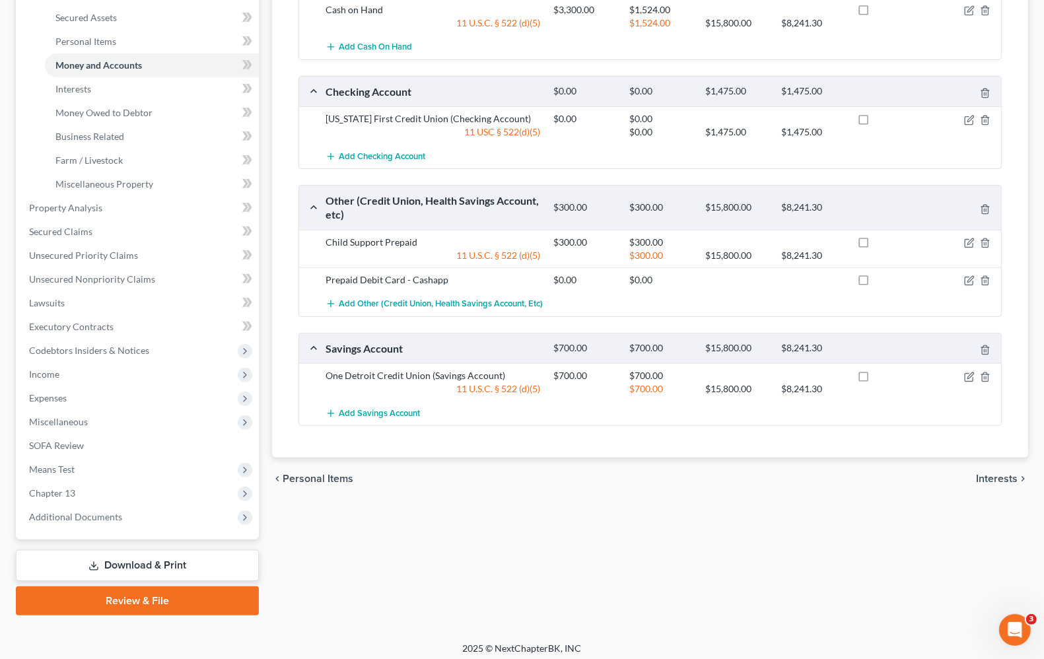
scroll to position [302, 0]
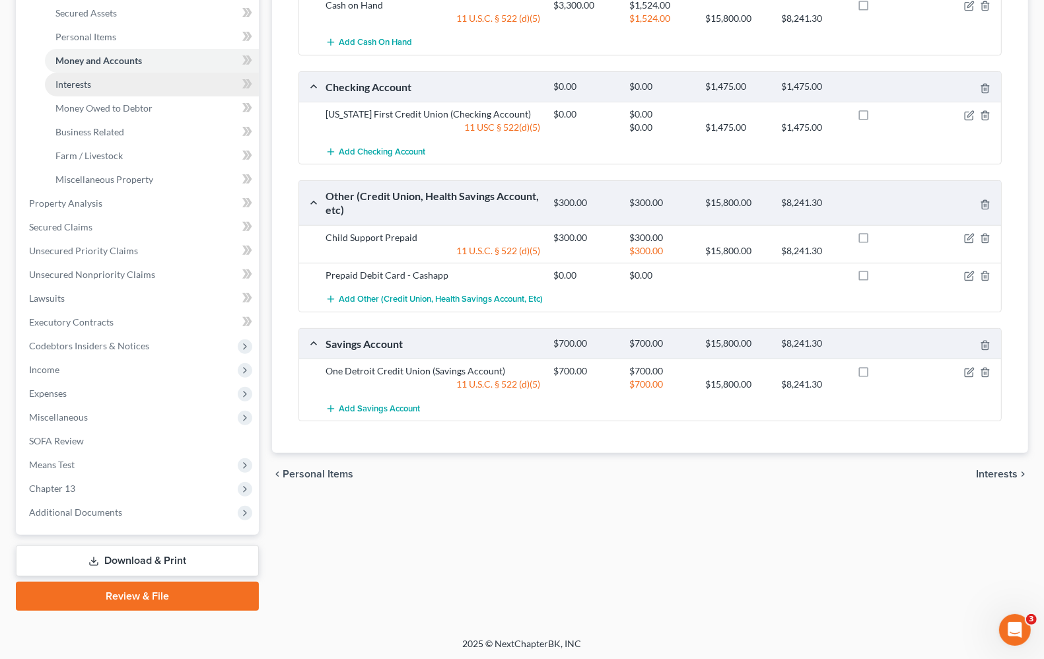
click at [59, 84] on span "Interests" at bounding box center [73, 84] width 36 height 11
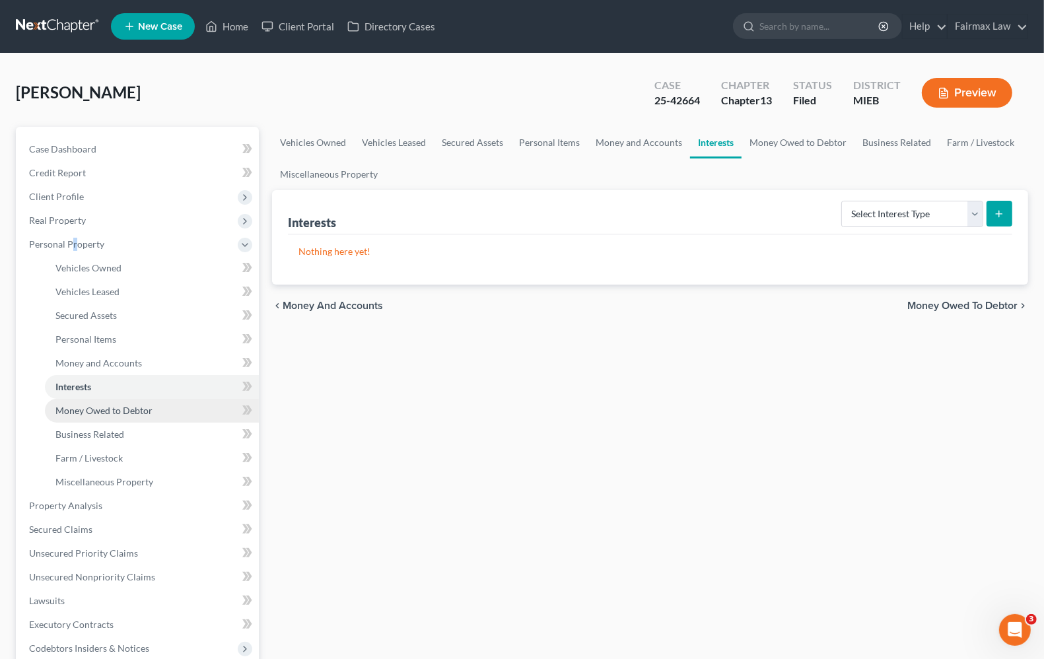
click at [96, 411] on span "Money Owed to Debtor" at bounding box center [103, 410] width 97 height 11
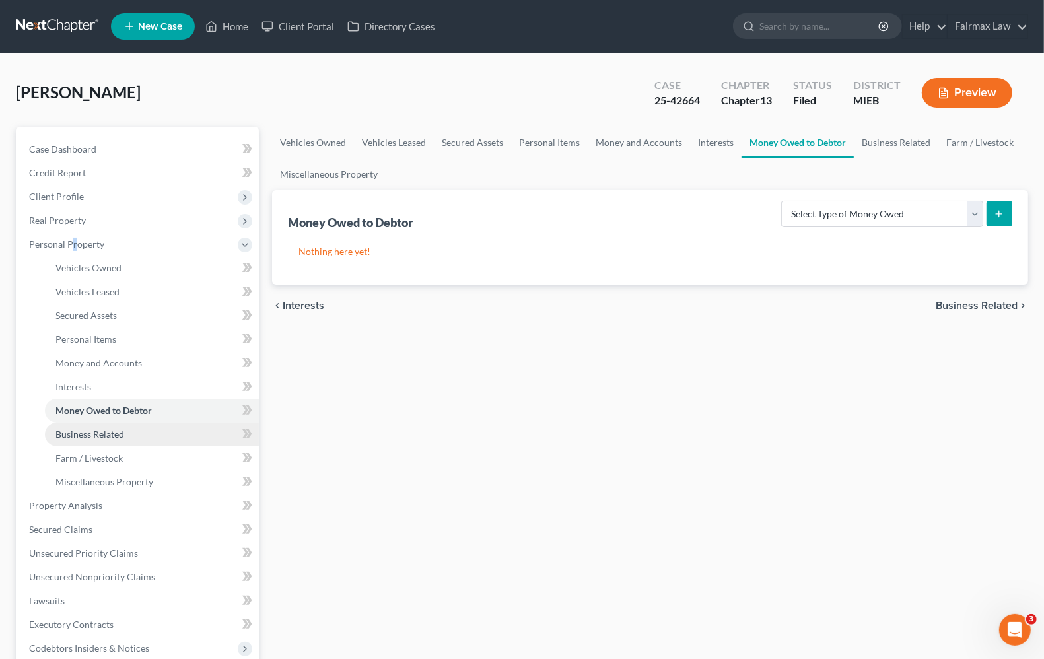
click at [91, 428] on span "Business Related" at bounding box center [89, 433] width 69 height 11
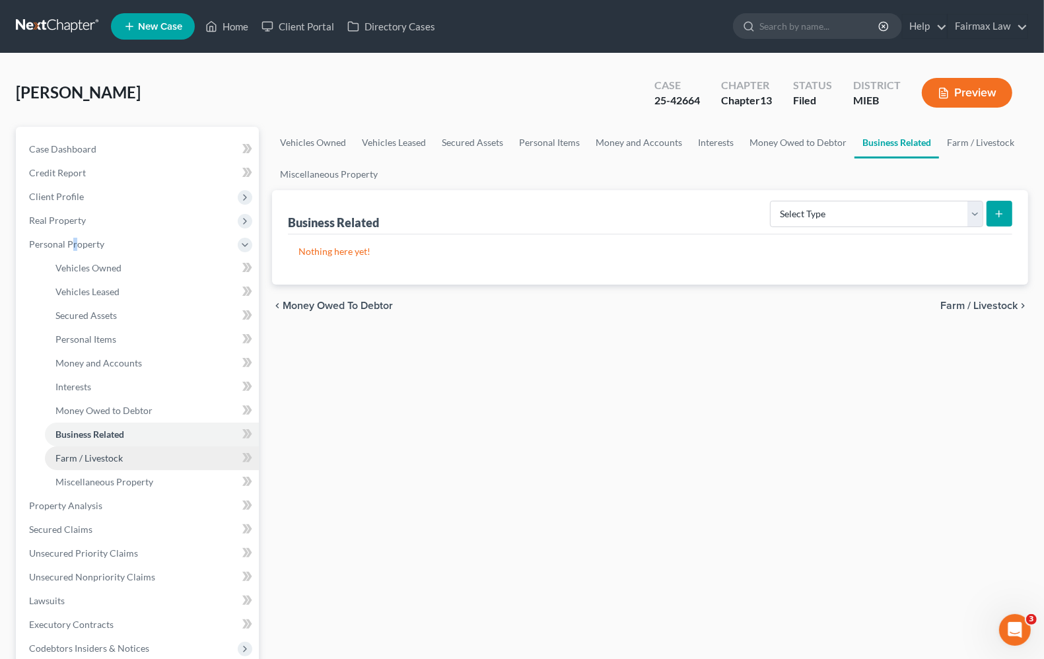
drag, startPoint x: 98, startPoint y: 454, endPoint x: 104, endPoint y: 467, distance: 13.9
click at [98, 455] on span "Farm / Livestock" at bounding box center [88, 457] width 67 height 11
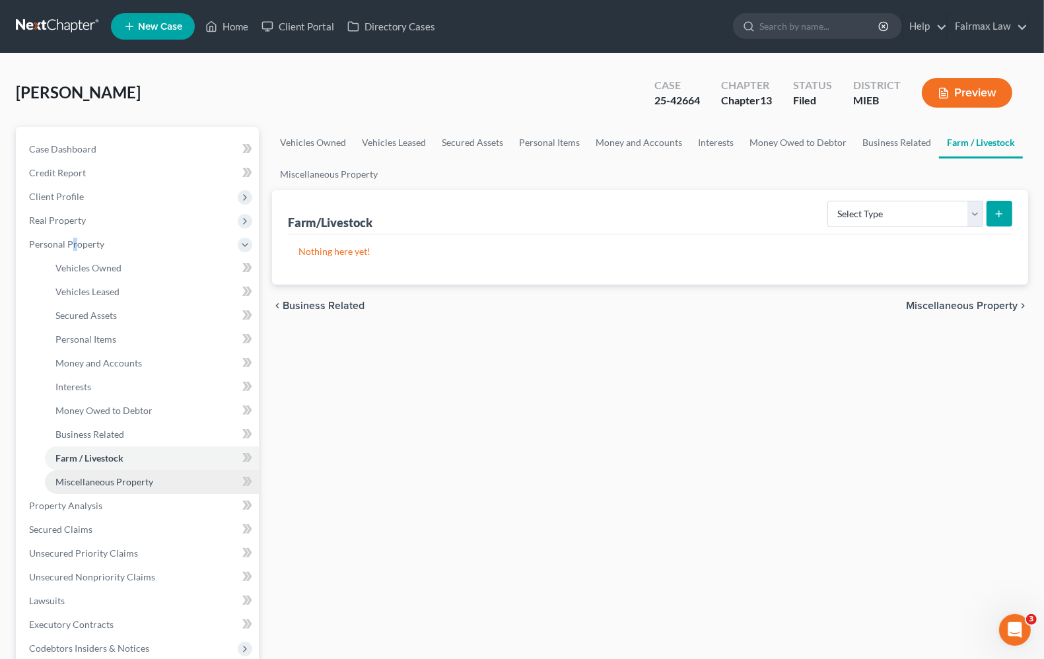
click at [107, 473] on link "Miscellaneous Property" at bounding box center [152, 482] width 214 height 24
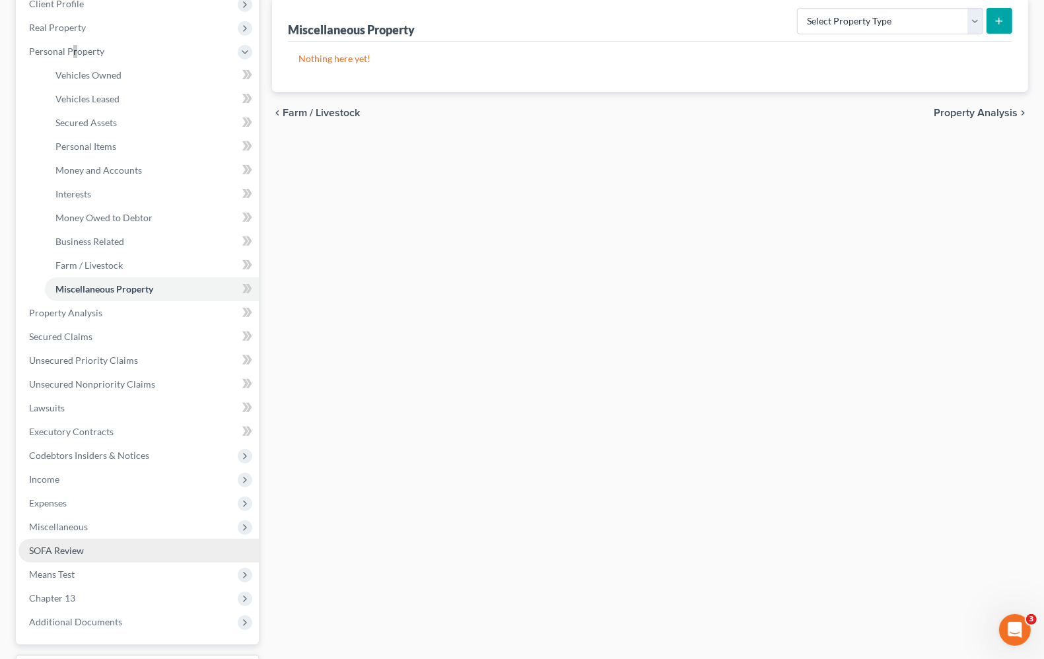
scroll to position [248, 0]
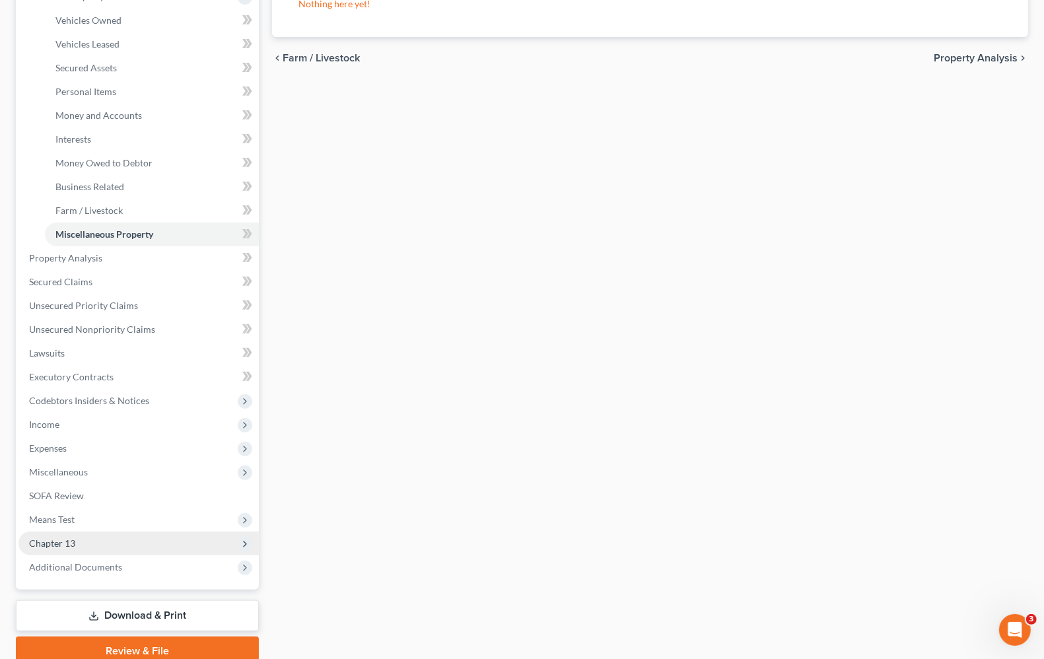
click at [55, 543] on span "Chapter 13" at bounding box center [52, 542] width 46 height 11
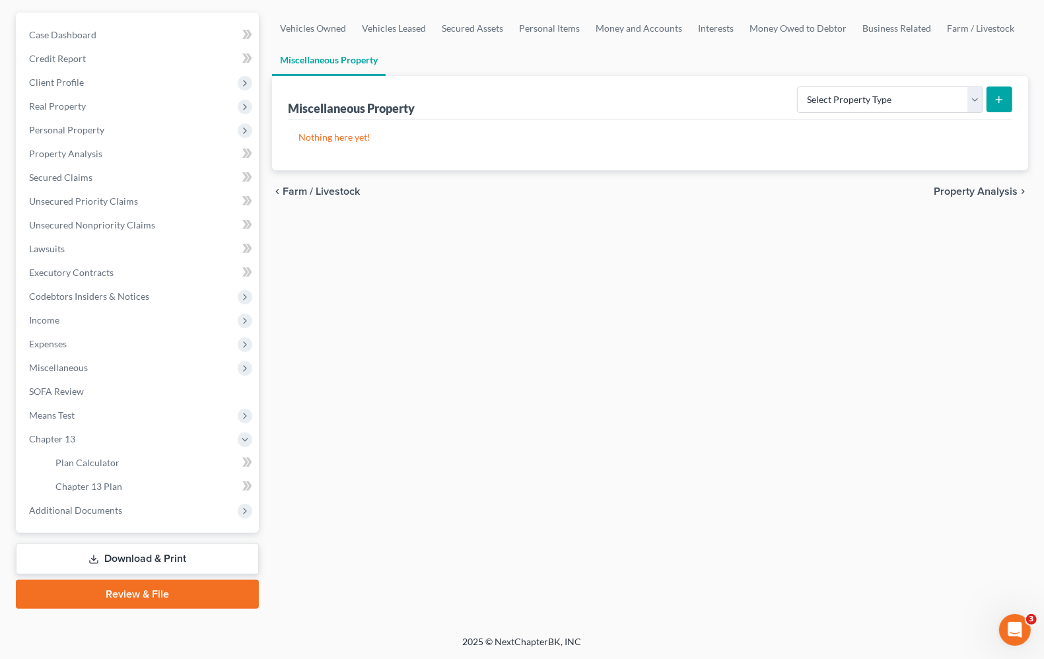
scroll to position [113, 0]
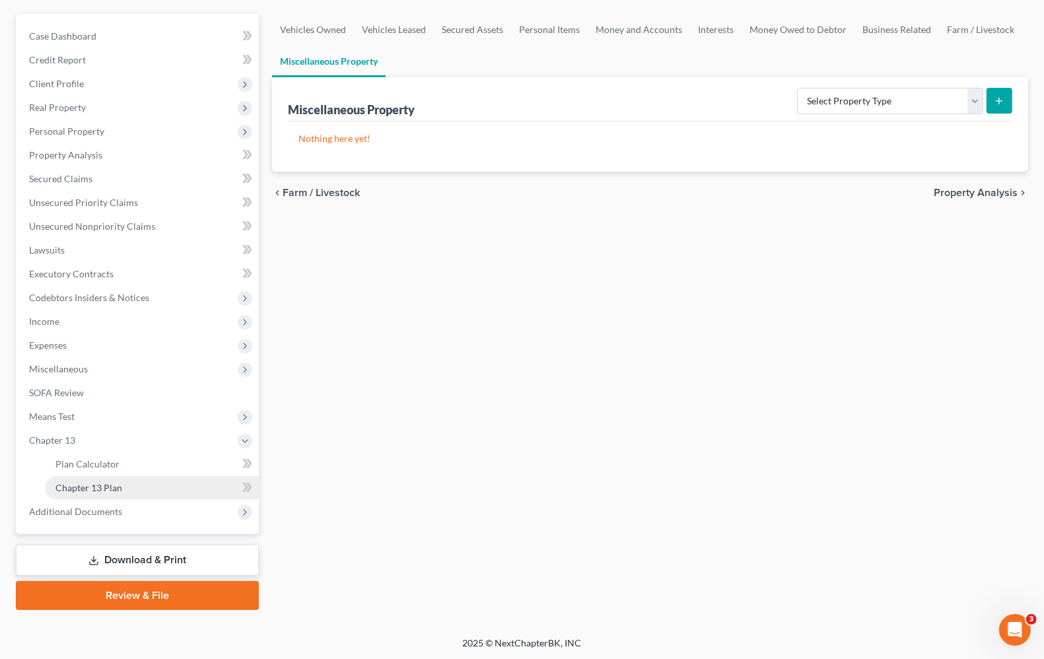
click at [106, 486] on span "Chapter 13 Plan" at bounding box center [88, 487] width 67 height 11
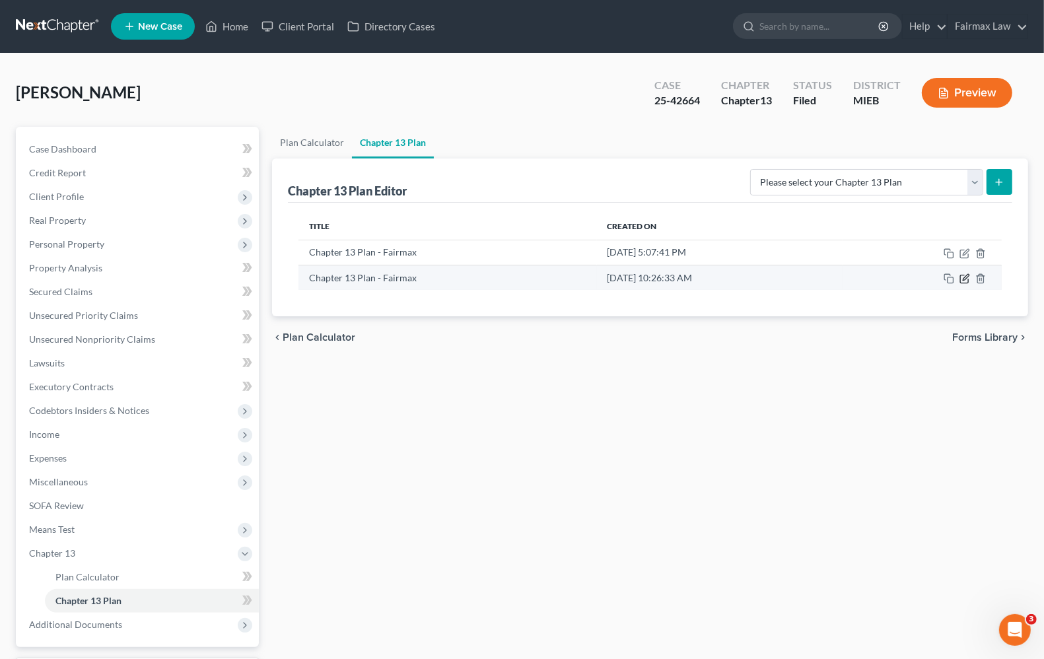
click at [962, 280] on icon "button" at bounding box center [965, 277] width 6 height 6
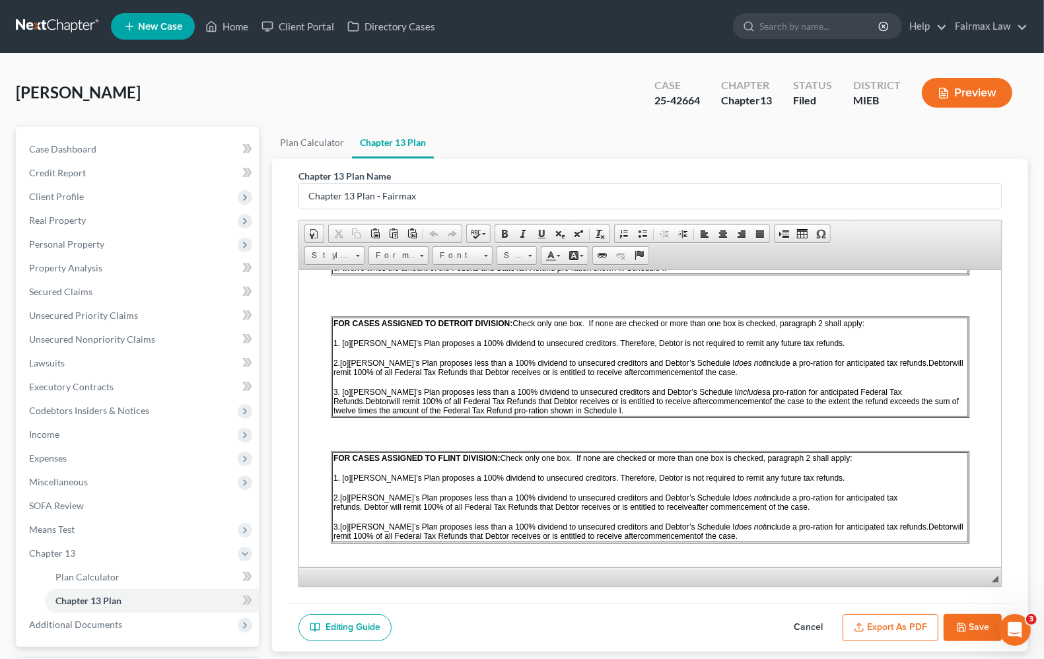
scroll to position [908, 0]
click at [347, 368] on span "[o]" at bounding box center [344, 363] width 9 height 9
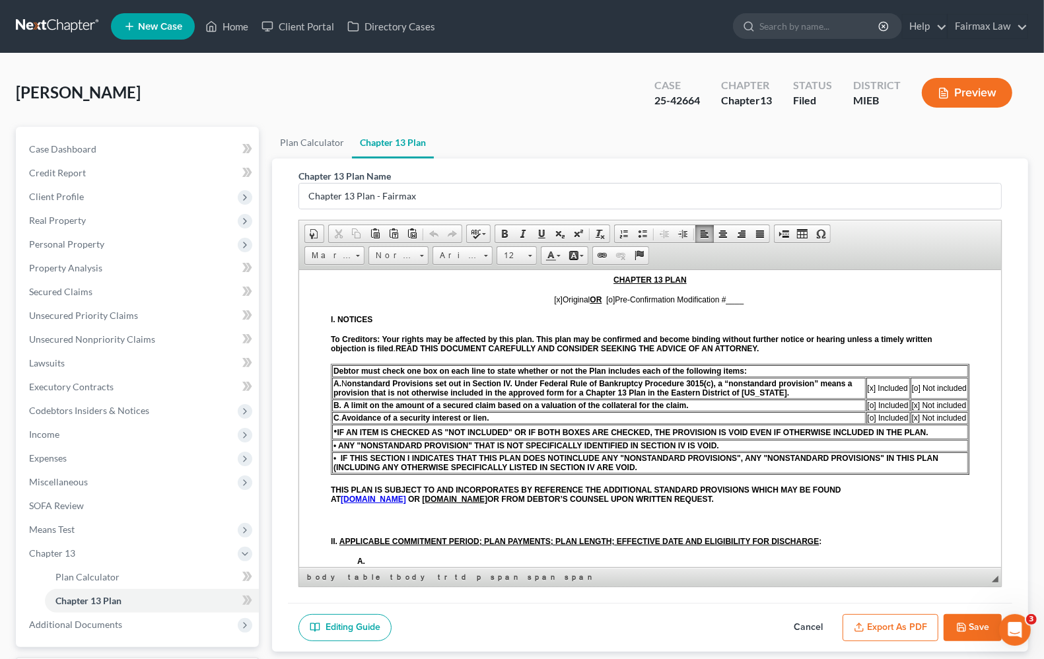
scroll to position [0, 0]
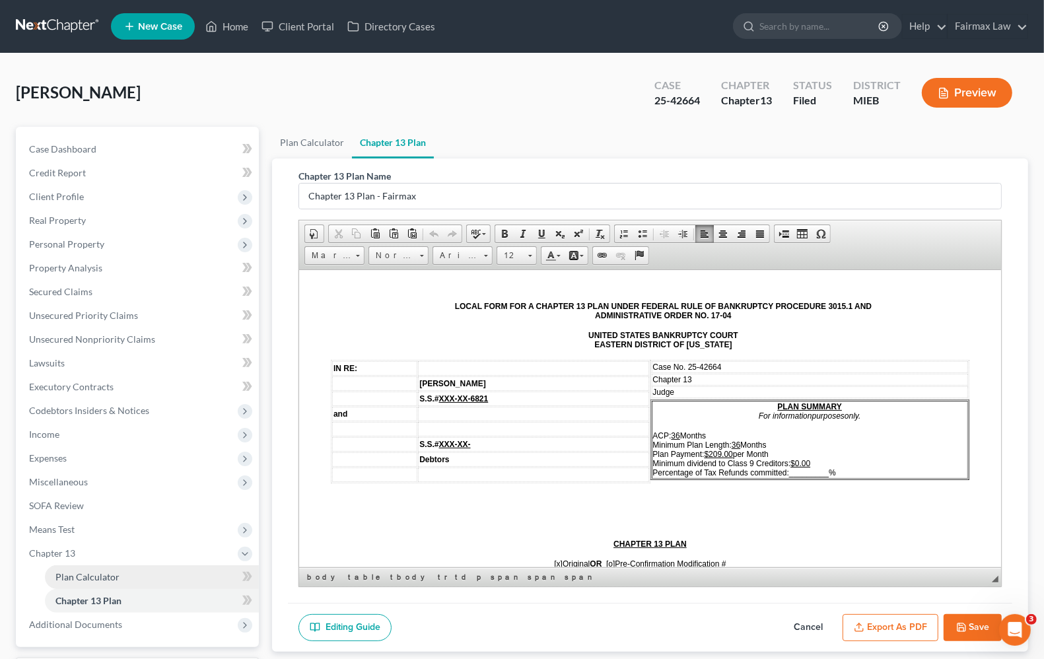
click at [81, 572] on span "Plan Calculator" at bounding box center [87, 576] width 64 height 11
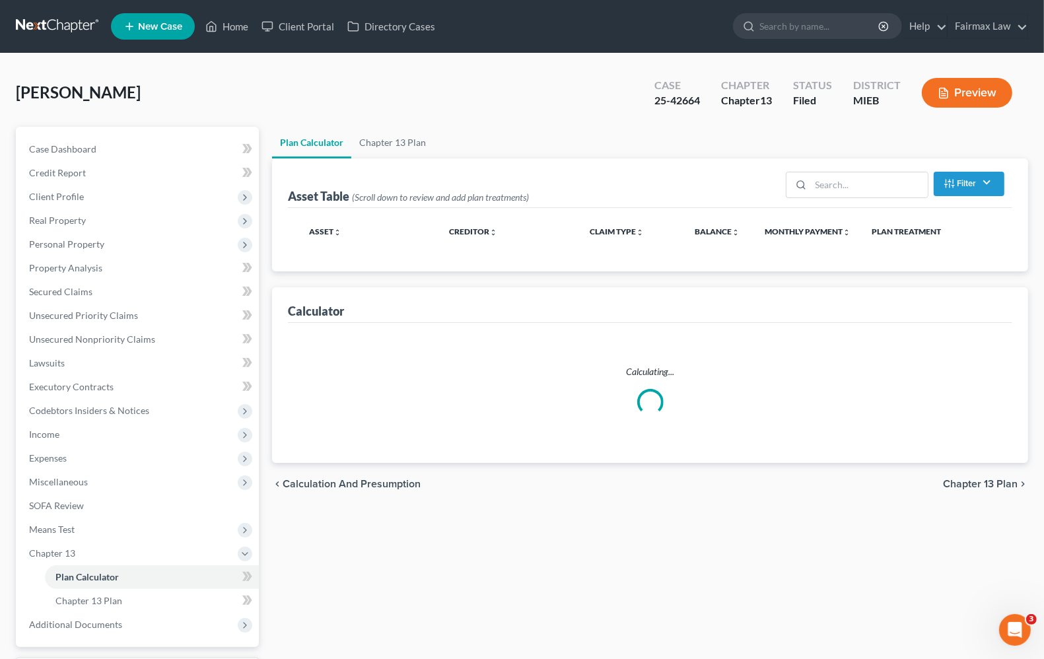
select select "35"
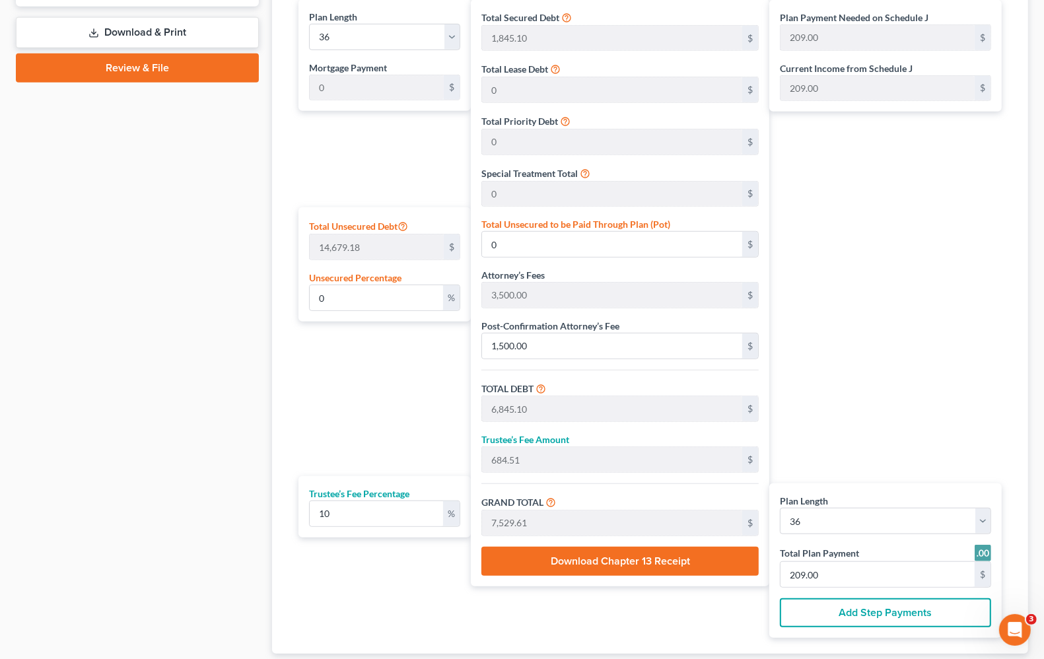
scroll to position [727, 0]
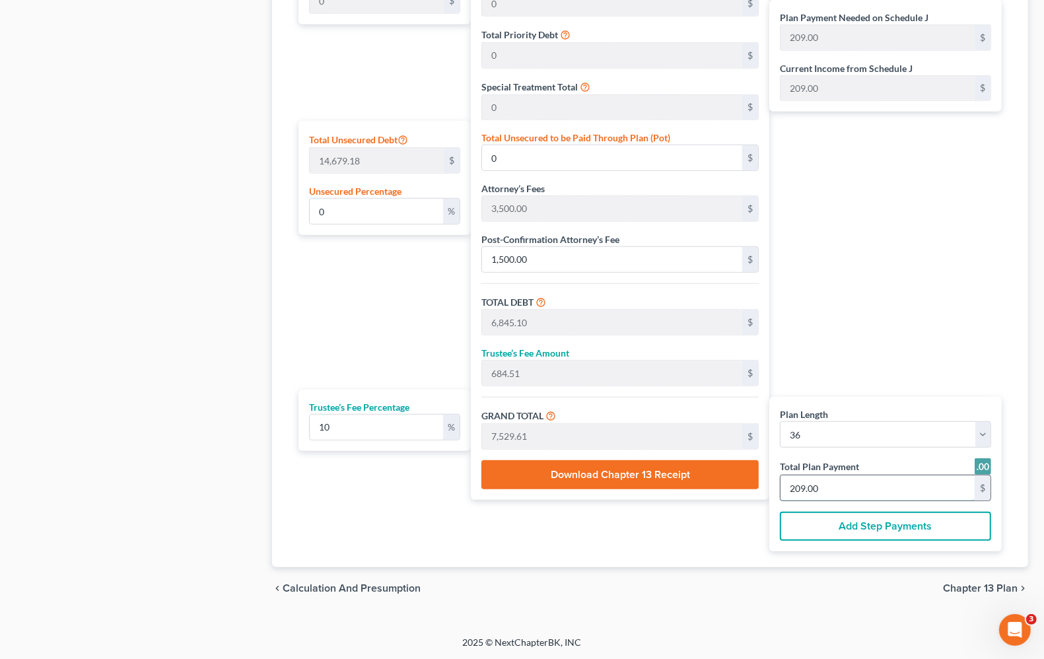
click at [936, 492] on input "209.00" at bounding box center [877, 487] width 194 height 25
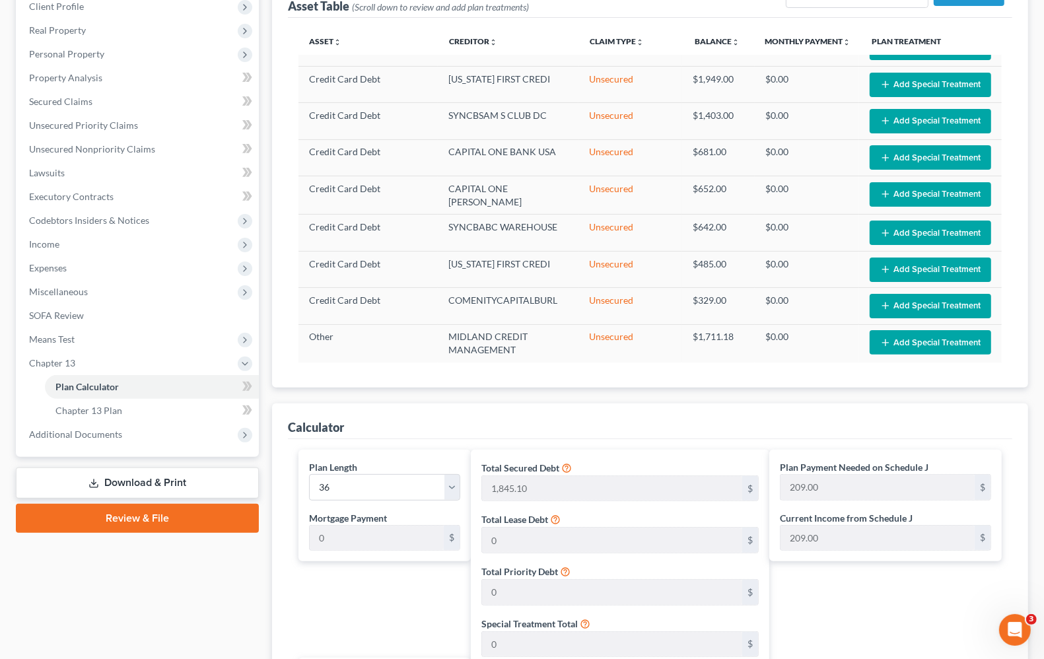
scroll to position [232, 0]
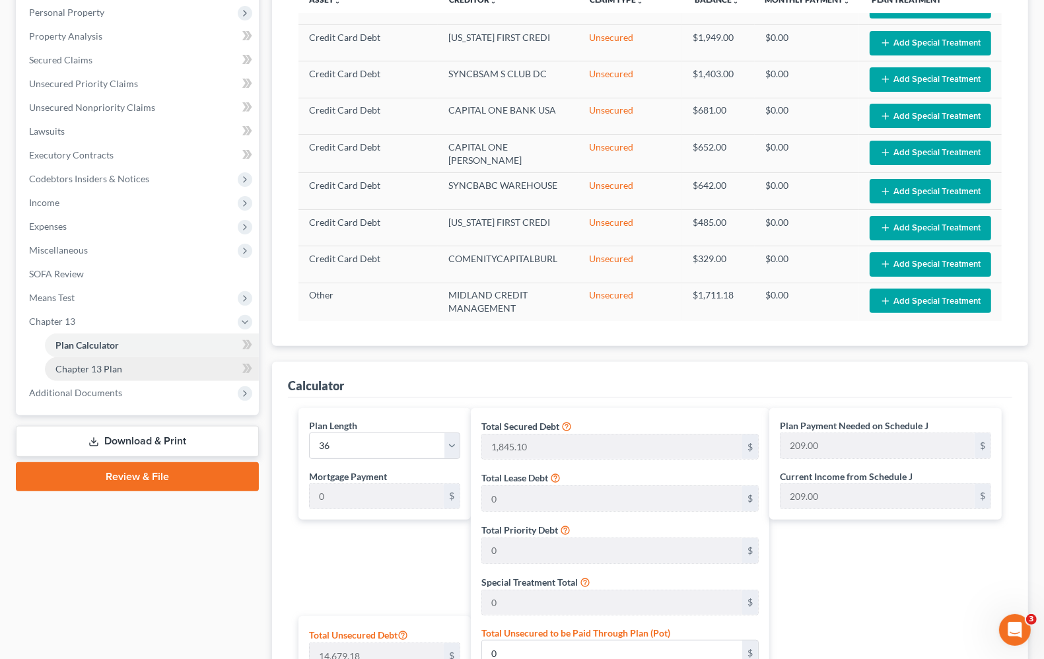
click at [79, 372] on span "Chapter 13 Plan" at bounding box center [88, 368] width 67 height 11
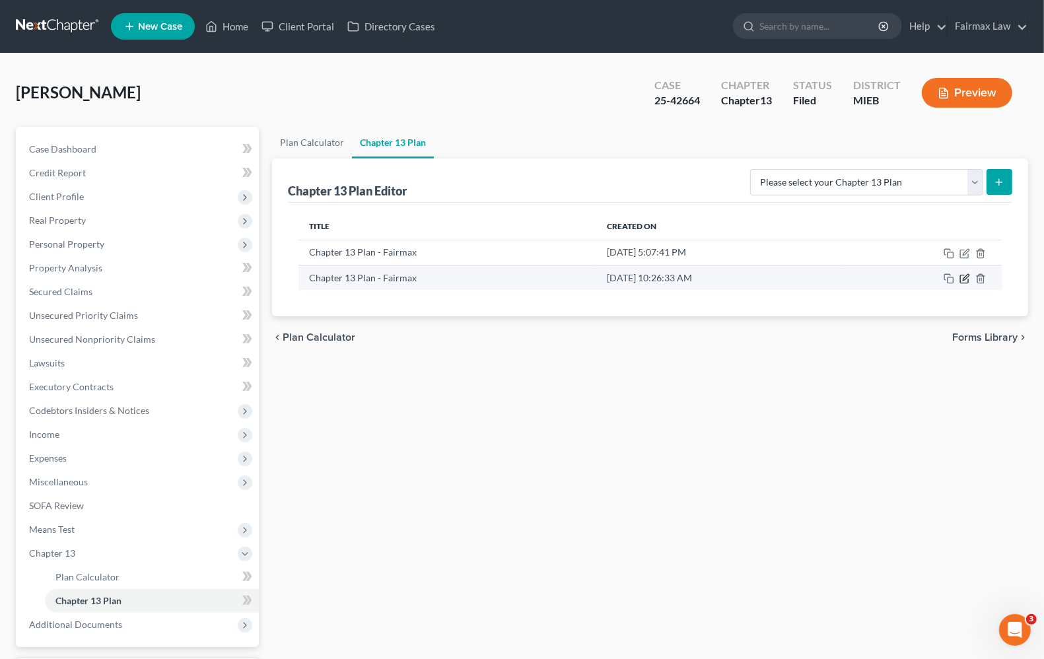
click at [965, 279] on icon "button" at bounding box center [965, 277] width 6 height 6
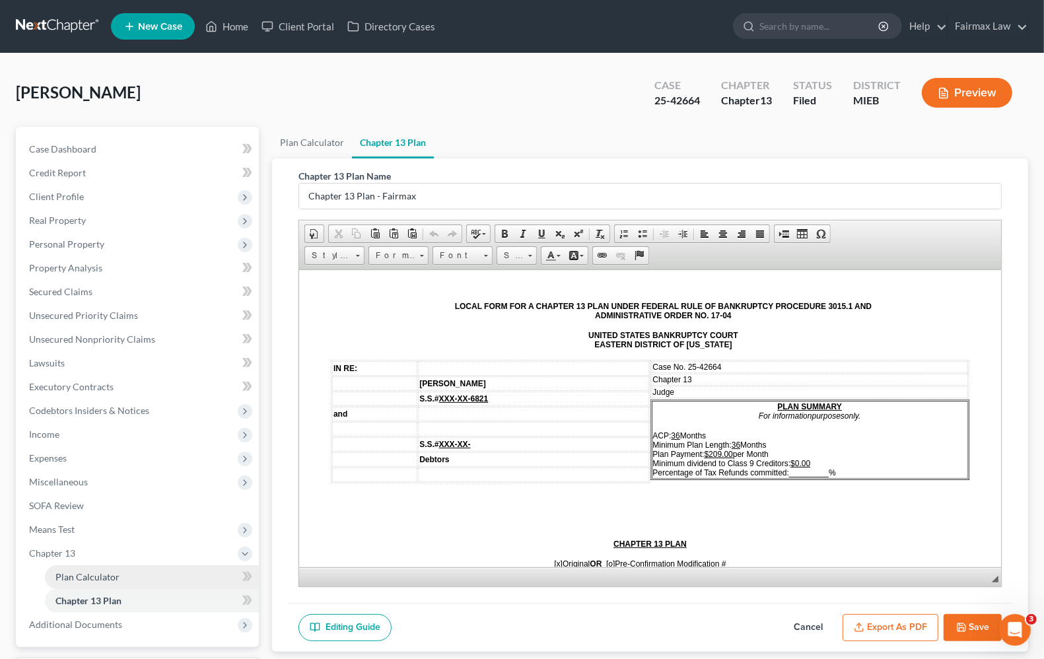
click at [73, 566] on link "Plan Calculator" at bounding box center [152, 577] width 214 height 24
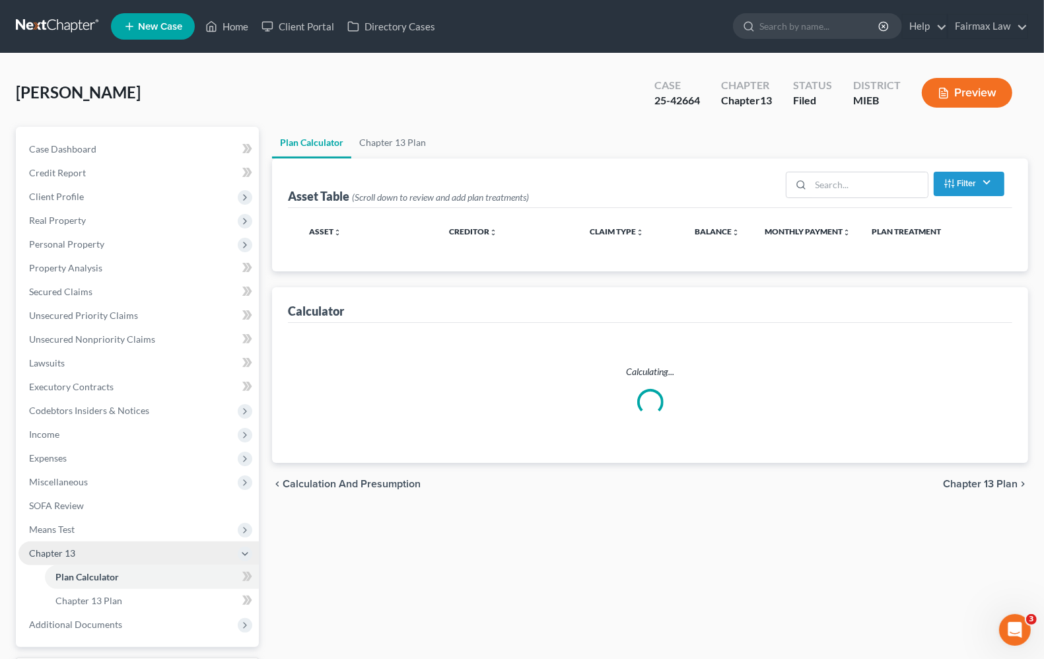
select select "35"
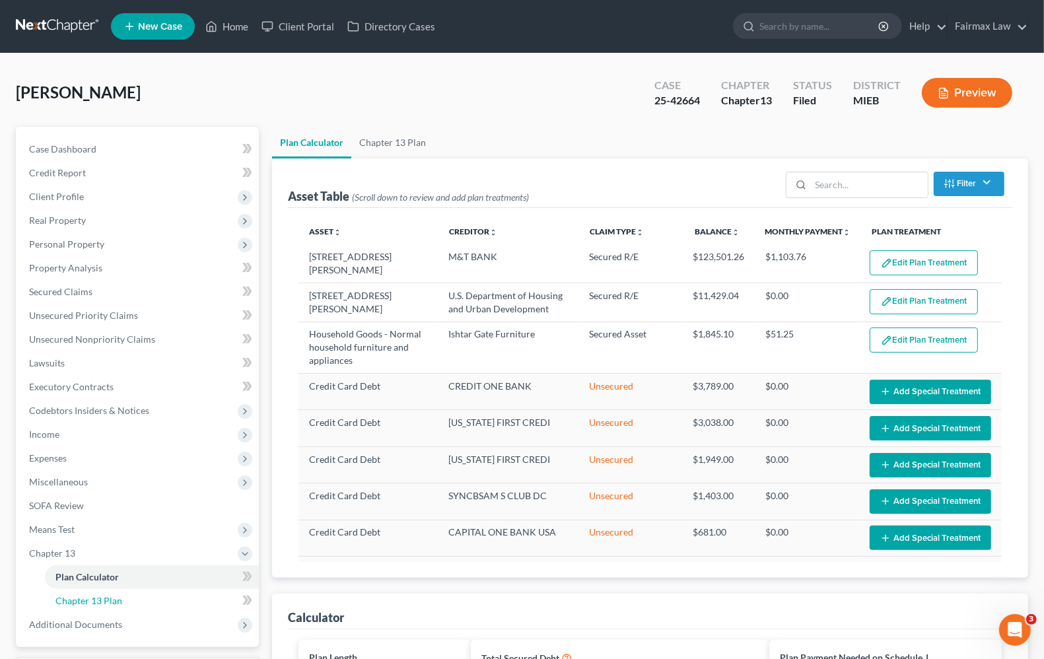
drag, startPoint x: 110, startPoint y: 596, endPoint x: 550, endPoint y: 500, distance: 450.1
click at [110, 597] on span "Chapter 13 Plan" at bounding box center [88, 600] width 67 height 11
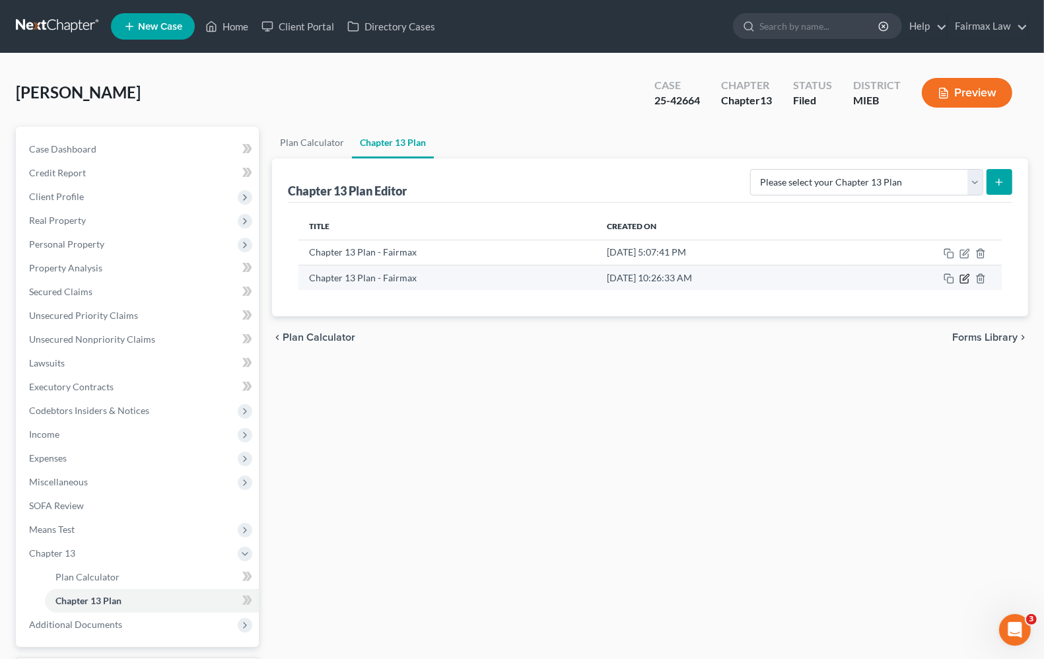
click at [965, 279] on icon "button" at bounding box center [965, 277] width 6 height 6
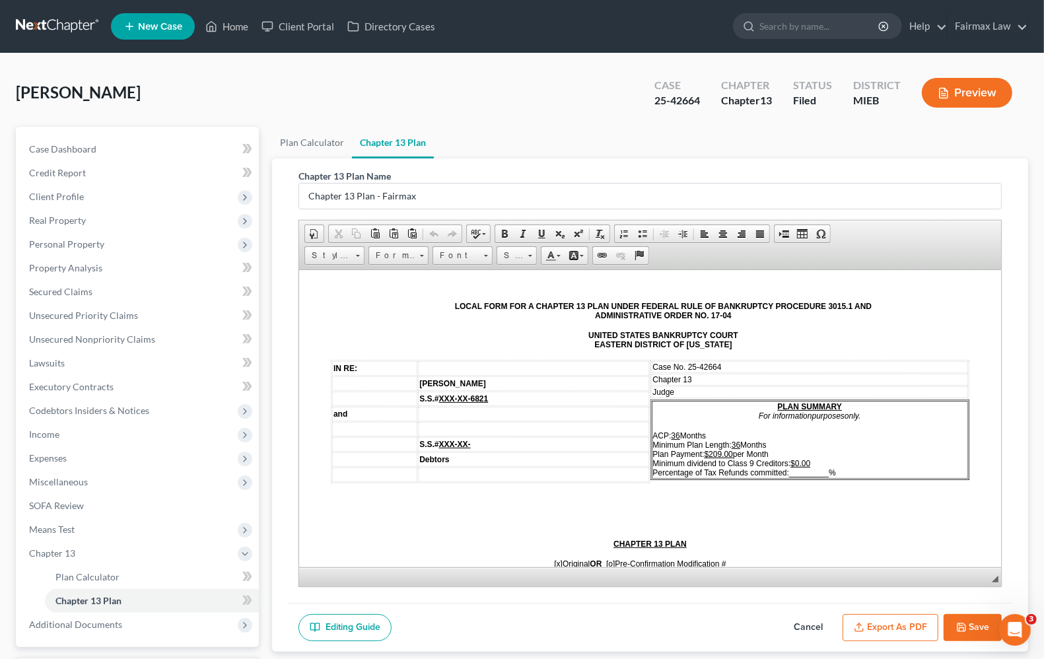
click at [789, 467] on span "_________" at bounding box center [809, 471] width 40 height 9
drag, startPoint x: 784, startPoint y: 467, endPoint x: 815, endPoint y: 470, distance: 31.2
click at [815, 470] on p "ACP: 36 Months Minimum Plan Length: 36 Months Plan Payment: $209.00 per Month M…" at bounding box center [810, 453] width 314 height 46
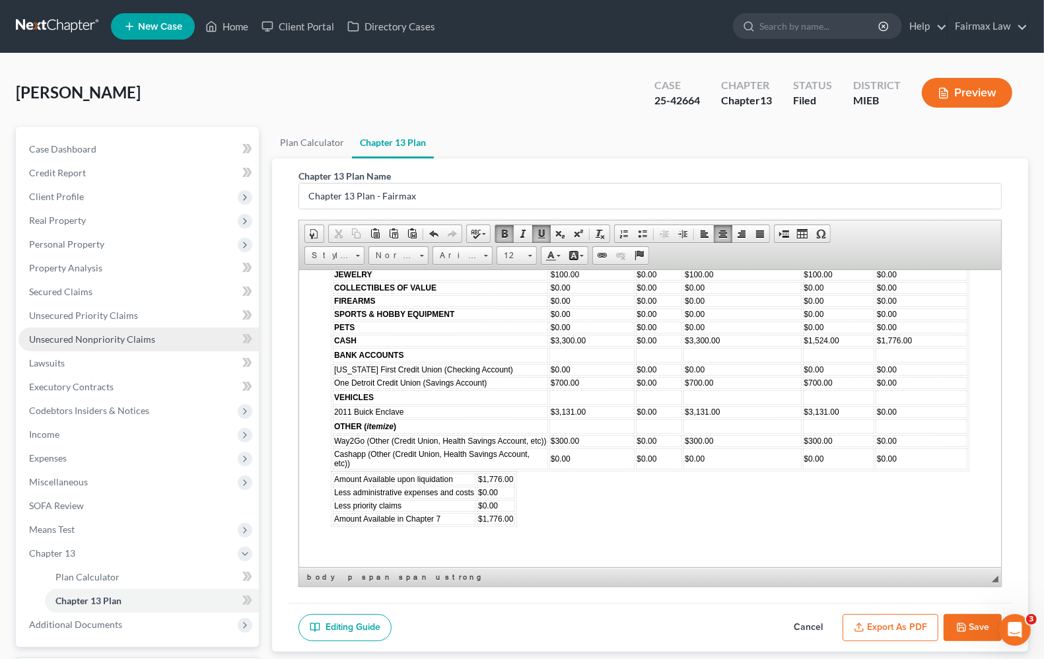
scroll to position [4043, 0]
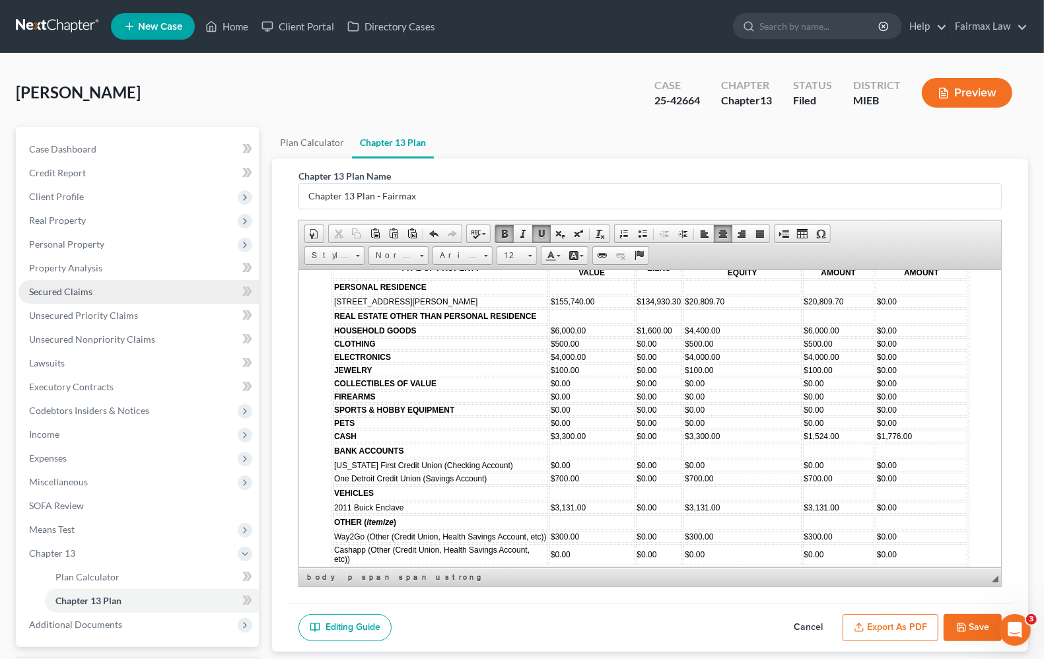
click at [78, 295] on span "Secured Claims" at bounding box center [60, 291] width 63 height 11
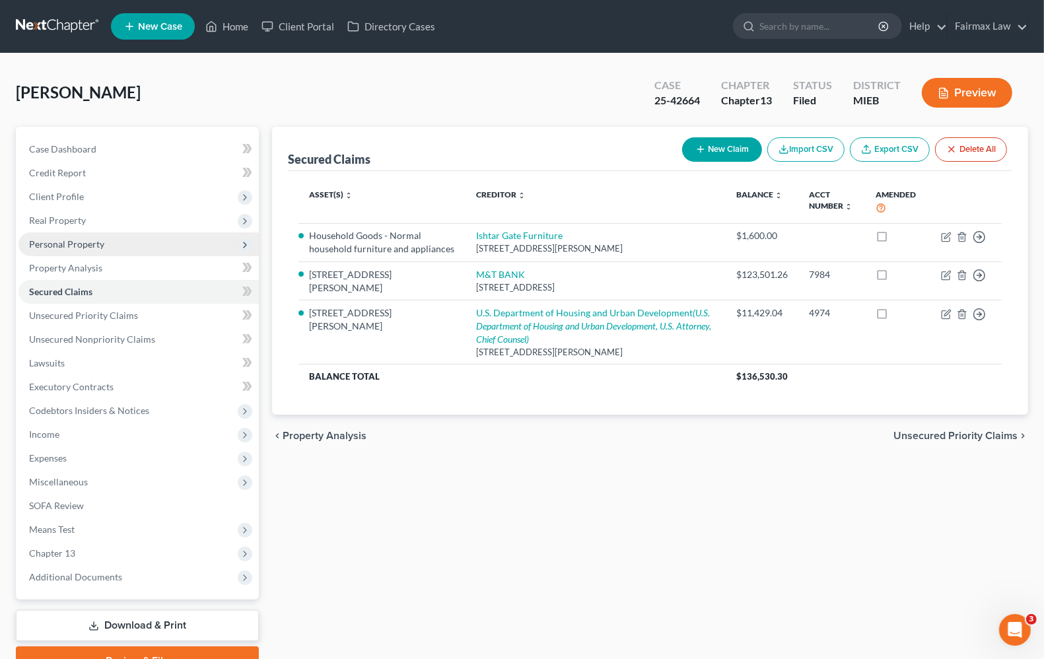
click at [84, 248] on span "Personal Property" at bounding box center [138, 244] width 240 height 24
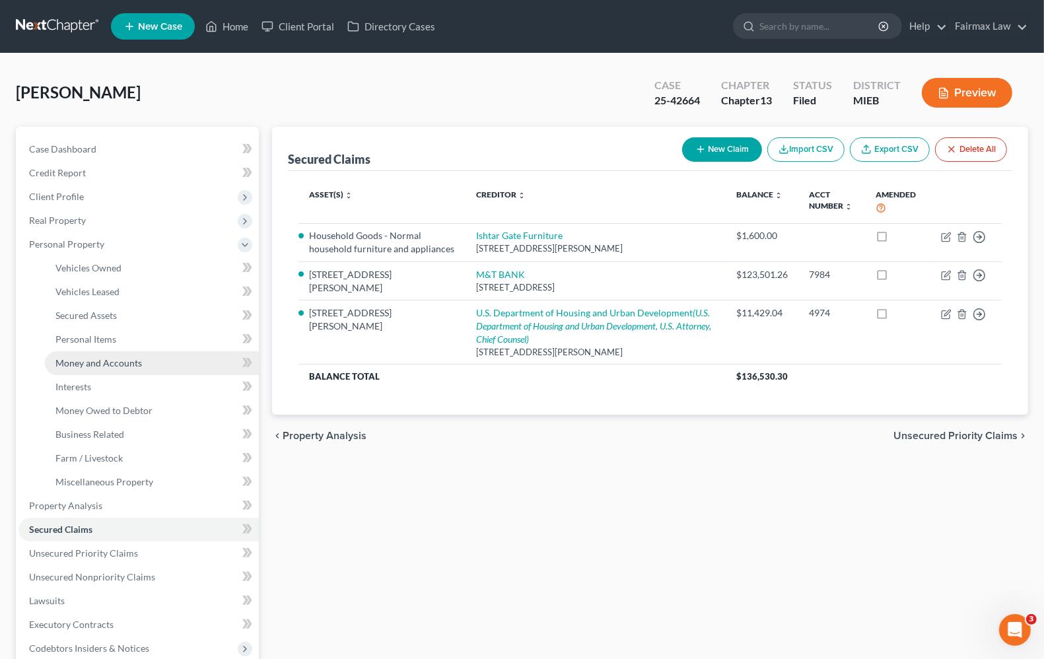
click at [71, 358] on span "Money and Accounts" at bounding box center [98, 362] width 86 height 11
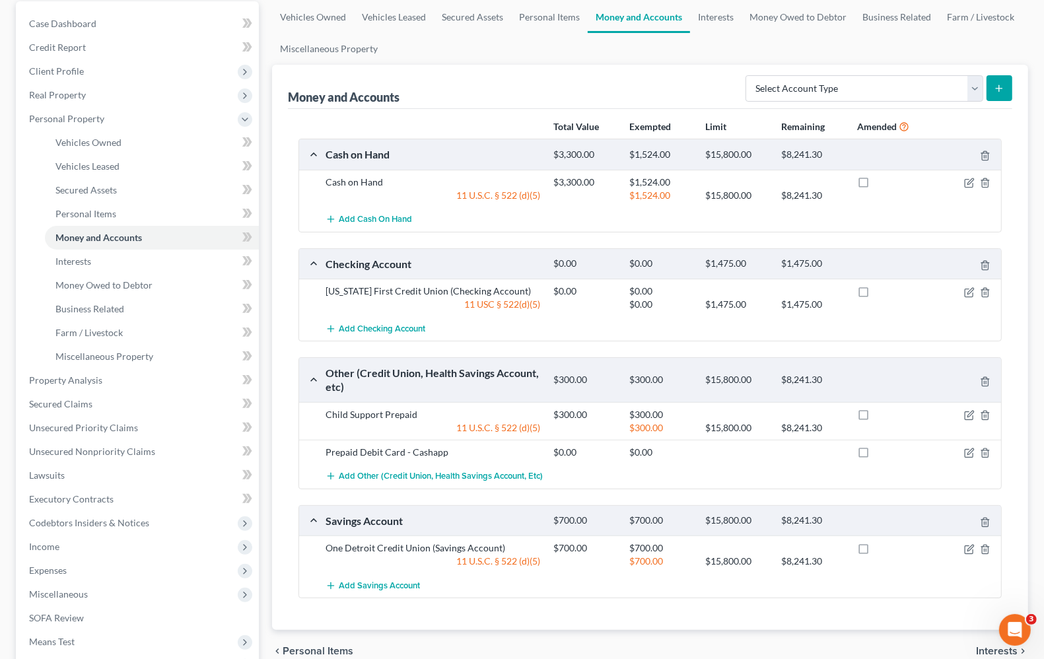
scroll to position [165, 0]
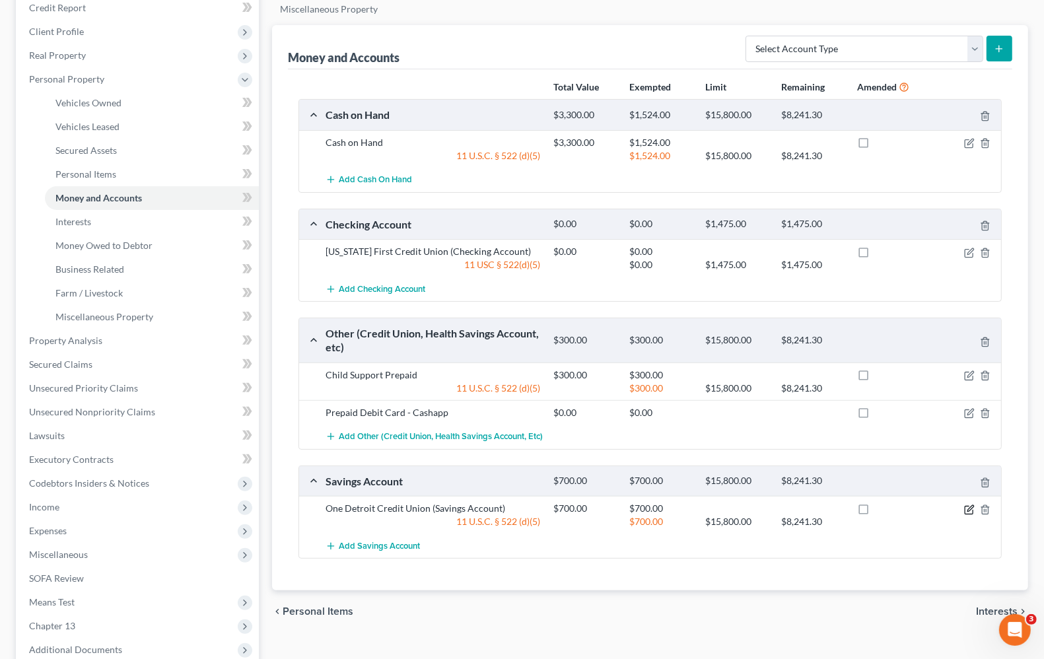
click at [974, 508] on icon "button" at bounding box center [969, 509] width 11 height 11
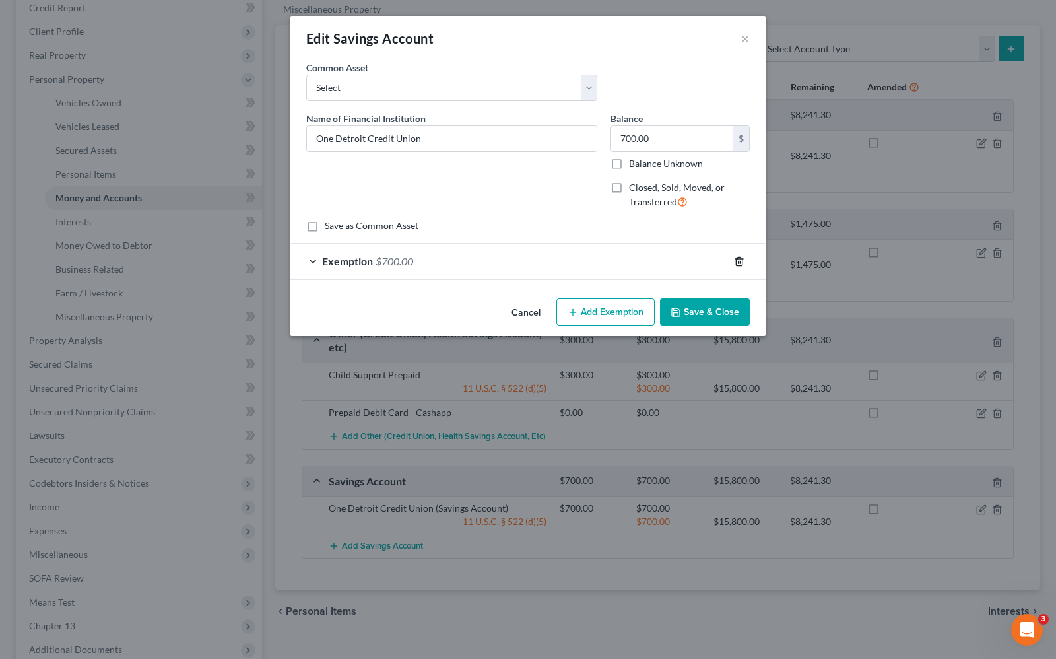
click at [737, 263] on icon "button" at bounding box center [739, 261] width 11 height 11
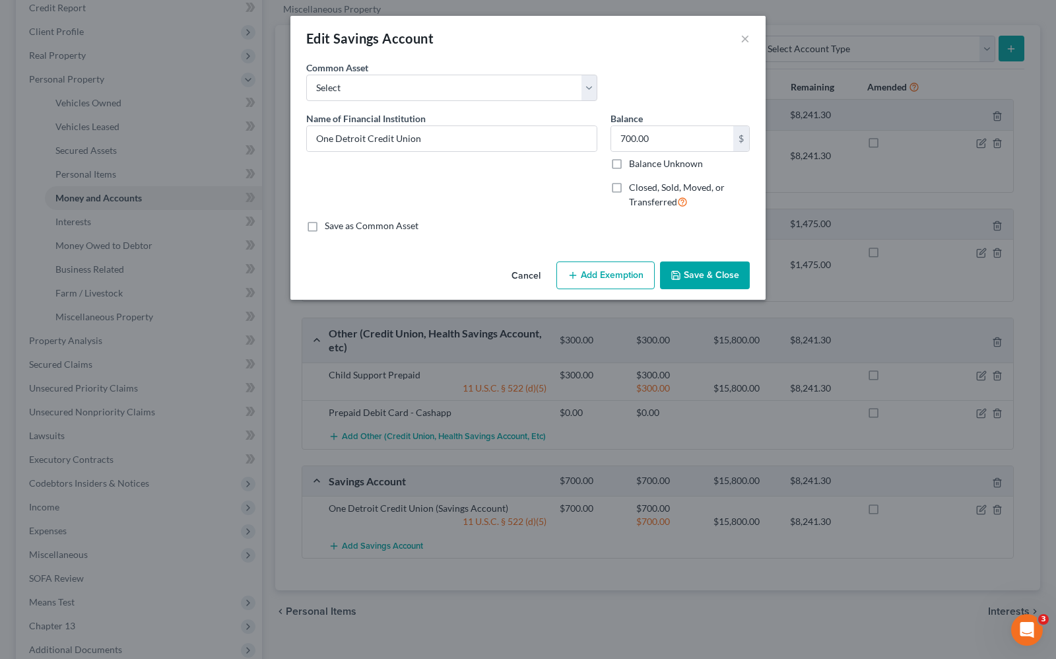
click at [711, 281] on button "Save & Close" at bounding box center [705, 275] width 90 height 28
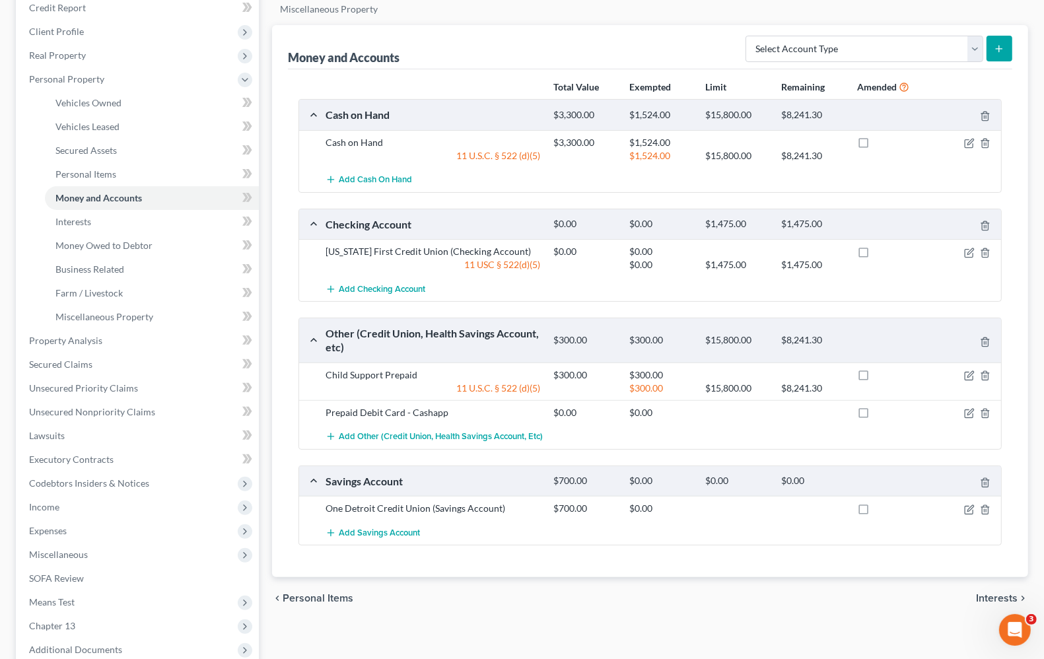
click at [988, 602] on span "Interests" at bounding box center [997, 598] width 42 height 11
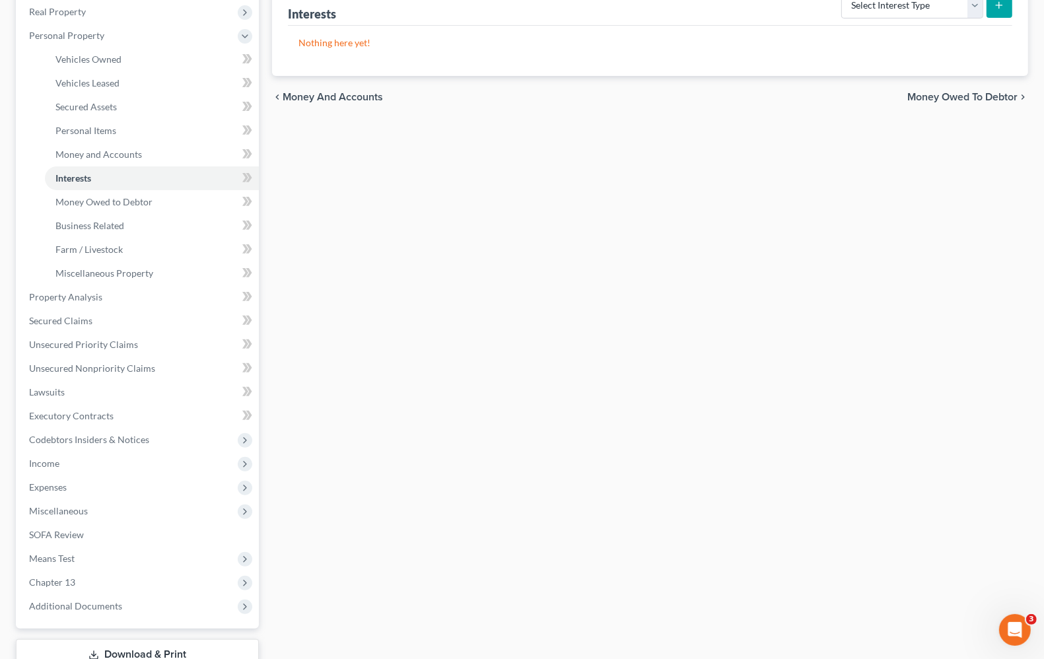
scroll to position [248, 0]
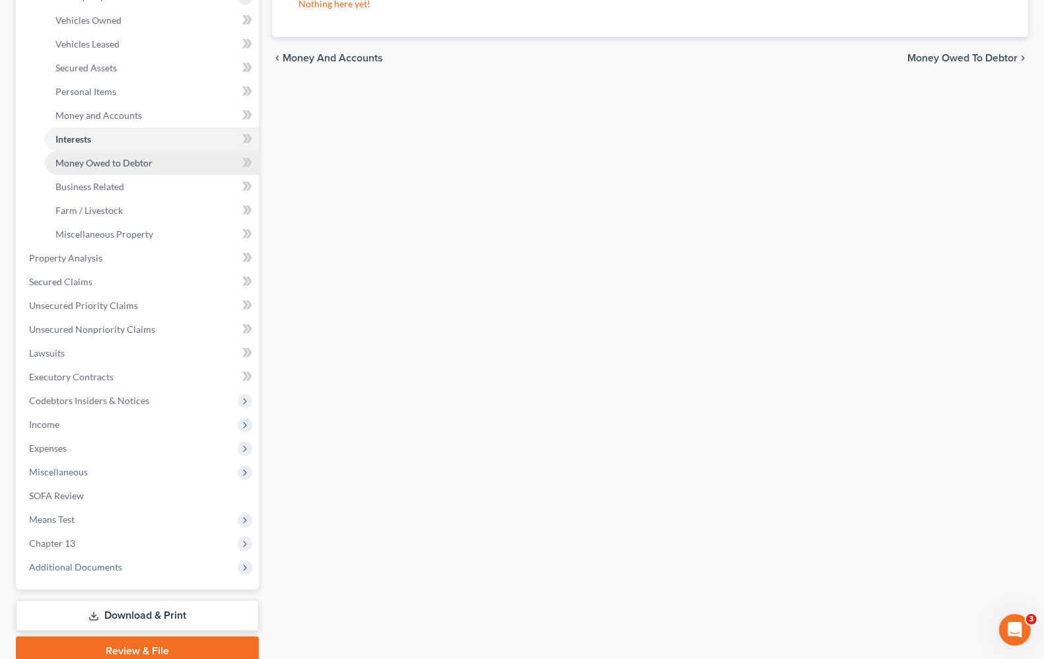
click at [116, 168] on link "Money Owed to Debtor" at bounding box center [152, 163] width 214 height 24
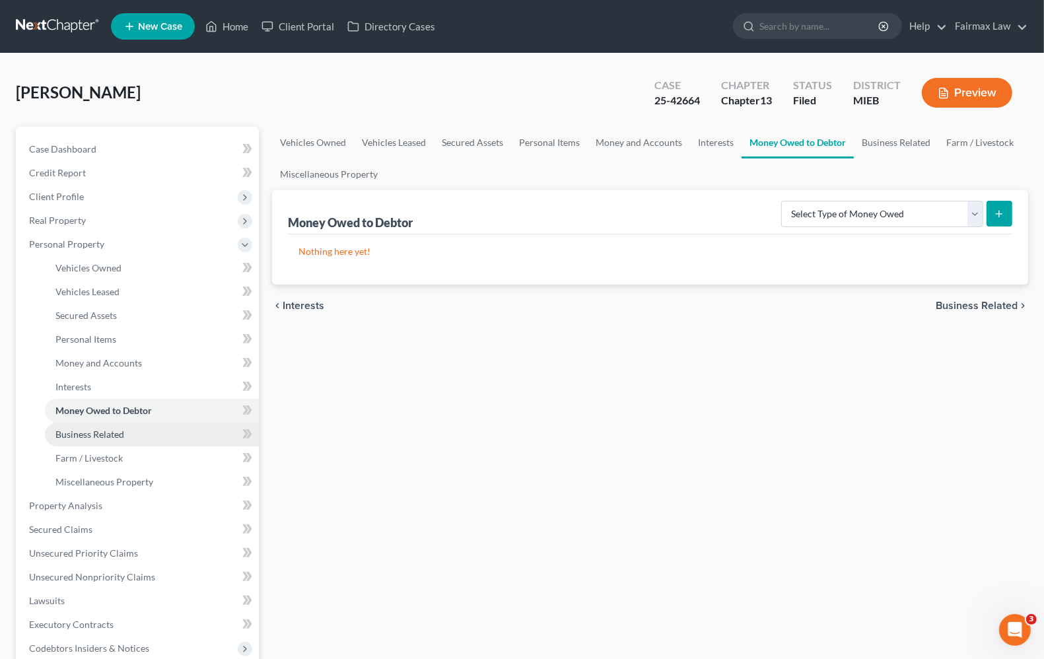
click at [124, 441] on link "Business Related" at bounding box center [152, 434] width 214 height 24
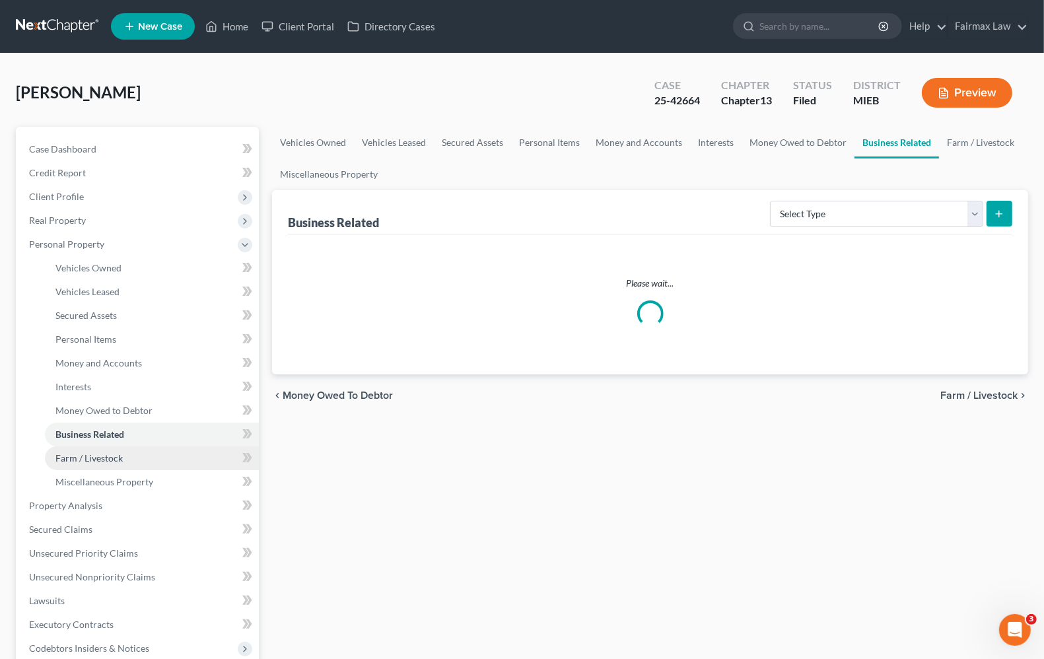
click at [113, 463] on link "Farm / Livestock" at bounding box center [152, 458] width 214 height 24
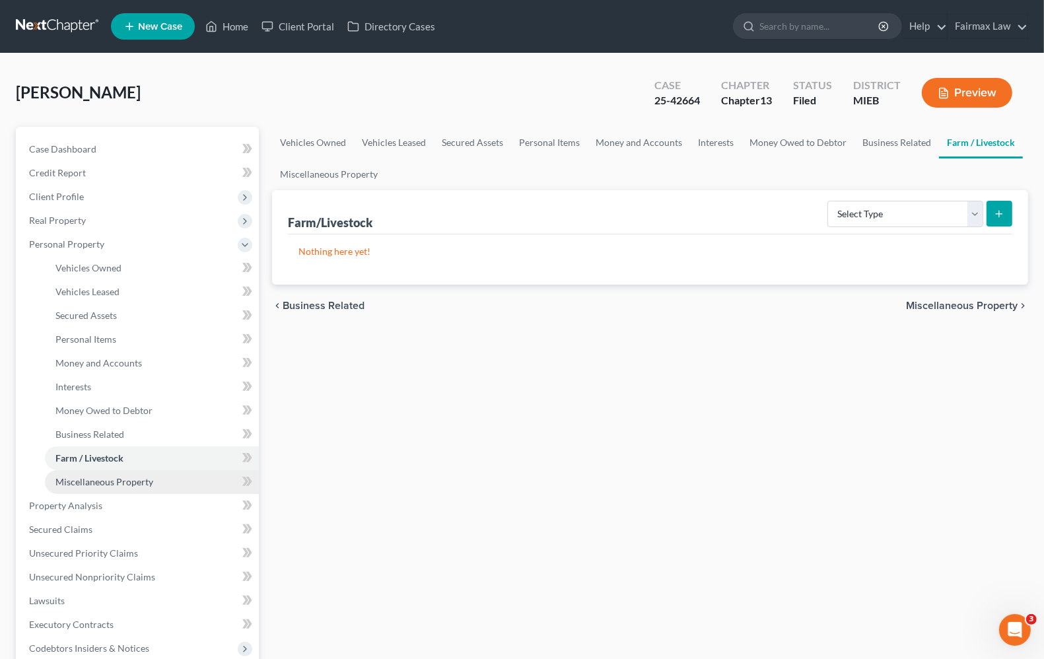
click at [109, 484] on span "Miscellaneous Property" at bounding box center [104, 481] width 98 height 11
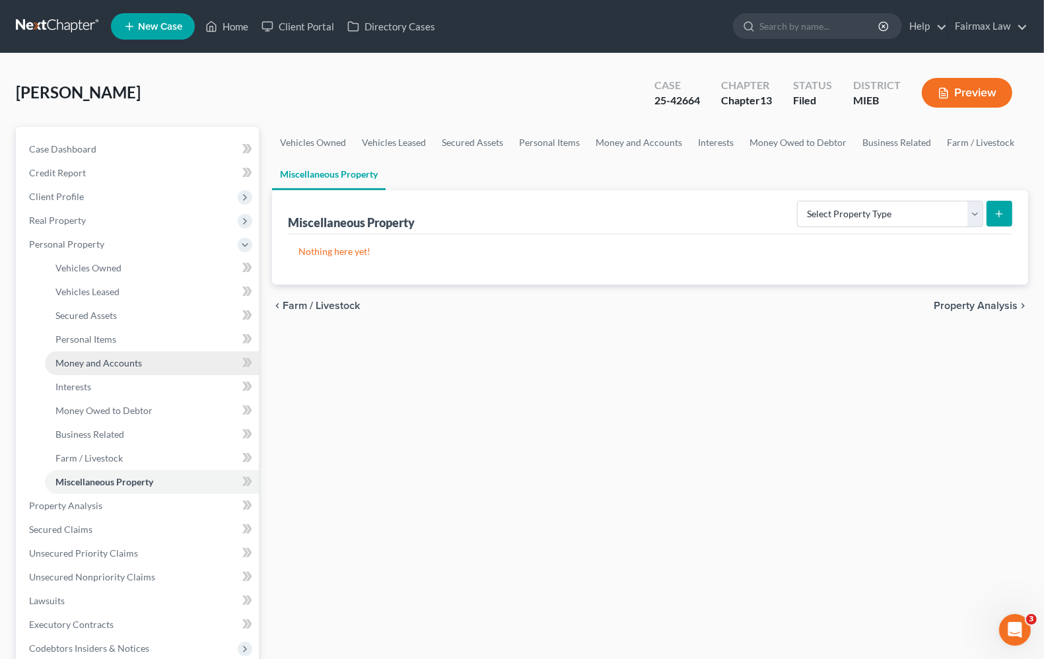
click at [100, 364] on span "Money and Accounts" at bounding box center [98, 362] width 86 height 11
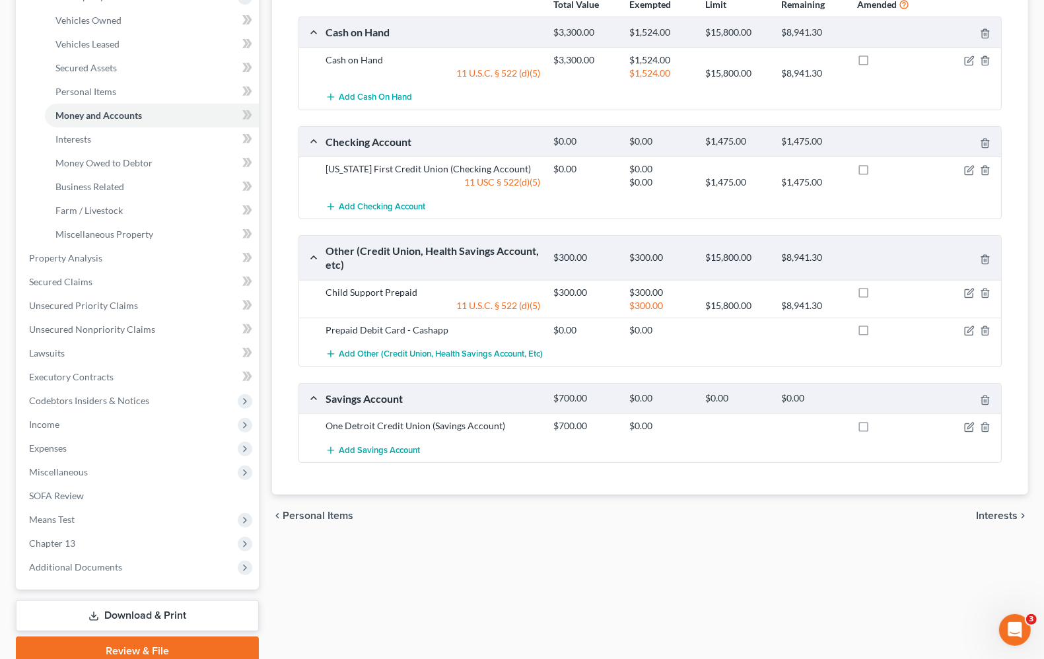
scroll to position [165, 0]
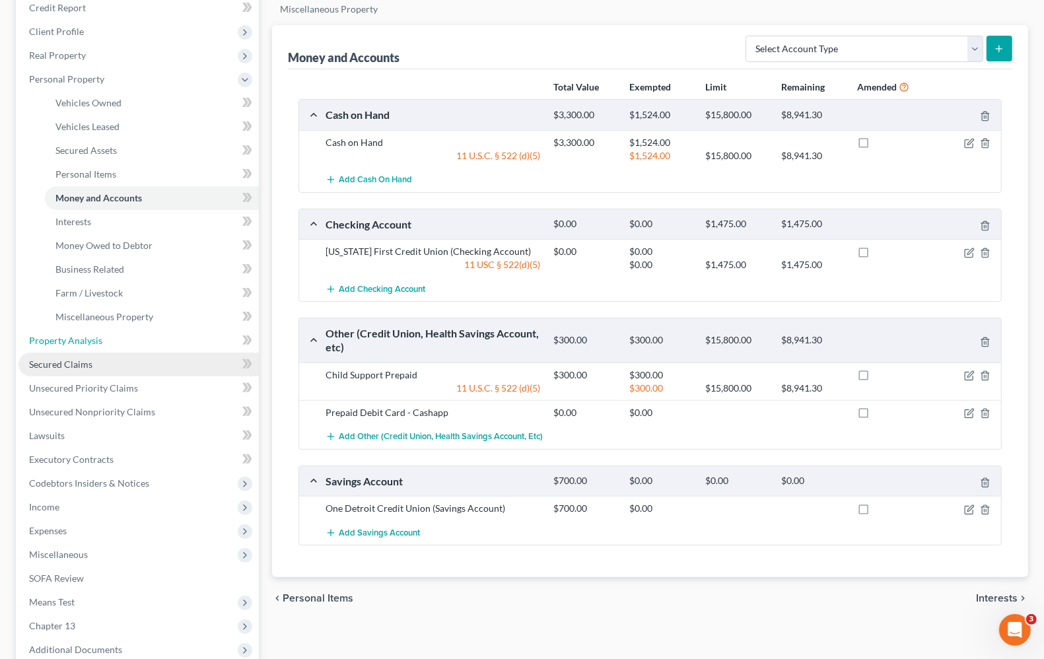
drag, startPoint x: 81, startPoint y: 344, endPoint x: 81, endPoint y: 355, distance: 11.2
click at [81, 343] on span "Property Analysis" at bounding box center [65, 340] width 73 height 11
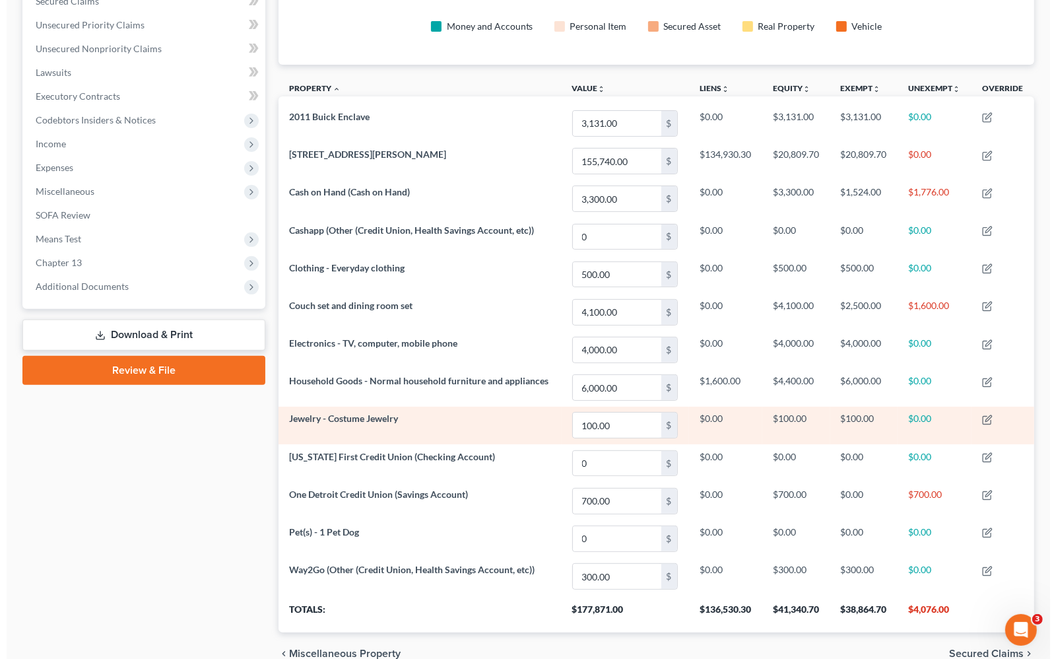
scroll to position [330, 0]
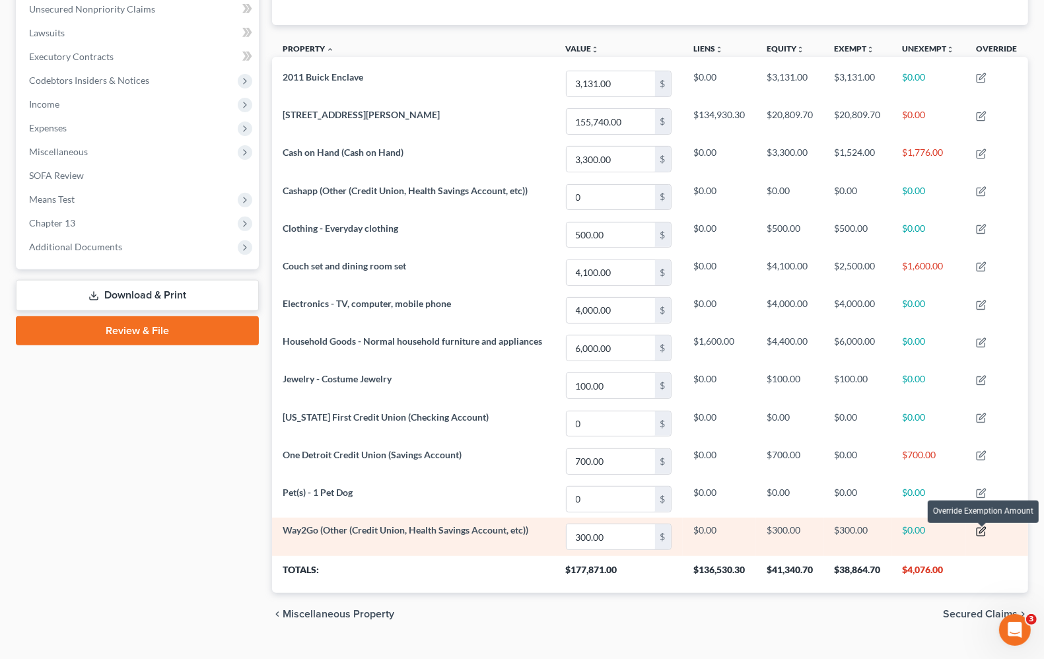
click at [986, 537] on icon "button" at bounding box center [981, 531] width 11 height 11
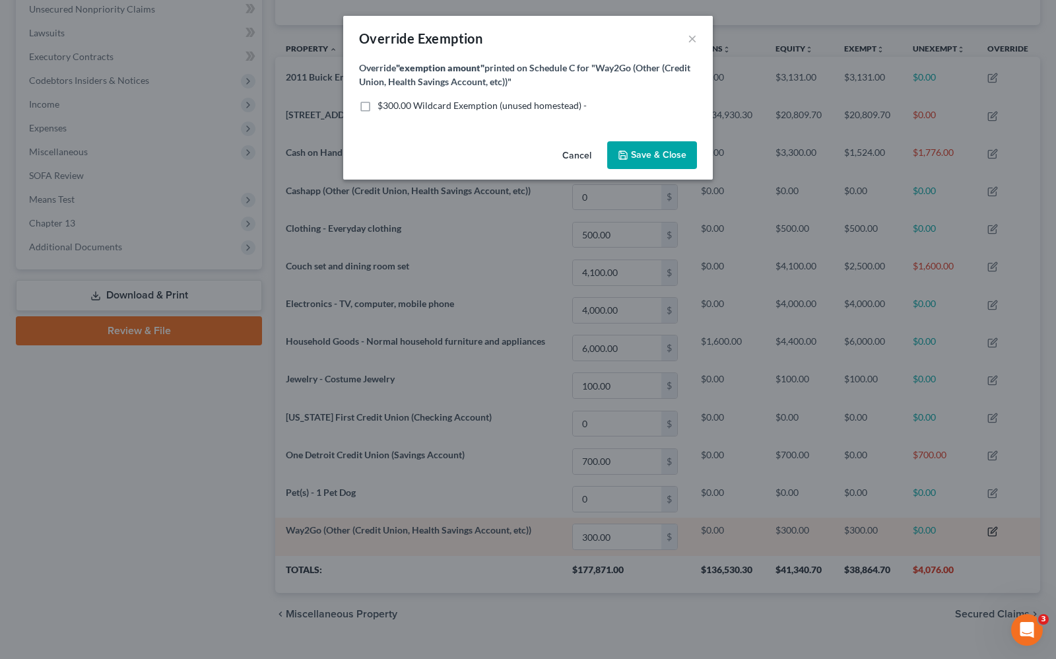
scroll to position [0, 0]
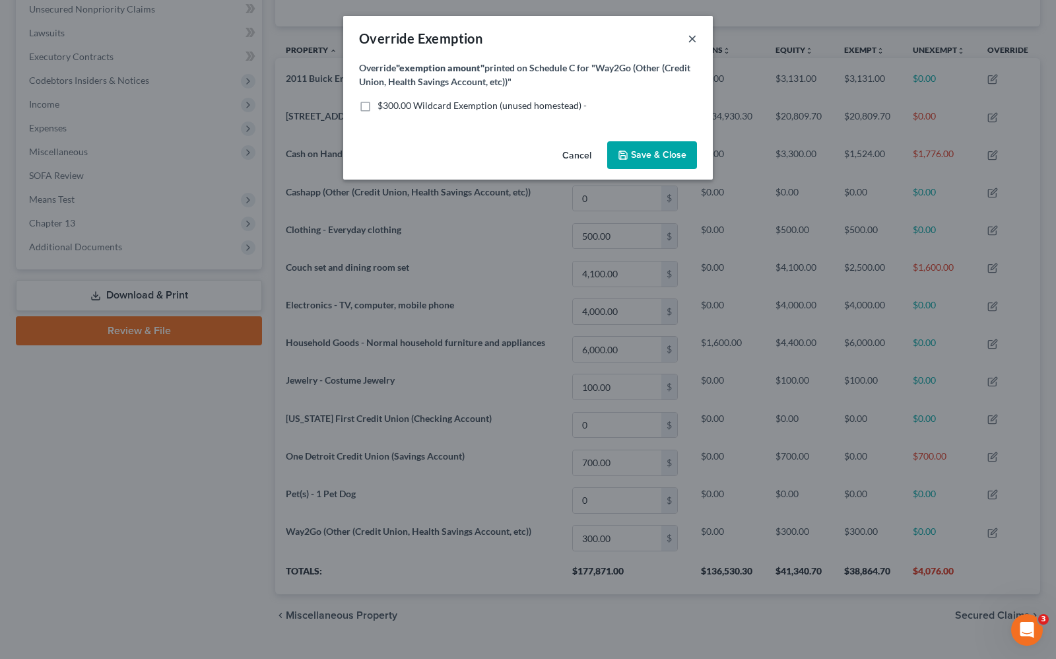
click at [691, 36] on button "×" at bounding box center [692, 38] width 9 height 16
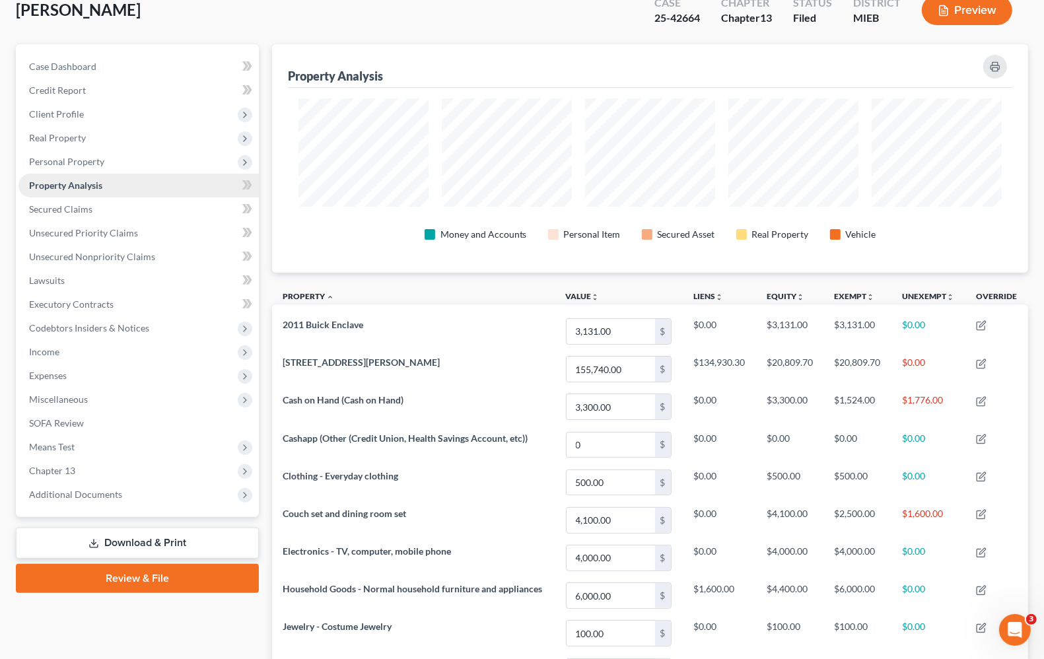
click at [76, 185] on span "Property Analysis" at bounding box center [65, 185] width 73 height 11
click at [50, 163] on span "Personal Property" at bounding box center [66, 161] width 75 height 11
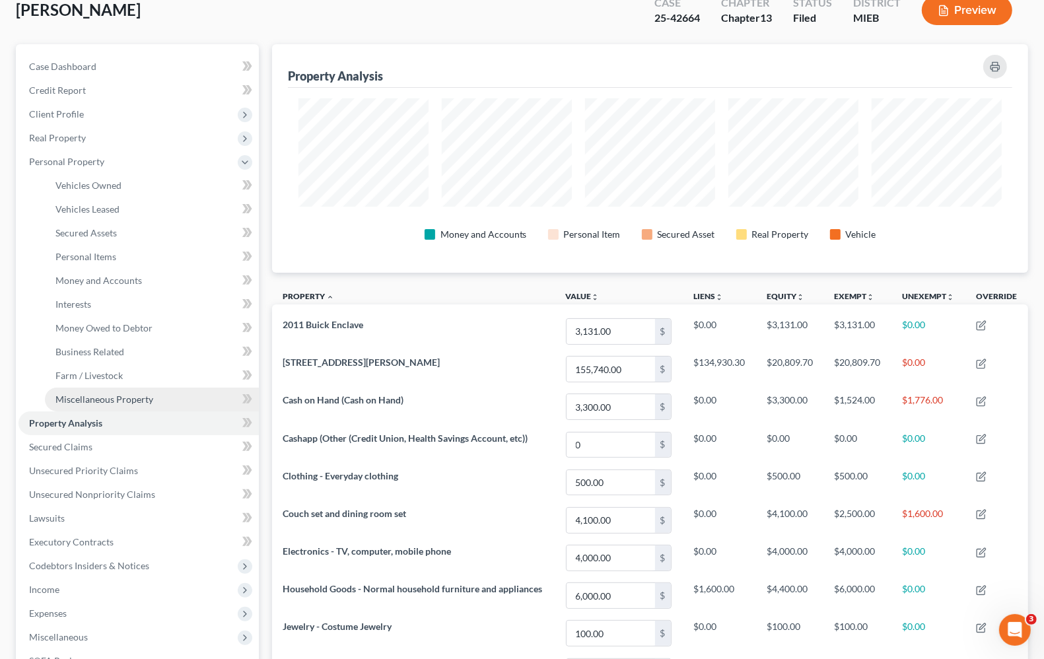
click at [90, 397] on span "Miscellaneous Property" at bounding box center [104, 398] width 98 height 11
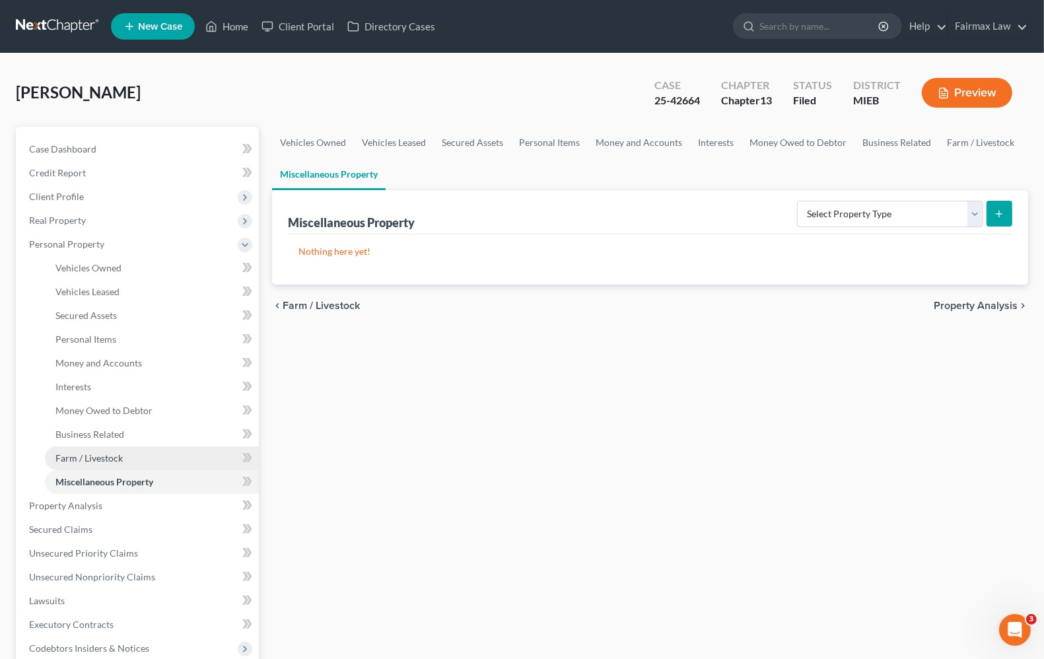
click at [93, 446] on link "Farm / Livestock" at bounding box center [152, 458] width 214 height 24
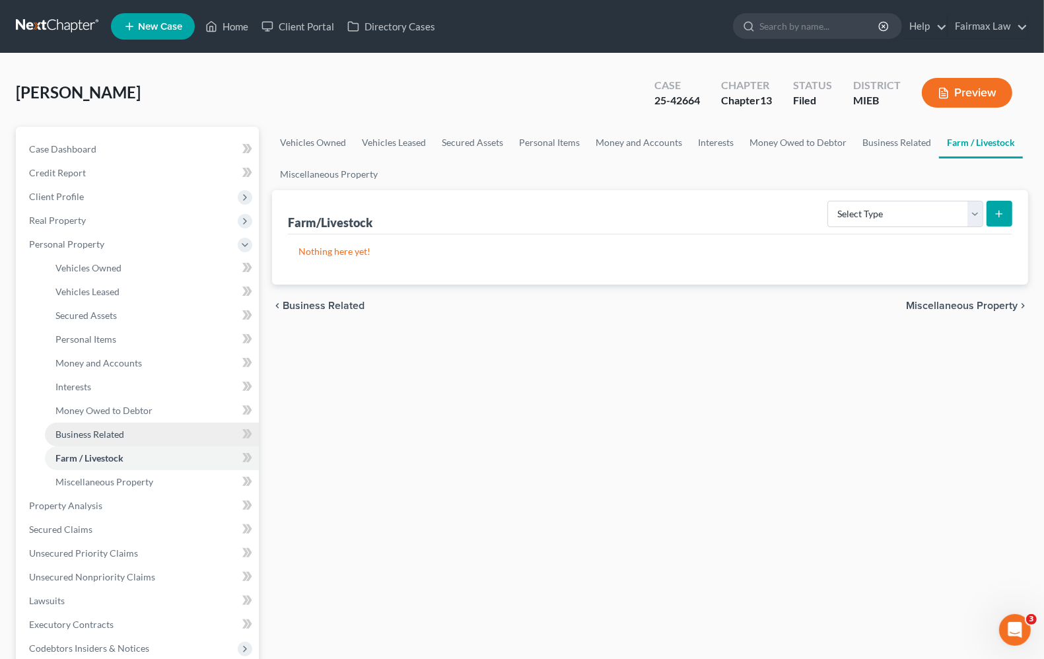
click at [96, 438] on span "Business Related" at bounding box center [89, 433] width 69 height 11
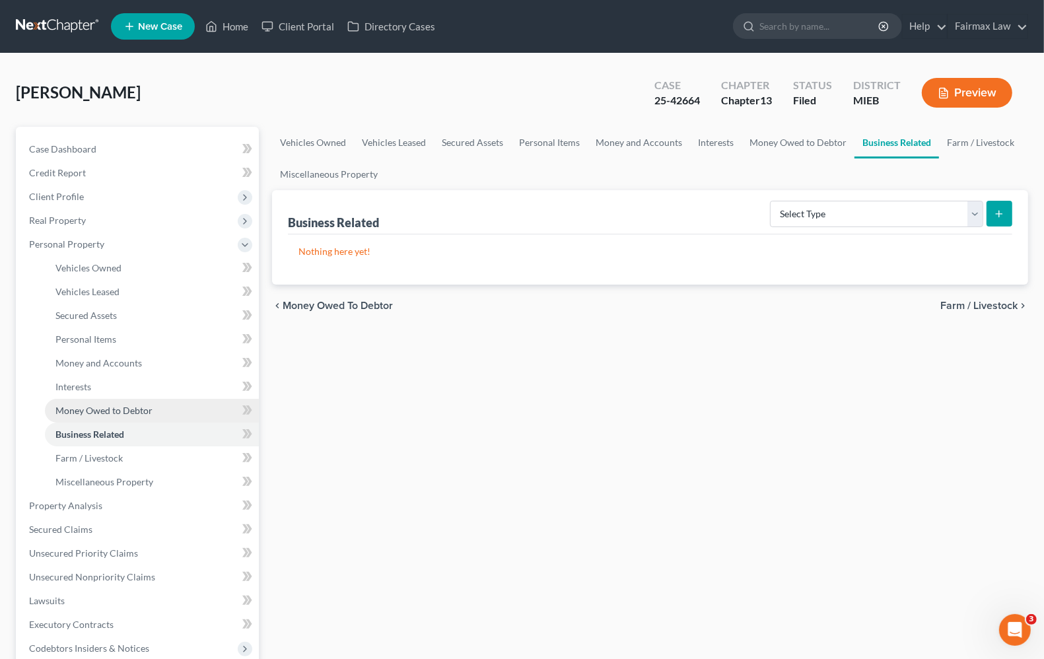
click at [96, 415] on link "Money Owed to Debtor" at bounding box center [152, 411] width 214 height 24
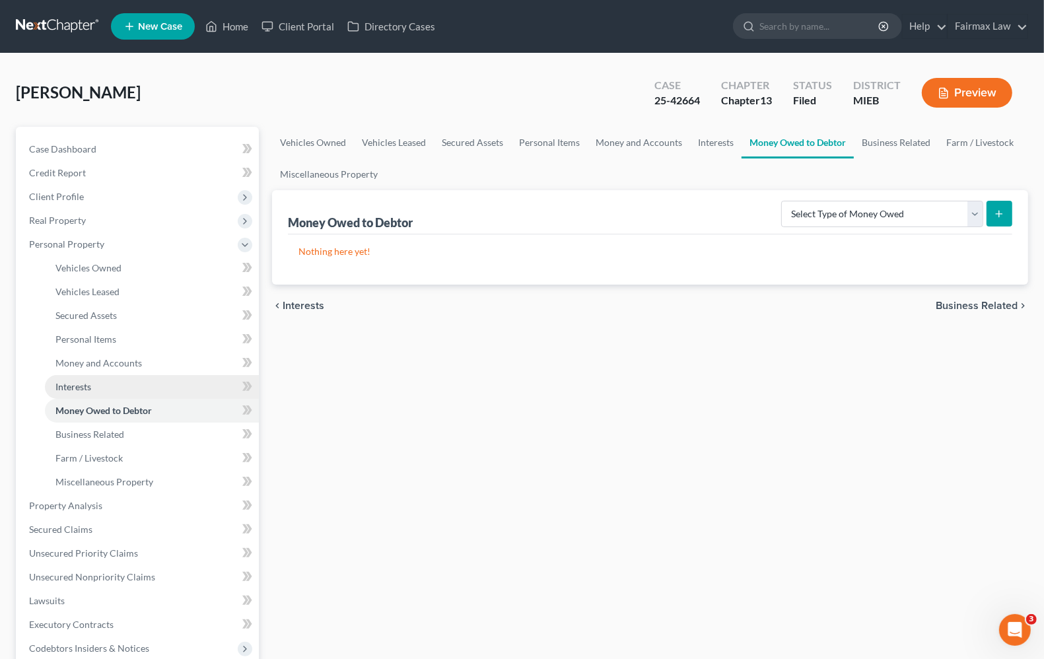
click at [83, 385] on span "Interests" at bounding box center [73, 386] width 36 height 11
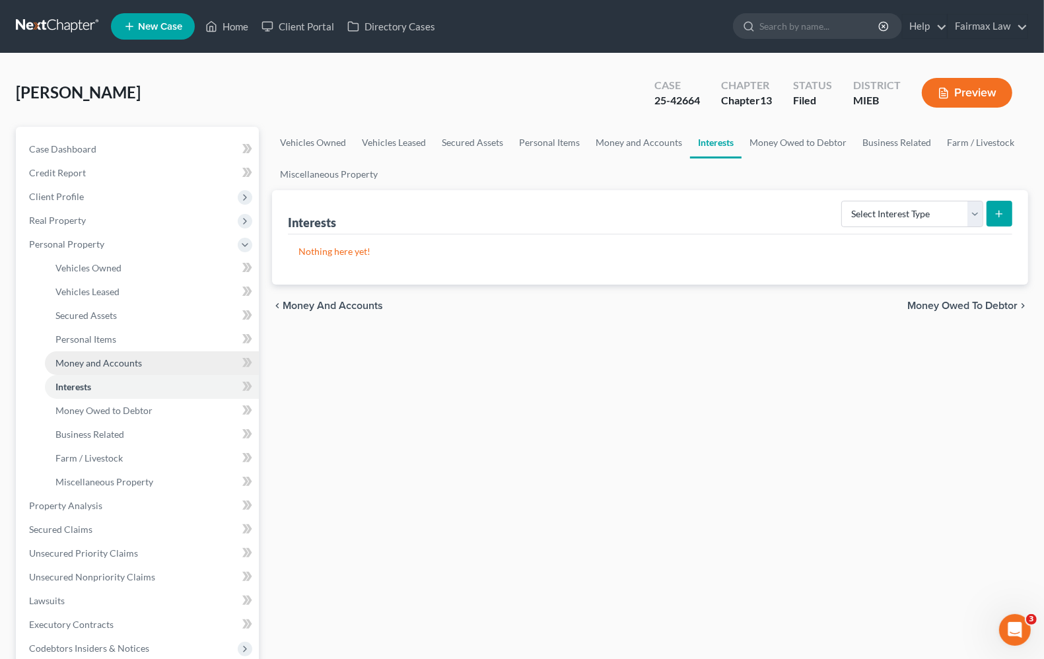
click at [88, 360] on span "Money and Accounts" at bounding box center [98, 362] width 86 height 11
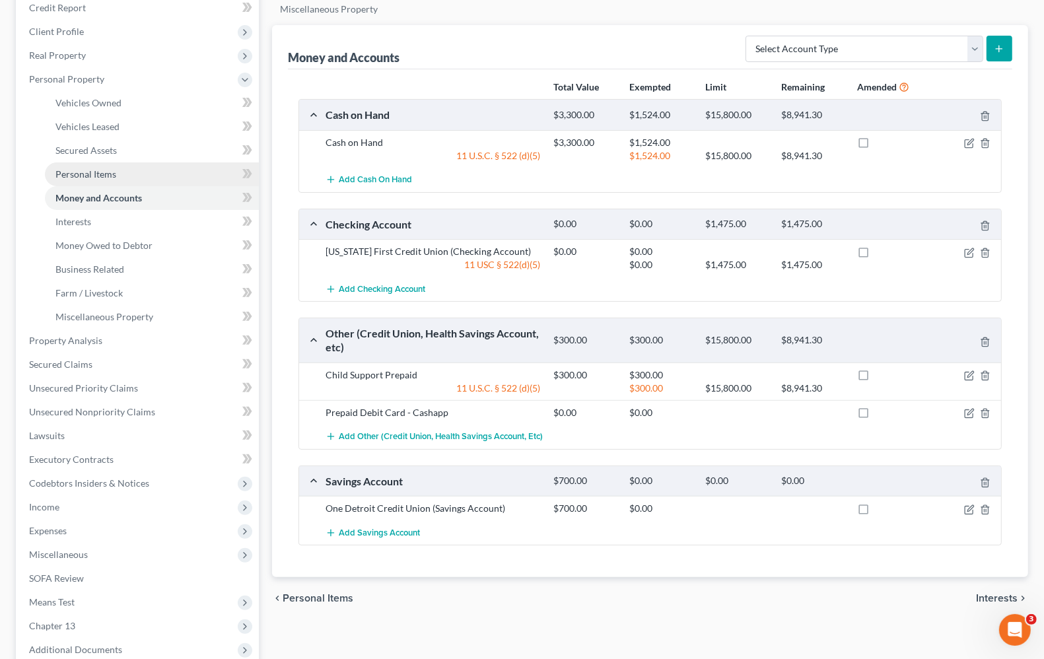
click at [98, 177] on span "Personal Items" at bounding box center [85, 173] width 61 height 11
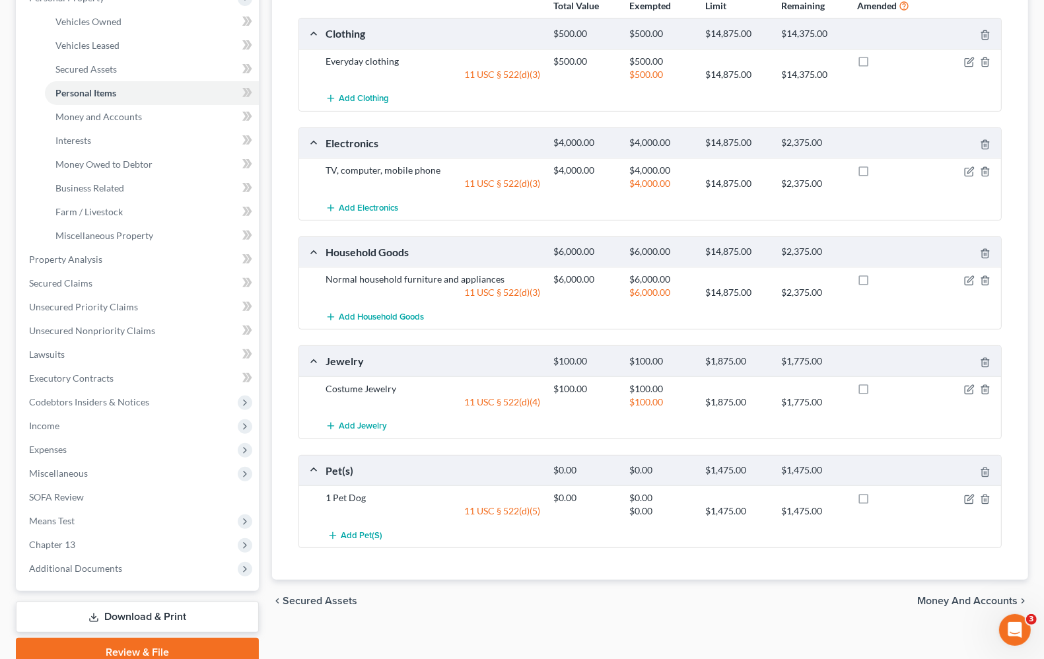
scroll to position [248, 0]
click at [104, 62] on span "Secured Assets" at bounding box center [85, 67] width 61 height 11
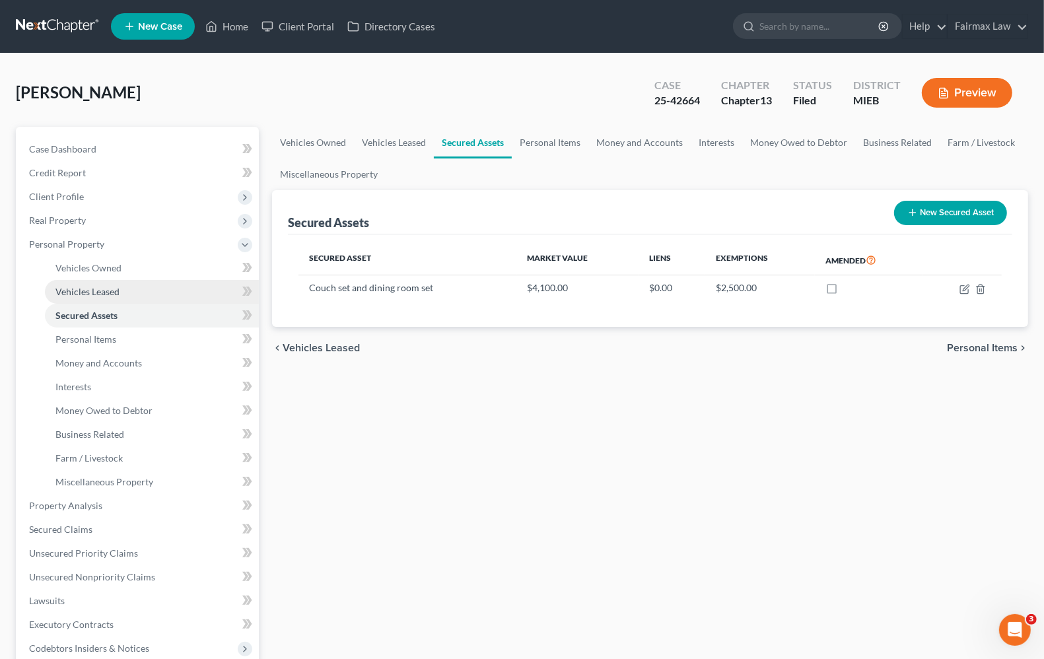
click at [71, 297] on link "Vehicles Leased" at bounding box center [152, 292] width 214 height 24
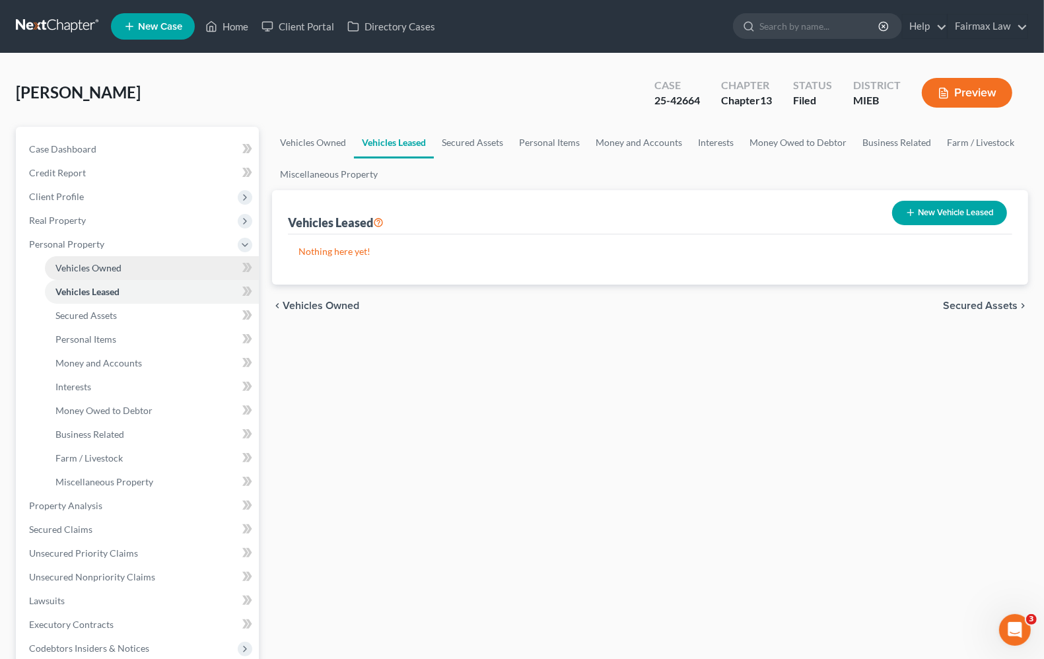
click at [76, 275] on link "Vehicles Owned" at bounding box center [152, 268] width 214 height 24
